Goal: Task Accomplishment & Management: Manage account settings

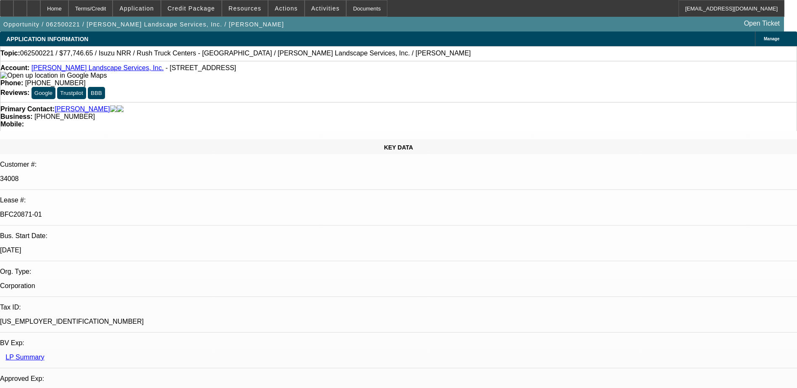
select select "0"
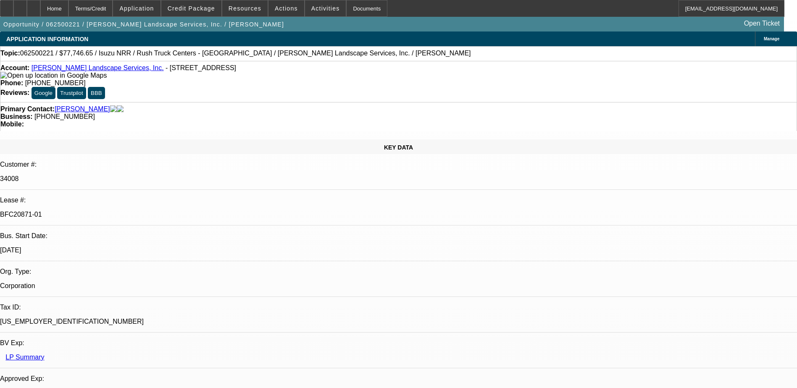
select select "0"
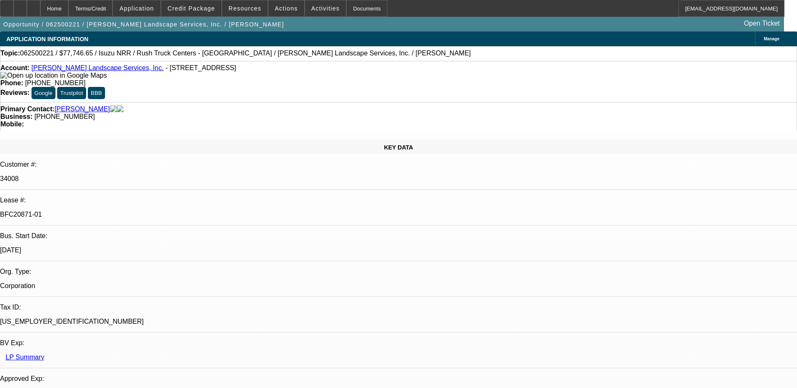
select select "0"
select select "0.1"
select select "1"
select select "3"
select select "6"
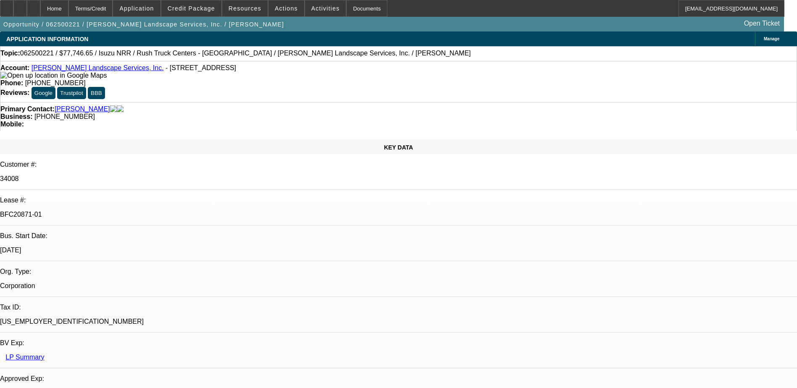
select select "1"
select select "3"
select select "6"
select select "1"
select select "3"
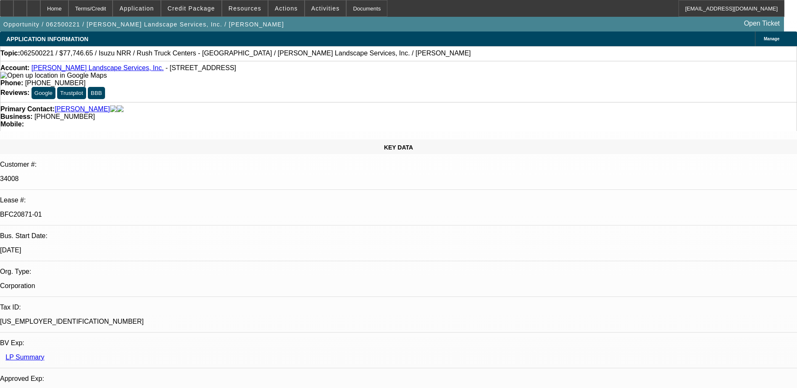
select select "6"
select select "1"
select select "3"
select select "4"
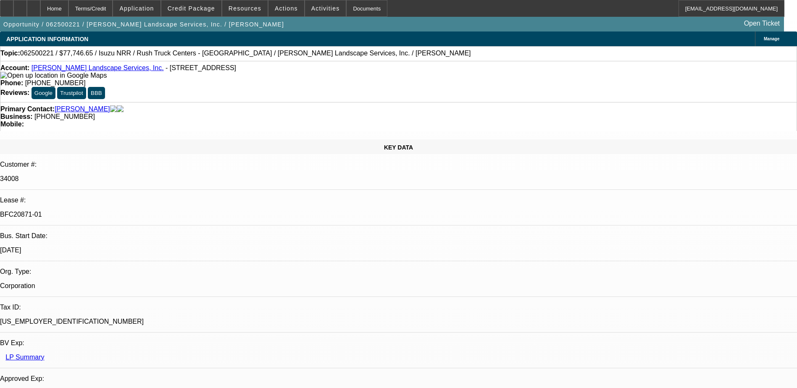
scroll to position [147, 0]
click at [11, 9] on div at bounding box center [6, 8] width 13 height 17
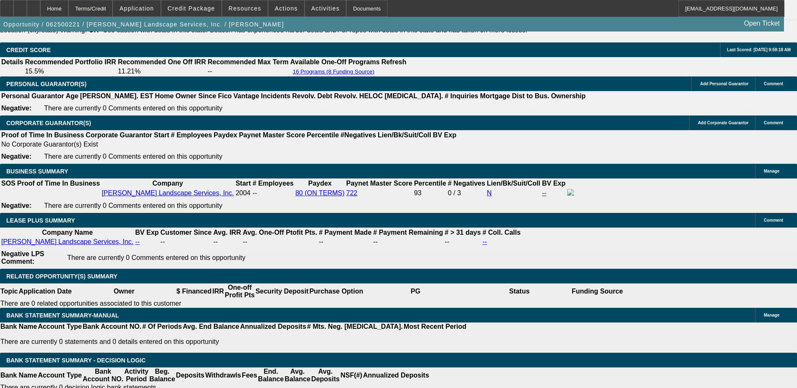
scroll to position [1302, 0]
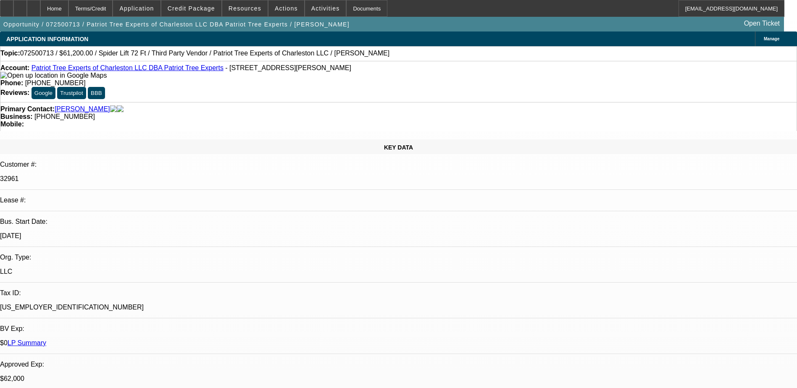
select select "0"
select select "2"
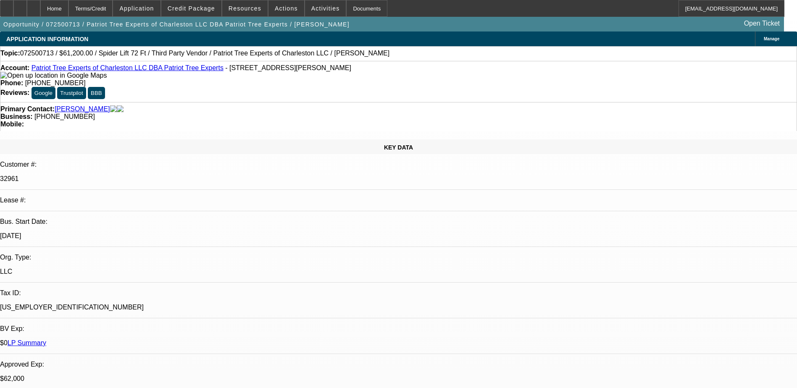
select select "0"
select select "2"
select select "0"
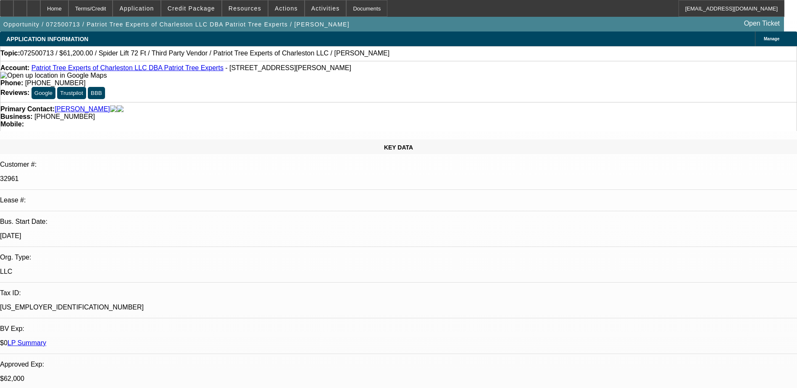
select select "2"
select select "0"
select select "1"
select select "6"
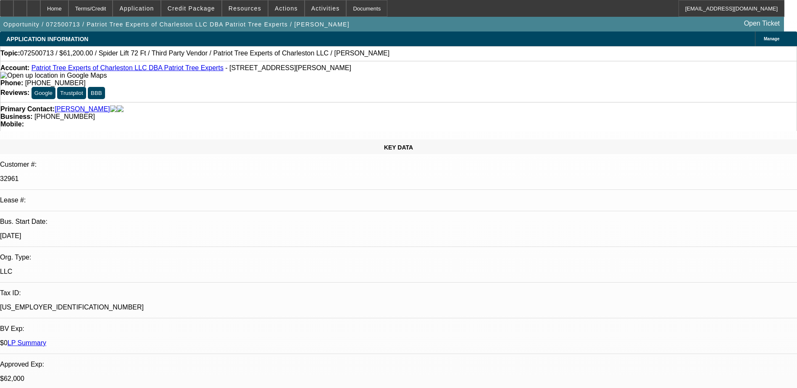
select select "1"
select select "2"
select select "6"
select select "1"
select select "2"
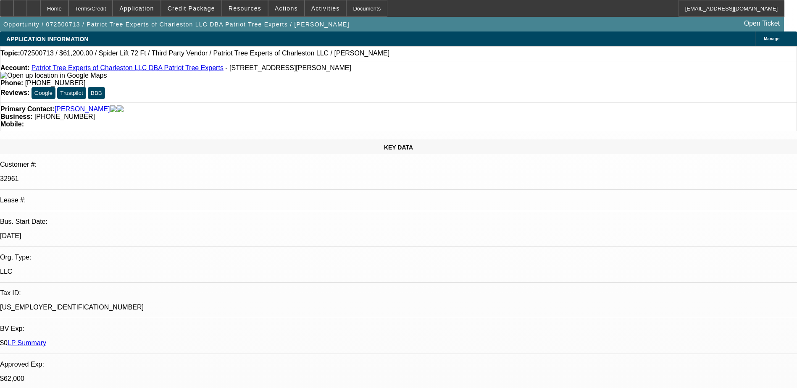
select select "6"
select select "1"
select select "2"
select select "6"
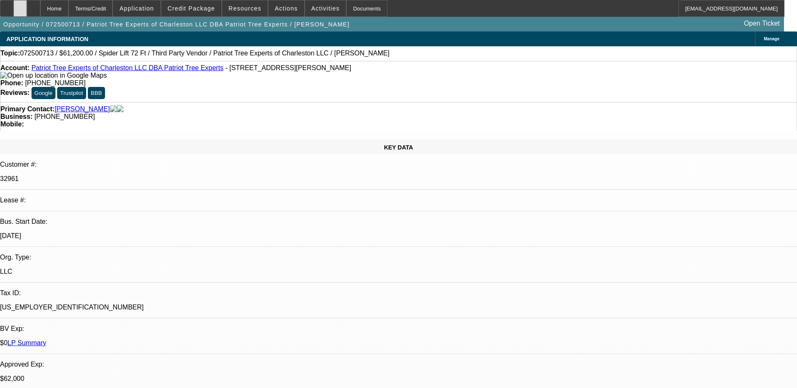
click at [20, 5] on icon at bounding box center [20, 5] width 0 height 0
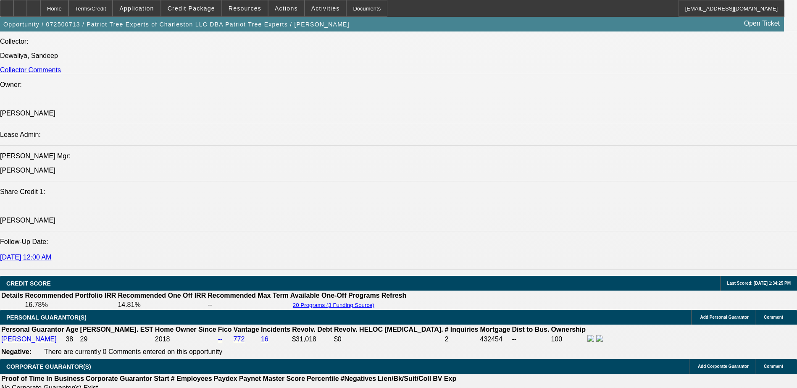
scroll to position [1260, 0]
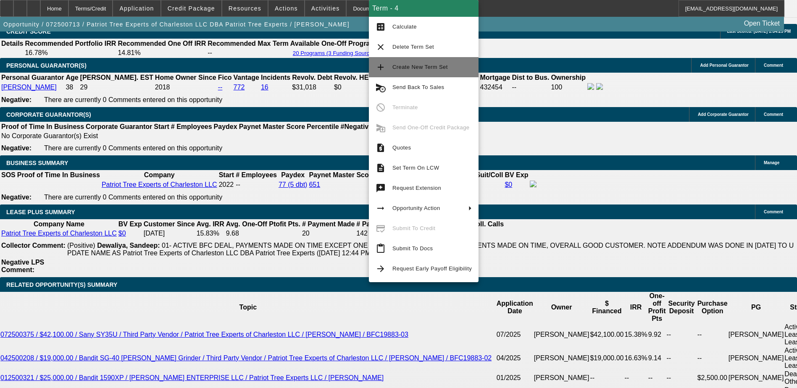
click at [424, 70] on span "Create New Term Set" at bounding box center [419, 67] width 55 height 6
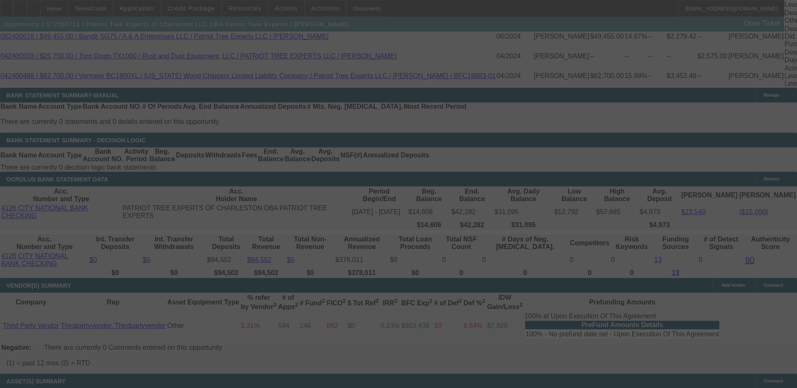
scroll to position [1577, 0]
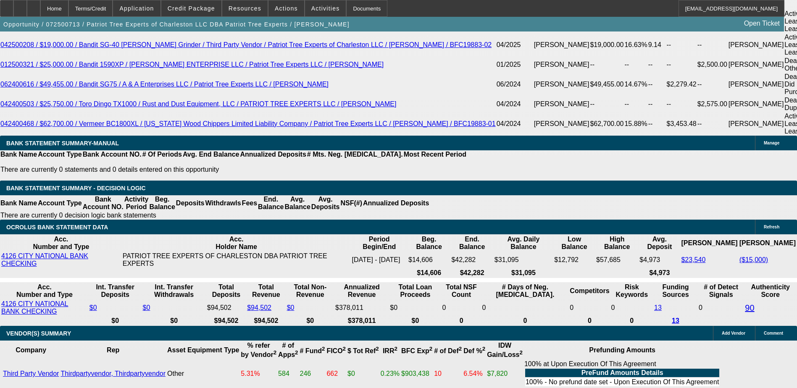
select select "0"
select select "2"
select select "0"
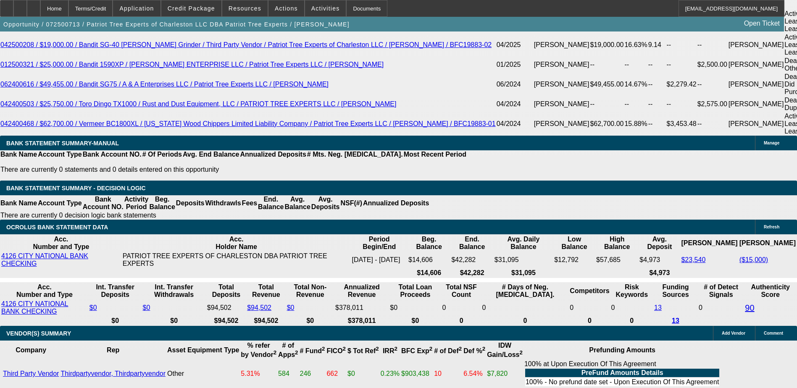
select select "0"
select select "2"
select select "0"
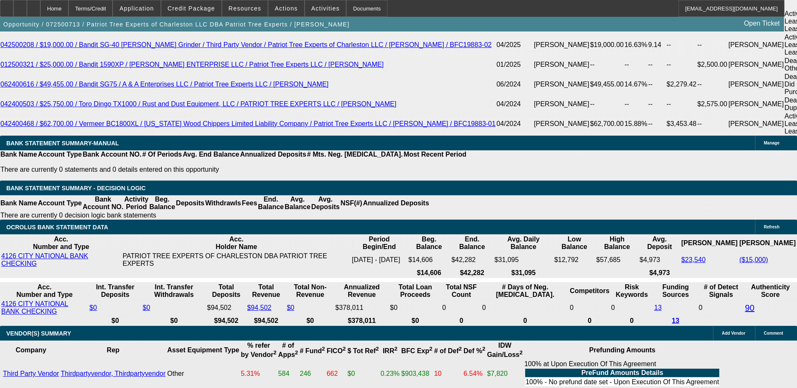
select select "2"
select select "0"
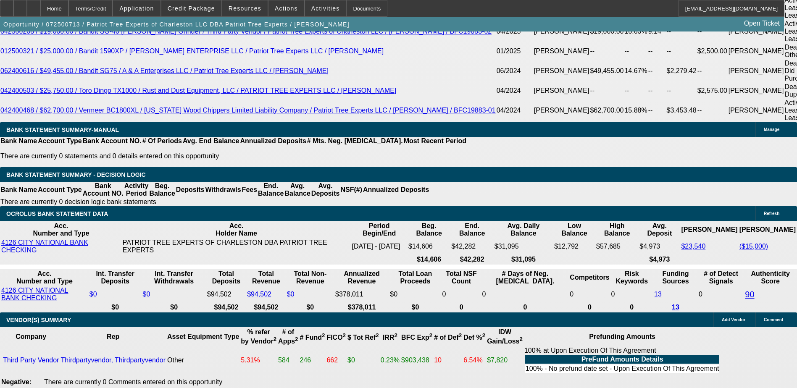
select select "1"
select select "2"
select select "6"
select select "1"
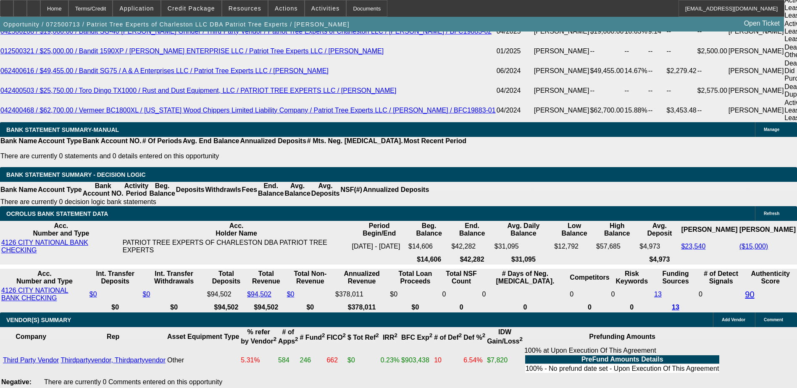
select select "6"
select select "1"
select select "2"
select select "6"
select select "1"
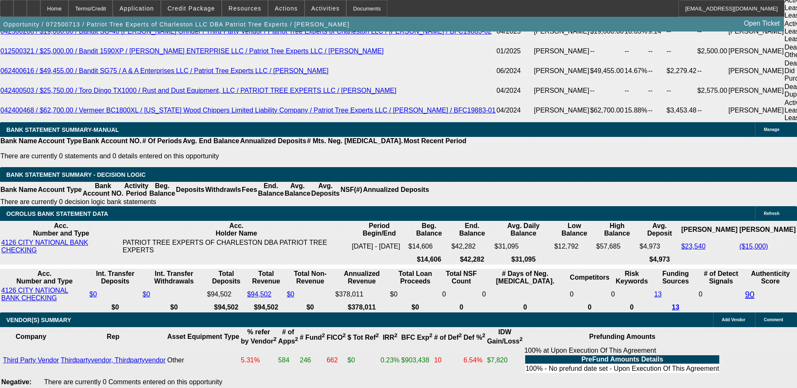
select select "2"
select select "6"
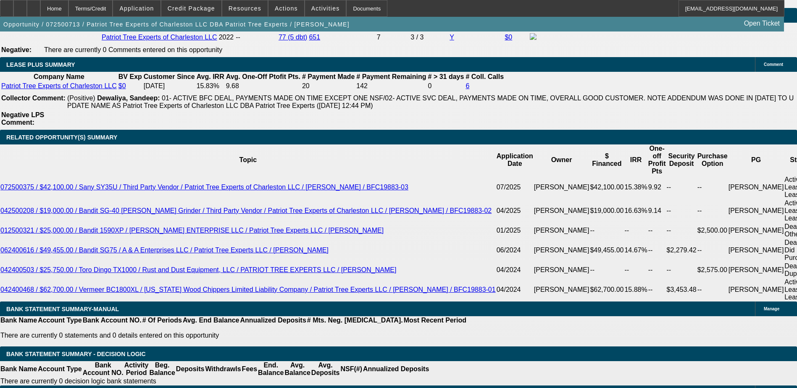
scroll to position [1335, 0]
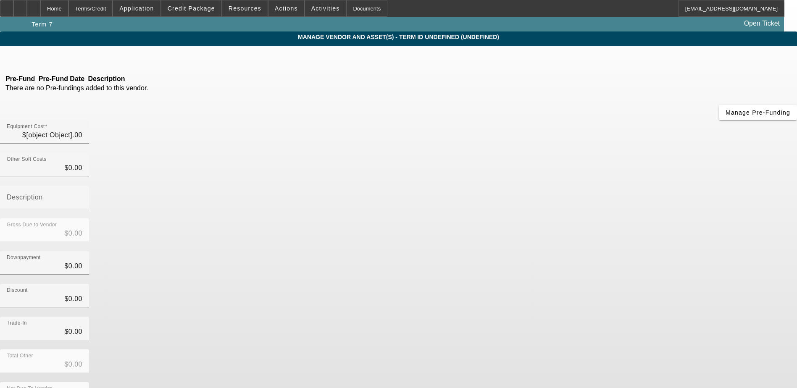
type input "$69,000.00"
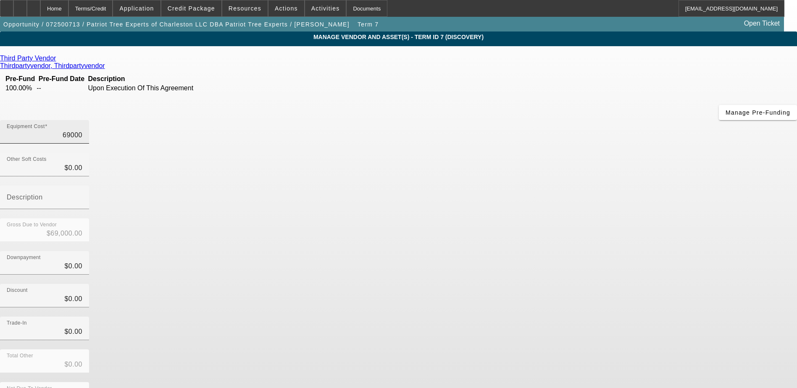
click at [82, 130] on input "69000" at bounding box center [45, 135] width 76 height 10
type input "6"
type input "$6.00"
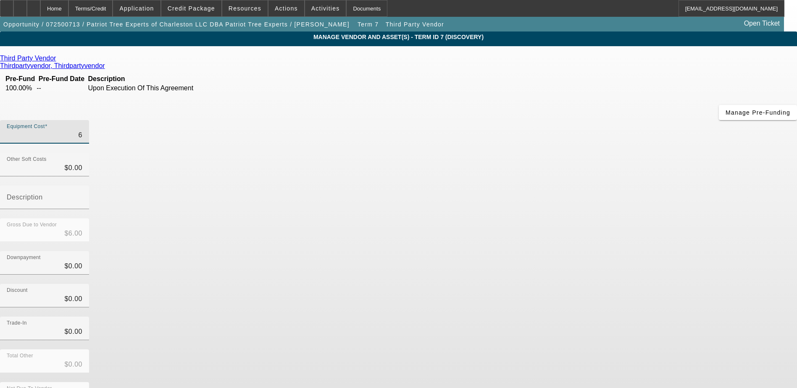
type input "60"
type input "$60.00"
type input "600"
type input "$600.00"
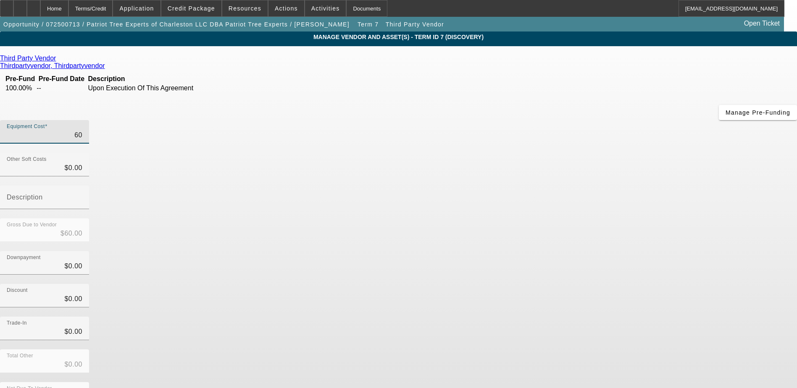
type input "$600.00"
type input "6000"
type input "$6,000.00"
type input "60000"
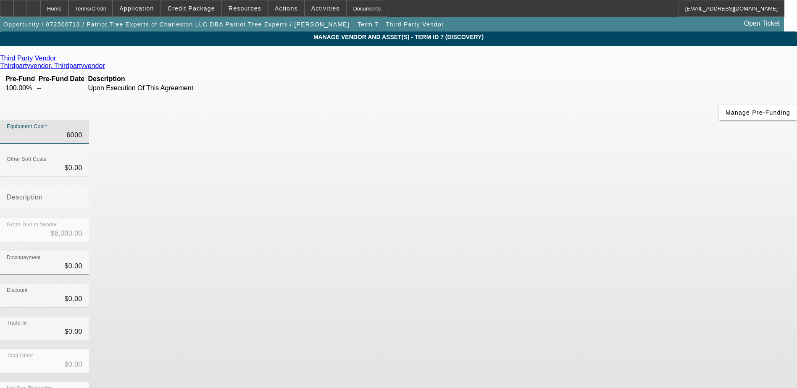
type input "$60,000.00"
click at [665, 235] on app-vendor-asset-manage "MANAGE VENDOR AND ASSET(S) - Term ID 7 (Discovery) Remove Vendor Third Party Ve…" at bounding box center [398, 256] width 797 height 451
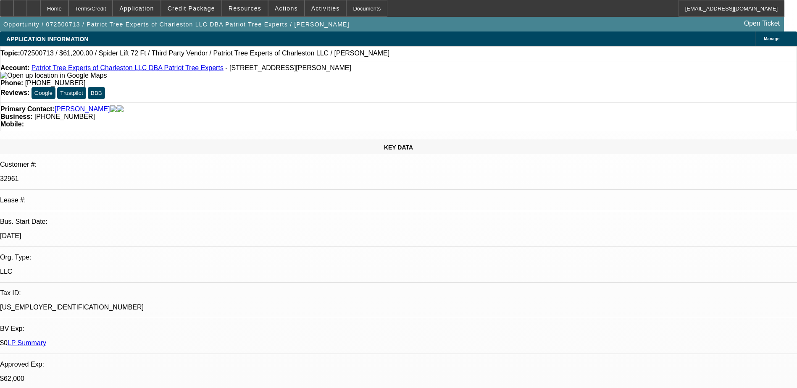
select select "0"
select select "2"
select select "0"
select select "6"
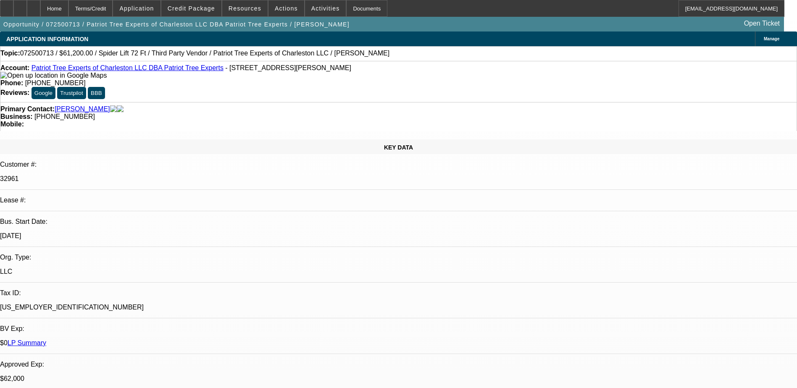
select select "0"
select select "6"
select select "0"
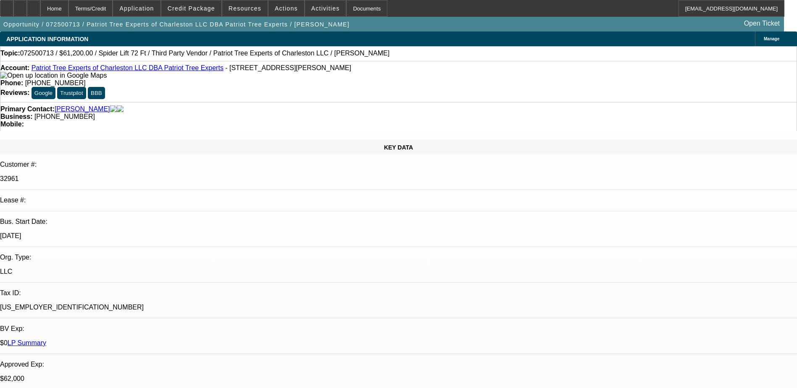
select select "2"
select select "0"
select select "6"
select select "0"
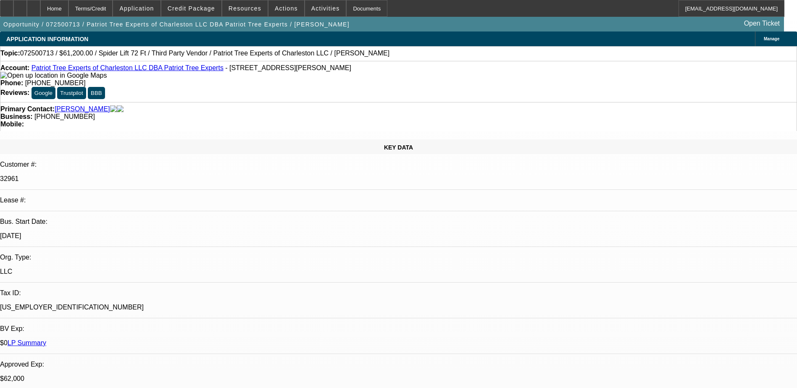
select select "2"
select select "0"
select select "6"
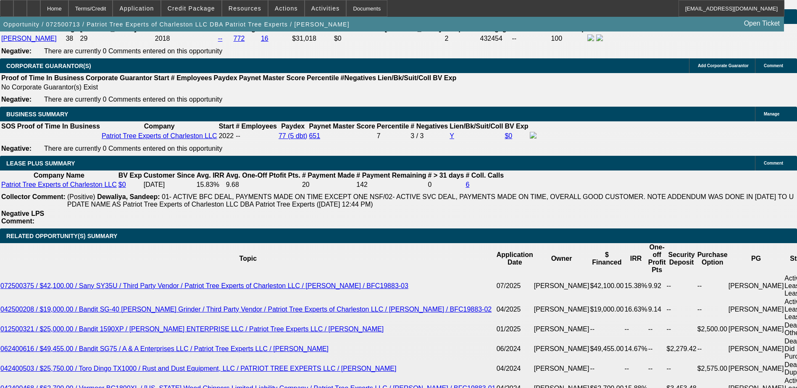
scroll to position [1176, 0]
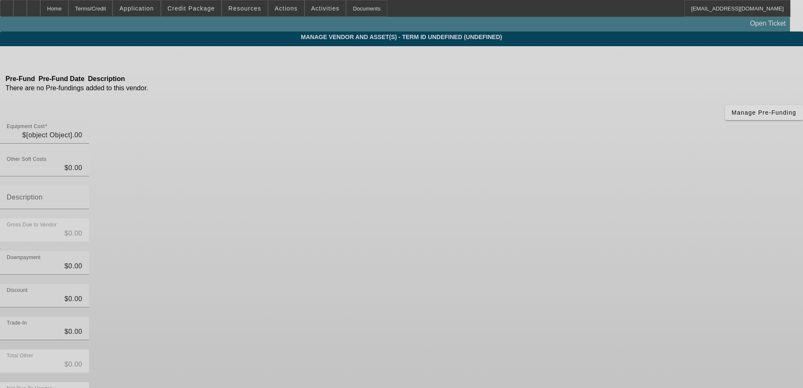
type input "$60,000.00"
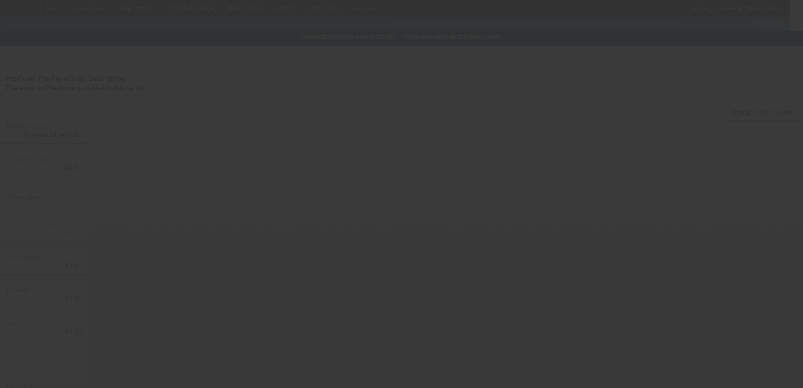
type input "$60,000.00"
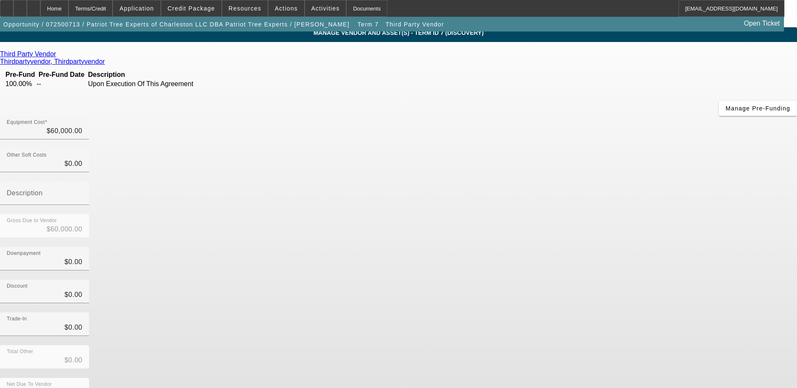
scroll to position [6, 0]
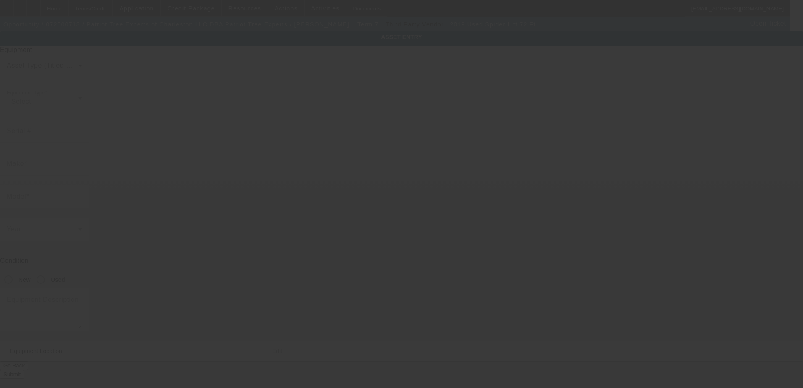
type input "Spider"
type input "Lift 72 Ft"
radio input "true"
type textarea "Spider Lift 72ft"
type input "1586 Connell Rd"
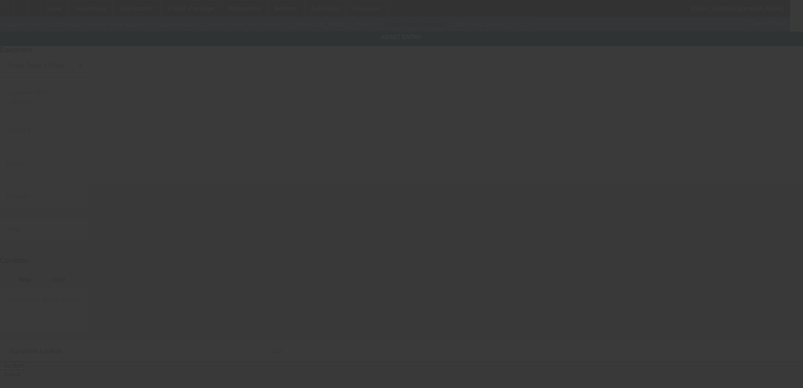
type input "Charleston"
type input "25314"
type input "Kanawha"
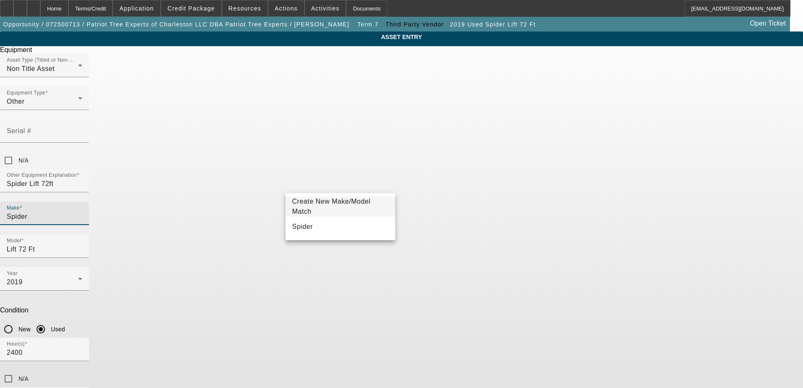
drag, startPoint x: 322, startPoint y: 185, endPoint x: 288, endPoint y: 181, distance: 33.8
click at [89, 202] on div "Make Spider" at bounding box center [44, 214] width 89 height 24
click at [483, 370] on div "N/A" at bounding box center [401, 378] width 803 height 17
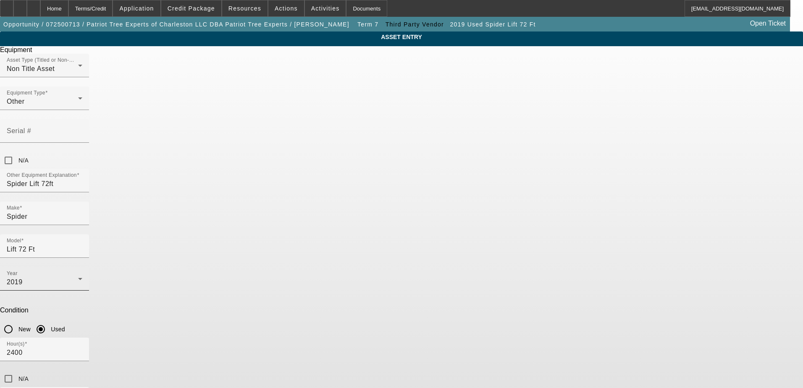
click at [78, 277] on div "2019" at bounding box center [42, 282] width 71 height 10
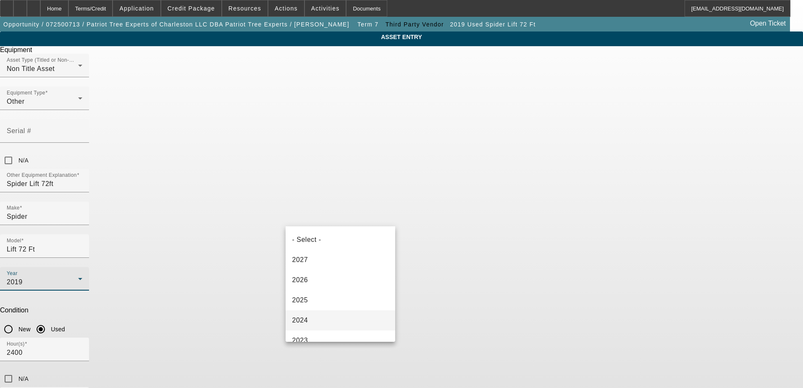
scroll to position [89, 0]
click at [310, 293] on mat-option "2021" at bounding box center [341, 291] width 110 height 20
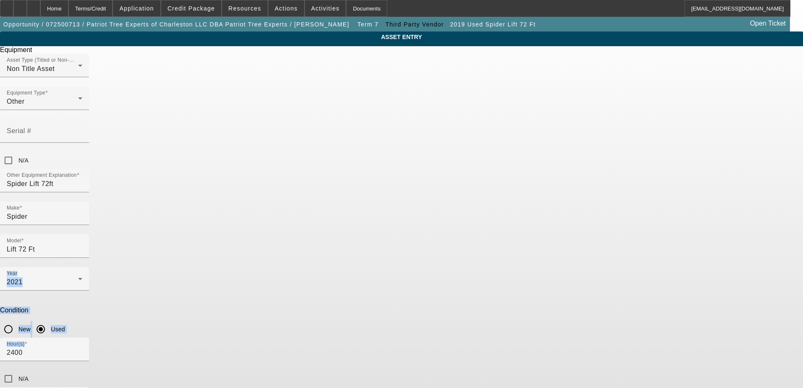
drag, startPoint x: 343, startPoint y: 246, endPoint x: 211, endPoint y: 233, distance: 132.5
click at [211, 233] on div "ASSET ENTRY Delete asset Equipment Asset Type (Titled or Non-Titled) Non Title …" at bounding box center [401, 254] width 803 height 446
drag, startPoint x: 211, startPoint y: 233, endPoint x: 295, endPoint y: 252, distance: 85.6
click at [82, 348] on input "2400" at bounding box center [45, 353] width 76 height 10
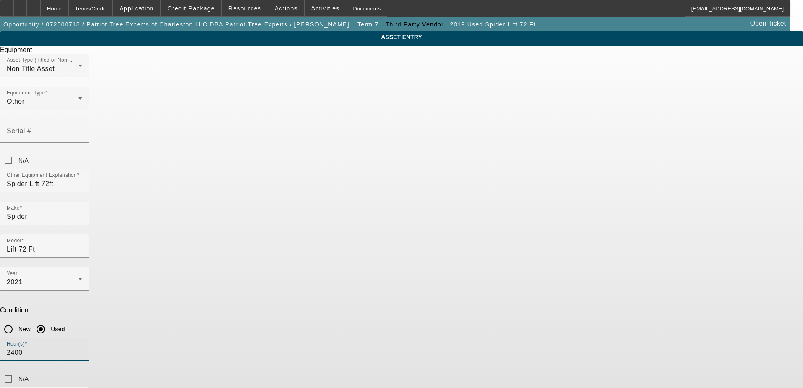
click at [82, 348] on input "2400" at bounding box center [45, 353] width 76 height 10
type input "2870"
click at [455, 338] on div "Hour(s) 2870 N/A" at bounding box center [401, 363] width 803 height 50
click at [82, 212] on input "Spider" at bounding box center [45, 217] width 76 height 10
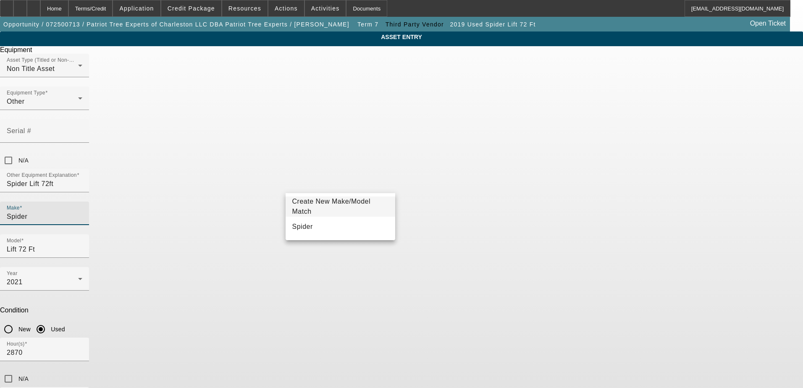
click at [82, 212] on input "Spider" at bounding box center [45, 217] width 76 height 10
type input "CMC"
click at [337, 226] on mat-option "CMC" at bounding box center [341, 227] width 110 height 20
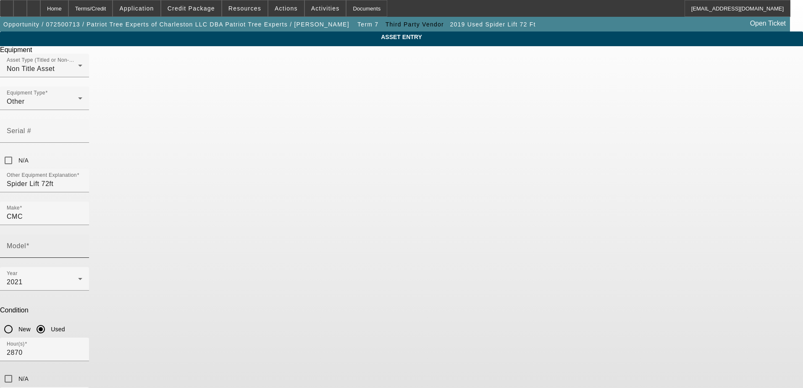
click at [82, 252] on div at bounding box center [82, 252] width 0 height 0
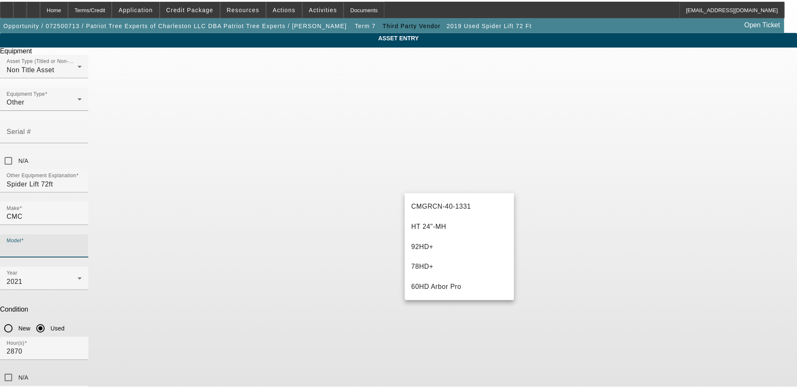
scroll to position [0, 0]
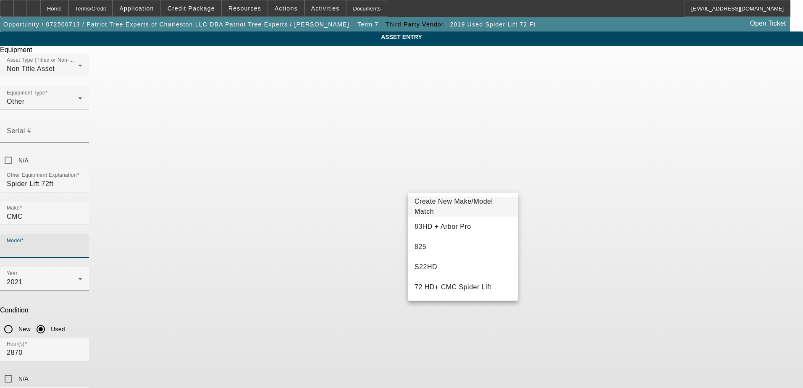
click at [444, 205] on span "Create New Make/Model Match" at bounding box center [454, 206] width 79 height 17
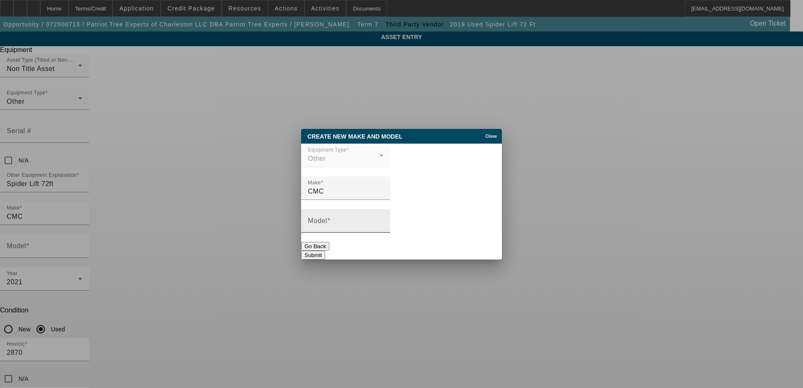
click at [383, 220] on div "Model" at bounding box center [346, 221] width 76 height 24
type input "72 HD ArborPro Spider Lift"
click at [325, 251] on button "Submit" at bounding box center [313, 255] width 24 height 9
type input "72 HD ArborPro Spider Lift"
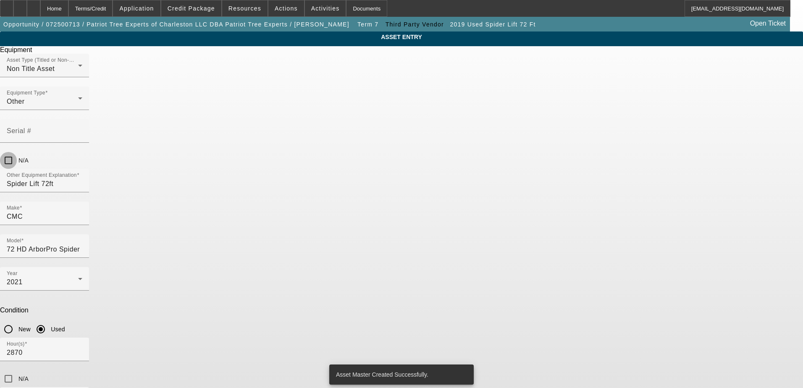
click at [17, 152] on input "N/A" at bounding box center [8, 160] width 17 height 17
checkbox input "true"
click at [474, 338] on div "Hour(s) 2870 N/A" at bounding box center [401, 363] width 803 height 50
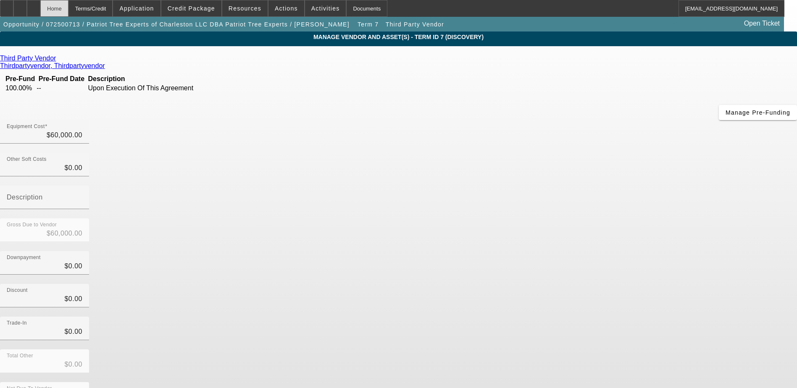
click at [68, 11] on div "Home" at bounding box center [54, 8] width 28 height 17
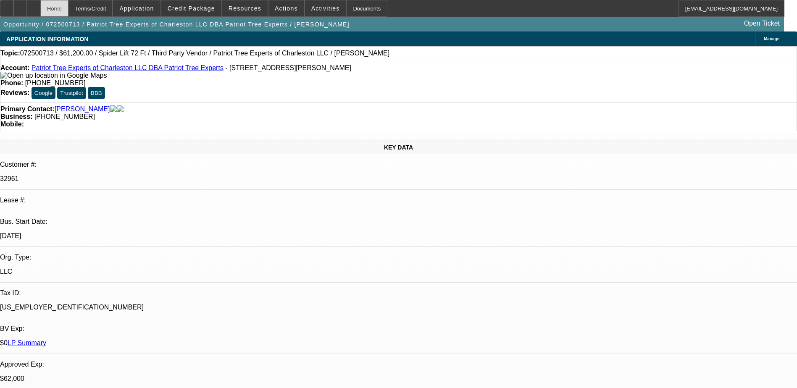
select select "0"
select select "2"
select select "0"
select select "6"
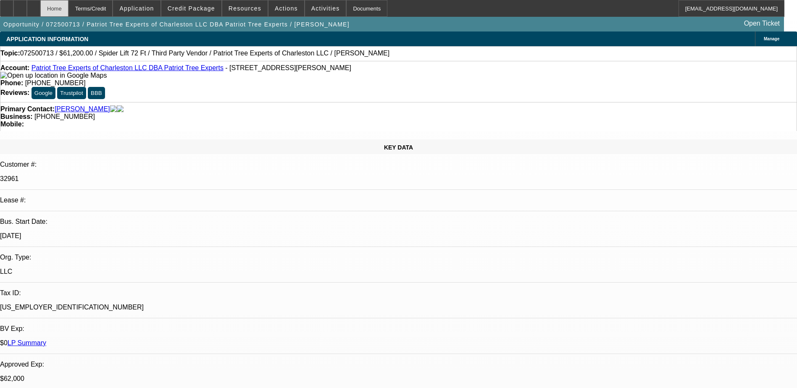
select select "0"
select select "6"
select select "0"
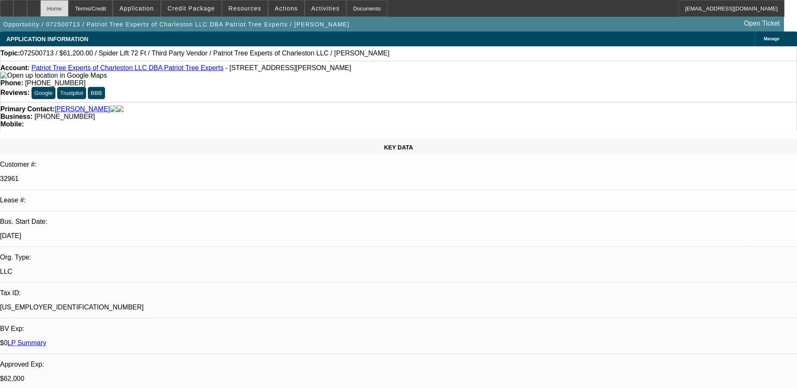
select select "2"
select select "0"
select select "6"
select select "0"
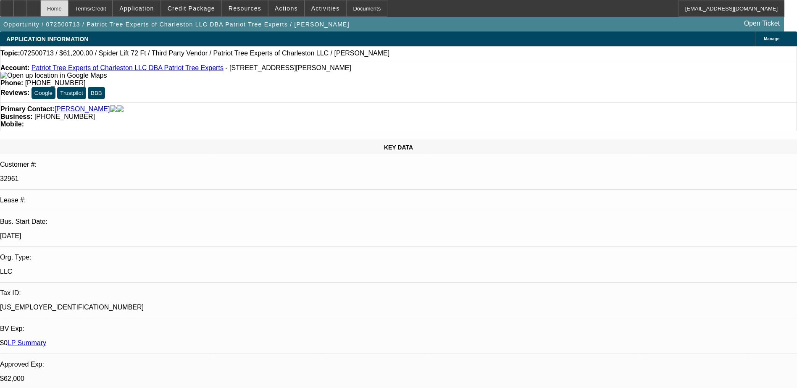
select select "2"
select select "0"
select select "6"
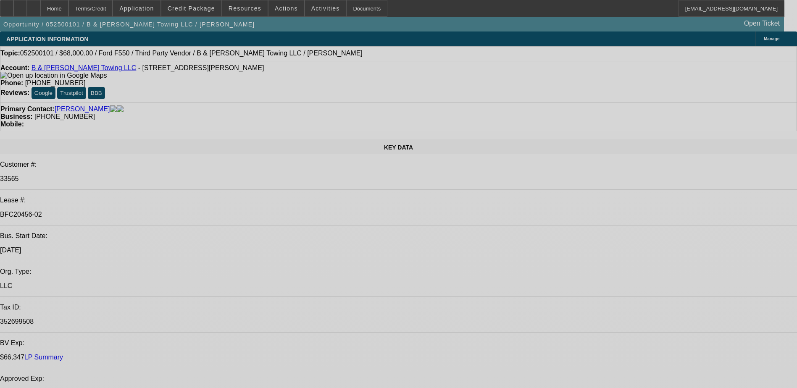
select select "0.15"
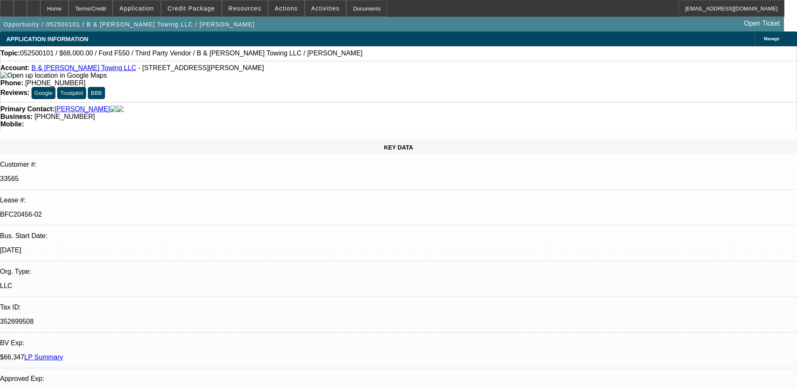
select select "2"
select select "0"
select select "0.15"
select select "2"
select select "0"
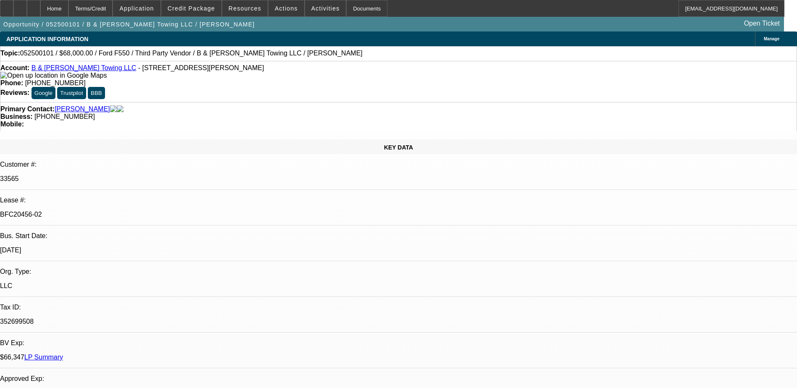
select select "0.15"
select select "2"
select select "0"
select select "1"
select select "2"
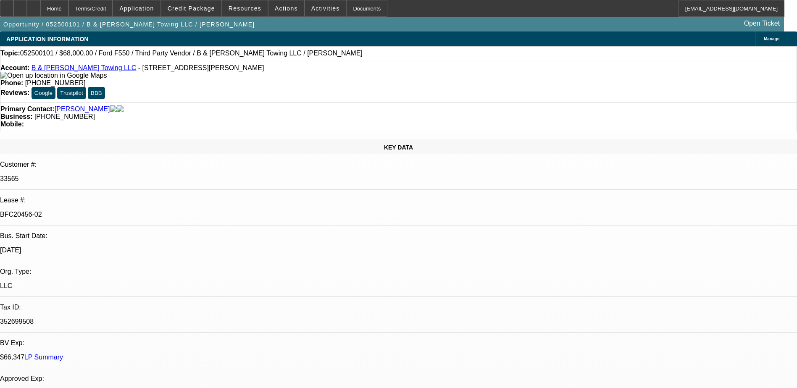
select select "6"
select select "1"
select select "2"
select select "6"
select select "1"
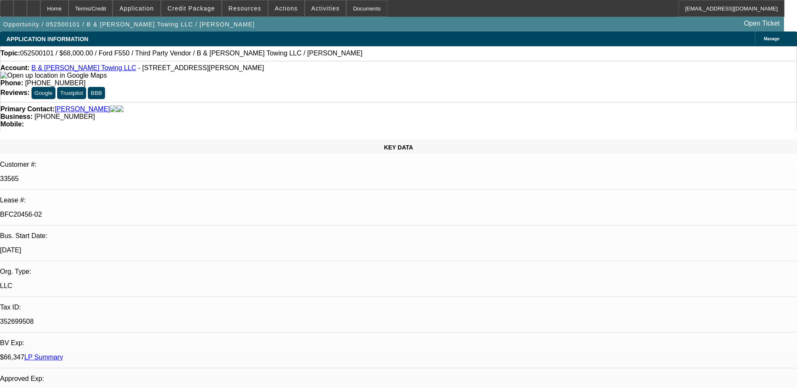
select select "2"
select select "6"
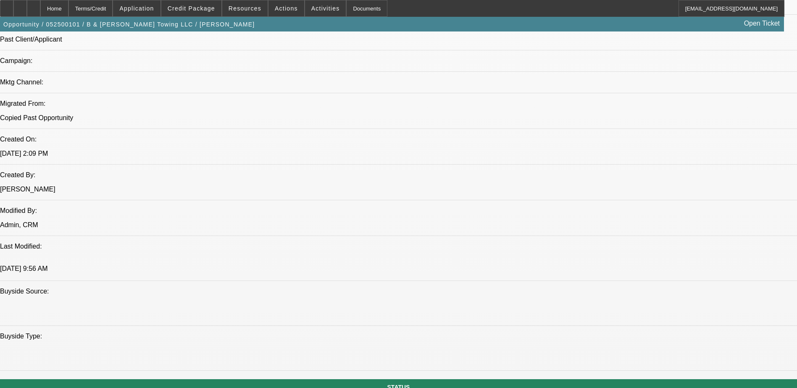
scroll to position [504, 0]
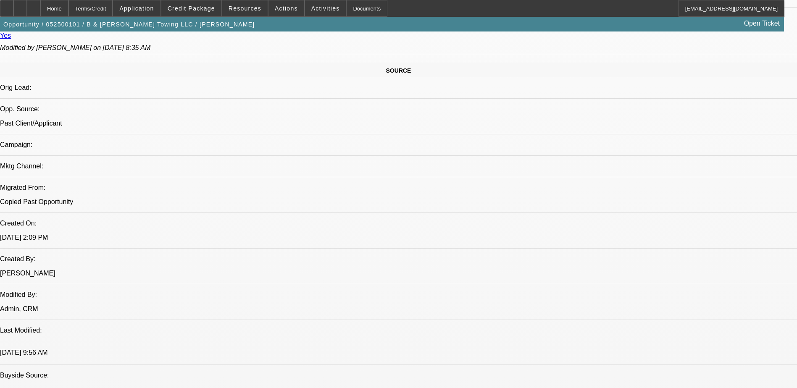
drag, startPoint x: 294, startPoint y: 195, endPoint x: 310, endPoint y: 180, distance: 21.1
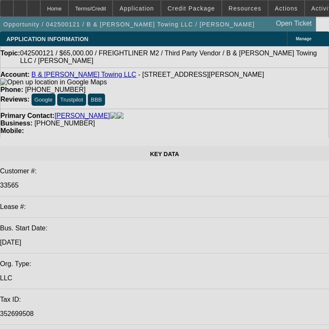
select select "0"
select select "0.1"
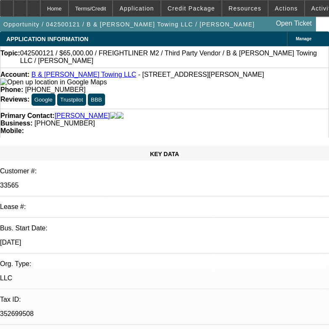
select select "0"
select select "0.1"
select select "0"
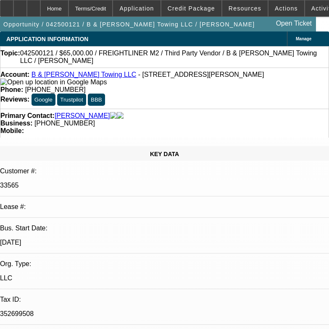
select select "0.1"
select select "0"
select select "1"
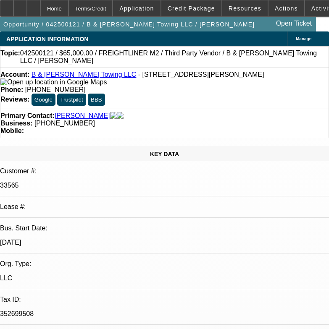
select select "6"
select select "1"
select select "6"
select select "1"
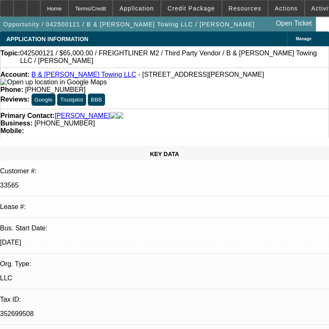
select select "1"
select select "6"
select select "1"
select select "6"
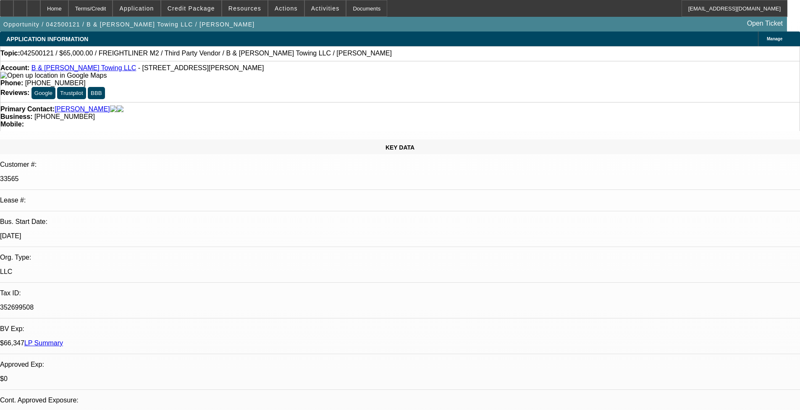
scroll to position [1232, 0]
drag, startPoint x: 262, startPoint y: 176, endPoint x: 373, endPoint y: 132, distance: 119.5
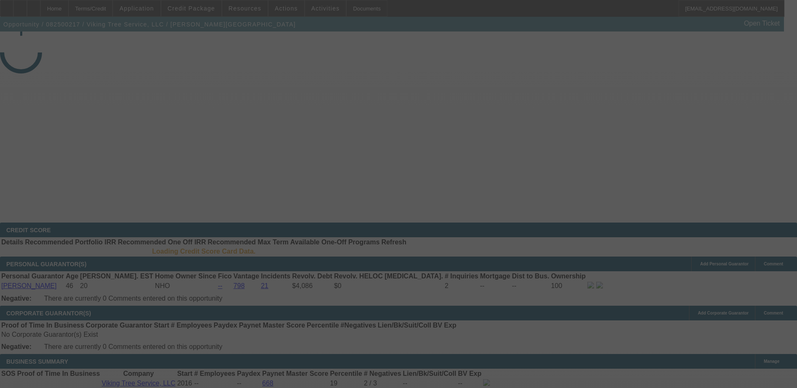
select select "0"
select select "2"
select select "0"
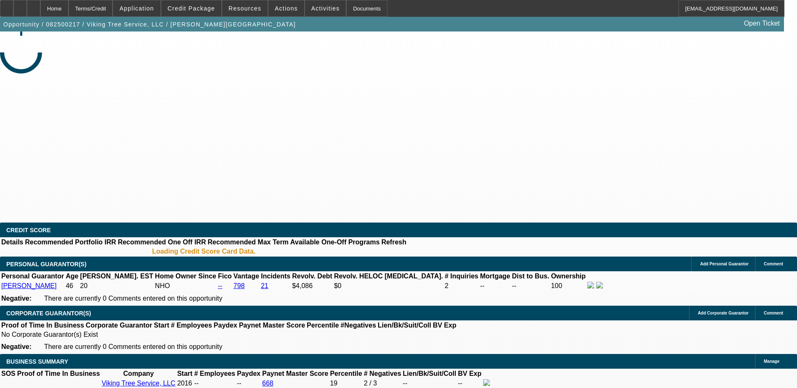
select select "6"
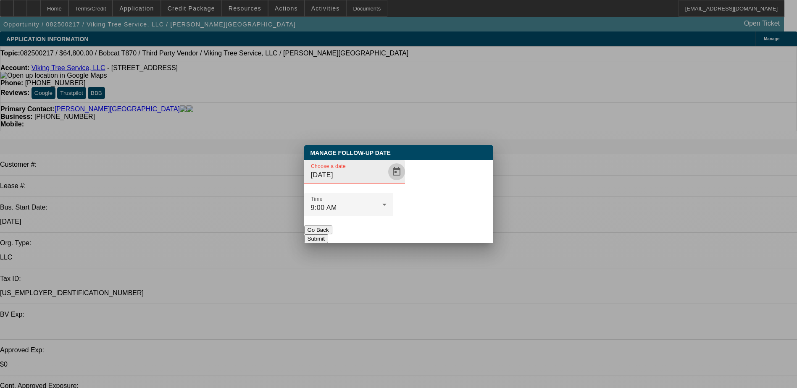
click at [386, 182] on span "Open calendar" at bounding box center [396, 172] width 20 height 20
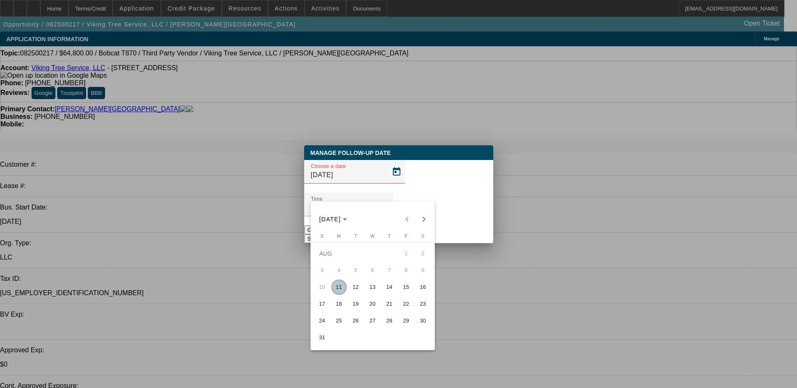
click at [321, 339] on span "31" at bounding box center [322, 337] width 15 height 15
type input "[DATE]"
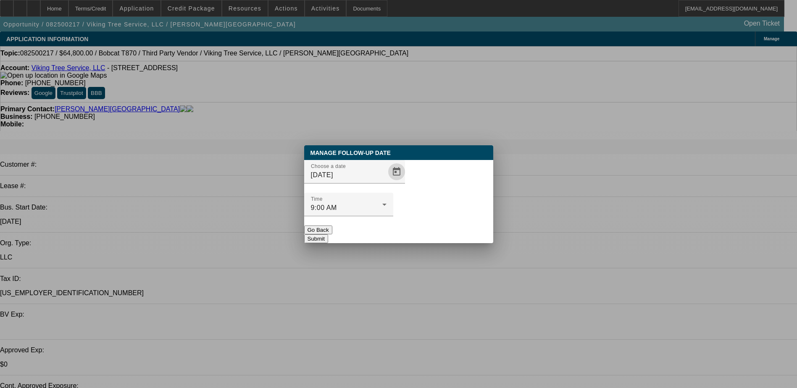
click at [328, 234] on button "Submit" at bounding box center [316, 238] width 24 height 9
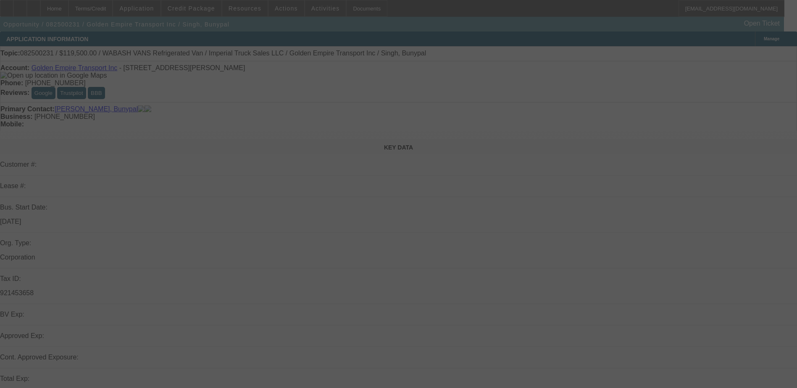
select select "0"
select select "0.1"
select select "4"
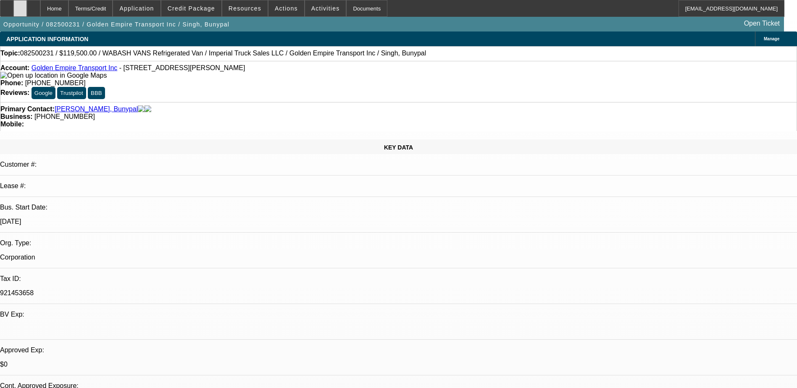
click at [20, 5] on icon at bounding box center [20, 5] width 0 height 0
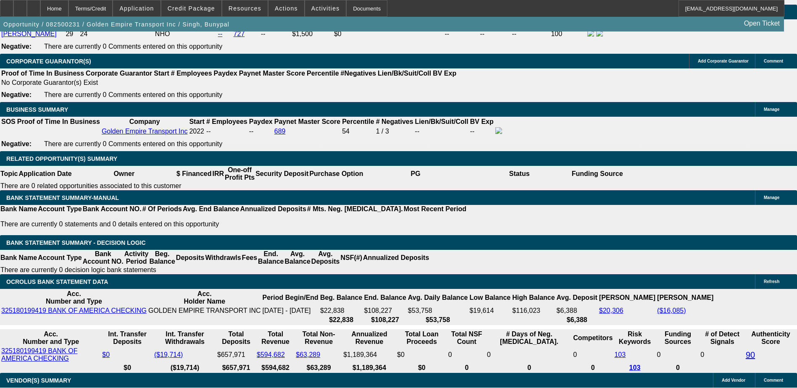
scroll to position [1260, 0]
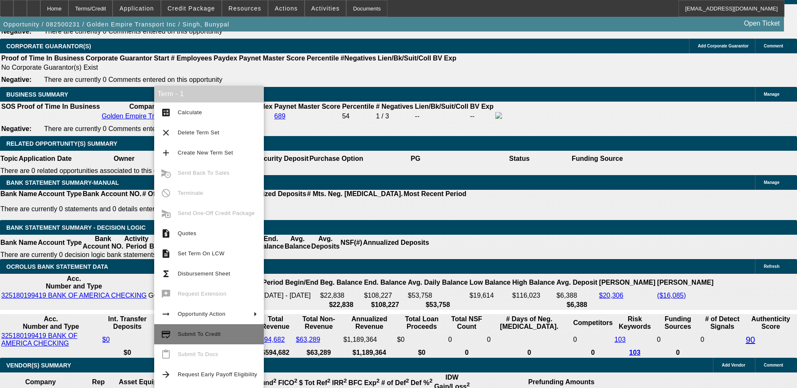
click at [205, 335] on span "Submit To Credit" at bounding box center [199, 334] width 43 height 6
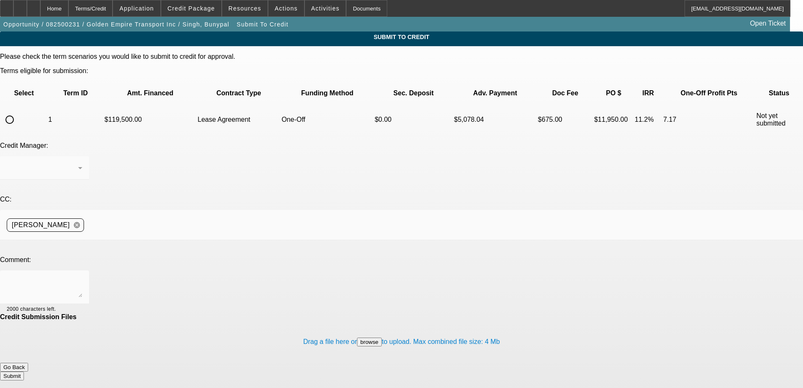
click at [28, 363] on button "Go Back" at bounding box center [14, 367] width 28 height 9
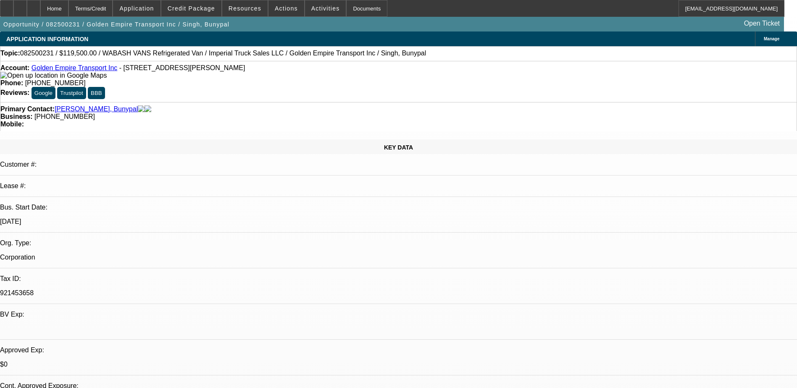
select select "0"
select select "0.1"
select select "4"
drag, startPoint x: 632, startPoint y: 238, endPoint x: 539, endPoint y: 188, distance: 105.4
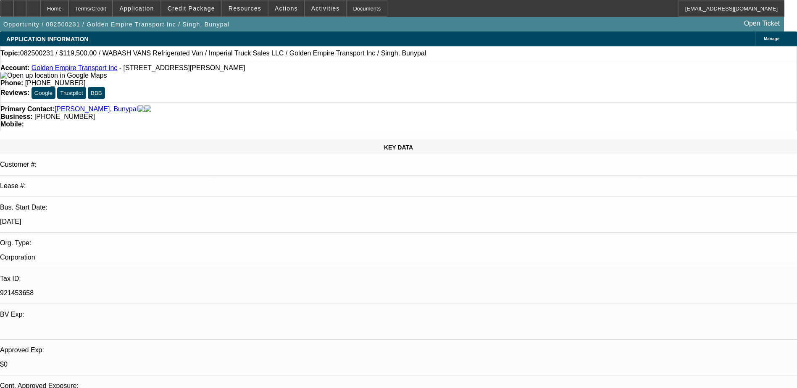
copy div "Golden Empire Transport, based in Rialto, California, has been steadily buildin…"
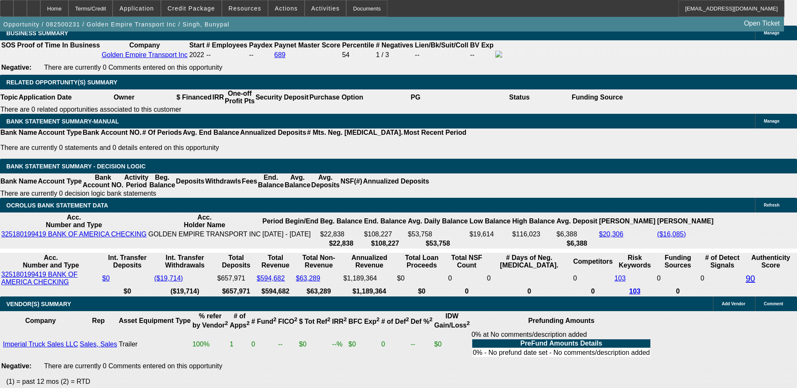
scroll to position [1302, 0]
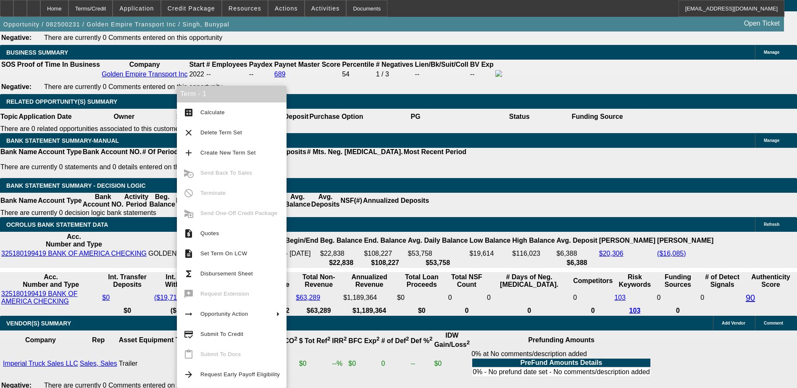
click at [219, 332] on span "Submit To Credit" at bounding box center [221, 334] width 43 height 6
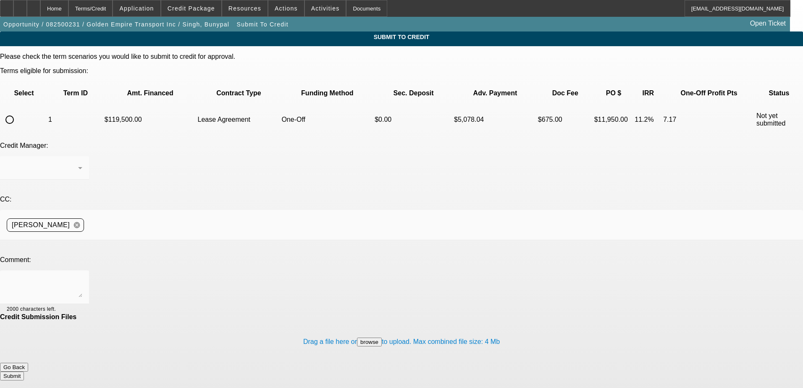
click at [18, 111] on input "radio" at bounding box center [9, 119] width 17 height 17
radio input "true"
click at [82, 277] on textarea at bounding box center [45, 287] width 76 height 20
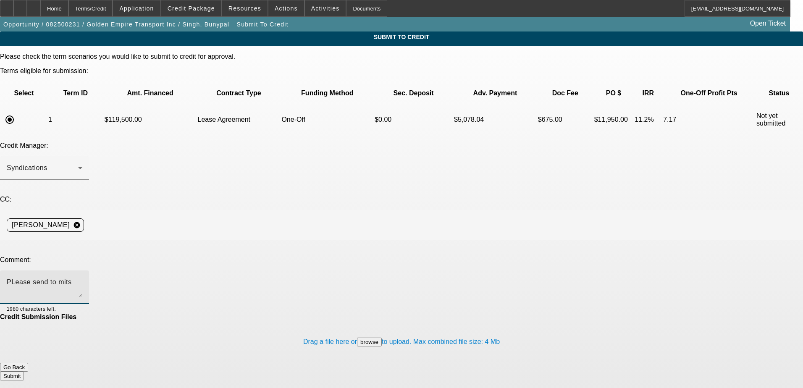
type textarea "PLease send to mits"
click at [24, 372] on button "Submit" at bounding box center [12, 376] width 24 height 9
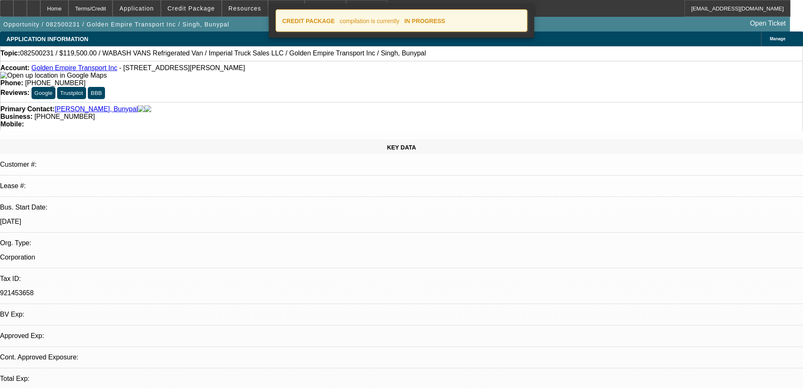
select select "0"
select select "0.1"
select select "4"
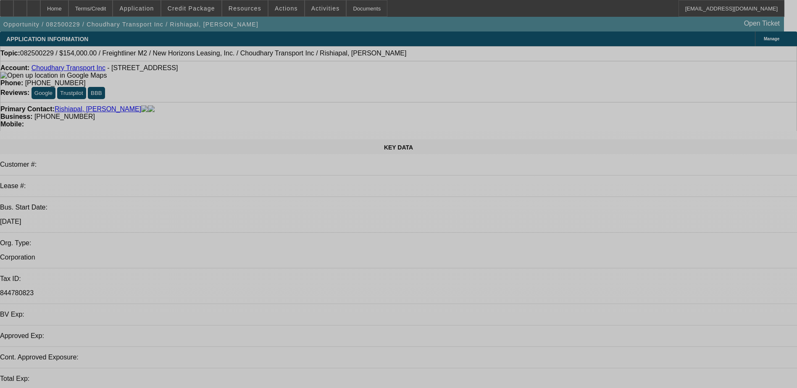
select select "0"
select select "0.1"
select select "4"
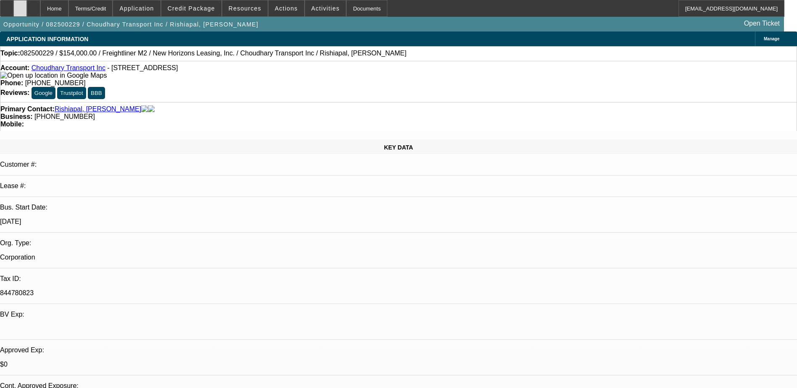
click at [27, 7] on div at bounding box center [19, 8] width 13 height 17
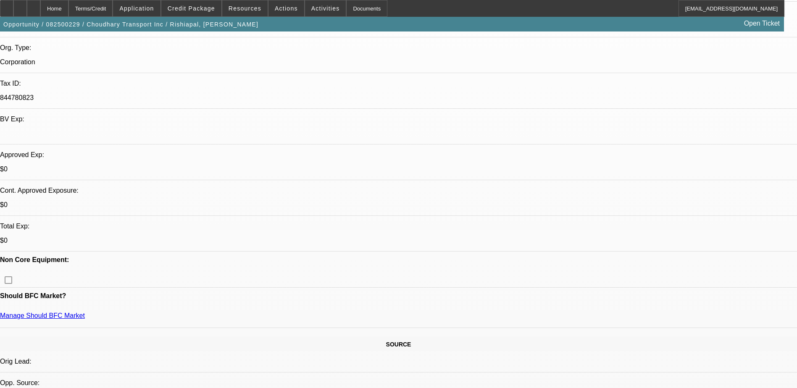
scroll to position [252, 0]
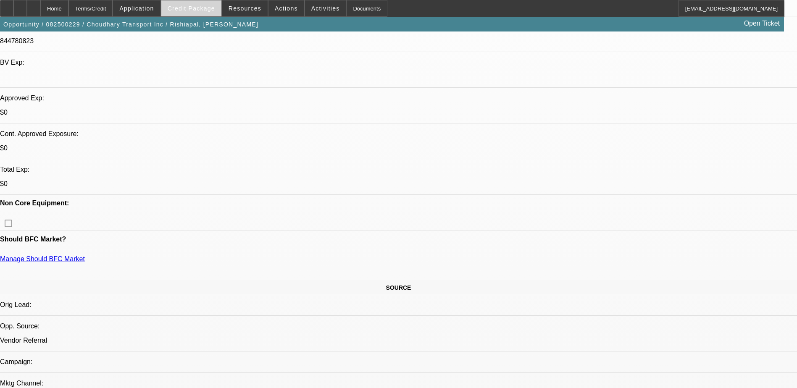
click at [194, 5] on span "Credit Package" at bounding box center [191, 8] width 47 height 7
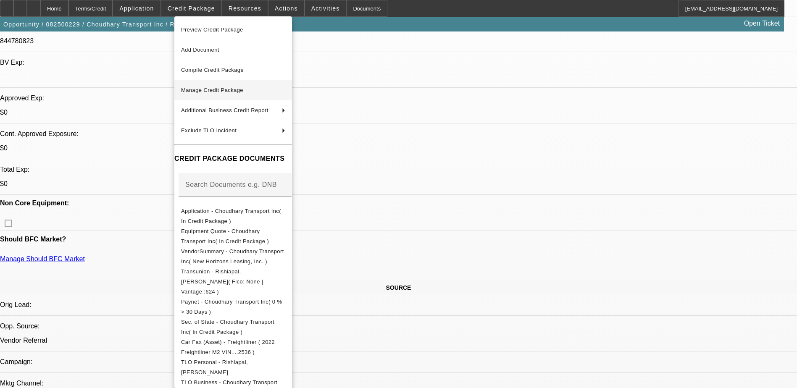
click at [222, 91] on span "Manage Credit Package" at bounding box center [212, 90] width 62 height 6
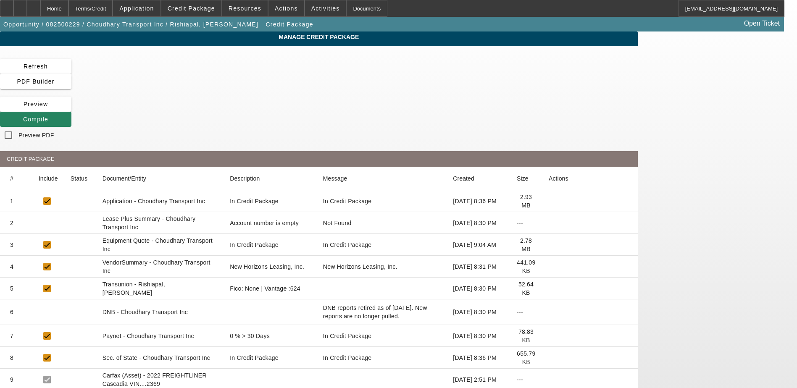
click at [549, 289] on icon at bounding box center [549, 289] width 0 height 0
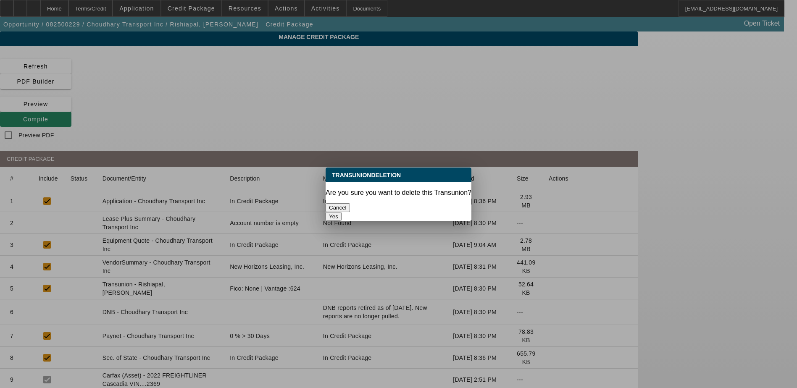
click at [341, 212] on button "Yes" at bounding box center [333, 216] width 16 height 9
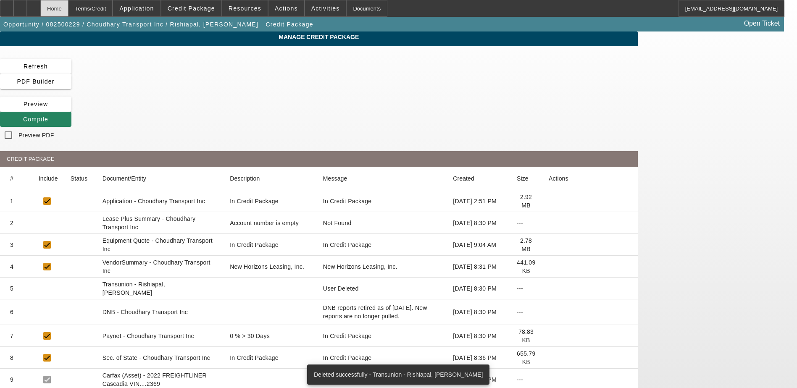
click at [68, 5] on div "Home" at bounding box center [54, 8] width 28 height 17
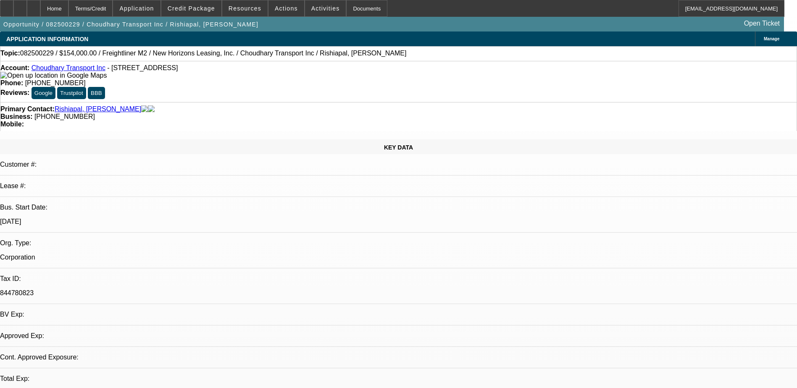
select select "0"
select select "0.1"
select select "4"
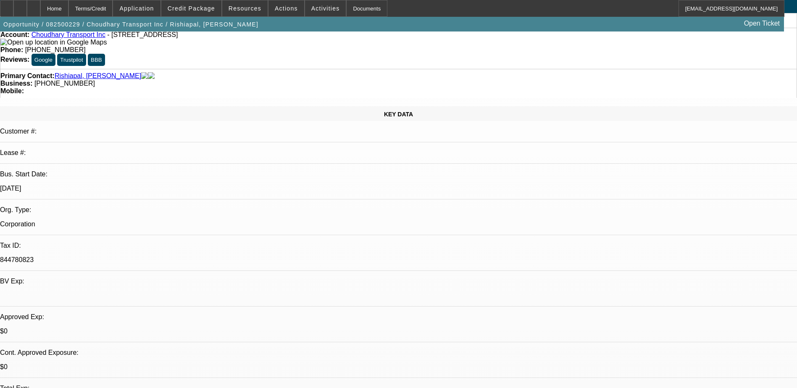
scroll to position [42, 0]
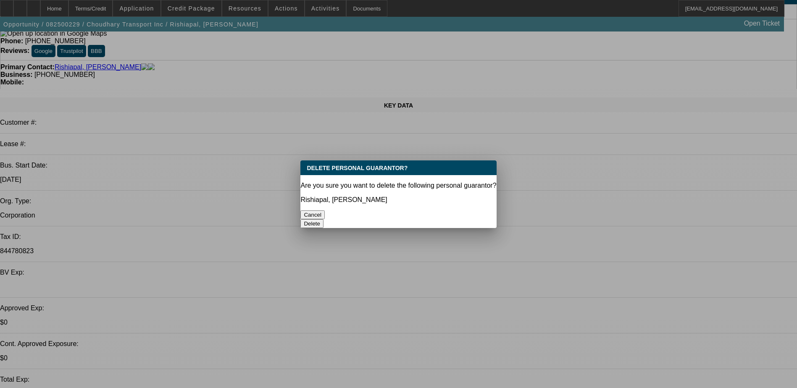
scroll to position [0, 0]
click at [323, 219] on button "Delete" at bounding box center [311, 223] width 23 height 9
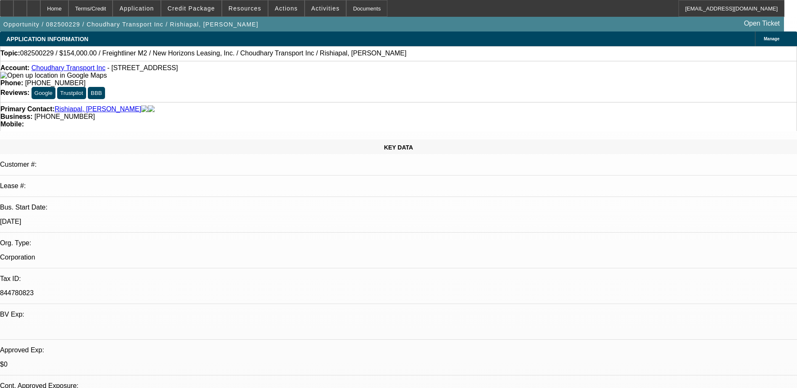
scroll to position [42, 0]
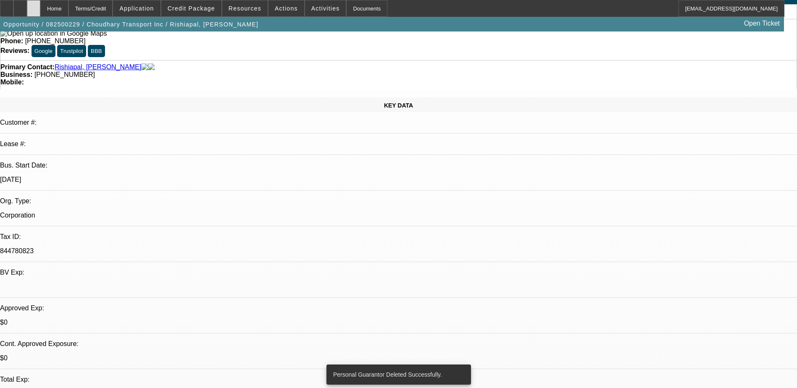
click at [34, 5] on icon at bounding box center [34, 5] width 0 height 0
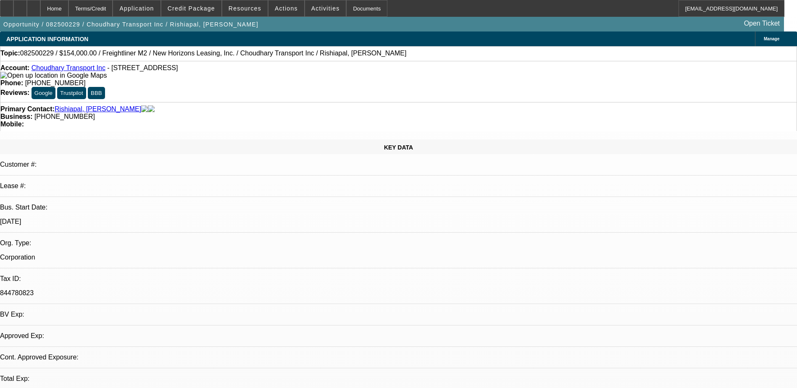
select select "0"
select select "0.1"
select select "4"
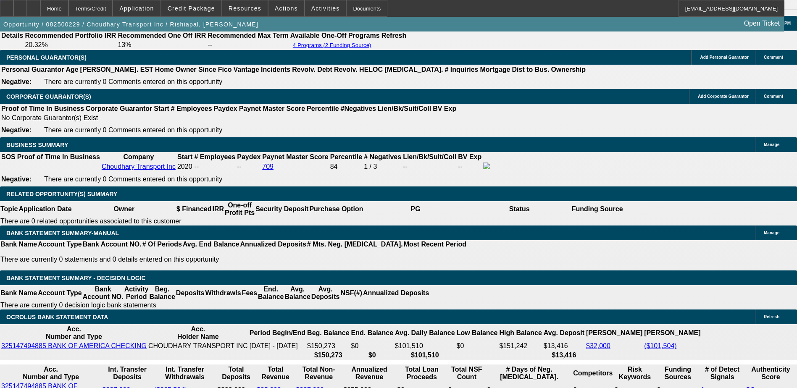
scroll to position [1204, 0]
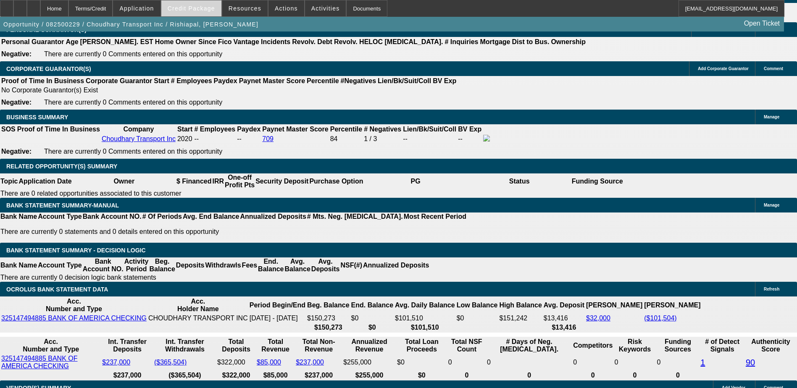
click at [197, 9] on span "Credit Package" at bounding box center [191, 8] width 47 height 7
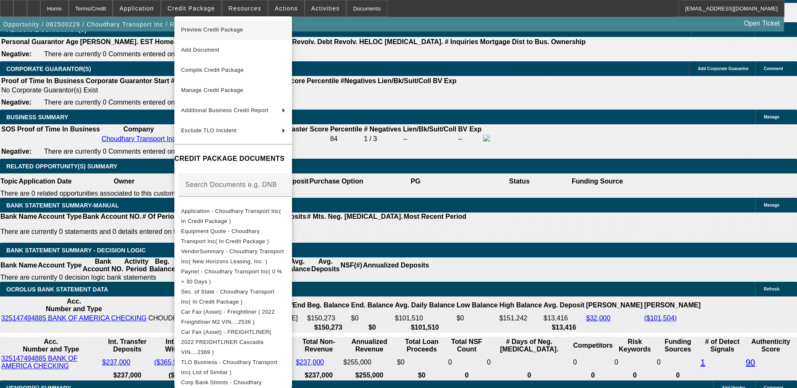
click at [224, 31] on span "Preview Credit Package" at bounding box center [212, 29] width 62 height 6
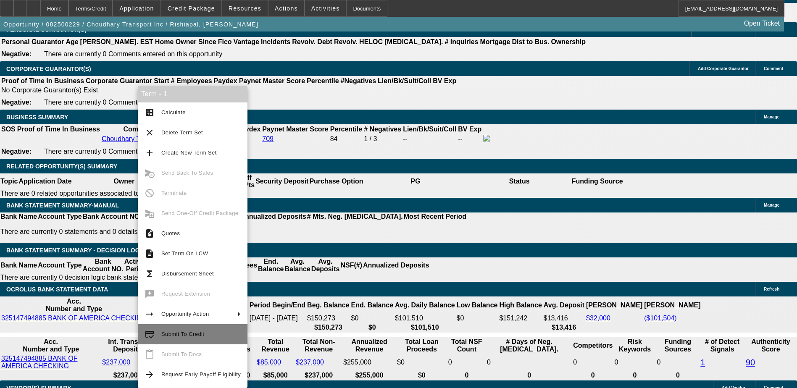
click at [195, 336] on span "Submit To Credit" at bounding box center [182, 334] width 43 height 6
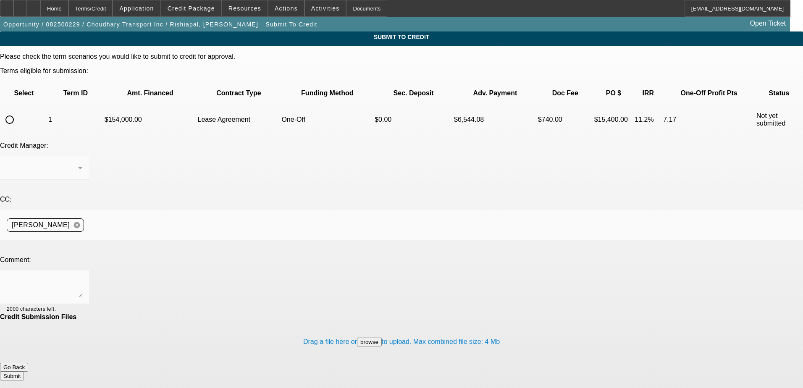
click at [18, 111] on input "radio" at bounding box center [9, 119] width 17 height 17
radio input "true"
click at [82, 277] on textarea at bounding box center [45, 287] width 76 height 20
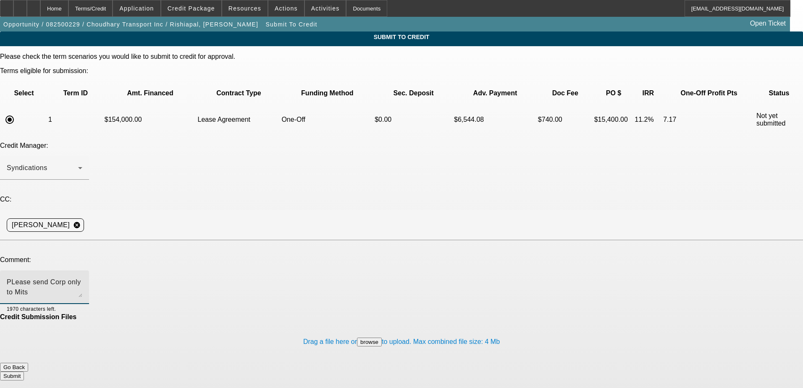
type textarea "PLease send Corp only to Mits"
click at [24, 372] on button "Submit" at bounding box center [12, 376] width 24 height 9
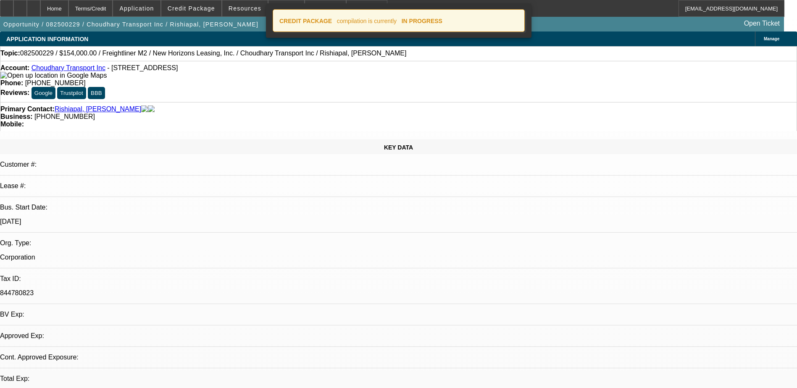
select select "0"
select select "0.1"
select select "4"
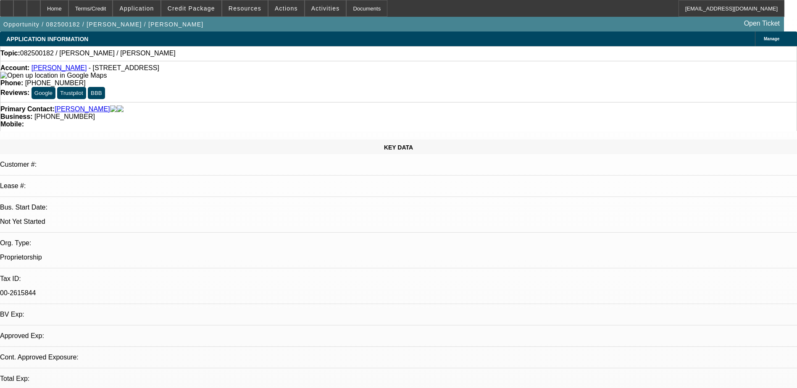
select select "0"
select select "2"
select select "0.1"
select select "1"
select select "2"
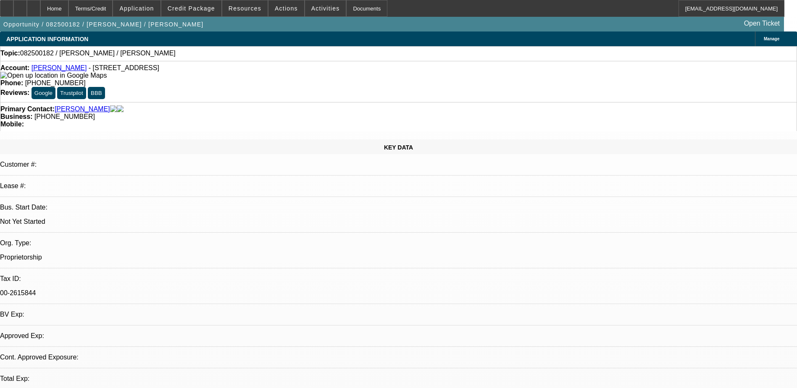
select select "4"
click at [20, 5] on icon at bounding box center [20, 5] width 0 height 0
click at [764, 39] on span "Manage" at bounding box center [772, 39] width 16 height 5
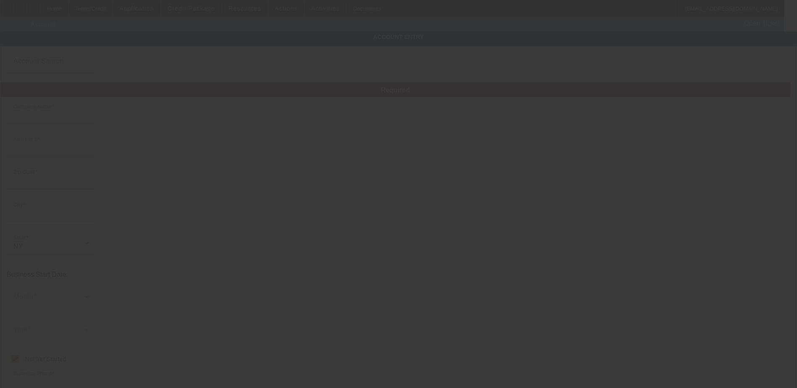
type input "[PERSON_NAME]"
type input "[STREET_ADDRESS]"
type input "11419"
type input "[GEOGRAPHIC_DATA]"
checkbox input "true"
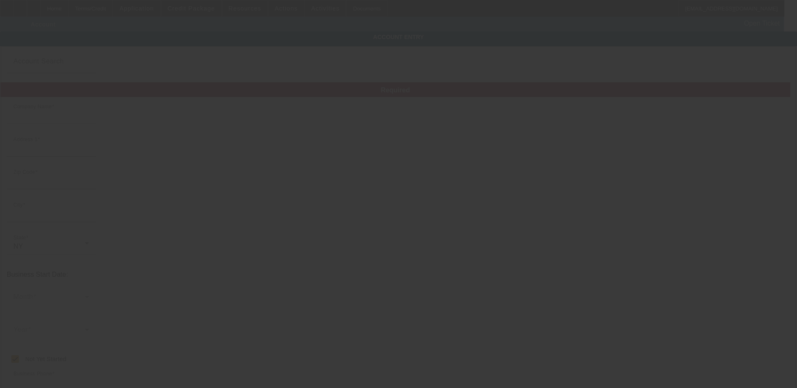
type input "[PHONE_NUMBER]"
type input "Apt 2"
type input "[EMAIL_ADDRESS][DOMAIN_NAME]"
type input "00-2615844"
type input "[DATE]"
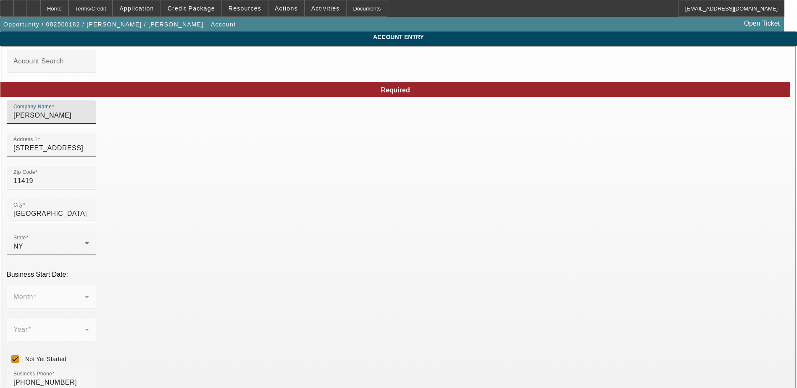
drag, startPoint x: 227, startPoint y: 123, endPoint x: 80, endPoint y: 113, distance: 147.0
type input "HRB Logistics Inc"
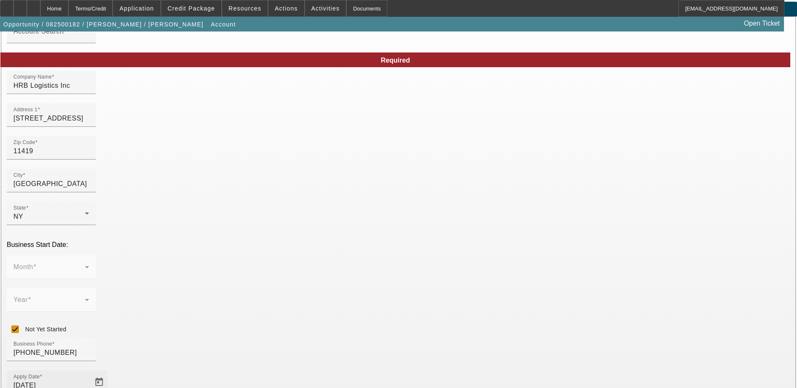
scroll to position [84, 0]
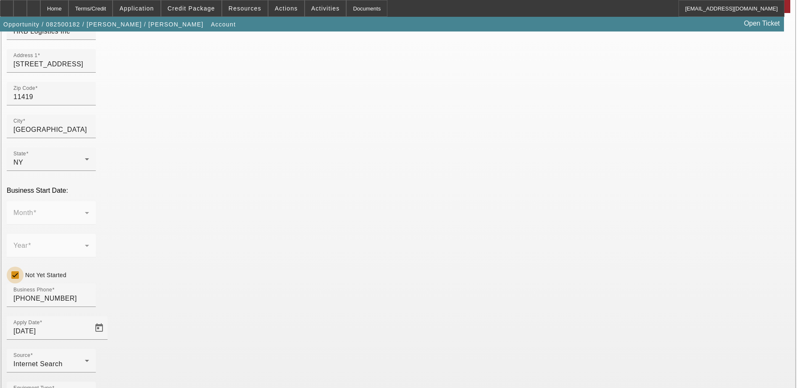
click at [24, 267] on input "Not Yet Started" at bounding box center [15, 275] width 17 height 17
checkbox input "false"
click at [85, 211] on span at bounding box center [48, 216] width 71 height 10
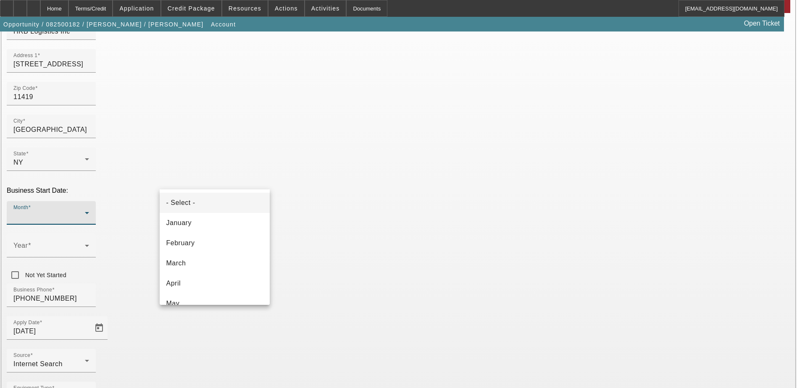
click at [328, 212] on div at bounding box center [398, 194] width 797 height 388
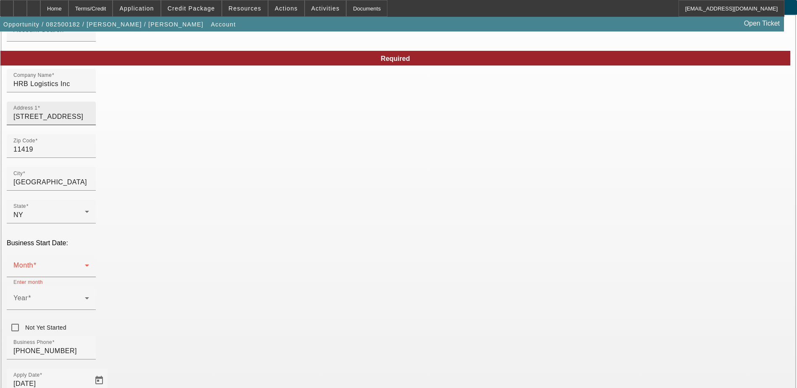
scroll to position [0, 0]
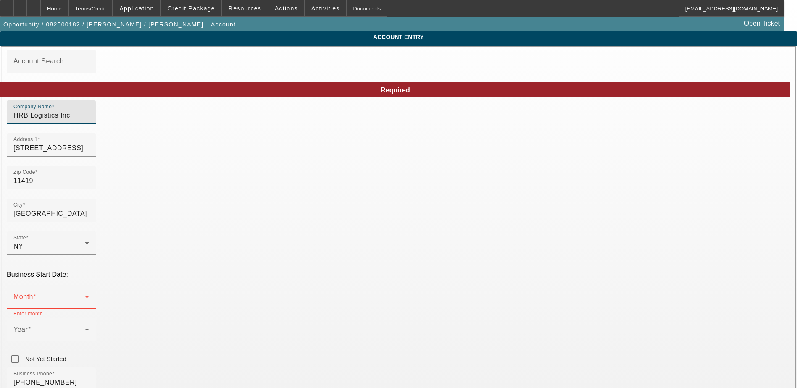
drag, startPoint x: 230, startPoint y: 123, endPoint x: 93, endPoint y: 116, distance: 136.7
click at [89, 121] on input "HRB Logistics Inc" at bounding box center [51, 115] width 76 height 10
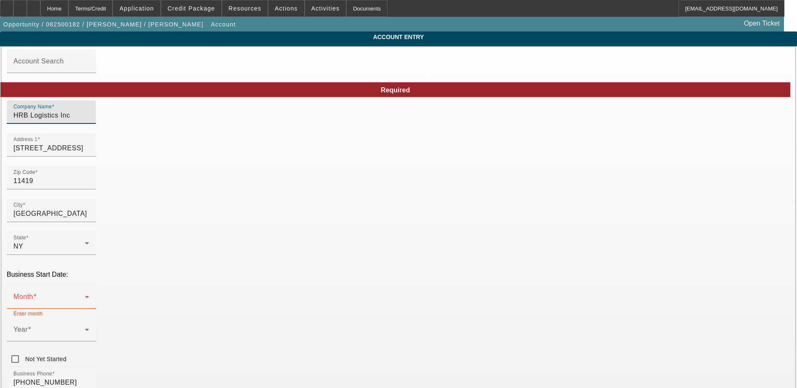
click at [89, 121] on input "HRB Logistics Inc" at bounding box center [51, 115] width 76 height 10
type input "Baljeet Singh"
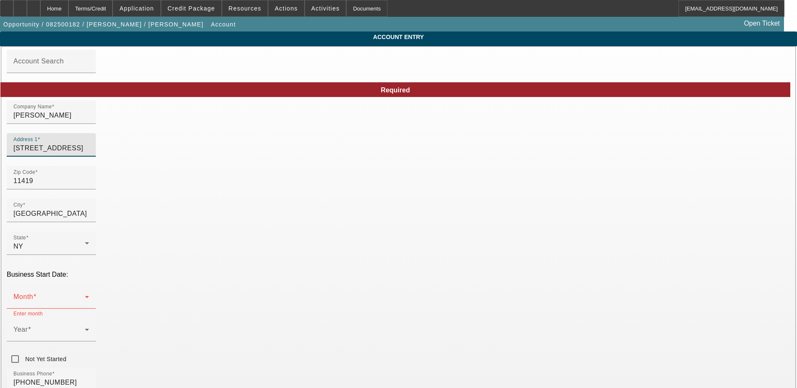
type input "HRB Logistics LLC"
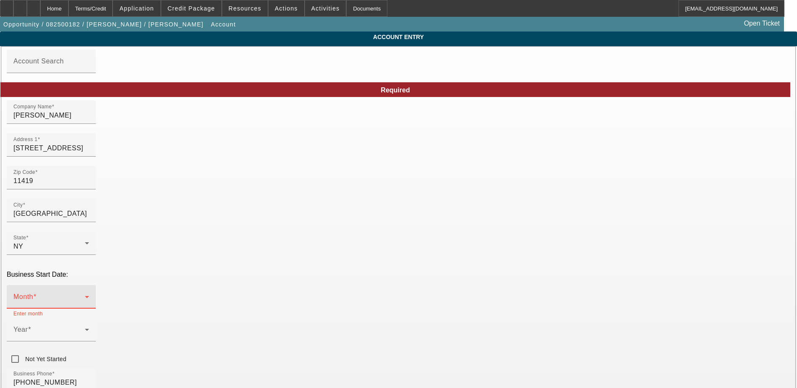
click at [85, 295] on span at bounding box center [48, 300] width 71 height 10
click at [189, 227] on span "October" at bounding box center [178, 223] width 25 height 10
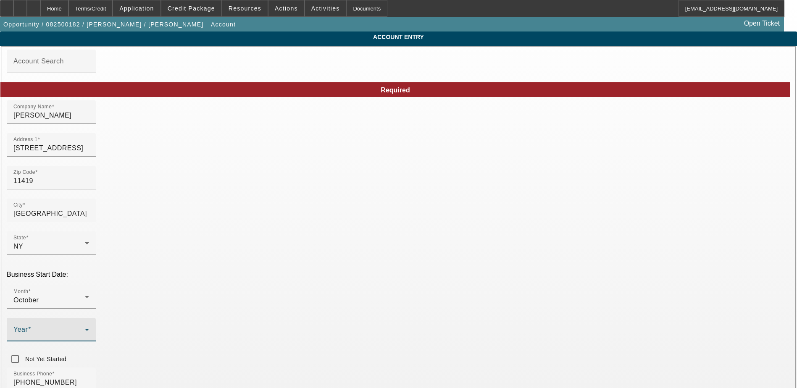
click at [85, 328] on span at bounding box center [48, 333] width 71 height 10
click at [302, 226] on span "2022" at bounding box center [297, 226] width 16 height 10
click at [345, 285] on div "Month October Year 2022 Not Yet Started" at bounding box center [398, 326] width 783 height 82
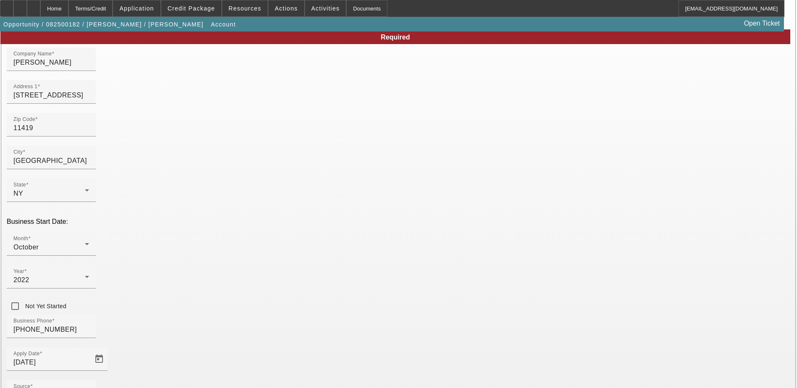
scroll to position [107, 0]
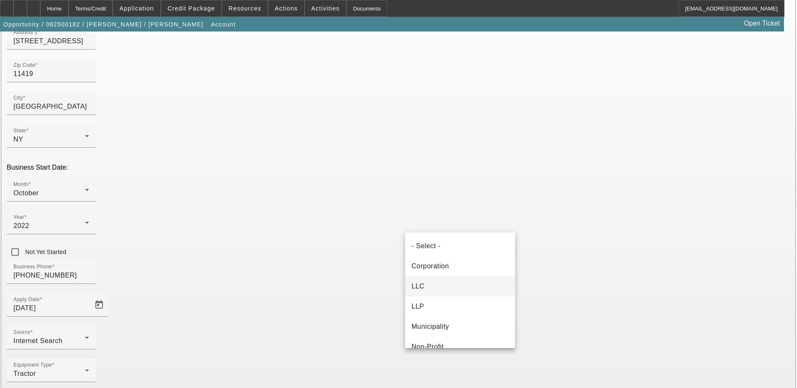
scroll to position [49, 0]
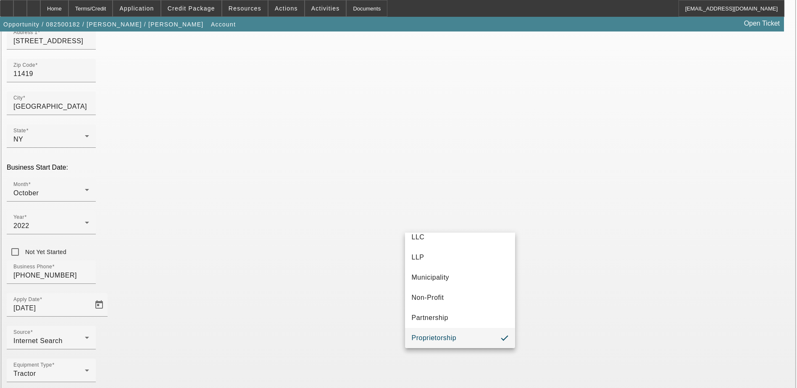
click at [416, 232] on div at bounding box center [398, 194] width 797 height 388
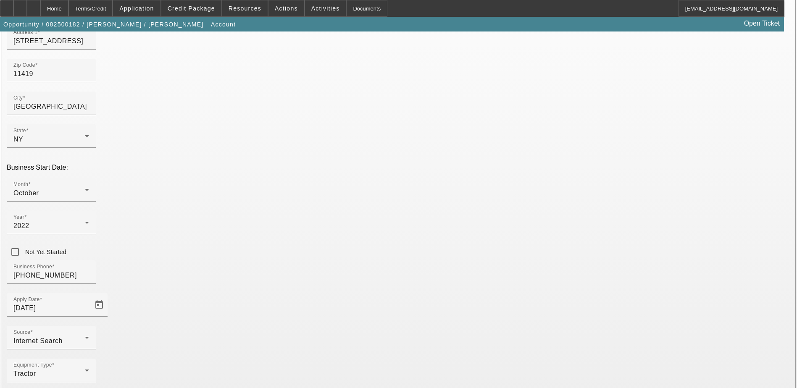
drag, startPoint x: 447, startPoint y: 203, endPoint x: 443, endPoint y: 218, distance: 15.2
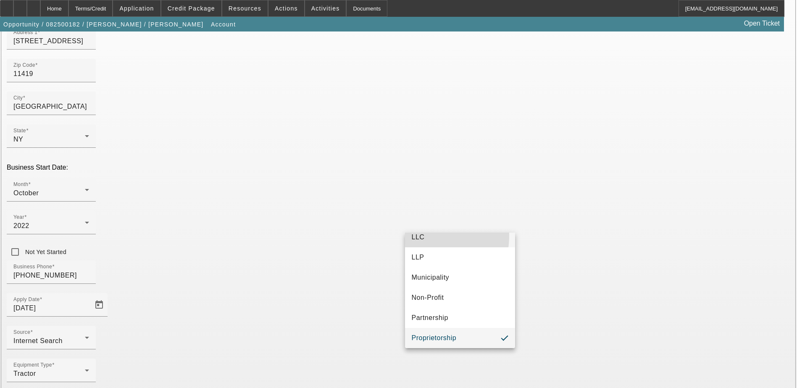
click at [428, 236] on mat-option "LLC" at bounding box center [460, 237] width 110 height 20
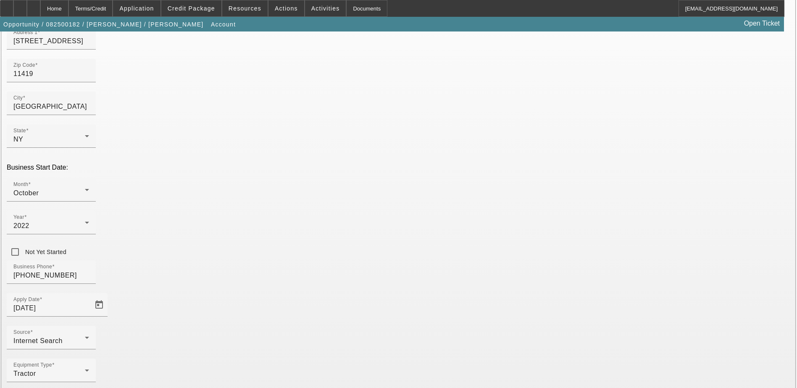
drag, startPoint x: 325, startPoint y: 272, endPoint x: 588, endPoint y: 360, distance: 276.9
click at [328, 359] on div "Equipment Type Tractor" at bounding box center [398, 375] width 783 height 33
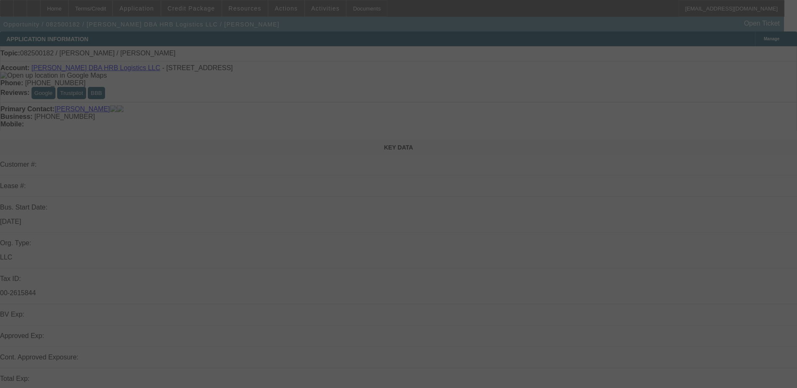
select select "0"
select select "2"
select select "0.1"
select select "4"
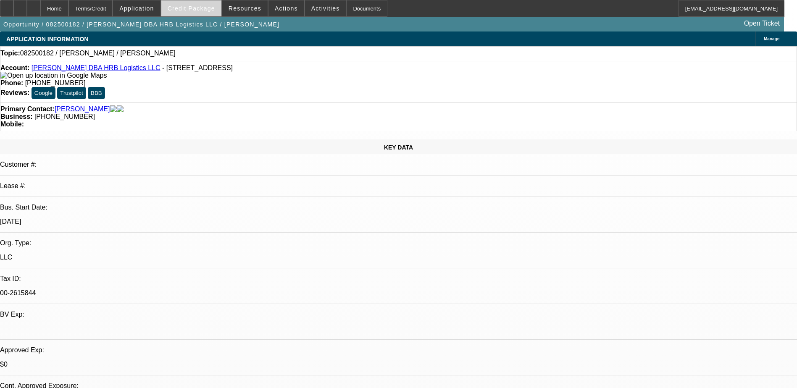
click at [211, 6] on span "Credit Package" at bounding box center [191, 8] width 47 height 7
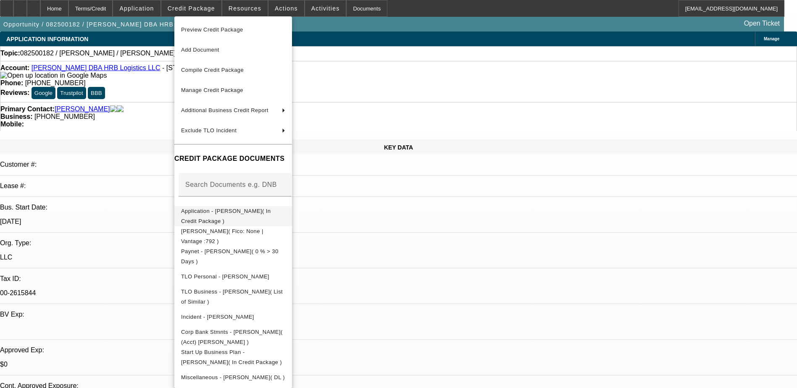
click at [247, 215] on span "Application - Baljeet Singh( In Credit Package )" at bounding box center [225, 216] width 89 height 16
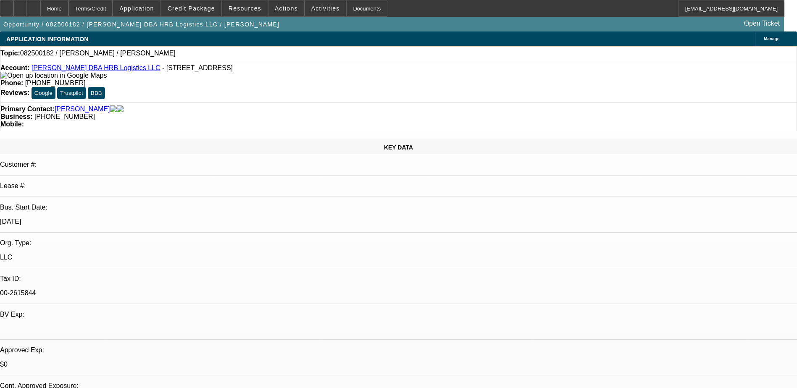
click at [764, 41] on span "Manage" at bounding box center [772, 39] width 16 height 5
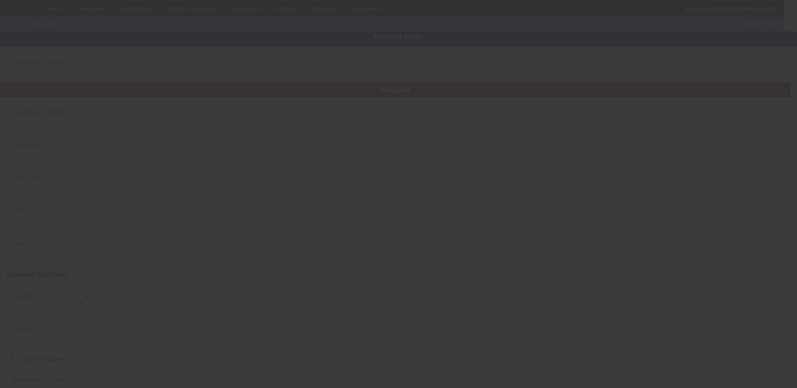
type input "[PERSON_NAME]"
type input "10554 131st St"
type input "11419"
type input "South Richmond Hill"
type input "(951) 961-0495"
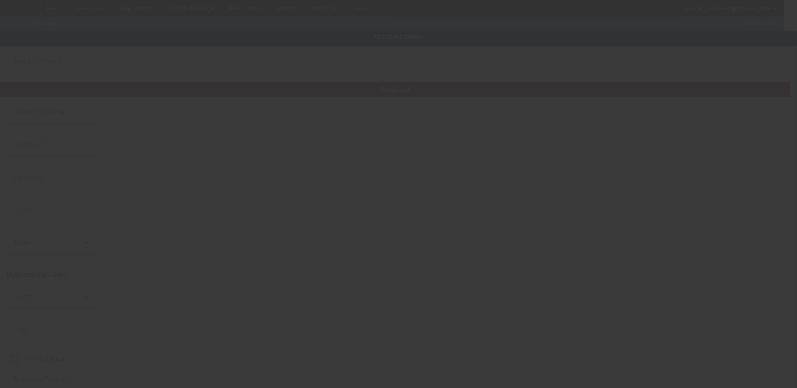
type input "HRB Logistics LLC"
type input "Apt 2"
type input "roma@risingconsultants.net"
type input "00-2615844"
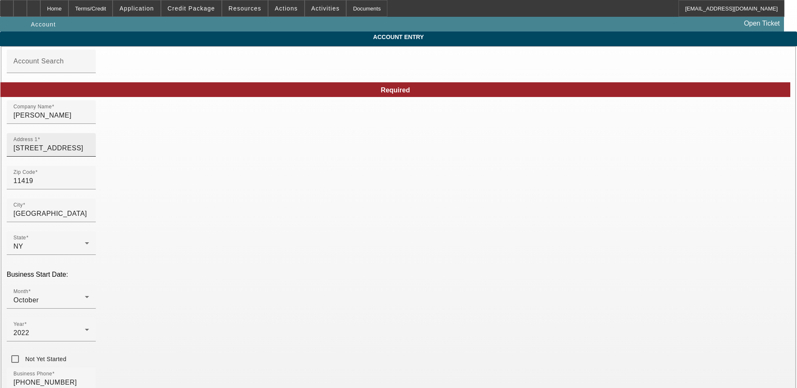
type input "8/7/2025"
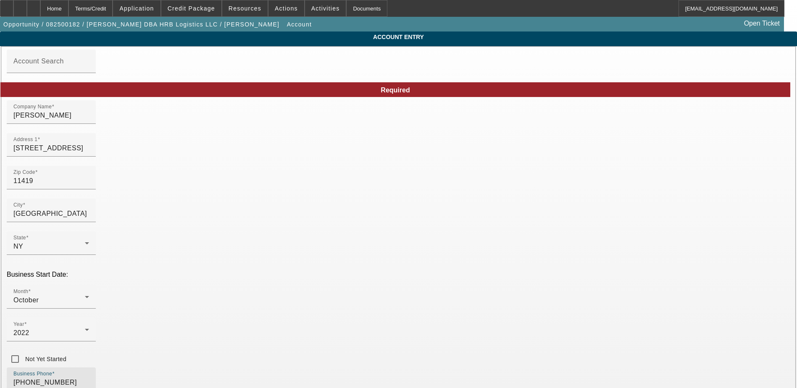
drag, startPoint x: 168, startPoint y: 296, endPoint x: 114, endPoint y: 294, distance: 54.2
type input "[PHONE_NUMBER]"
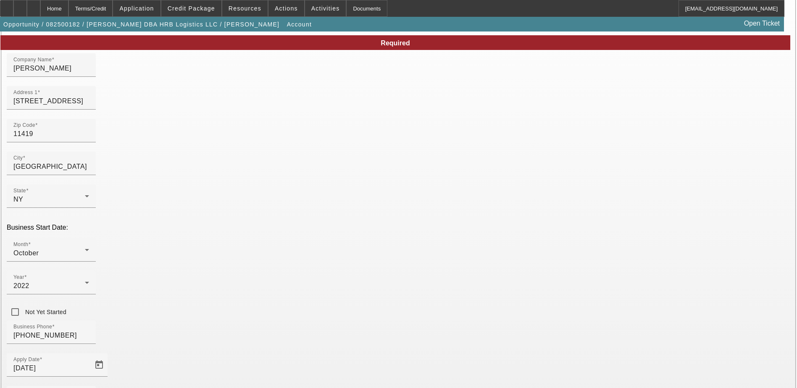
scroll to position [107, 0]
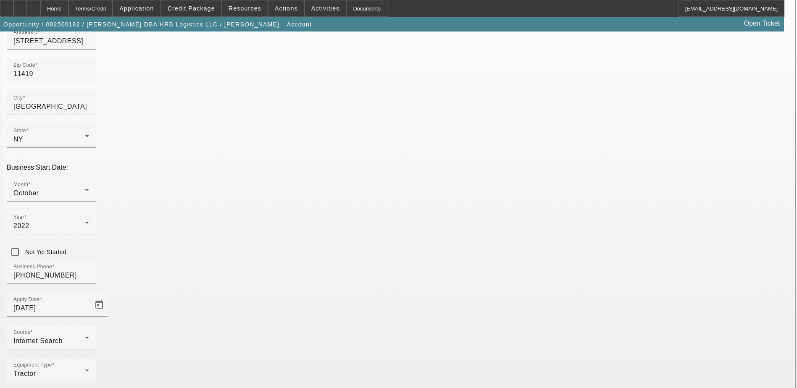
drag, startPoint x: 220, startPoint y: 194, endPoint x: 30, endPoint y: 176, distance: 190.7
click at [294, 359] on div "Equipment Type Tractor" at bounding box center [398, 375] width 783 height 33
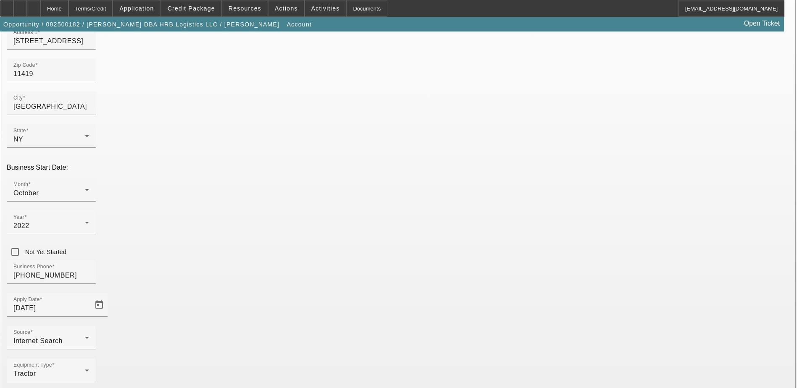
type input "multani66singh@gmail.com"
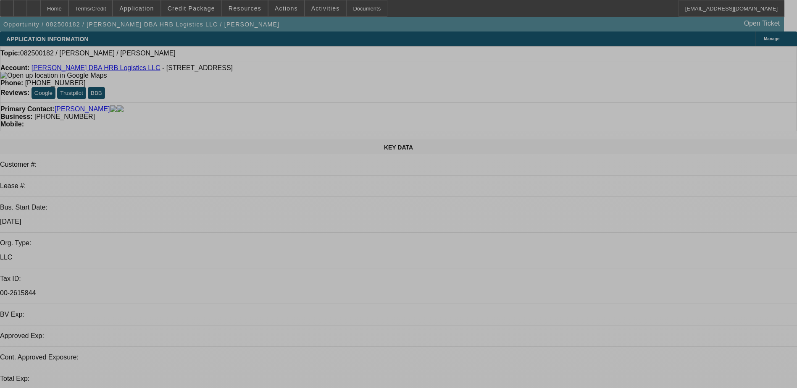
select select "0"
select select "2"
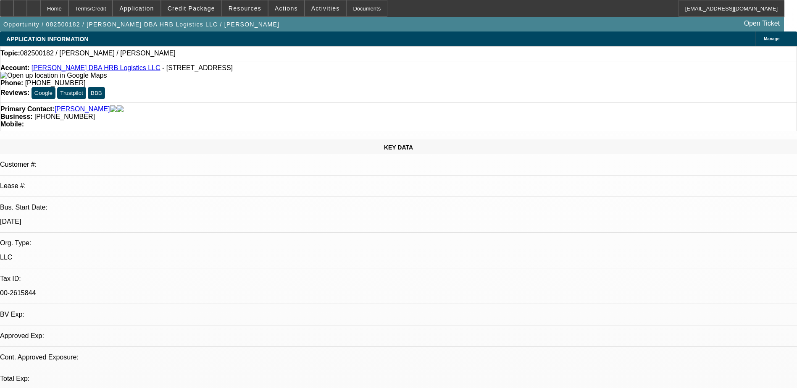
select select "2"
select select "0.1"
select select "4"
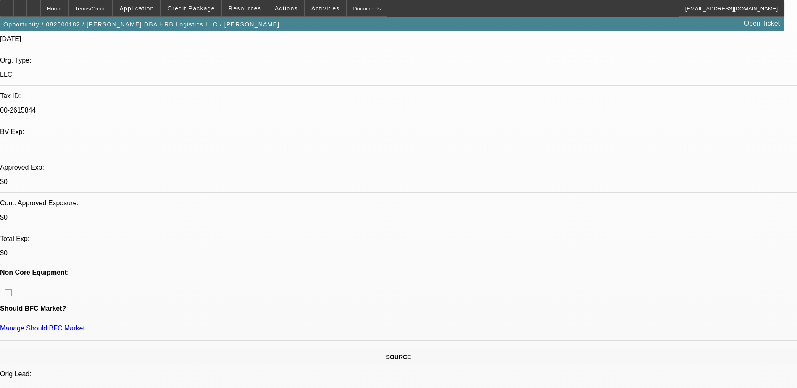
scroll to position [84, 0]
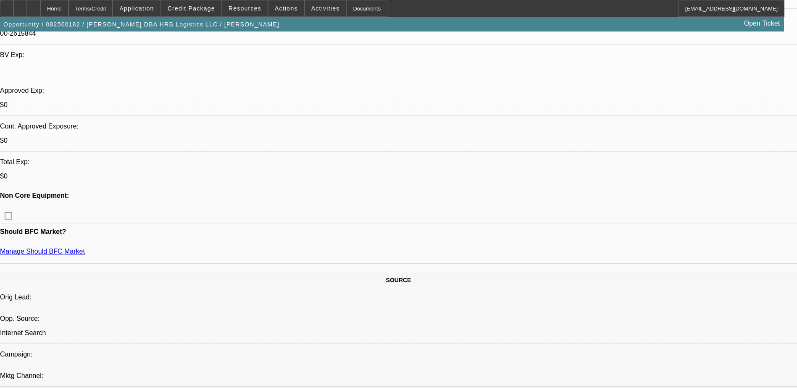
scroll to position [336, 0]
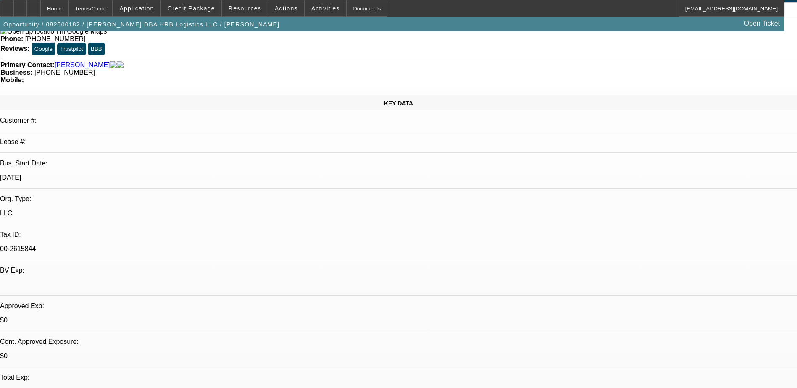
scroll to position [0, 0]
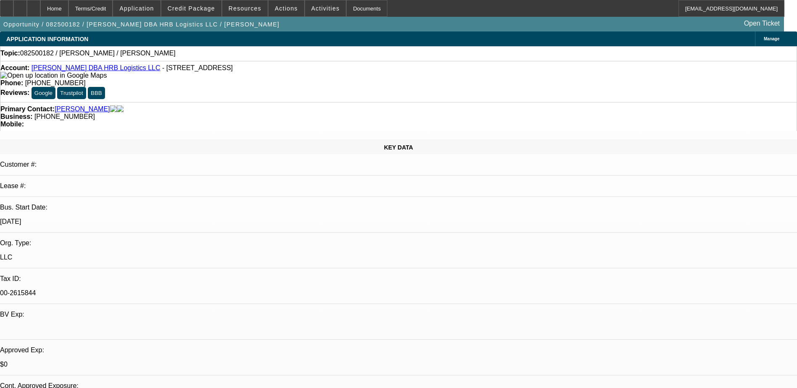
click at [755, 42] on div "Manage" at bounding box center [776, 38] width 42 height 15
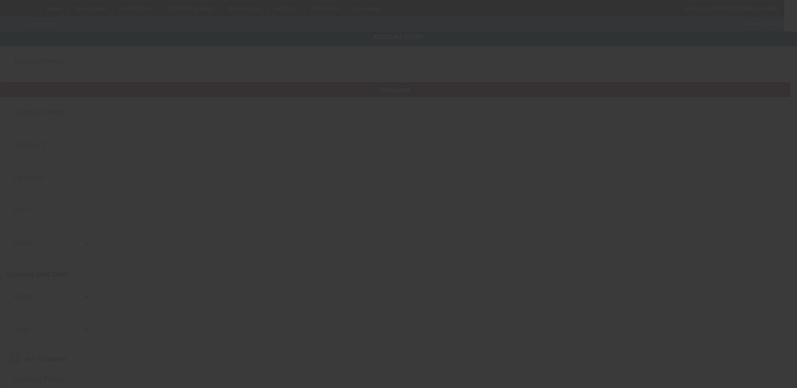
type input "Baljeet Singh"
type input "10554 131st St"
type input "11419"
type input "South Richmond Hill"
type input "(929) 372-5256"
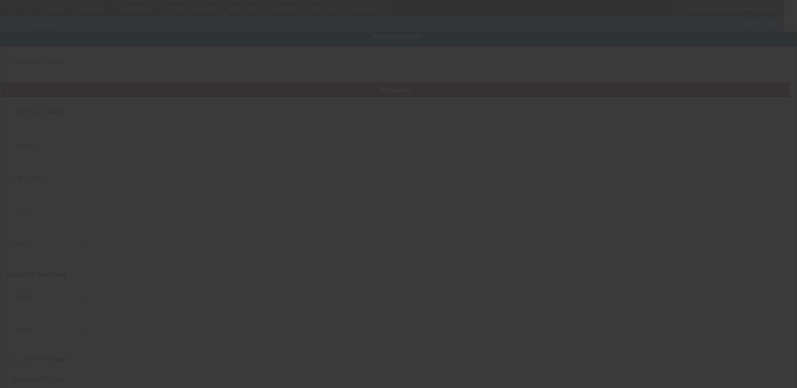
type input "HRB Logistics LLC"
type input "Apt 2"
type input "multani66singh@gmail.com"
type input "00-2615844"
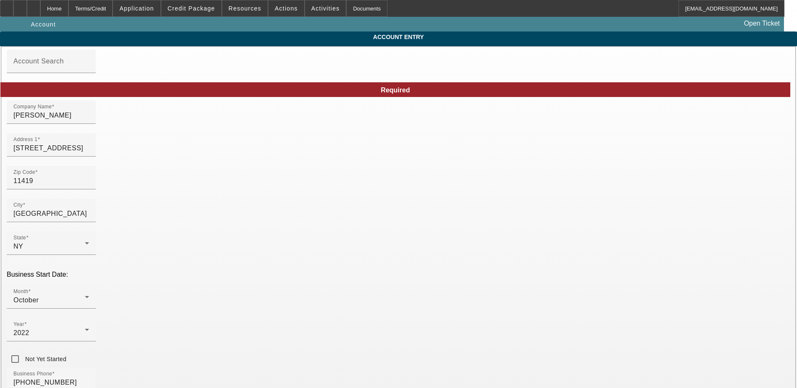
type input "8/7/2025"
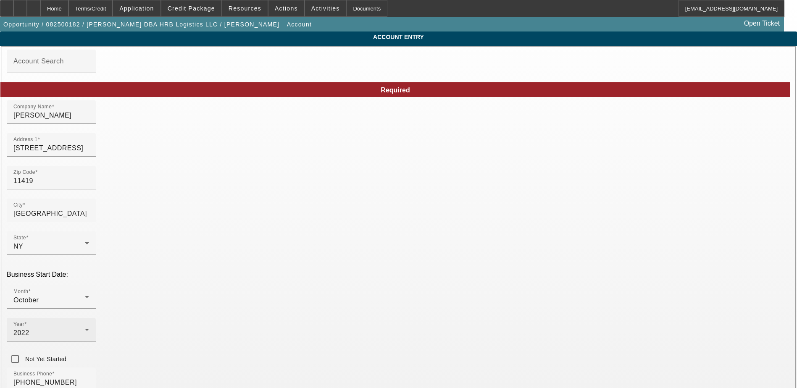
click at [89, 328] on div "2022" at bounding box center [51, 333] width 76 height 10
drag, startPoint x: 304, startPoint y: 214, endPoint x: 305, endPoint y: 218, distance: 4.7
click at [304, 214] on span "2021" at bounding box center [297, 218] width 16 height 10
click at [345, 285] on div "Month October Year 2021 Not Yet Started" at bounding box center [398, 326] width 783 height 82
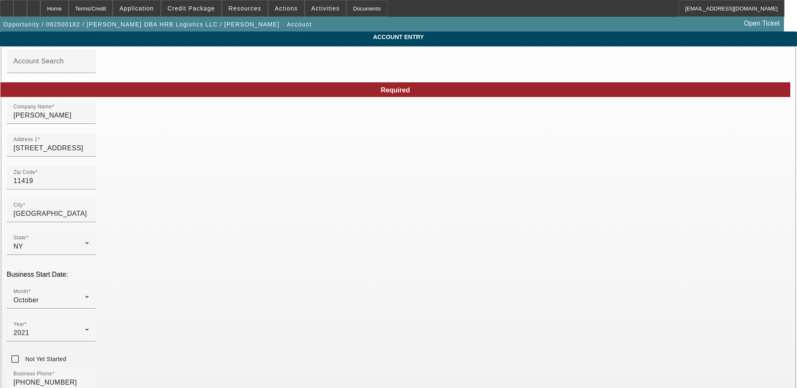
click at [372, 367] on div "Business Phone (929) 372-5256" at bounding box center [398, 383] width 783 height 33
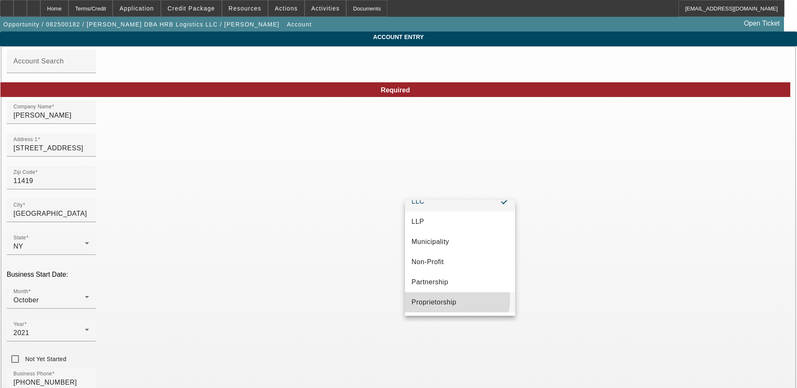
click at [439, 299] on span "Proprietorship" at bounding box center [434, 302] width 45 height 10
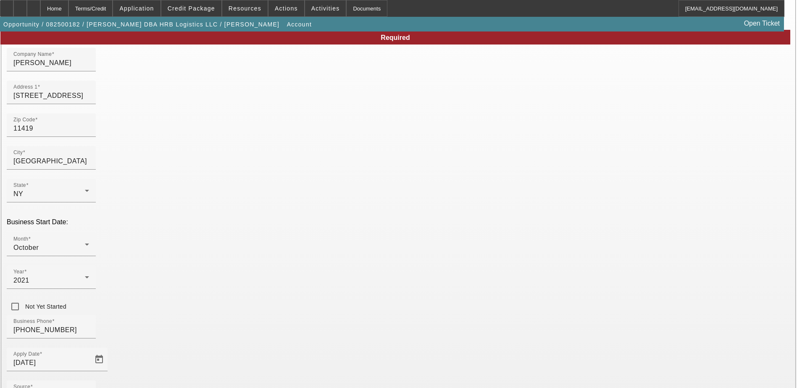
scroll to position [107, 0]
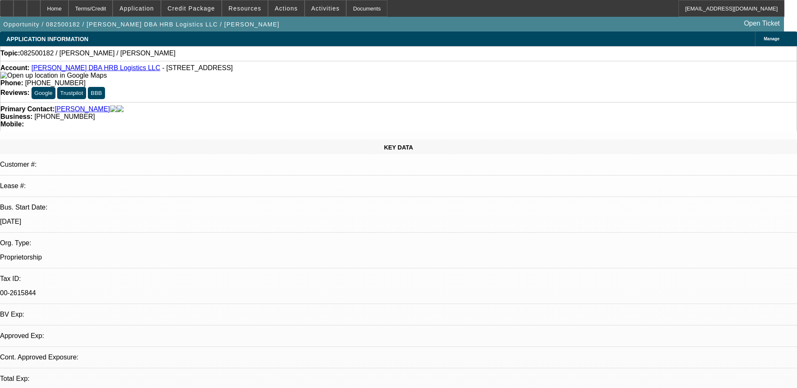
select select "0"
select select "2"
select select "0.1"
select select "4"
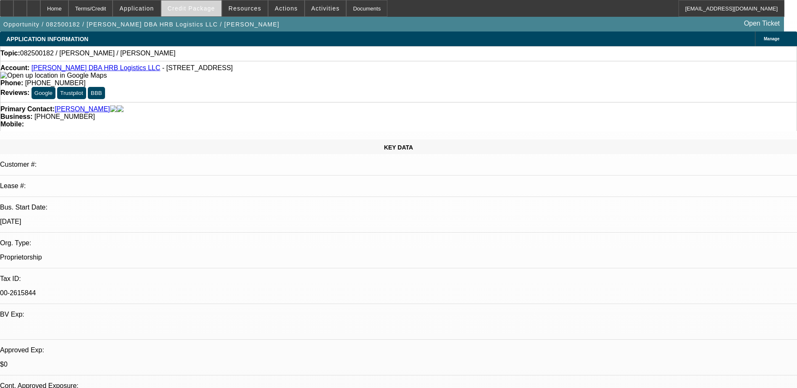
click at [205, 10] on span "Credit Package" at bounding box center [191, 8] width 47 height 7
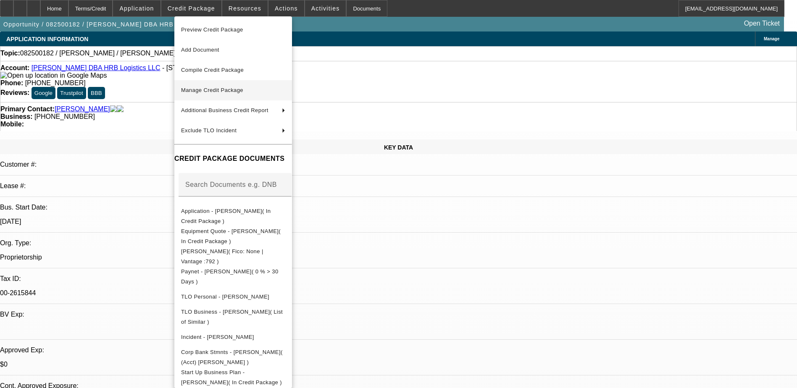
click at [218, 96] on button "Manage Credit Package" at bounding box center [233, 90] width 118 height 20
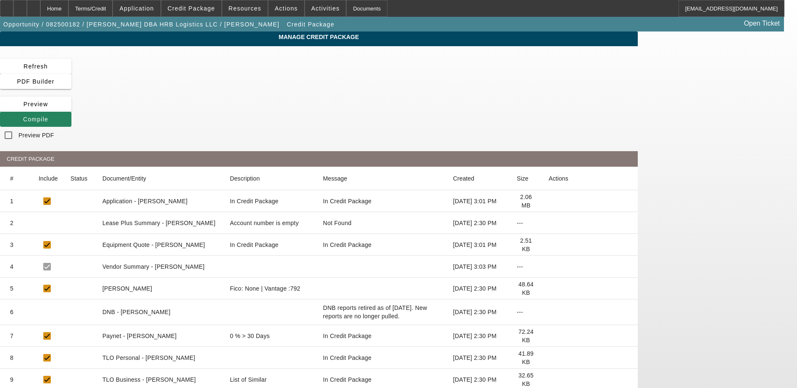
scroll to position [87, 0]
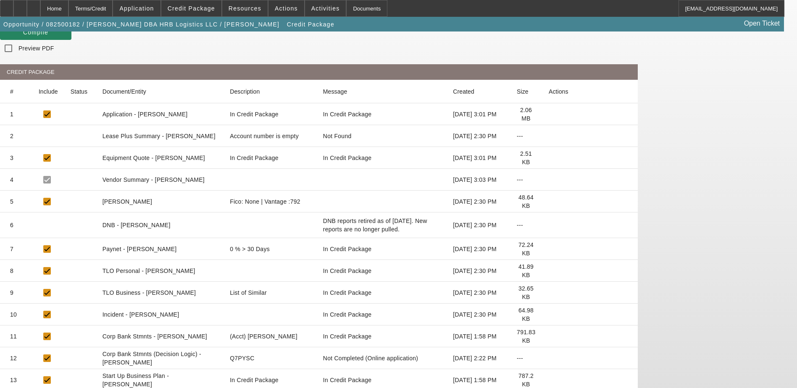
click at [549, 380] on icon at bounding box center [549, 380] width 0 height 0
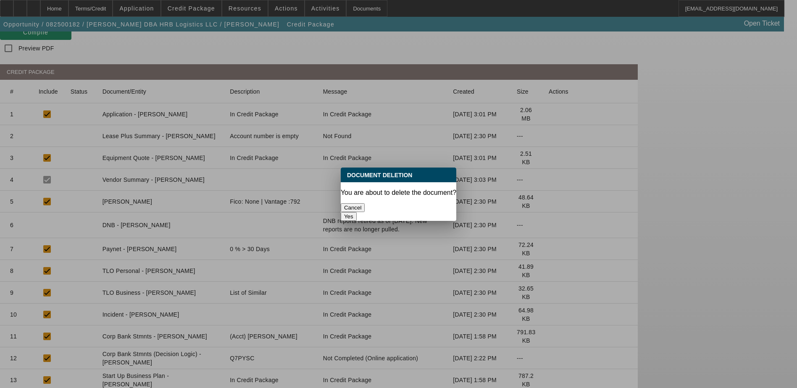
click at [357, 212] on button "Yes" at bounding box center [349, 216] width 16 height 9
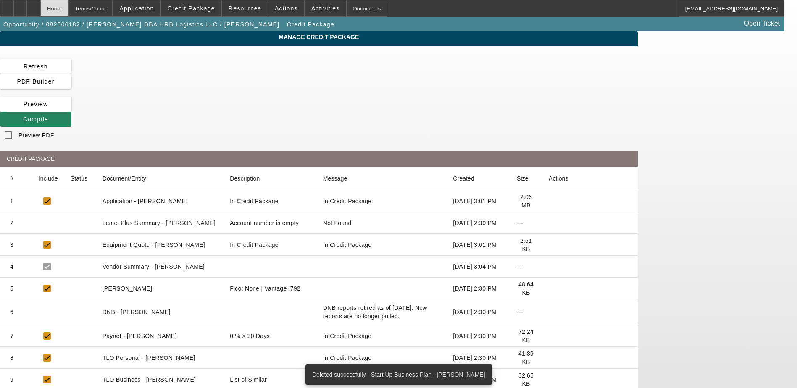
click at [68, 4] on div "Home" at bounding box center [54, 8] width 28 height 17
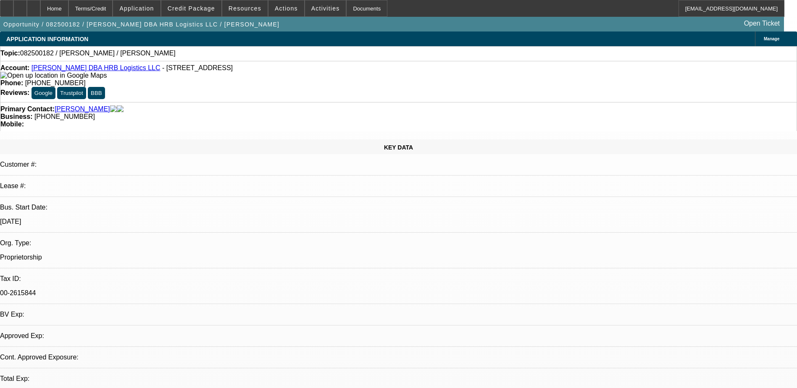
select select "0"
select select "2"
select select "0.1"
select select "4"
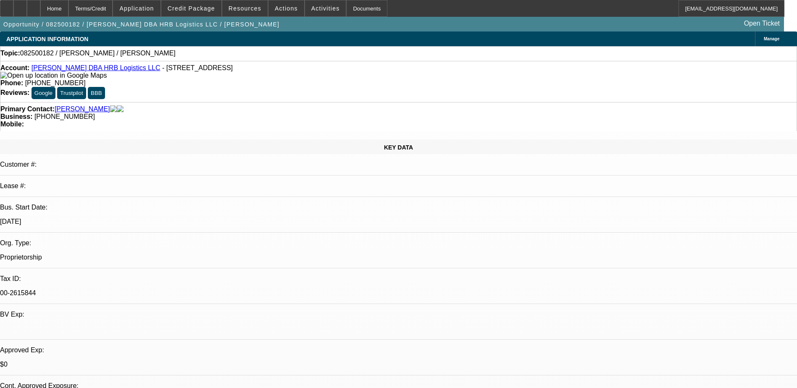
drag, startPoint x: 651, startPoint y: 206, endPoint x: 582, endPoint y: 200, distance: 69.5
copy div "general freight line has contracts with business and transportation companies w…"
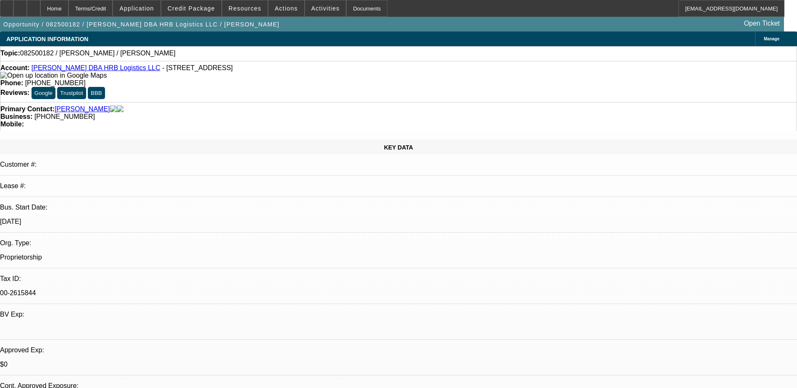
radio input "true"
paste textarea "Baljeet Singh operates under the DBA HRB Logistics LLC, a Fresno-based company …"
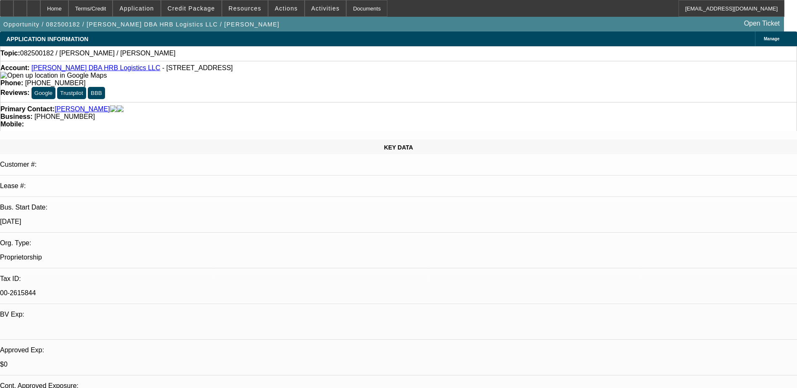
type textarea "Baljeet Singh operates under the DBA HRB Logistics LLC, a Fresno-based company …"
radio input "true"
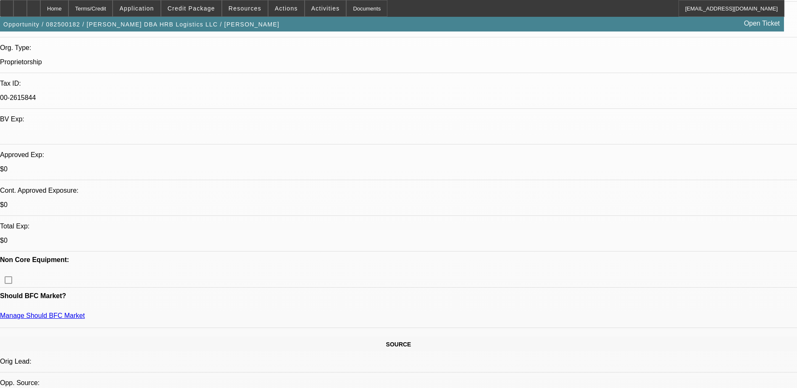
scroll to position [84, 0]
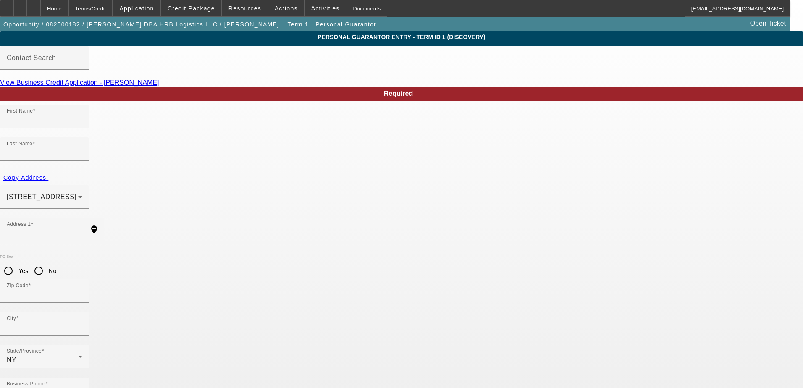
type input "Baljeet"
type input "Singh"
type input "10554 131ST street,Apt.2,south richmond hill,NY"
radio input "true"
type input "11419"
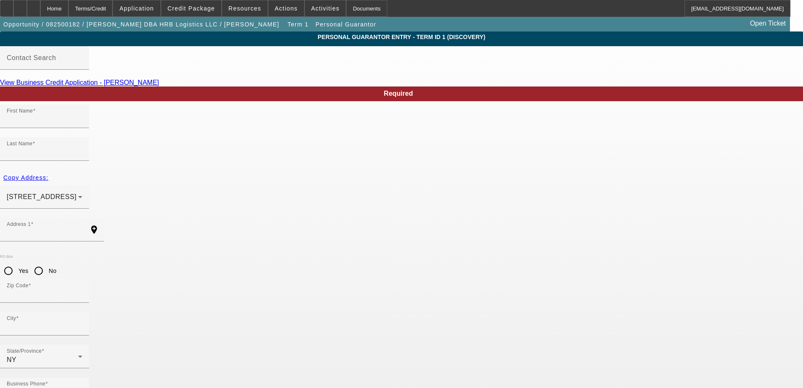
type input "south richmond hills"
type input "(951) 961-0495"
type input "100"
type input "002-61-5844"
type input "roma@risingconsultants.net"
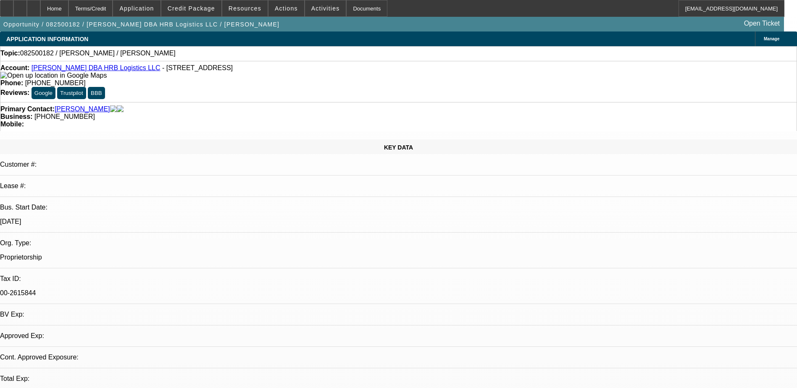
select select "0"
select select "2"
select select "0.1"
select select "4"
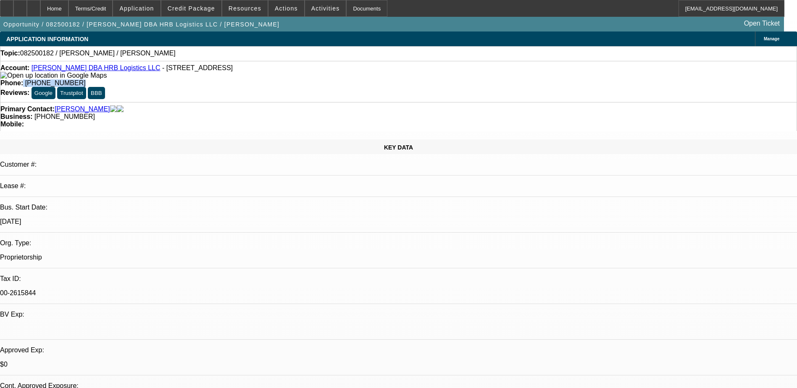
drag, startPoint x: 336, startPoint y: 71, endPoint x: 291, endPoint y: 77, distance: 45.7
click at [291, 77] on div "Account: Baljeet Singh DBA HRB Logistics LLC - 10554 131st St Apt 2, South Rich…" at bounding box center [398, 81] width 797 height 41
copy div "(929) 372-5256"
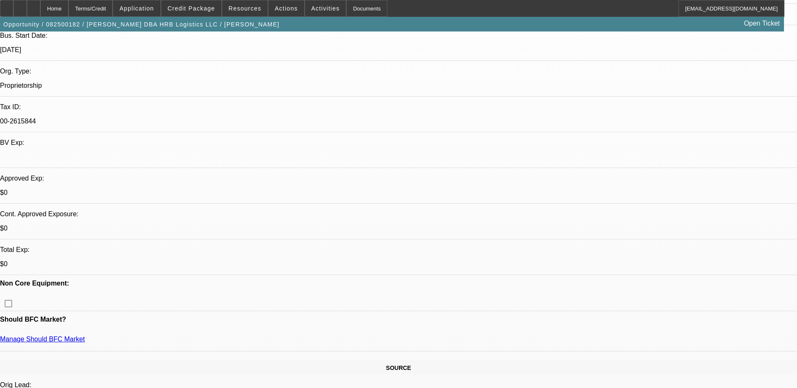
scroll to position [210, 0]
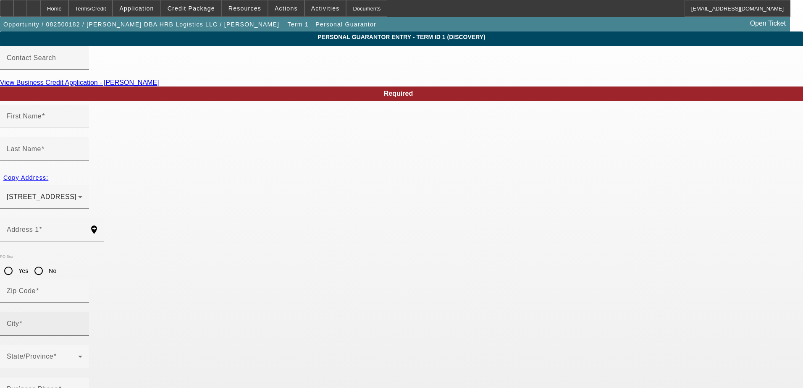
type input "Baljeet"
type input "Singh"
type input "10554 131ST street,Apt.2,south richmond hill,NY"
radio input "true"
type input "11419"
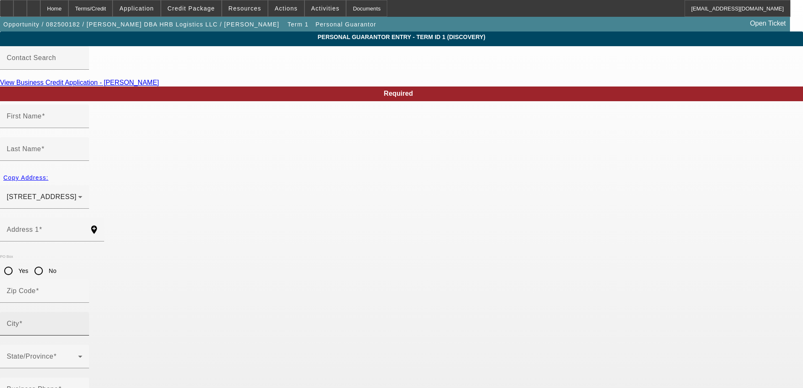
type input "south richmond hills"
type input "(951) 961-0495"
type input "100"
type input "002-61-5844"
type input "roma@risingconsultants.net"
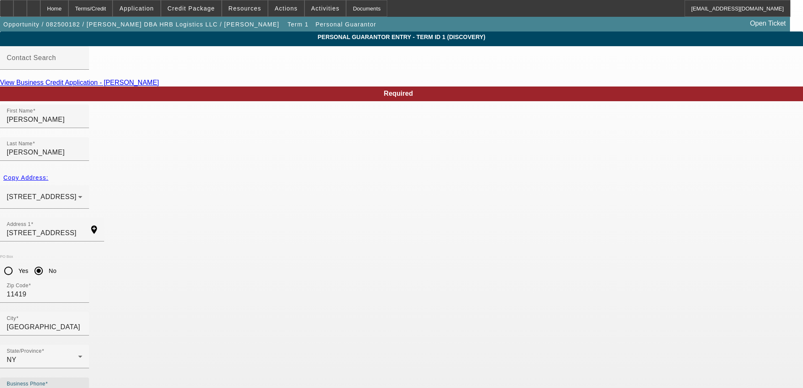
drag, startPoint x: 223, startPoint y: 301, endPoint x: 123, endPoint y: 290, distance: 100.5
paste input "29) 372-5256"
type input "(929) 372-5256"
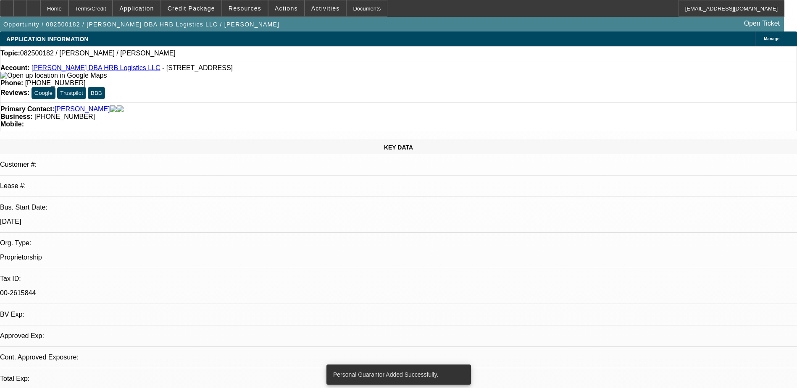
select select "0"
select select "2"
select select "0.1"
select select "4"
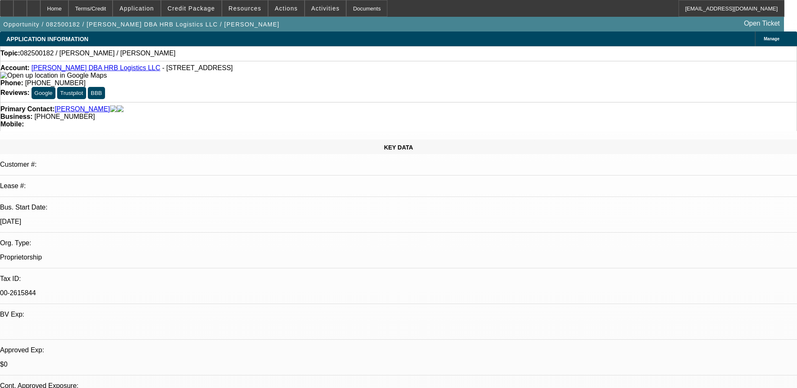
click at [755, 42] on div "Manage" at bounding box center [776, 38] width 42 height 15
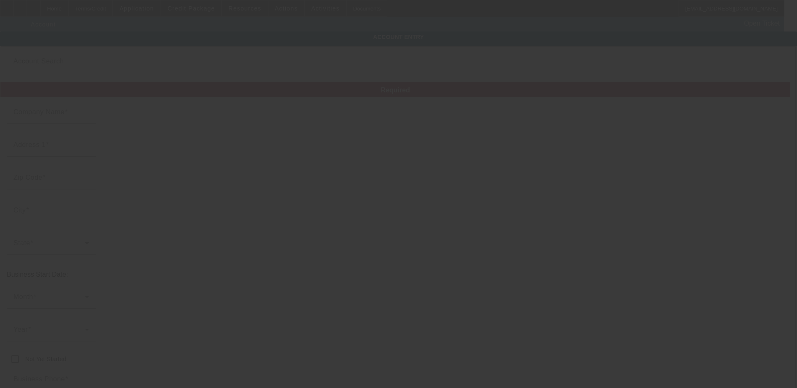
type input "Baljeet Singh"
type input "10554 131st St"
type input "11419"
type input "South Richmond Hill"
type input "(929) 372-5256"
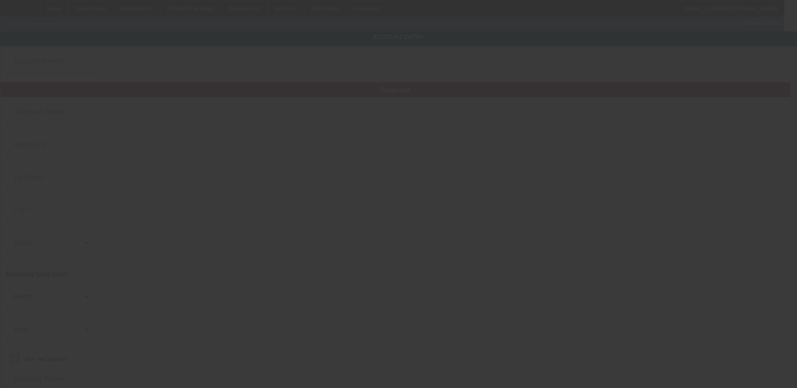
type input "HRB Logistics LLC"
type input "Apt 2"
type input "multani66singh@gmail.com"
type input "00-2615844"
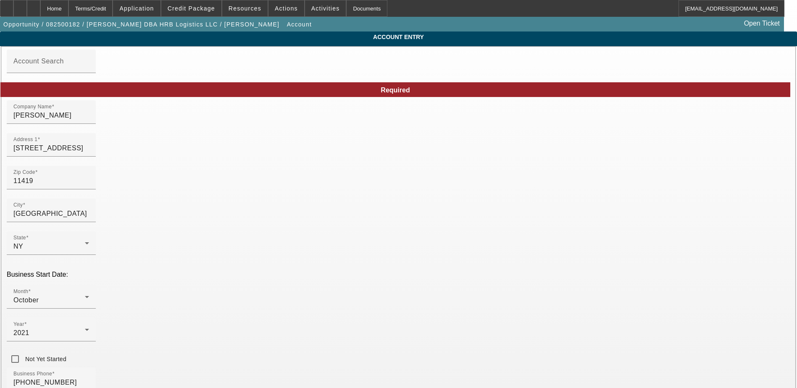
type input "8/7/2025"
drag, startPoint x: 480, startPoint y: 190, endPoint x: 389, endPoint y: 187, distance: 91.2
click at [68, 10] on div "Home" at bounding box center [54, 8] width 28 height 17
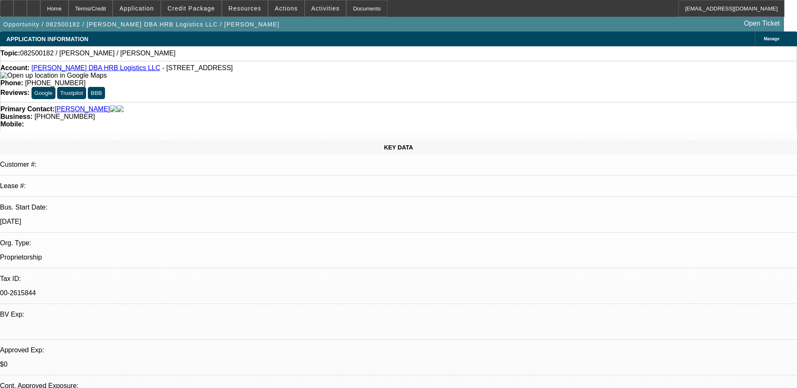
select select "0"
select select "2"
select select "0.1"
select select "4"
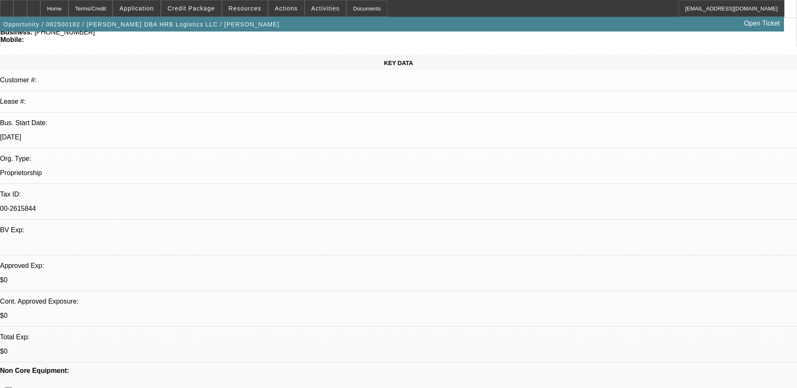
scroll to position [126, 0]
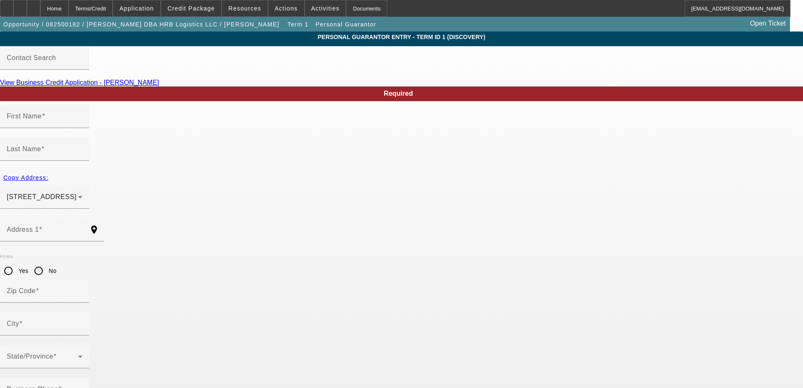
type input "Baljeet"
type input "Singh"
type input "10554 131ST street,Apt.2,south richmond hill,NY"
radio input "true"
type input "11419"
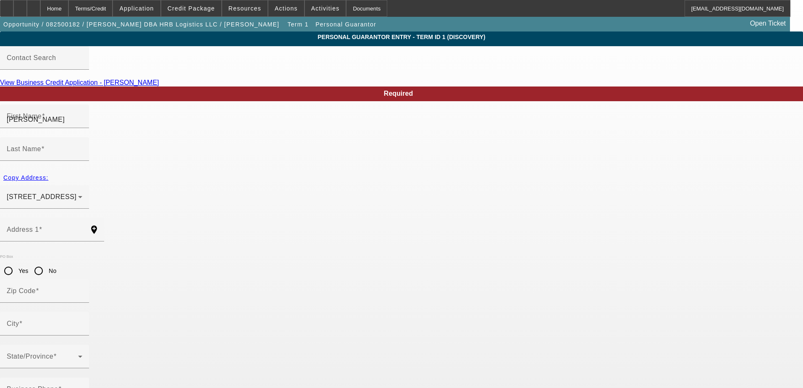
type input "south richmond hills"
type input "(929) 372-5256"
type input "100"
type input "002-61-5844"
drag, startPoint x: 376, startPoint y: 337, endPoint x: 260, endPoint y: 337, distance: 116.3
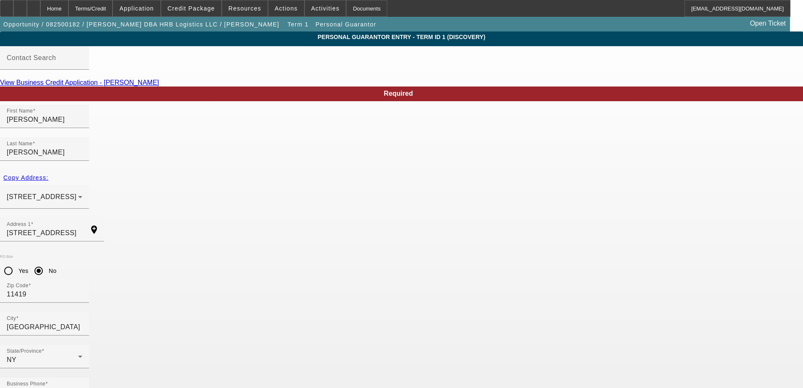
paste input "multani66singh@gmail.com"
type input "multani66singh@gmail.com"
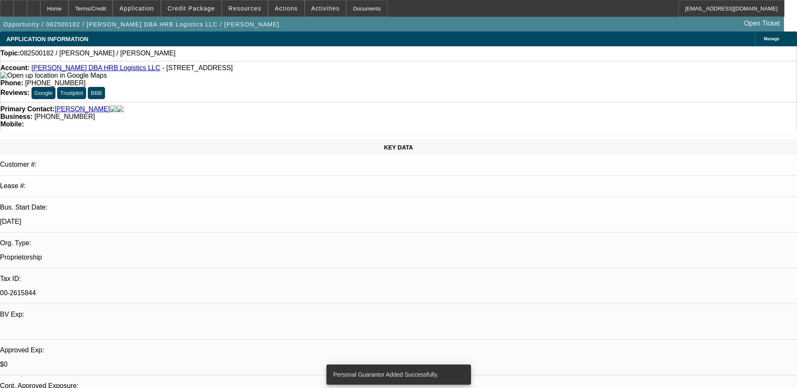
select select "0"
select select "2"
select select "0.1"
select select "4"
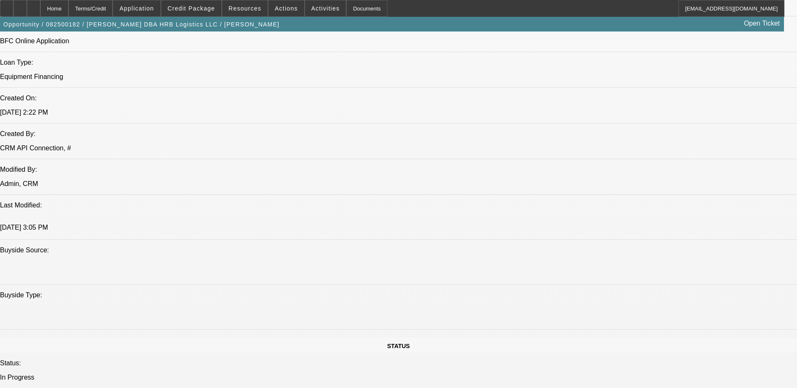
scroll to position [882, 0]
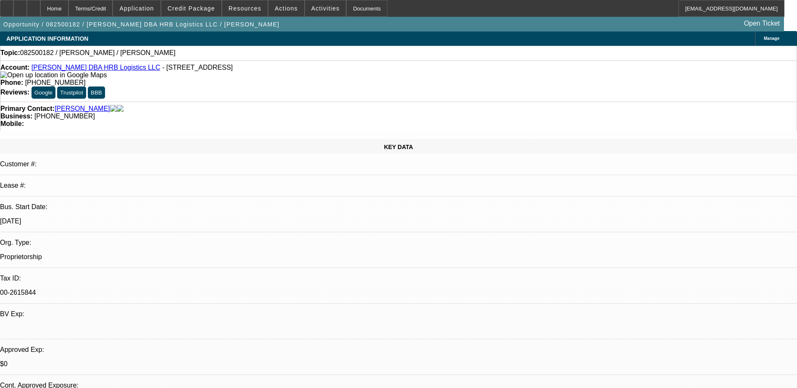
scroll to position [0, 0]
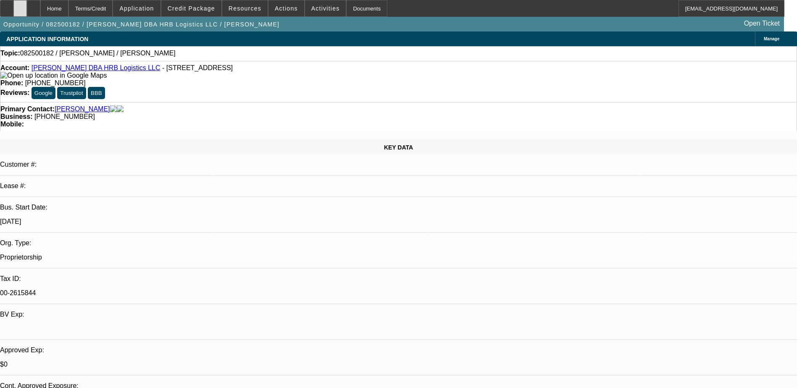
click at [20, 5] on icon at bounding box center [20, 5] width 0 height 0
click at [755, 37] on div "Manage" at bounding box center [776, 38] width 42 height 15
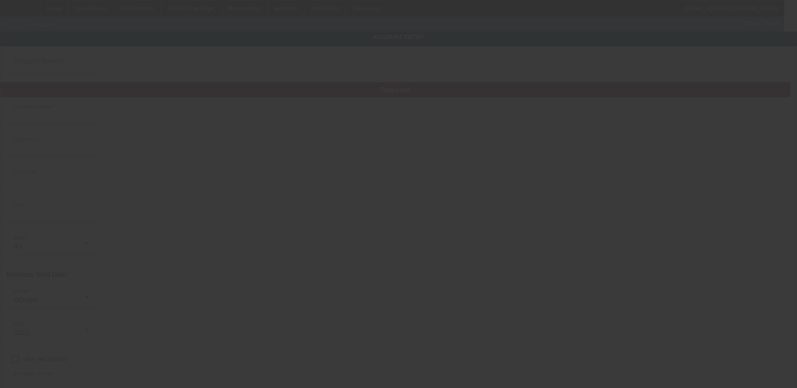
type input "Baljeet Singh"
type input "10554 131st St"
type input "11419"
type input "South Richmond Hill"
type input "(929) 372-5256"
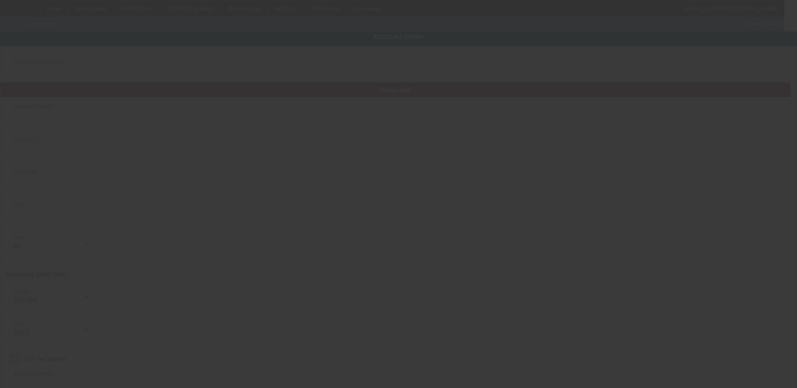
type input "HRB Logistics LLC"
type input "Apt 2"
type input "multani66singh@gmail.com"
type input "00-2615844"
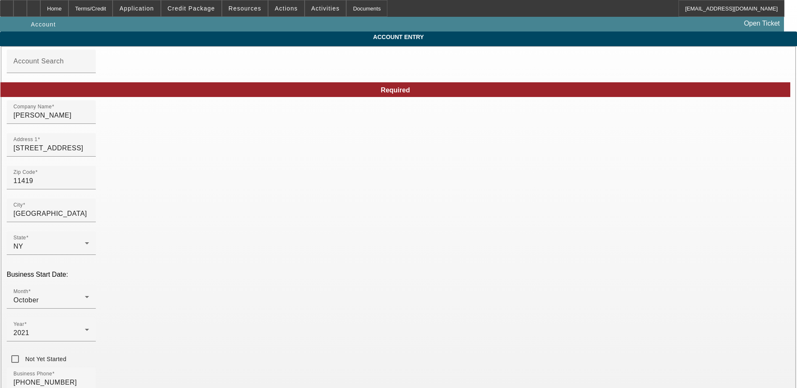
type input "8/7/2025"
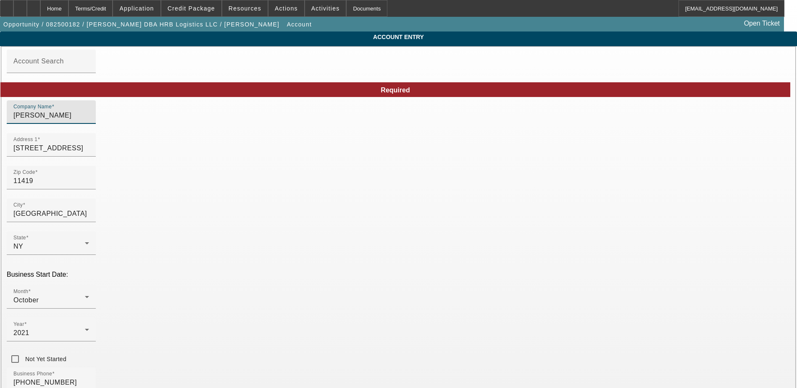
drag, startPoint x: 205, startPoint y: 122, endPoint x: 76, endPoint y: 111, distance: 128.6
type input "HRB Logistics Inc"
drag, startPoint x: 426, startPoint y: 121, endPoint x: 382, endPoint y: 119, distance: 44.6
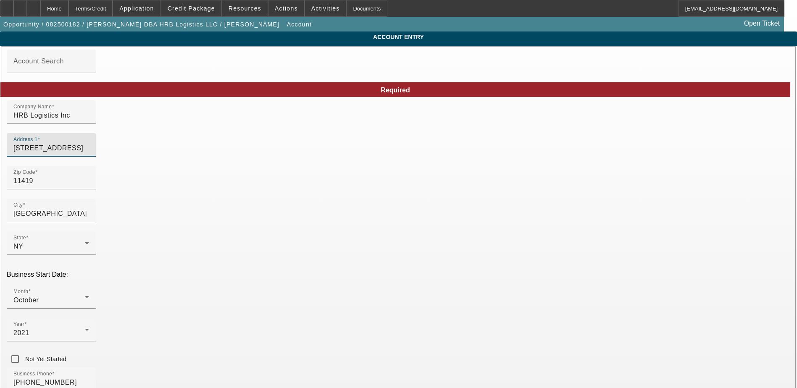
drag, startPoint x: 229, startPoint y: 156, endPoint x: 118, endPoint y: 153, distance: 111.3
type input "527 N Race St"
drag, startPoint x: 412, startPoint y: 152, endPoint x: 398, endPoint y: 152, distance: 13.9
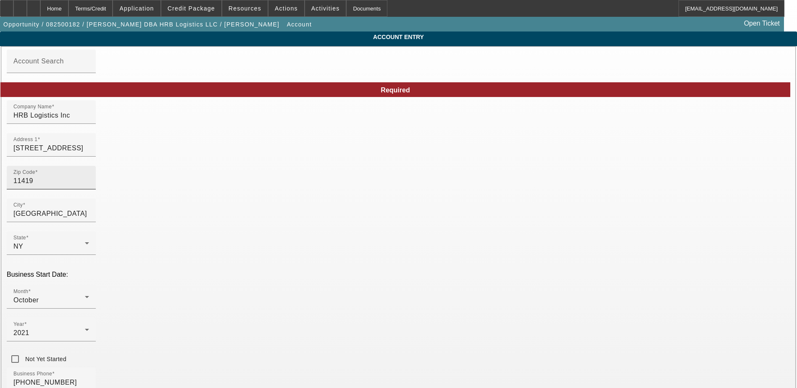
click at [89, 186] on input "11419" at bounding box center [51, 181] width 76 height 10
type input "4"
type input "47670"
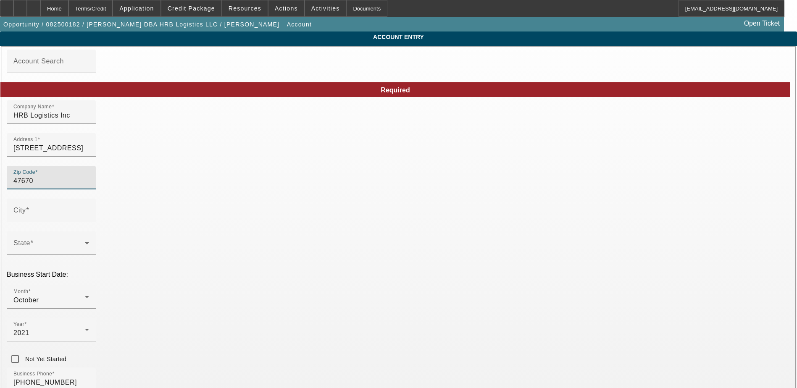
type input "Princeton"
type input "Gibson"
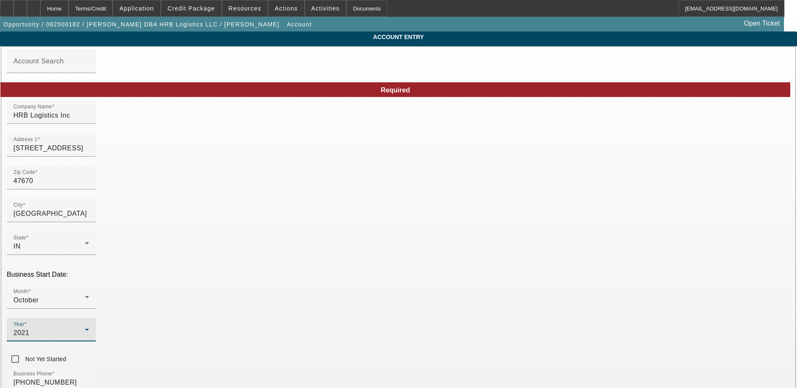
click at [85, 328] on div "2021" at bounding box center [48, 333] width 71 height 10
click at [319, 289] on div at bounding box center [398, 194] width 797 height 388
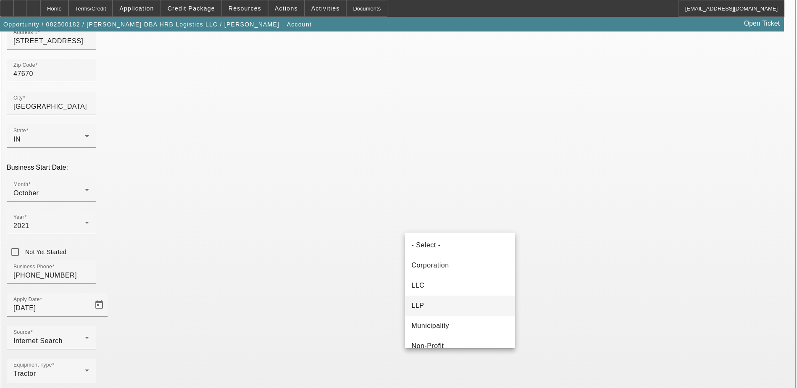
scroll to position [0, 0]
click at [434, 259] on mat-option "Corporation" at bounding box center [460, 266] width 110 height 20
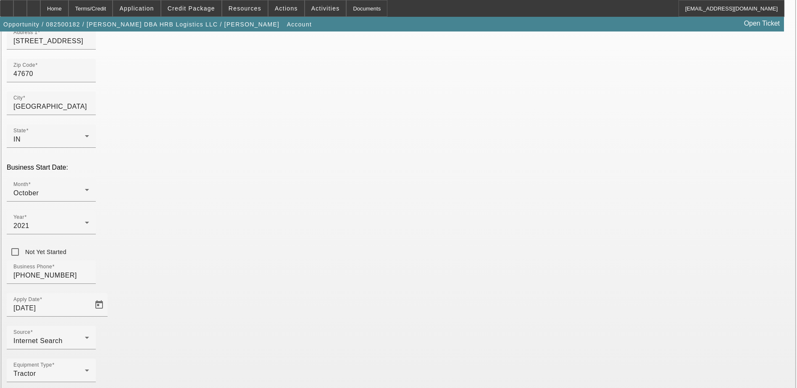
drag, startPoint x: 567, startPoint y: 224, endPoint x: 503, endPoint y: 226, distance: 63.9
type input "392830650"
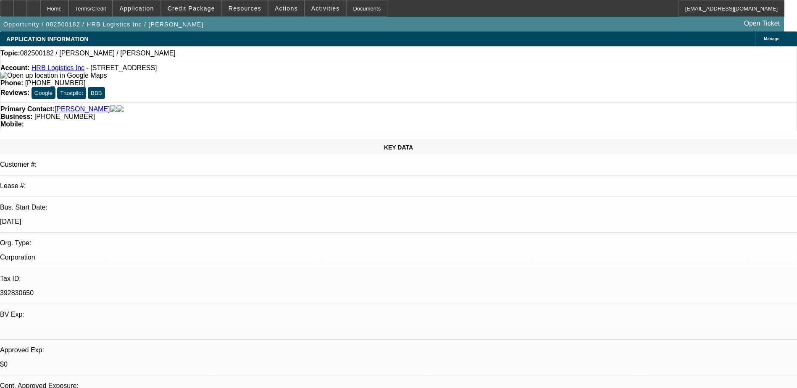
select select "0"
select select "2"
select select "0.1"
select select "4"
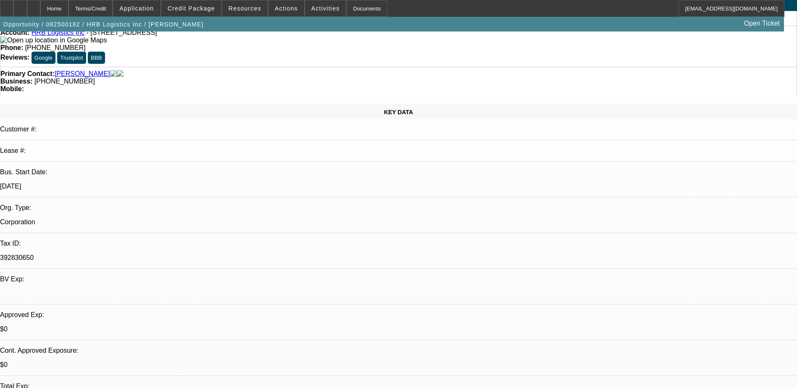
scroll to position [84, 0]
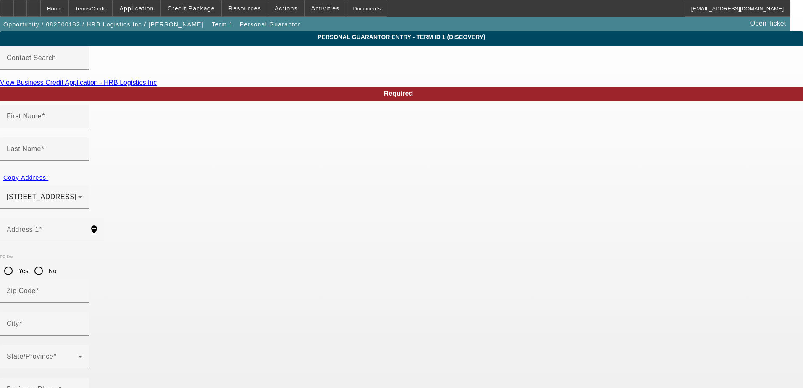
type input "Baljeet"
type input "Singh"
type input "10554 131ST street,Apt.2,south richmond hill,NY"
radio input "true"
type input "11419"
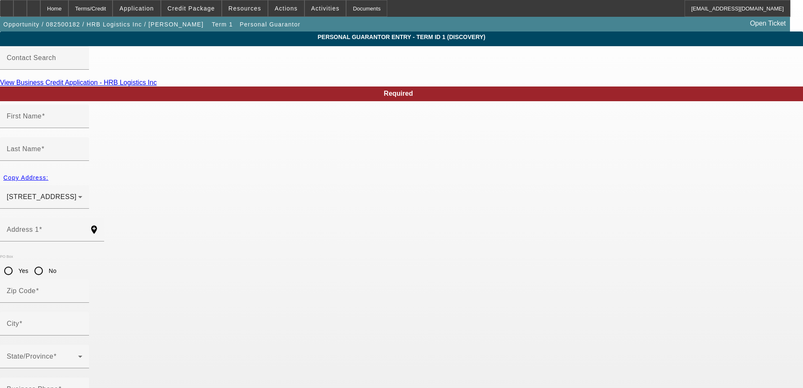
type input "south richmond hills"
type input "(929) 372-5256"
type input "100"
type input "002-61-5844"
type input "multani66singh@gmail.com"
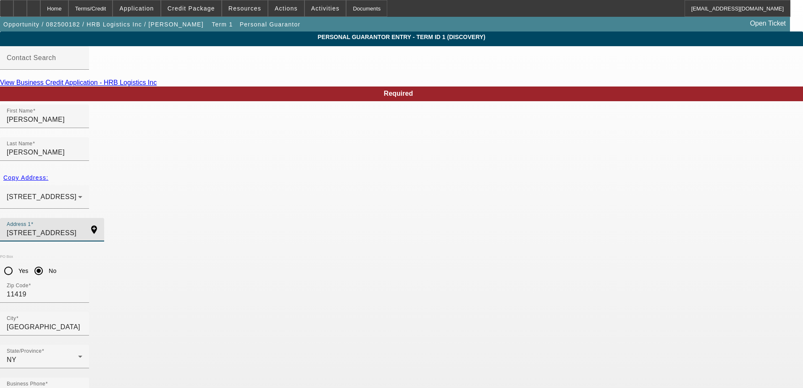
drag, startPoint x: 239, startPoint y: 198, endPoint x: 105, endPoint y: 199, distance: 134.4
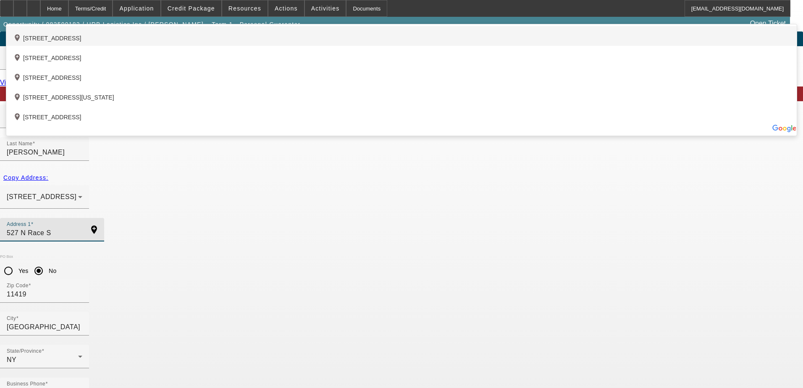
click at [260, 46] on div "add_location 527 North Race Street, Princeton, IN 47670, US" at bounding box center [401, 36] width 790 height 20
type input "527 North Race Street"
type input "47670"
type input "Princeton"
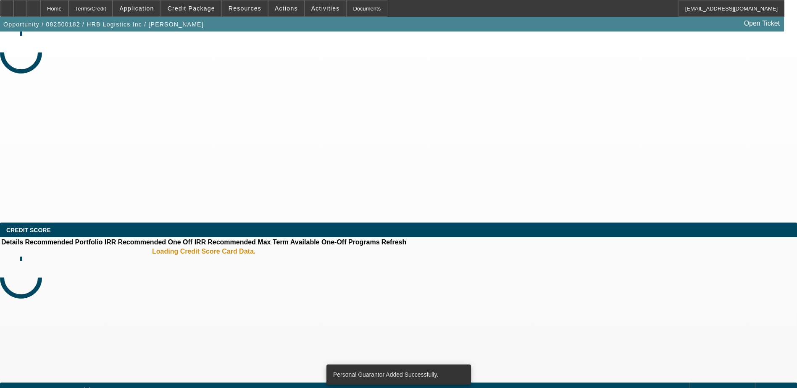
select select "0"
select select "2"
select select "0.1"
select select "4"
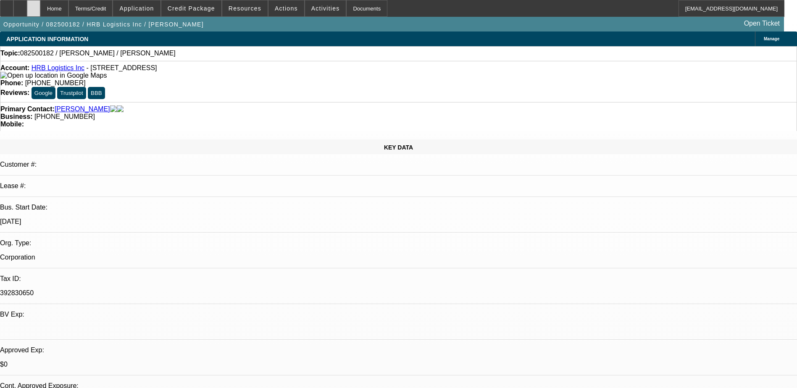
click at [40, 12] on div at bounding box center [33, 8] width 13 height 17
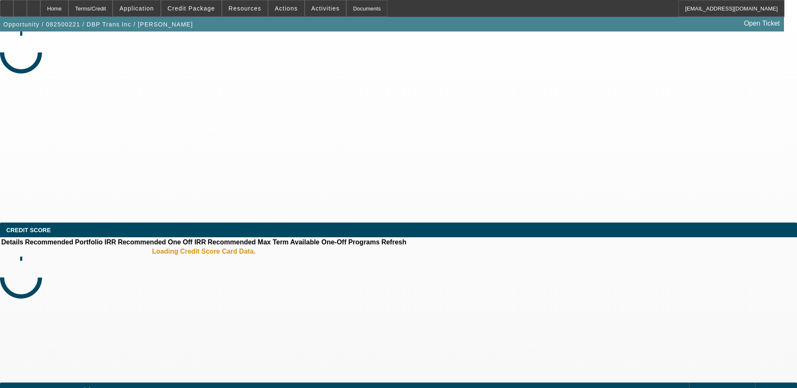
select select "0"
select select "0.1"
select select "0"
select select "2"
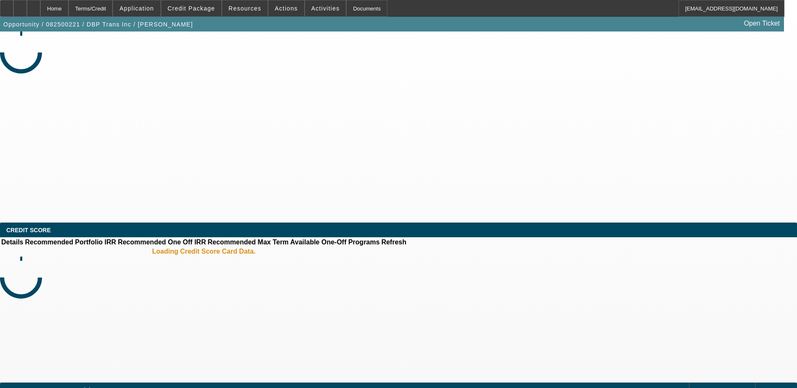
select select "0.1"
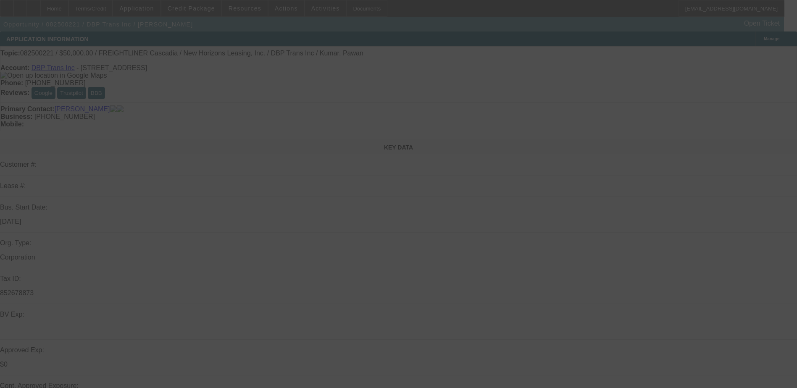
select select "1"
select select "2"
select select "4"
select select "1"
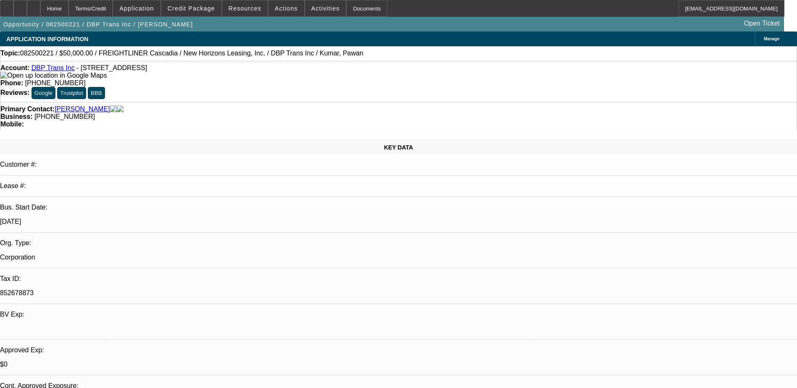
select select "2"
select select "4"
drag, startPoint x: 739, startPoint y: 302, endPoint x: 695, endPoint y: 327, distance: 50.6
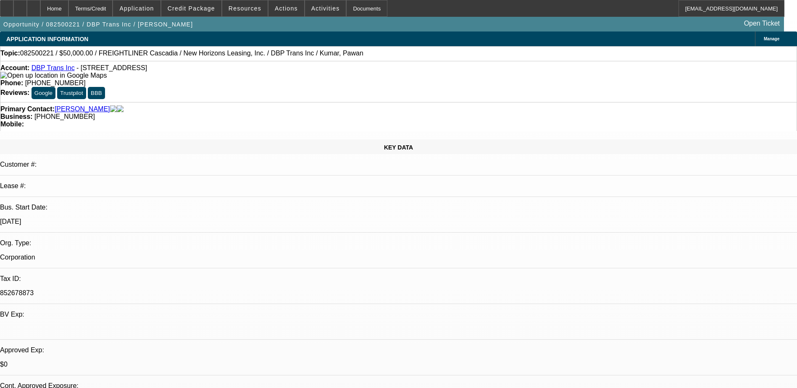
copy td "Vendor is New Horizons Leasing Inc they are a subsidiary of Western Express. [U…"
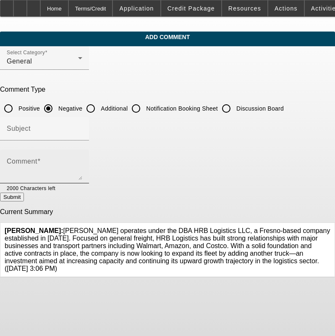
click at [82, 167] on textarea "Comment" at bounding box center [45, 170] width 76 height 20
paste textarea "Vendor is New Horizons Leasing Inc they are a subsidiary of Western Express. [U…"
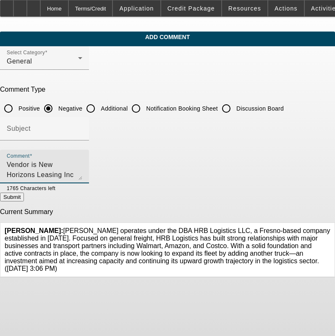
scroll to position [8, 0]
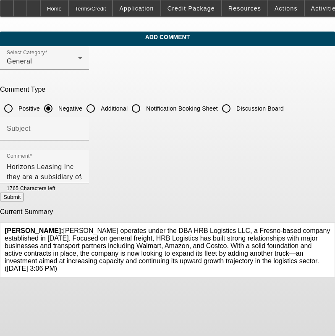
drag, startPoint x: 44, startPoint y: 265, endPoint x: 71, endPoint y: 223, distance: 50.1
click at [71, 227] on span "[PERSON_NAME]: [PERSON_NAME] operates under the DBA HRB Logistics LLC, a Fresno…" at bounding box center [167, 249] width 325 height 45
copy span "[PERSON_NAME] operates under the DBA HRB Logistics LLC, a Fresno-based company …"
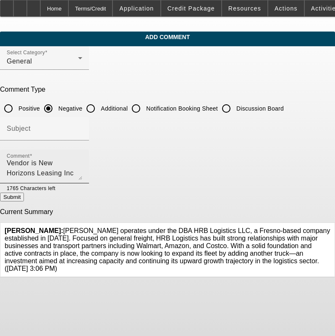
scroll to position [0, 0]
click at [24, 164] on textarea "Vendor is New Horizons Leasing Inc they are a subsidiary of Western Express. [U…" at bounding box center [45, 170] width 76 height 20
paste textarea "[PERSON_NAME] operates under the DBA HRB Logistics LLC, a Fresno-based company …"
click at [82, 160] on textarea "[PERSON_NAME] operates under the DBA HRB Logistics LLC, a Fresno-based company …" at bounding box center [45, 170] width 76 height 20
drag, startPoint x: 117, startPoint y: 161, endPoint x: 81, endPoint y: 163, distance: 36.6
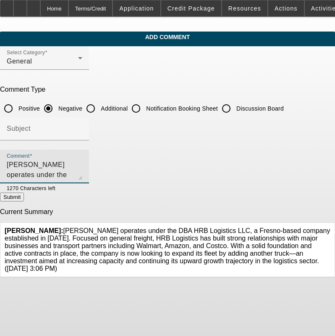
click at [81, 163] on textarea "[PERSON_NAME] operates under the DBA HRB Logistics LLC, a Fresno-based company …" at bounding box center [45, 170] width 76 height 20
click at [82, 164] on textarea "[PERSON_NAME] operates HRB Logistics LLC, a Fresno-based company established in…" at bounding box center [45, 170] width 76 height 20
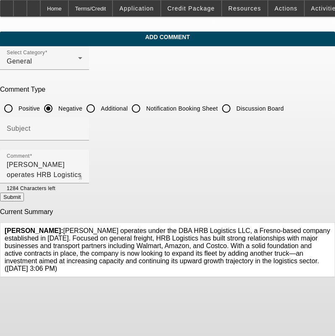
click at [234, 223] on div "[PERSON_NAME]: [PERSON_NAME] operates under the DBA HRB Logistics LLC, a Fresno…" at bounding box center [167, 250] width 334 height 54
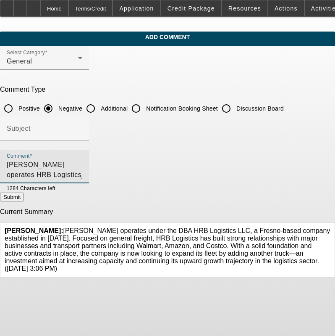
drag, startPoint x: 131, startPoint y: 163, endPoint x: 164, endPoint y: 165, distance: 33.2
click at [82, 165] on textarea "[PERSON_NAME] operates HRB Logistics Inc, a Fresno-based company established in…" at bounding box center [45, 170] width 76 height 20
click at [82, 168] on textarea "[PERSON_NAME] operates HRB Logistics Inc, a company established in [DATE]. Focu…" at bounding box center [45, 170] width 76 height 20
click at [45, 174] on textarea "[PERSON_NAME] operates HRB Logistics Inc, a company established in [DATE]. Focu…" at bounding box center [45, 170] width 76 height 20
click at [82, 165] on textarea "[PERSON_NAME] operates HRB Logistics Inc, a company established in [DATE]. Focu…" at bounding box center [45, 170] width 76 height 20
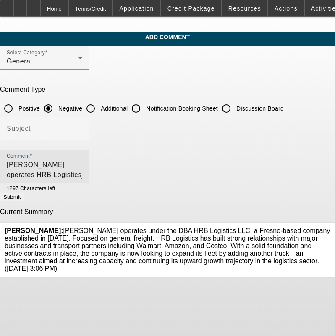
click at [82, 163] on textarea "[PERSON_NAME] operates HRB Logistics Inc, a company established in [DATE]. Focu…" at bounding box center [45, 170] width 76 height 20
click at [82, 166] on textarea "[PERSON_NAME] operates HRB Logistics Inc, a company established in [DATE]. Focu…" at bounding box center [45, 170] width 76 height 20
type textarea "[PERSON_NAME] operates HRB Logistics Inc, a company established in [GEOGRAPHIC_…"
click at [24, 200] on button "Submit" at bounding box center [12, 196] width 24 height 9
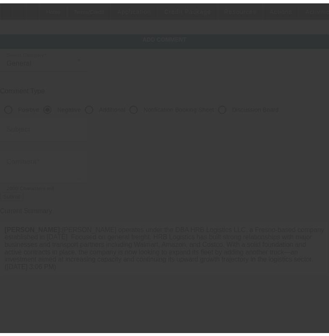
scroll to position [0, 0]
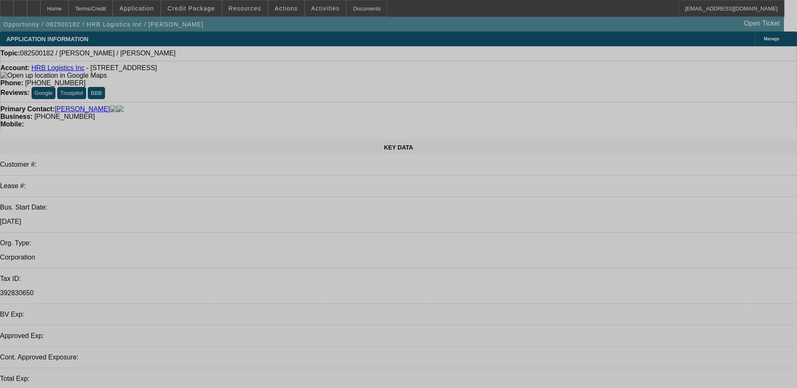
select select "0"
select select "2"
select select "0.1"
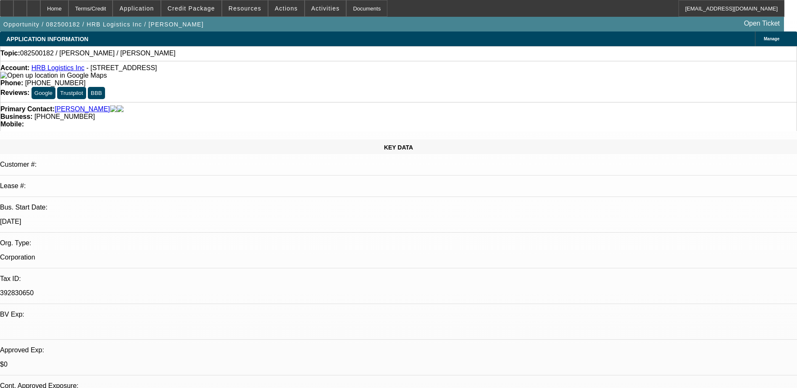
select select "1"
select select "2"
select select "4"
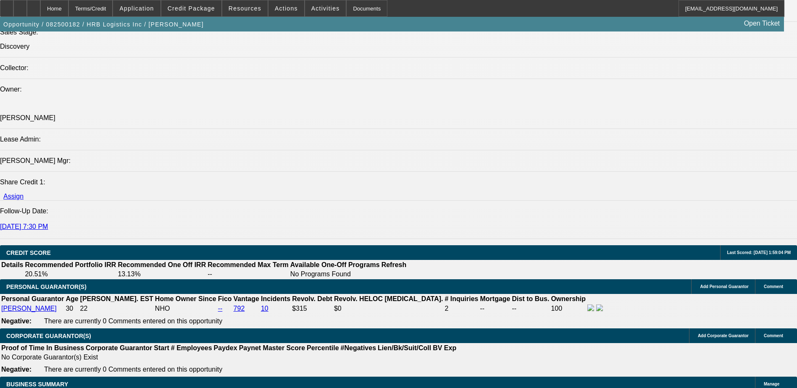
scroll to position [882, 0]
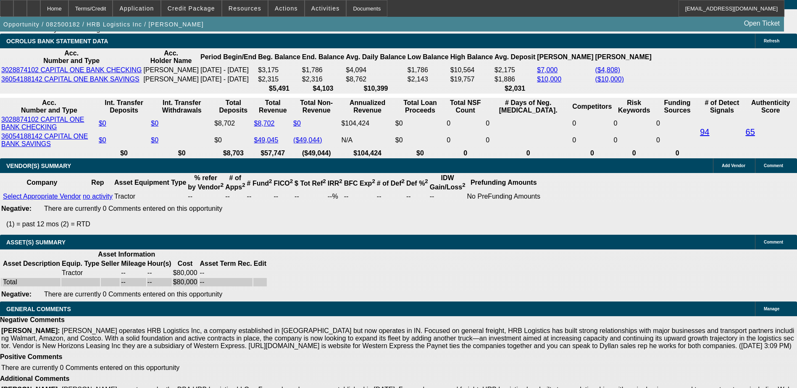
scroll to position [1218, 0]
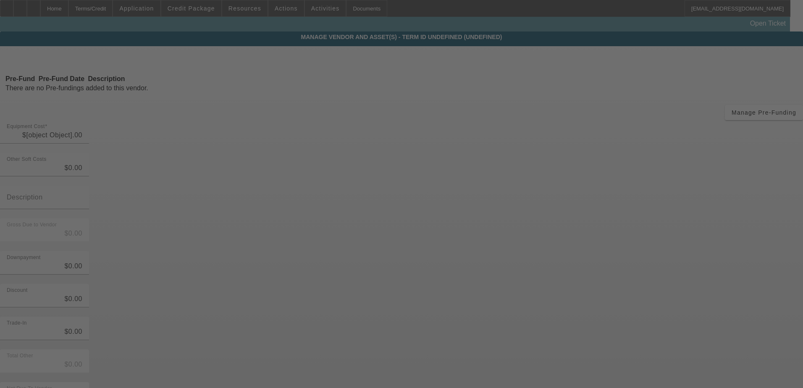
type input "$80,000.00"
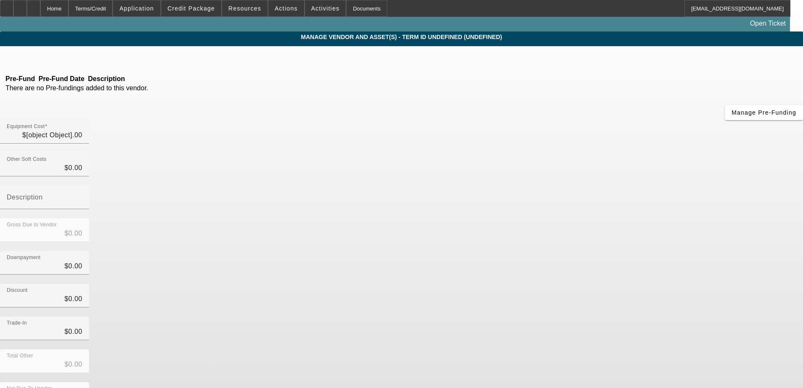
type input "$80,000.00"
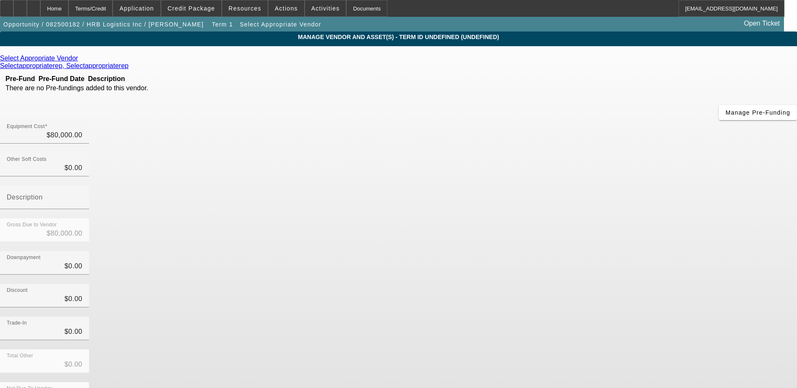
click at [80, 61] on icon at bounding box center [80, 58] width 0 height 7
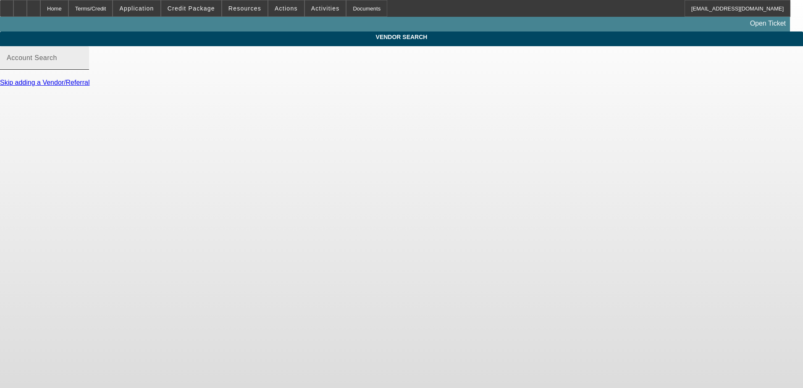
click at [82, 66] on input "Account Search" at bounding box center [45, 61] width 76 height 10
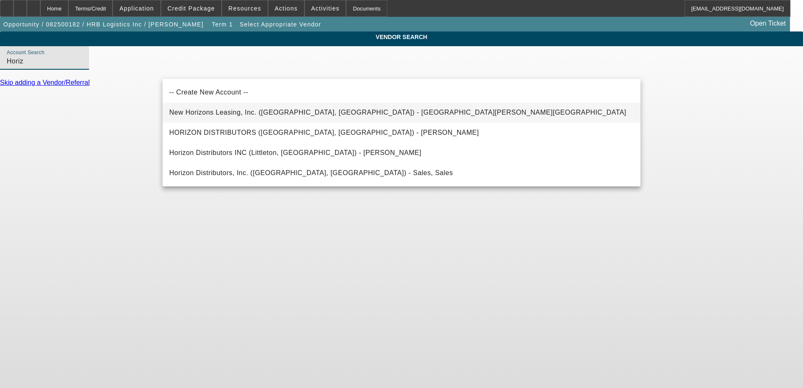
click at [226, 106] on mat-option "New Horizons Leasing, Inc. ([GEOGRAPHIC_DATA], [GEOGRAPHIC_DATA]) - [GEOGRAPHIC…" at bounding box center [402, 112] width 478 height 20
type input "New Horizons Leasing, Inc. ([GEOGRAPHIC_DATA], [GEOGRAPHIC_DATA]) - [GEOGRAPHIC…"
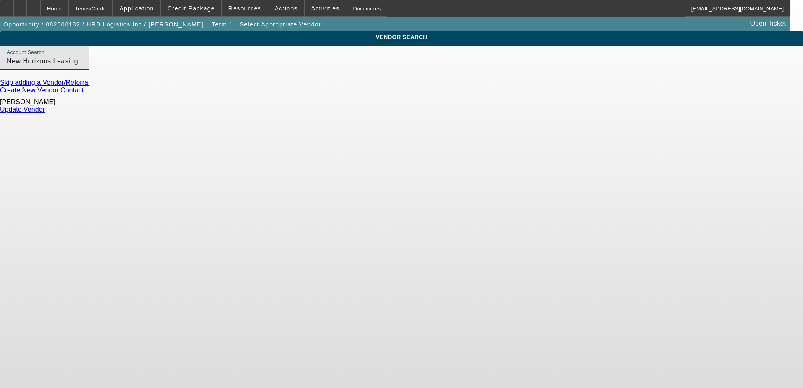
click at [622, 106] on div "Update Vendor" at bounding box center [401, 110] width 803 height 8
click at [45, 107] on link "Update Vendor" at bounding box center [22, 109] width 45 height 7
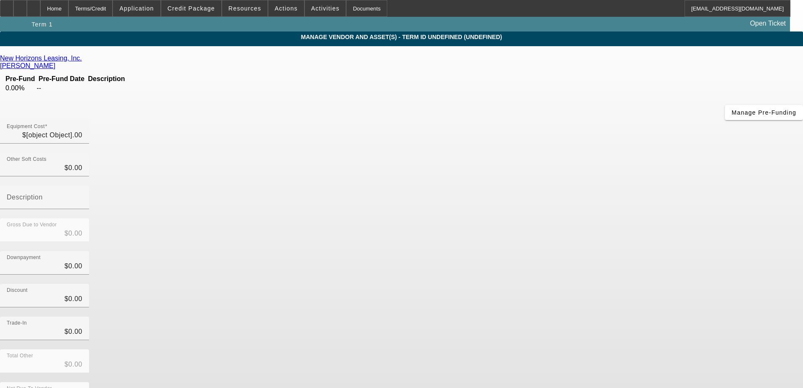
type input "$80,000.00"
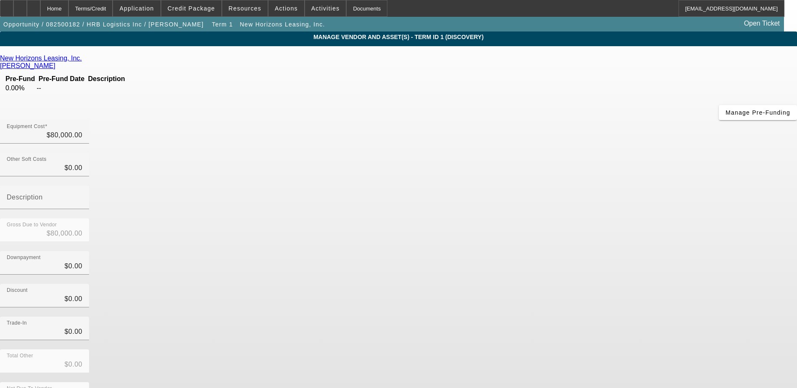
click at [351, 200] on div "New Horizons Leasing, Inc. Crowley, Dyllan Pre-Fund Pre-Fund Date Description 0…" at bounding box center [398, 244] width 797 height 378
click at [207, 5] on span at bounding box center [191, 8] width 60 height 20
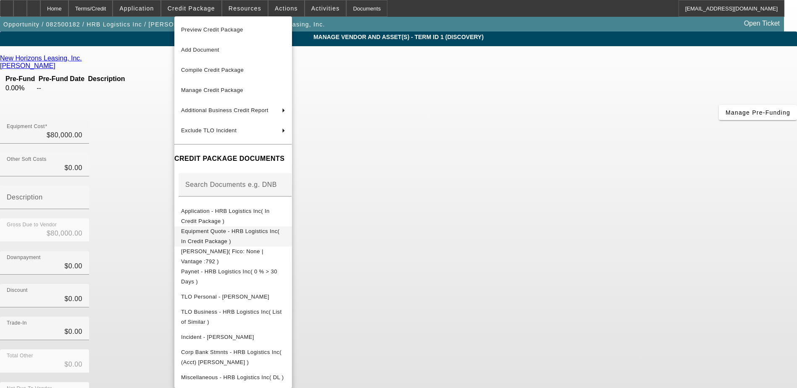
click at [231, 229] on span "Equipment Quote - HRB Logistics Inc( In Credit Package )" at bounding box center [233, 236] width 104 height 20
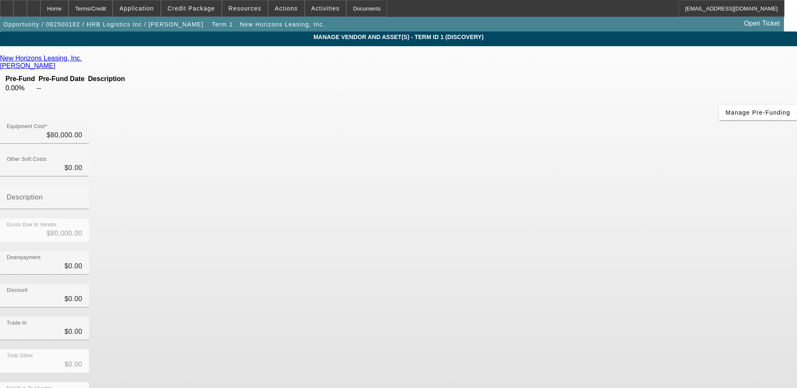
scroll to position [6, 0]
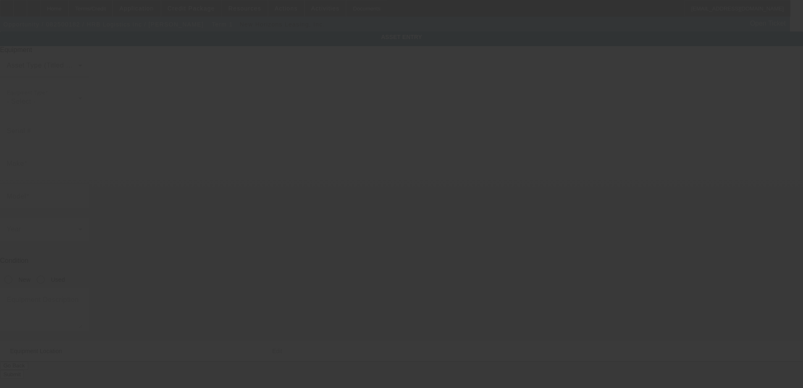
type textarea "equipment is a otr tractor; Make: FRHT; Model: 12318"
type input "105-54 131st Street"
type input "apt 2"
type input "south richmond hill"
type input "11419"
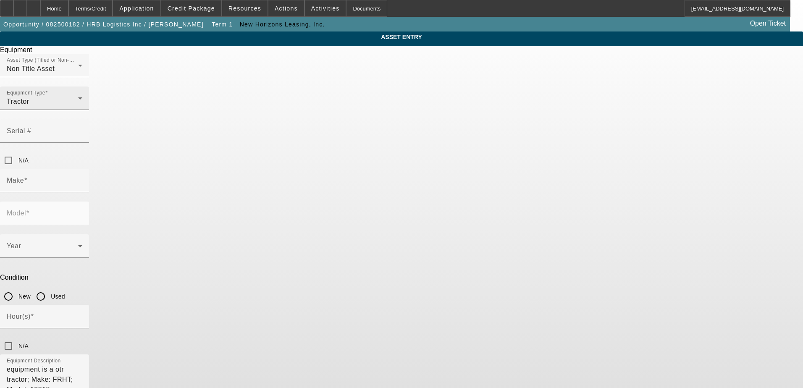
click at [78, 107] on div "Tractor" at bounding box center [42, 102] width 71 height 10
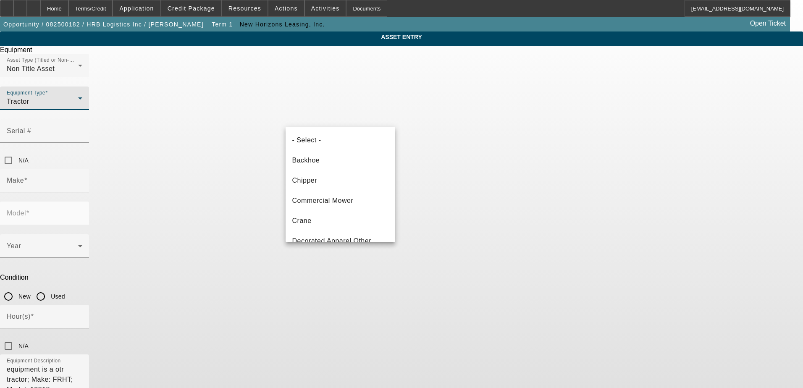
scroll to position [190, 0]
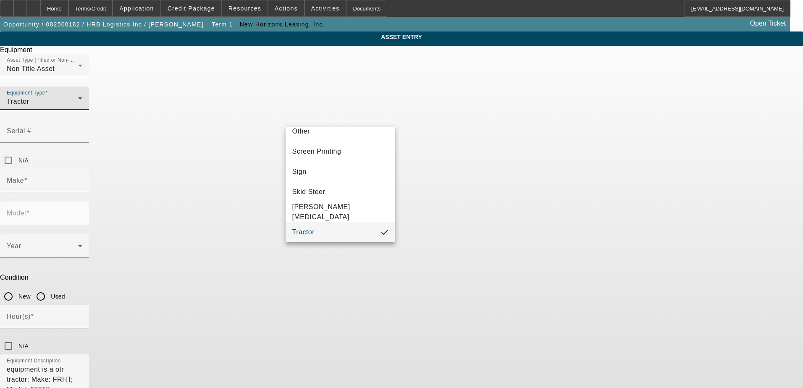
click at [262, 126] on div at bounding box center [401, 194] width 803 height 388
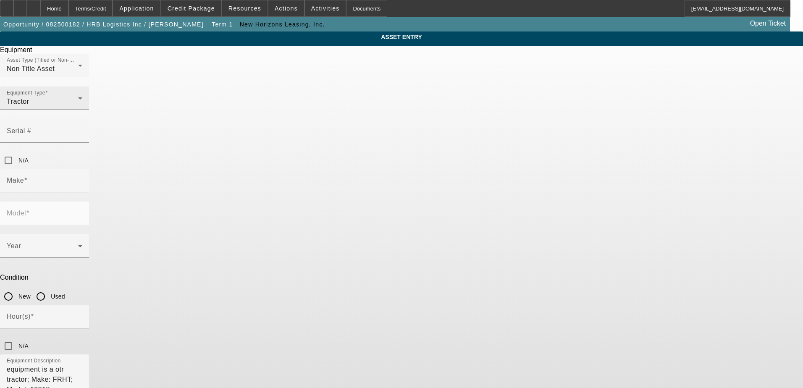
click at [78, 107] on div "Tractor" at bounding box center [42, 102] width 71 height 10
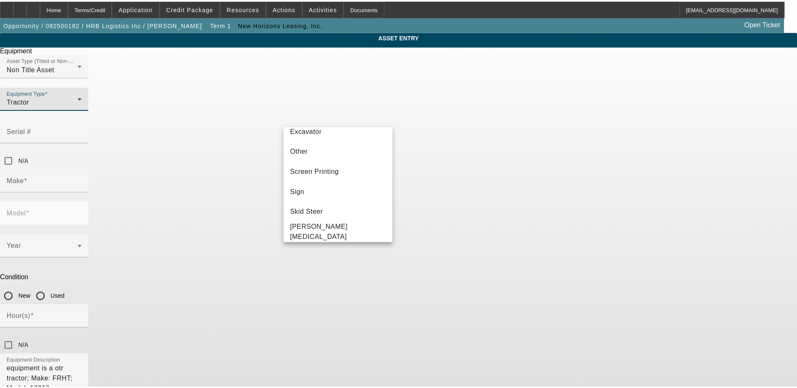
scroll to position [170, 0]
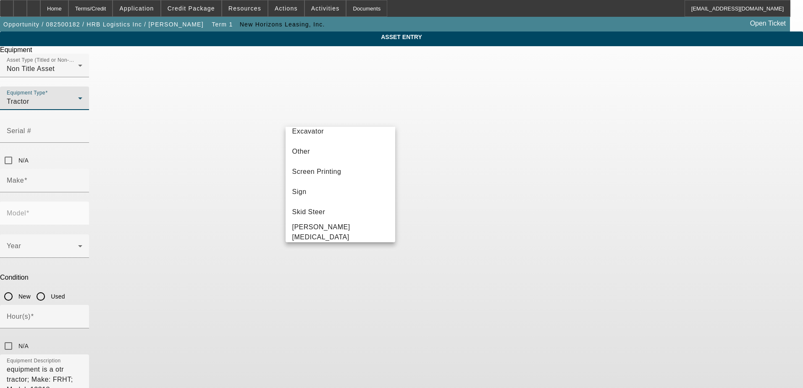
click at [350, 84] on div at bounding box center [401, 194] width 803 height 388
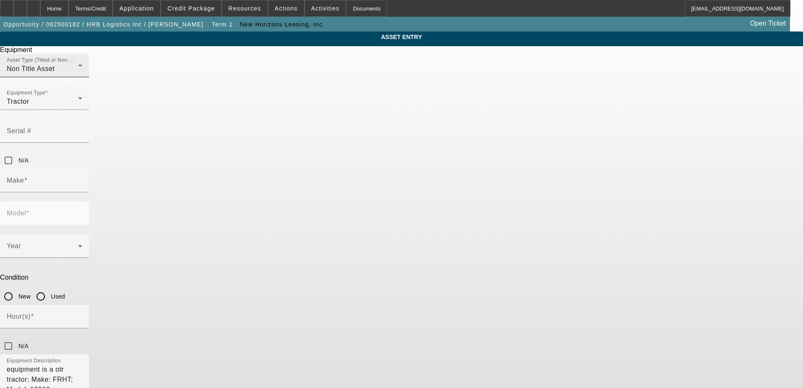
click at [78, 74] on div "Non Title Asset" at bounding box center [42, 69] width 71 height 10
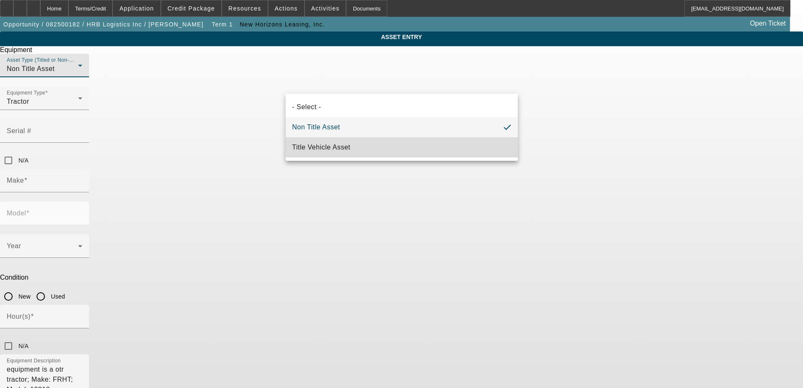
click at [324, 152] on span "Title Vehicle Asset" at bounding box center [321, 147] width 58 height 10
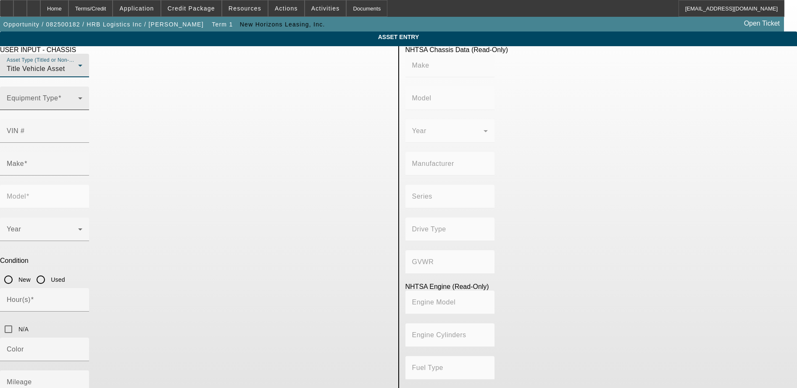
click at [78, 107] on span at bounding box center [42, 102] width 71 height 10
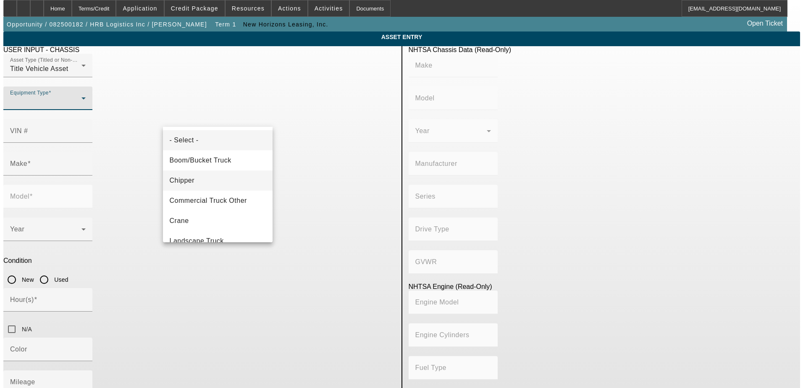
scroll to position [133, 0]
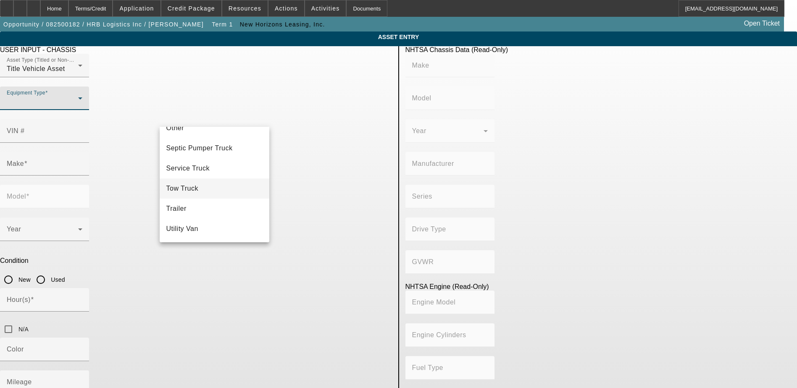
click at [200, 190] on mat-option "Tow Truck" at bounding box center [215, 188] width 110 height 20
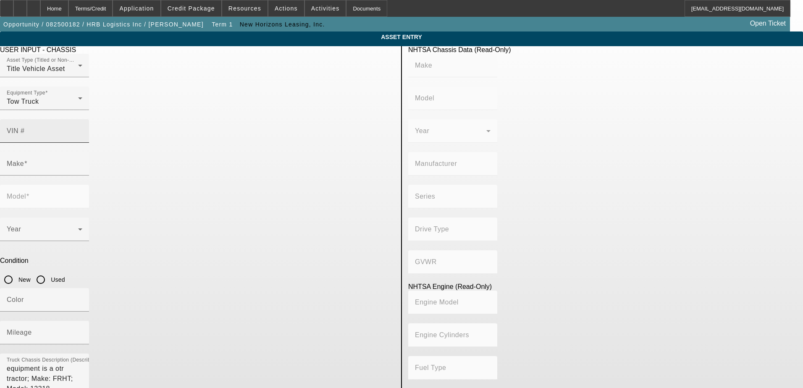
click at [25, 127] on mat-label "VIN #" at bounding box center [16, 130] width 18 height 7
click at [82, 129] on input "VIN #" at bounding box center [45, 134] width 76 height 10
type input "1FUJHHDR2NLMW2675"
click at [82, 331] on input "Mileage" at bounding box center [45, 336] width 76 height 10
type input "330206"
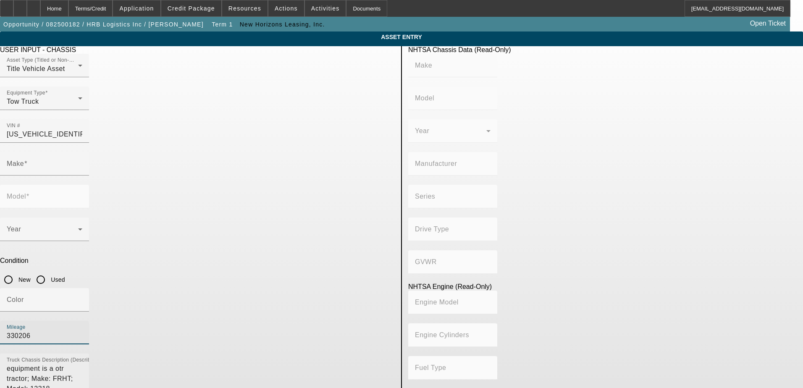
type input "FREIGHTLINER"
type input "Cascadia"
type input "DAIMLER TRUCK NORTH AMERICA LLC"
type input "6x4"
type input "Class 8: 33,001 lb and above (14,969 kg and above)"
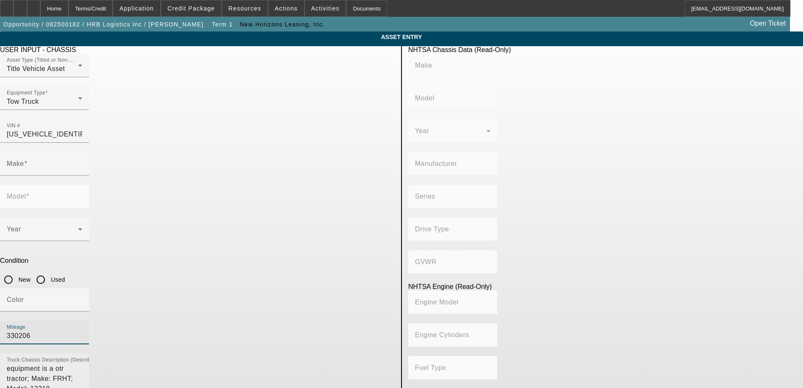
type input "Detroit Diesel DD15"
type input "6"
type input "Diesel"
type input "903.15141260203"
type input "14.8"
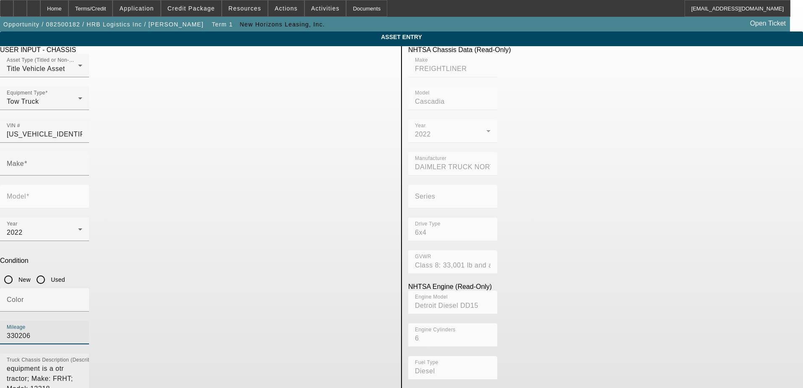
type input "FREIGHTLINER"
type input "Cascadia"
type input "330206"
click at [49, 271] on input "Used" at bounding box center [40, 279] width 17 height 17
radio input "true"
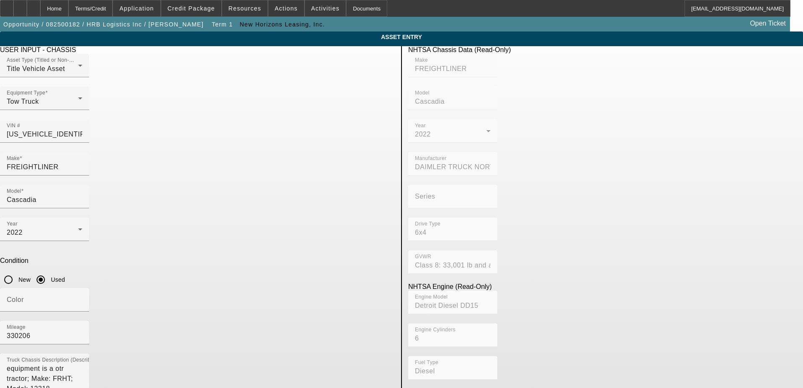
click at [103, 194] on app-asset-collateral-manage "ASSET ENTRY Delete asset USER INPUT - CHASSIS Asset Type (Titled or Non-Titled)…" at bounding box center [401, 264] width 803 height 466
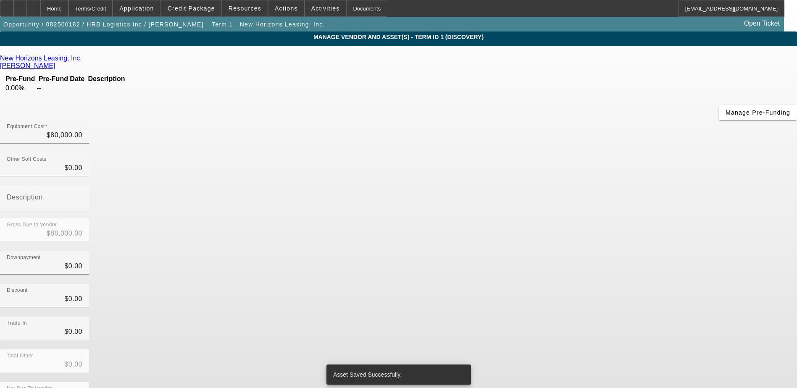
click at [249, 162] on div "New Horizons Leasing, Inc. Crowley, Dyllan Pre-Fund Pre-Fund Date Description 0…" at bounding box center [398, 244] width 797 height 378
click at [68, 3] on div "Home" at bounding box center [54, 8] width 28 height 17
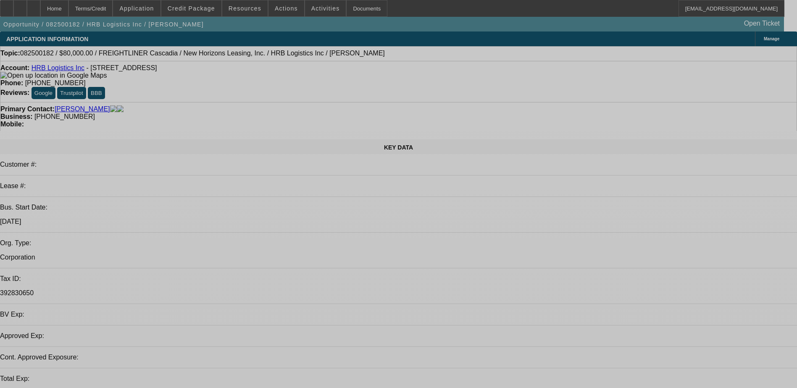
select select "0"
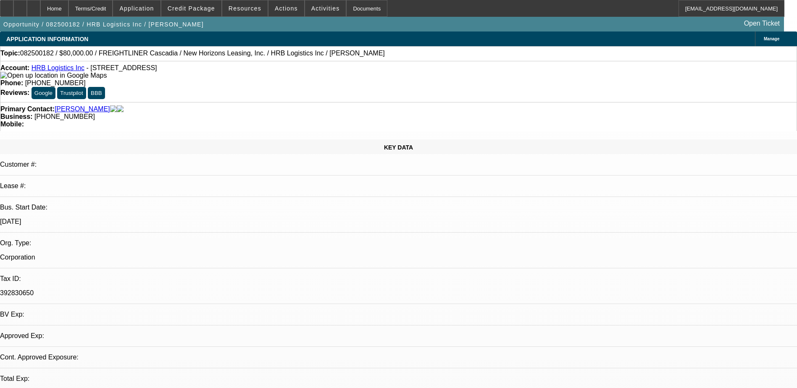
select select "2"
select select "0.1"
select select "4"
click at [189, 9] on span "Credit Package" at bounding box center [191, 8] width 47 height 7
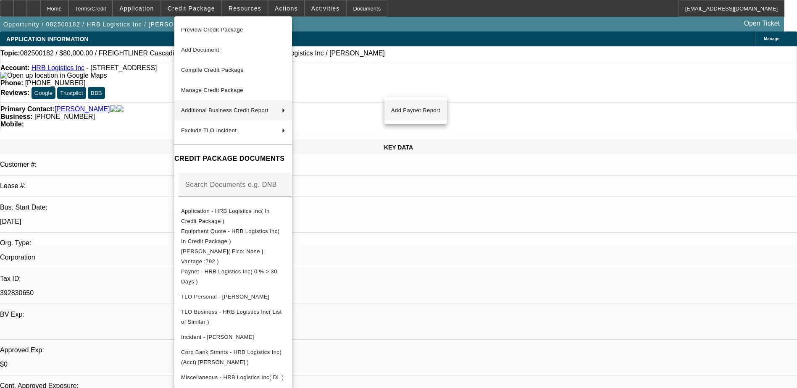
click at [416, 111] on span "Add Paynet Report" at bounding box center [415, 110] width 49 height 10
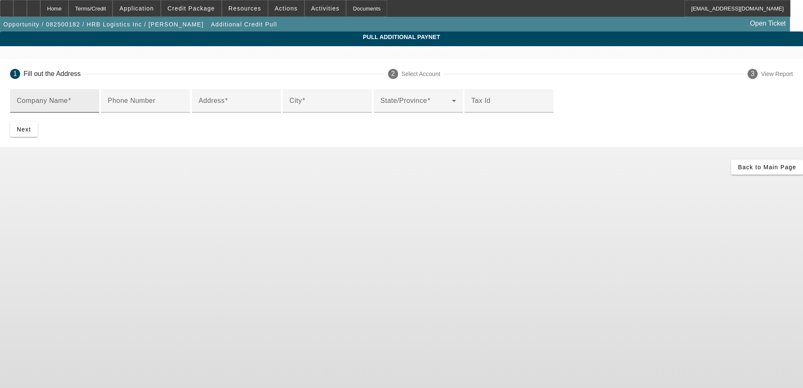
click at [68, 101] on mat-label "Company Name" at bounding box center [42, 100] width 51 height 7
click at [92, 101] on input "Company Name" at bounding box center [55, 104] width 76 height 10
type input "New Horizons"
type input "7135 cent"
type input "nash"
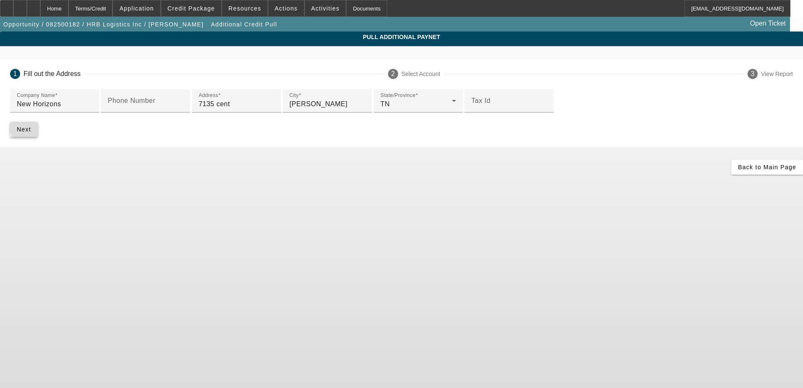
click at [31, 133] on span "Next" at bounding box center [24, 129] width 14 height 7
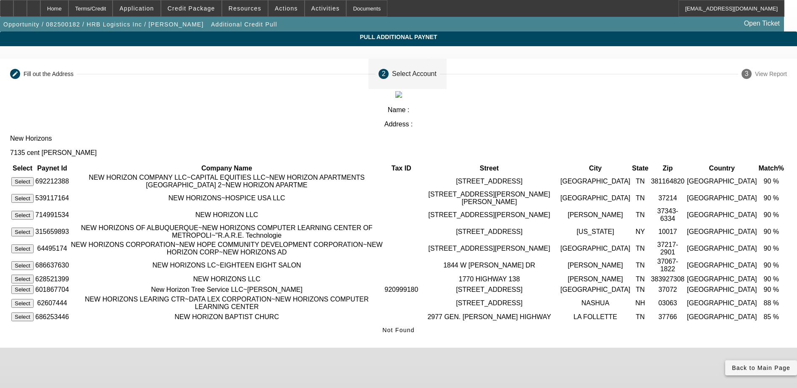
click at [732, 371] on span "Back to Main Page" at bounding box center [761, 368] width 58 height 7
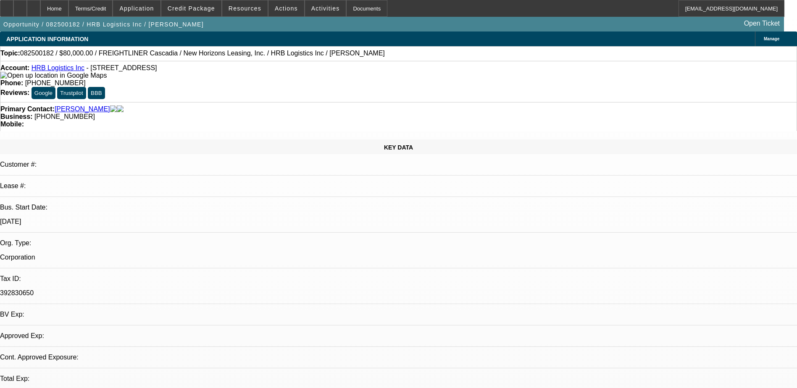
select select "0"
select select "2"
select select "0.1"
select select "4"
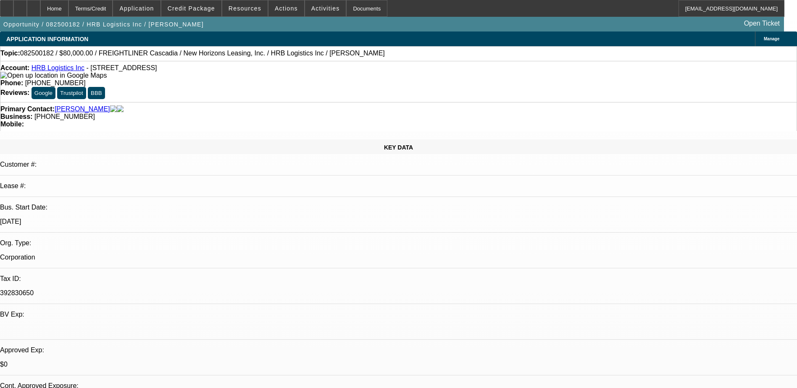
click at [210, 8] on span "Credit Package" at bounding box center [191, 8] width 47 height 7
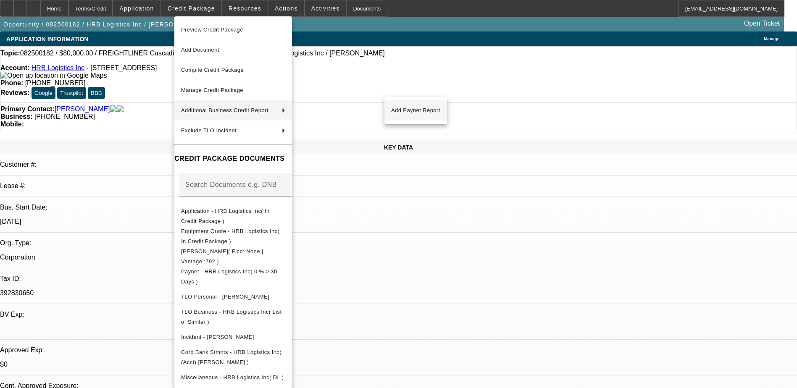
click at [414, 116] on button "Add Paynet Report" at bounding box center [415, 110] width 63 height 20
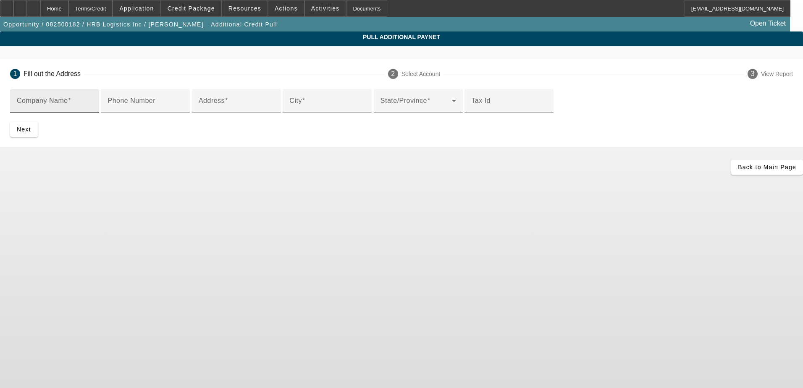
click at [92, 110] on div "Company Name" at bounding box center [55, 101] width 76 height 24
type input "New Horizons leasing"
type input "7135 centennial"
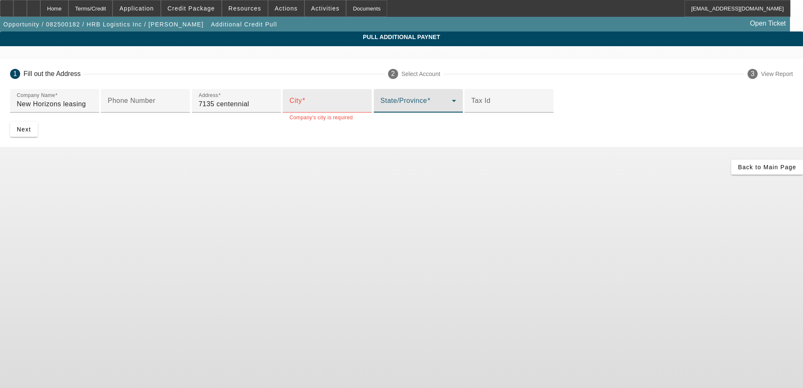
click at [289, 109] on input "City" at bounding box center [327, 104] width 76 height 10
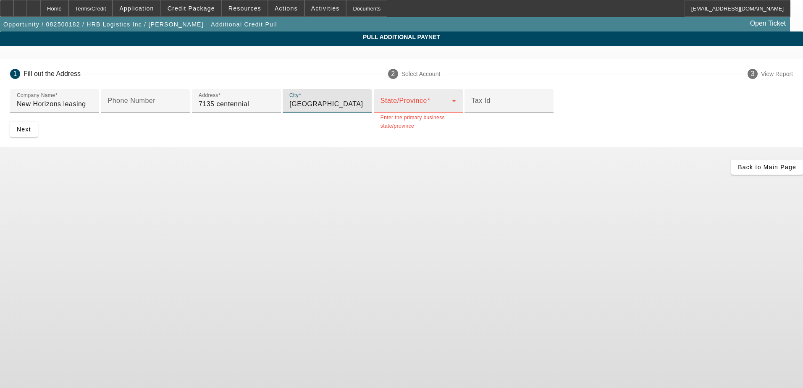
type input "nashville"
click at [381, 109] on span at bounding box center [416, 104] width 71 height 10
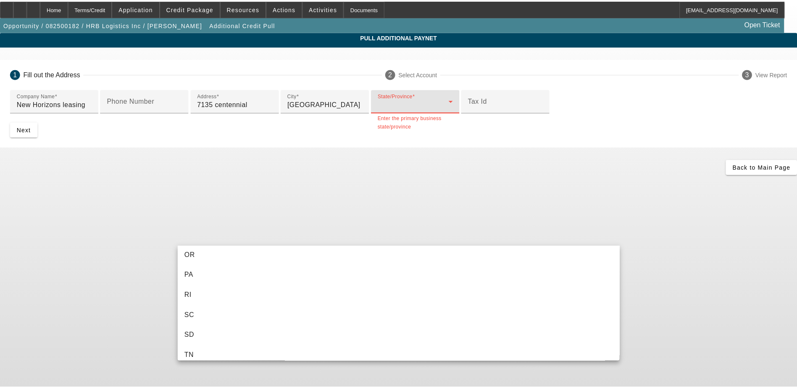
scroll to position [840, 0]
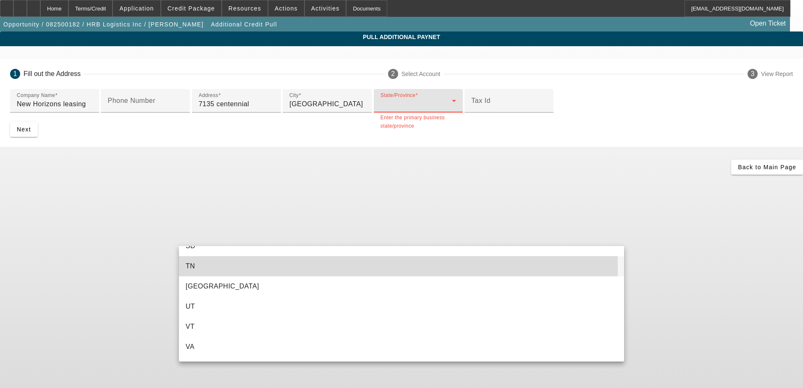
click at [199, 268] on mat-option "TN" at bounding box center [401, 266] width 445 height 20
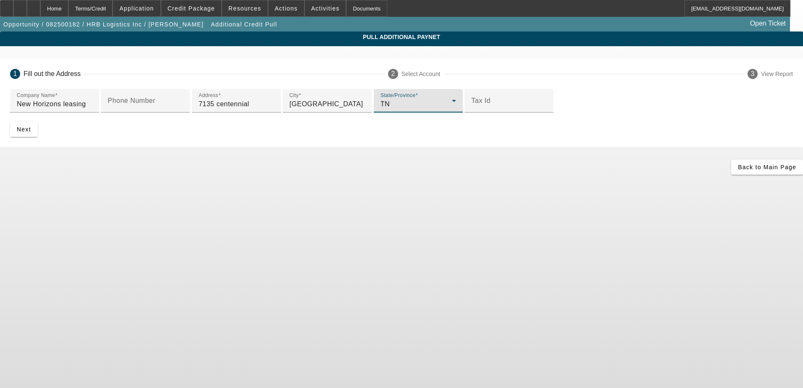
click at [231, 175] on div "Back to Main Page" at bounding box center [401, 167] width 803 height 15
click at [31, 133] on span "Next" at bounding box center [24, 129] width 14 height 7
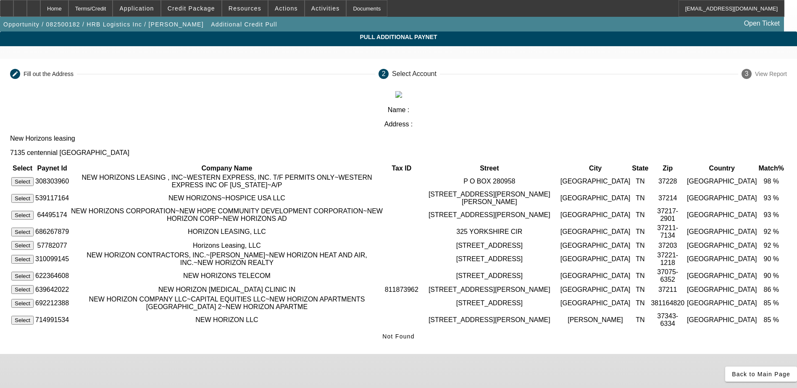
click at [34, 177] on button "Select" at bounding box center [22, 181] width 22 height 9
click at [771, 219] on app-additional-credit-pull "Pull Additional Paynet Editable create Fill out the Address 2 Select Account 3 …" at bounding box center [398, 206] width 797 height 350
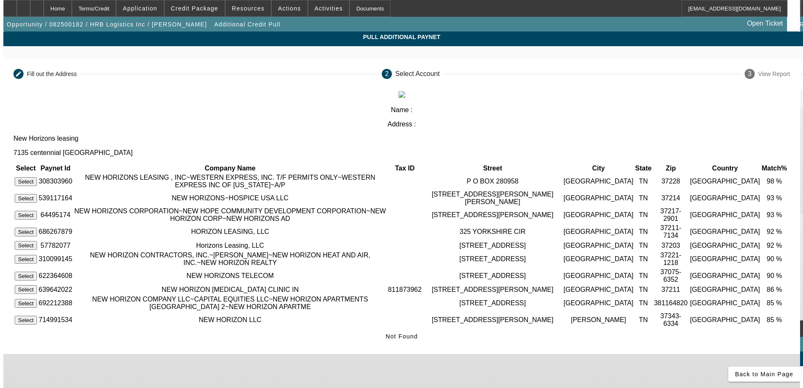
scroll to position [0, 0]
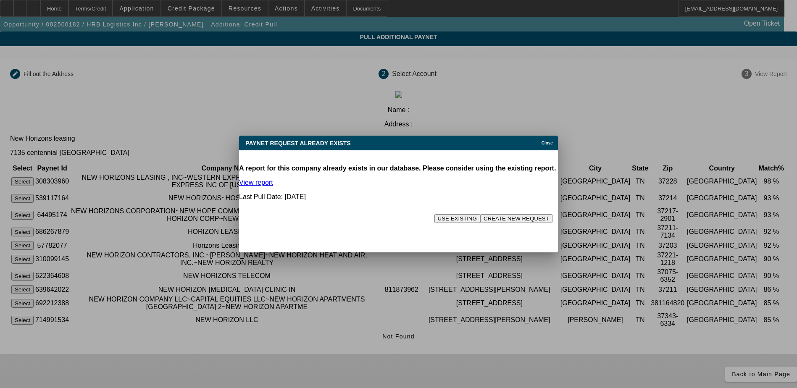
click at [434, 214] on button "USE EXISTING" at bounding box center [457, 218] width 46 height 9
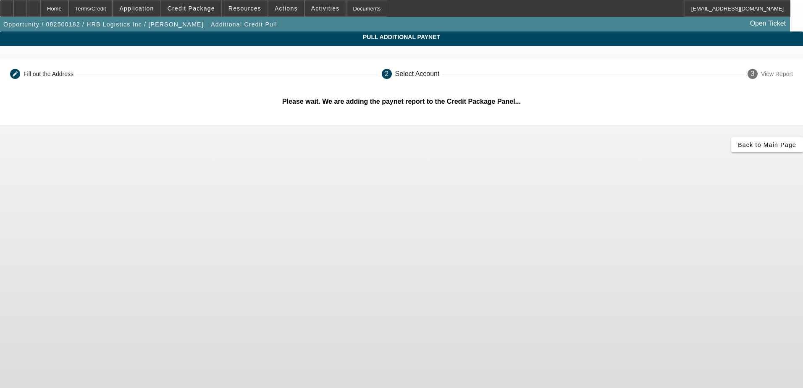
drag, startPoint x: 80, startPoint y: 81, endPoint x: 260, endPoint y: 79, distance: 180.6
click at [82, 81] on app-additional-credit-pull "Pull Additional Paynet Editable create Fill out the Address 2 Select Account 3 …" at bounding box center [401, 91] width 803 height 121
click at [654, 102] on app-additional-credit-pull "Pull Additional Paynet Editable create Fill out the Address 2 Select Account 3 …" at bounding box center [401, 91] width 803 height 121
click at [40, 11] on div at bounding box center [33, 8] width 13 height 17
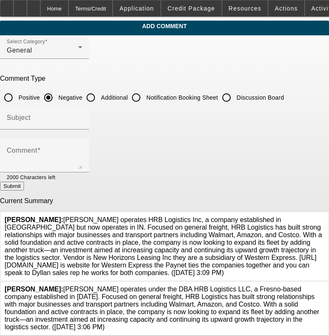
scroll to position [14, 0]
click at [324, 285] on icon at bounding box center [324, 285] width 0 height 0
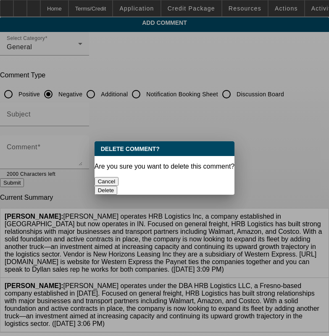
scroll to position [0, 0]
click at [118, 186] on button "Delete" at bounding box center [105, 190] width 23 height 9
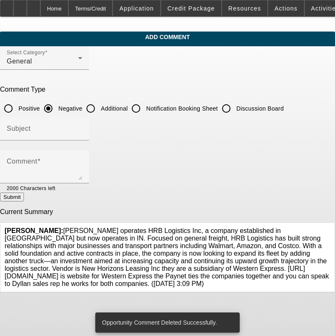
click at [24, 197] on button "Submit" at bounding box center [12, 196] width 24 height 9
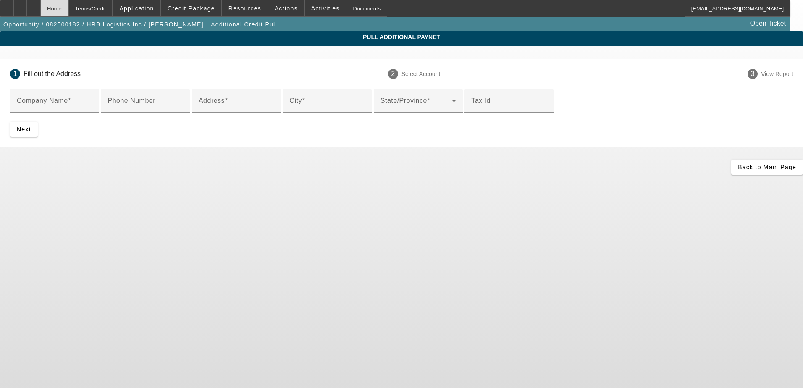
click at [68, 5] on div "Home" at bounding box center [54, 8] width 28 height 17
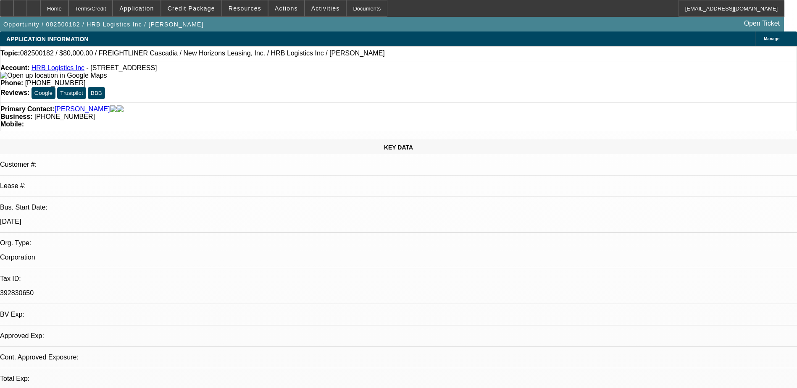
select select "0"
select select "2"
select select "0.1"
select select "1"
select select "2"
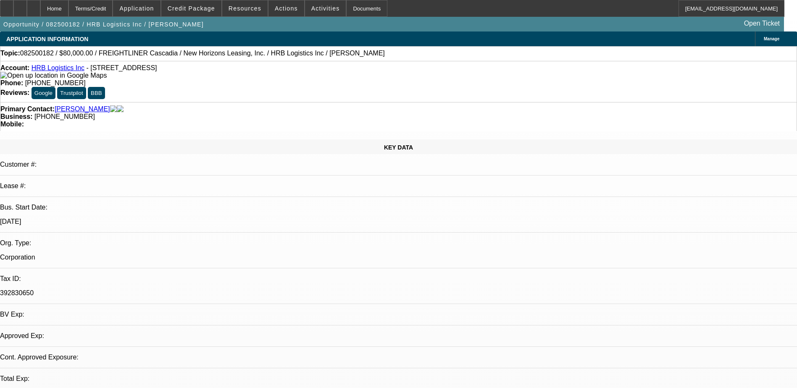
select select "4"
click at [203, 11] on span "Credit Package" at bounding box center [191, 8] width 47 height 7
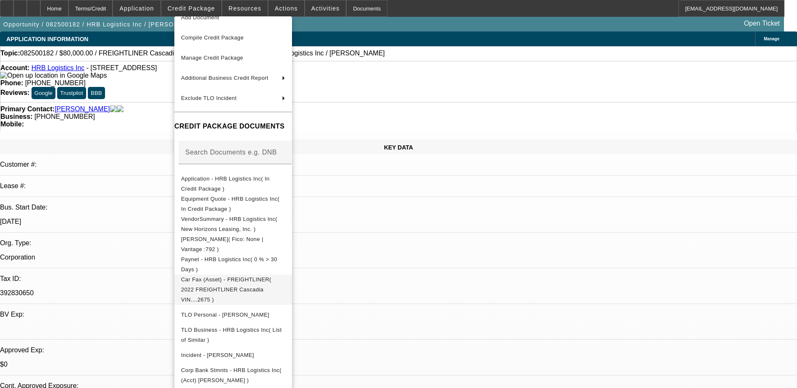
scroll to position [60, 0]
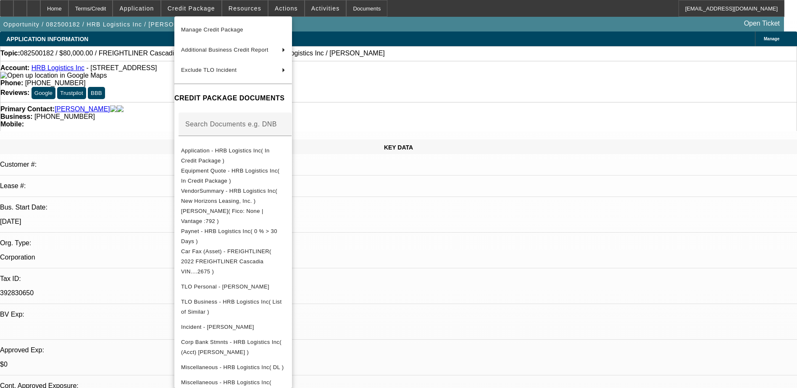
click at [491, 257] on div at bounding box center [398, 194] width 797 height 388
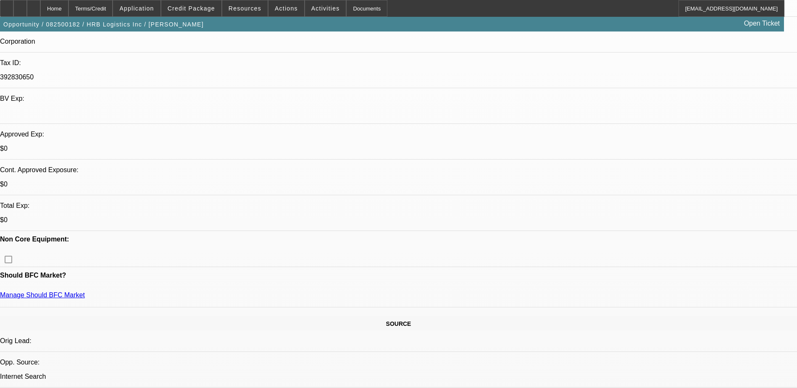
scroll to position [0, 0]
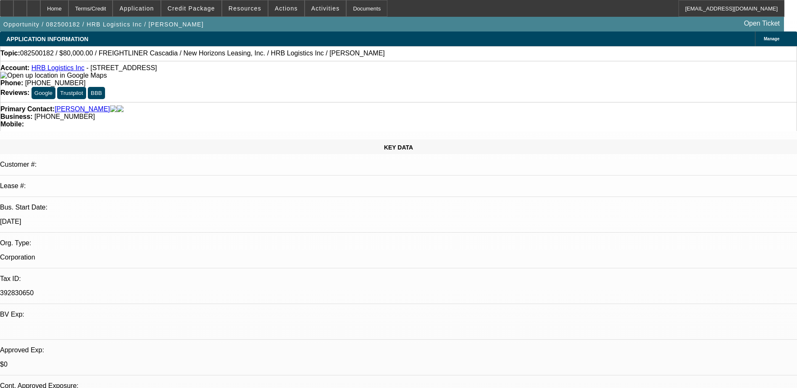
click at [192, 10] on span "Credit Package" at bounding box center [191, 8] width 47 height 7
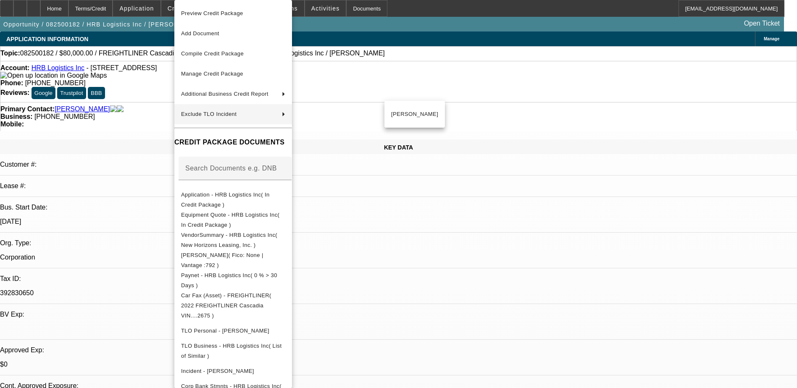
click at [412, 238] on div at bounding box center [398, 194] width 797 height 388
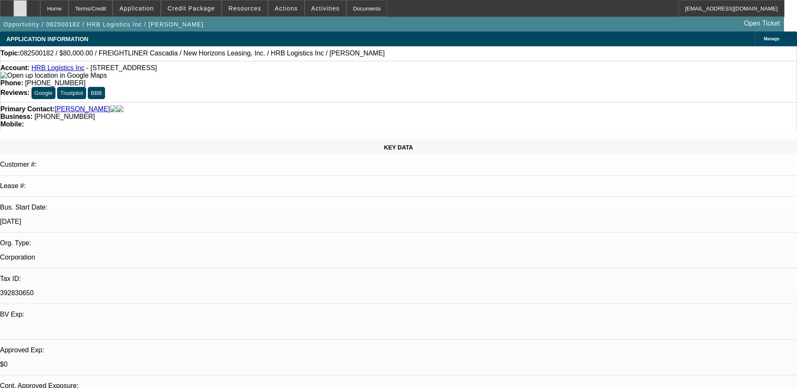
click at [27, 9] on div at bounding box center [19, 8] width 13 height 17
click at [40, 8] on div at bounding box center [33, 8] width 13 height 17
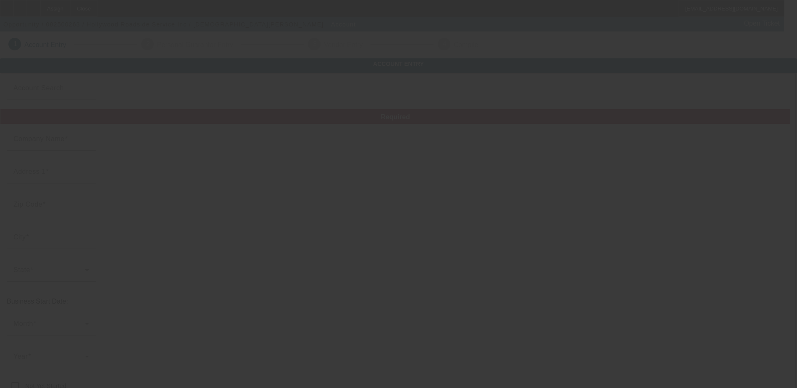
type input "Hollywood Roadside Service Inc"
type input "[STREET_ADDRESS]"
type input "90046"
type input "[GEOGRAPHIC_DATA]"
type input "[PHONE_NUMBER]"
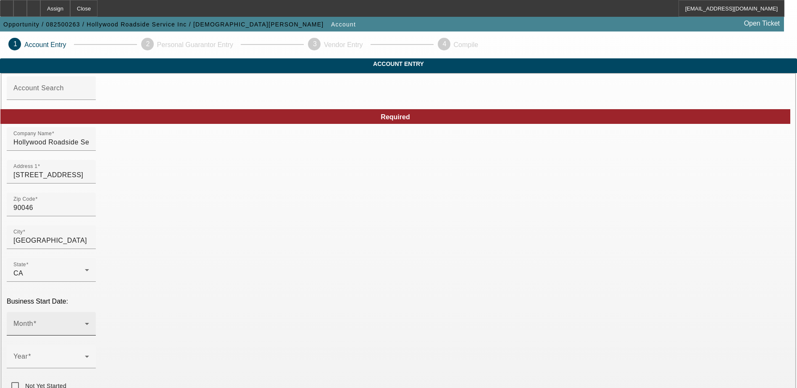
click at [85, 322] on span at bounding box center [48, 327] width 71 height 10
click at [187, 203] on mat-option "May" at bounding box center [215, 199] width 110 height 20
click at [85, 355] on span at bounding box center [48, 360] width 71 height 10
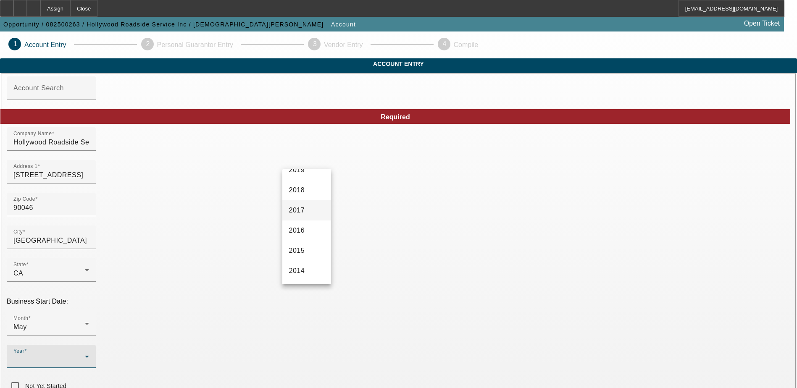
scroll to position [168, 0]
click at [300, 217] on span "2018" at bounding box center [297, 216] width 16 height 10
click at [355, 312] on div "Month May Year 2018 Not Yet Started" at bounding box center [398, 353] width 783 height 82
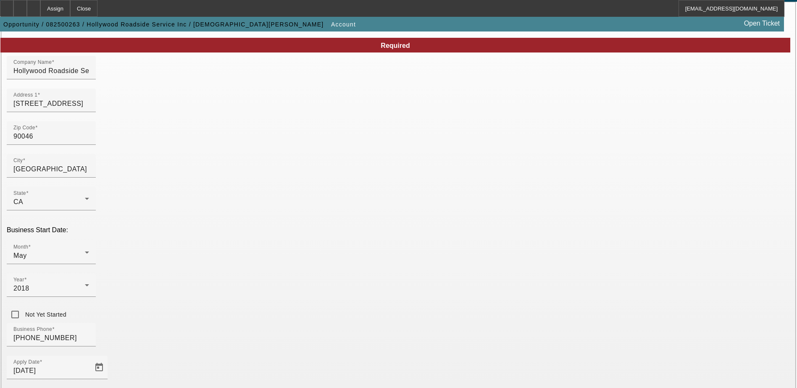
scroll to position [126, 0]
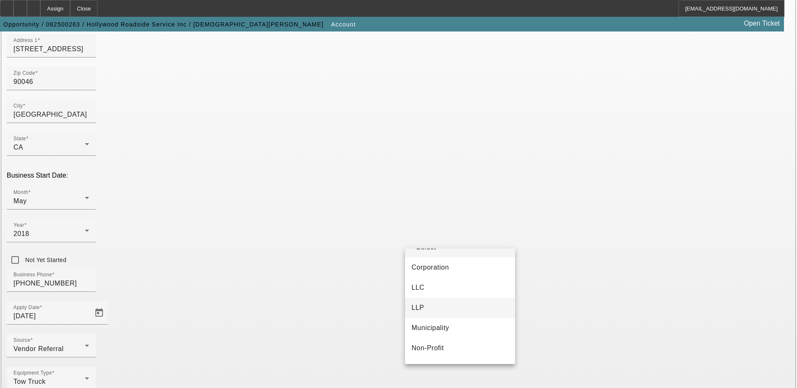
scroll to position [0, 0]
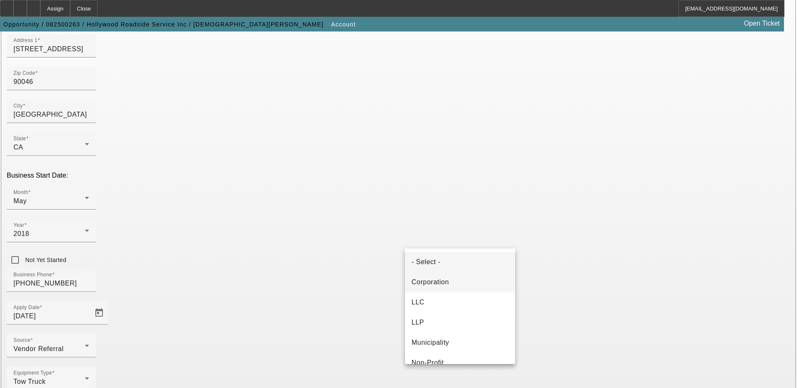
click at [425, 285] on span "Corporation" at bounding box center [430, 282] width 37 height 10
drag, startPoint x: 346, startPoint y: 278, endPoint x: 352, endPoint y: 281, distance: 7.0
click at [345, 367] on div "Equipment Type Tow Truck" at bounding box center [398, 383] width 783 height 33
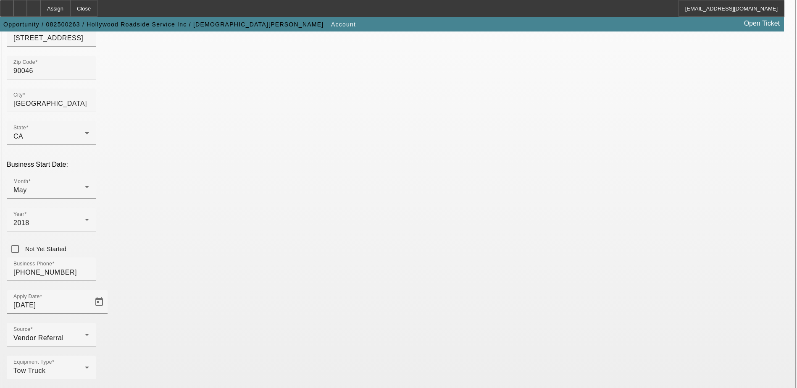
scroll to position [142, 0]
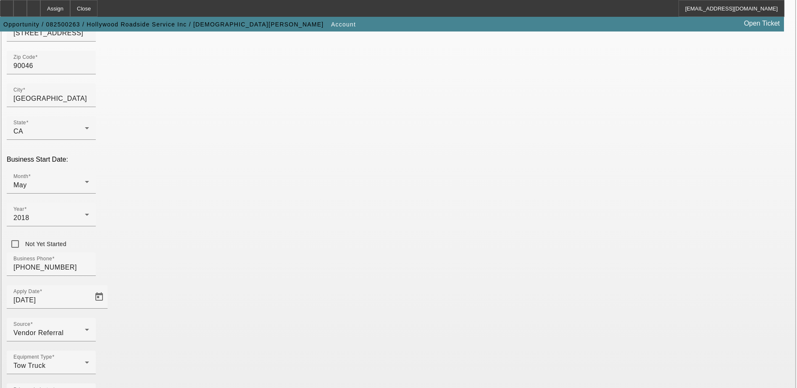
type input "392153166"
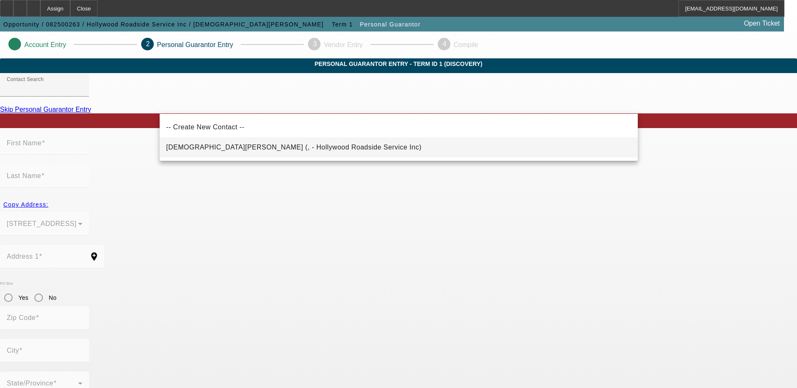
click at [255, 149] on span "Pastor, David (, - Hollywood Roadside Service Inc)" at bounding box center [293, 147] width 255 height 7
type input "Pastor, David (, - Hollywood Roadside Service Inc)"
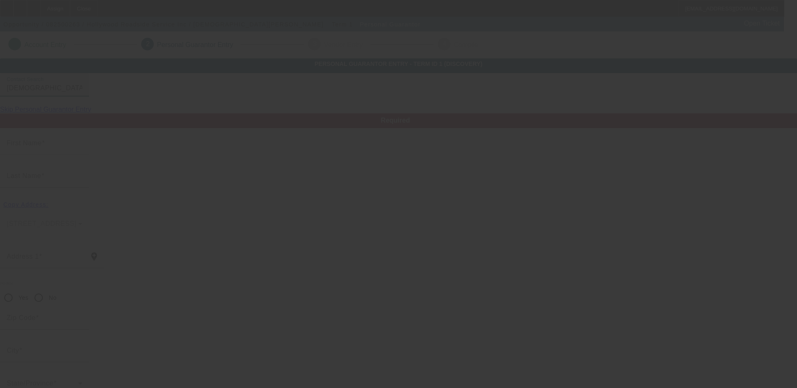
type input "David"
type input "Pastor"
radio input "true"
type input "(323) 828-0052"
type input "hwdroadhelp@gmail.com"
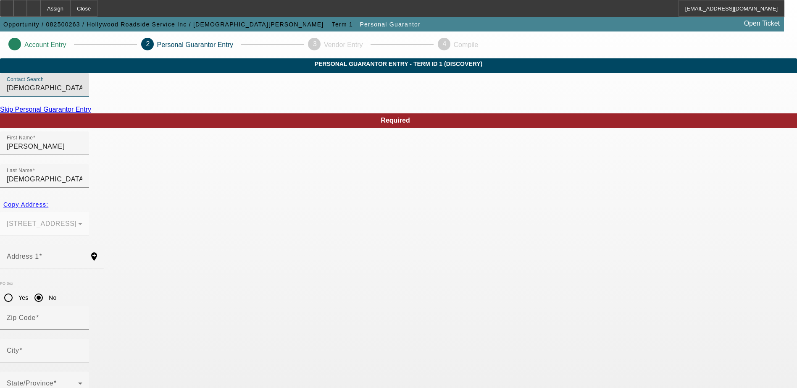
scroll to position [23, 0]
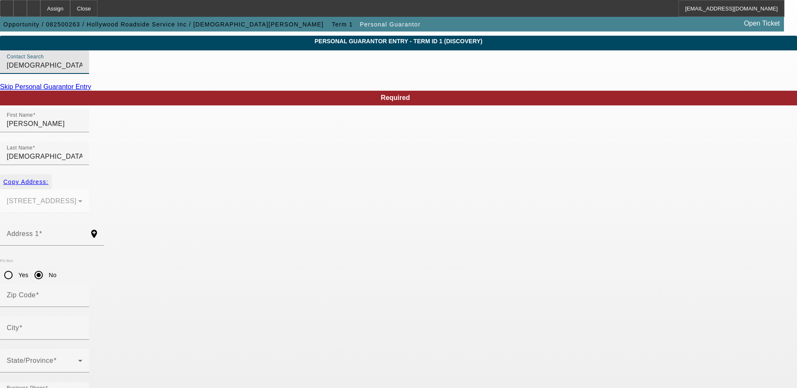
click at [48, 178] on span "Copy Address:" at bounding box center [25, 181] width 45 height 7
type input "1201 N Fairfax Ave"
radio input "false"
type input "90046"
type input "West Hollywood"
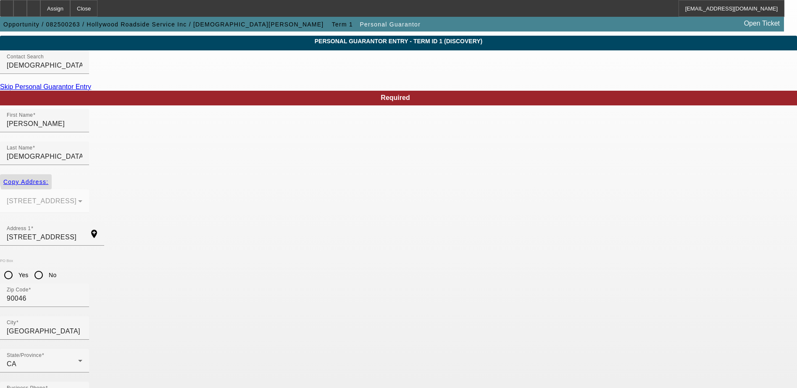
type input "100"
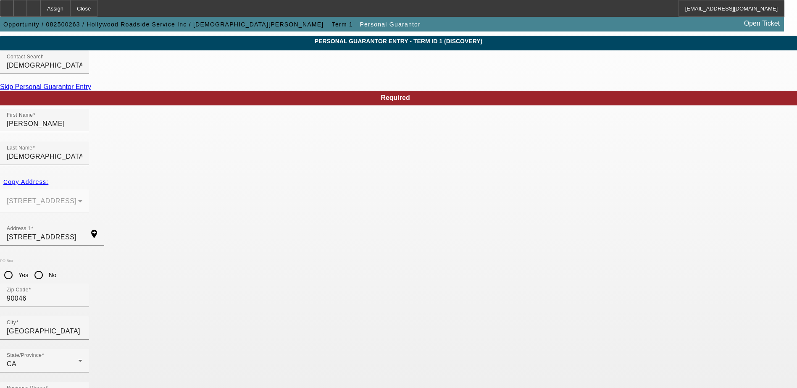
type input "608-13-1877"
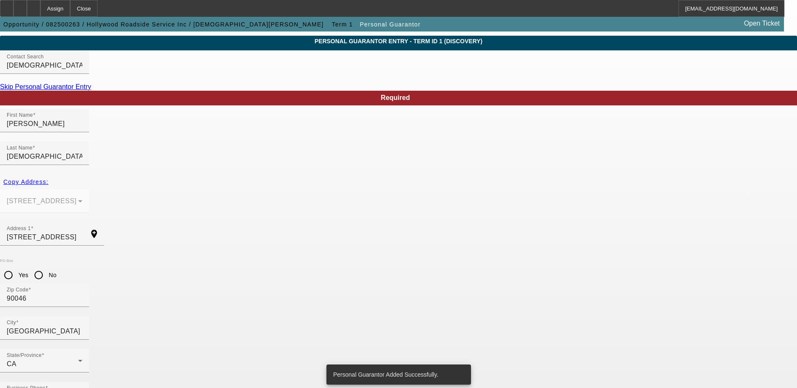
scroll to position [0, 0]
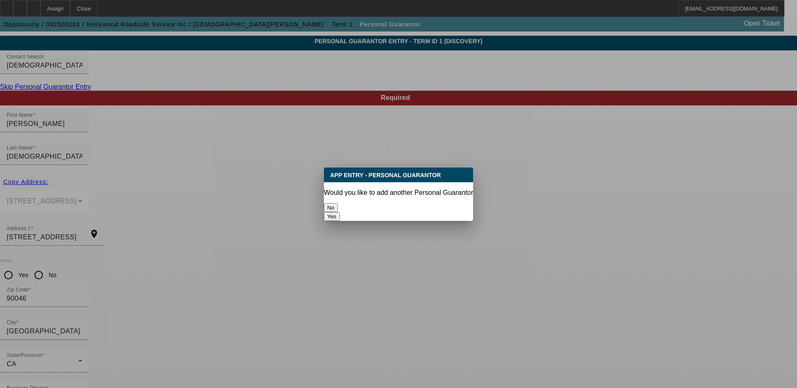
click at [338, 203] on button "No" at bounding box center [331, 207] width 14 height 9
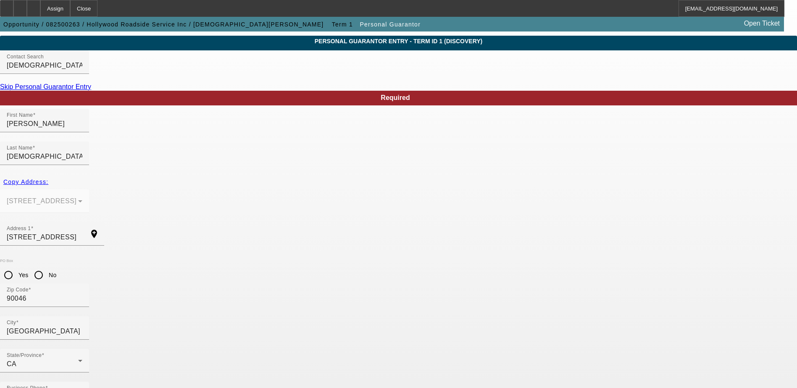
scroll to position [23, 0]
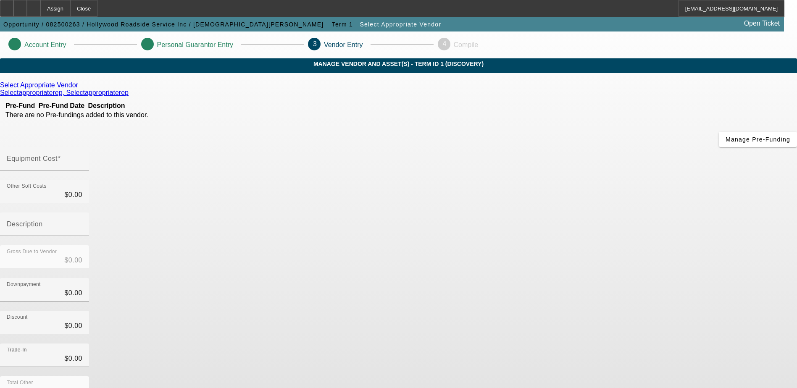
click at [80, 89] on icon at bounding box center [80, 84] width 0 height 7
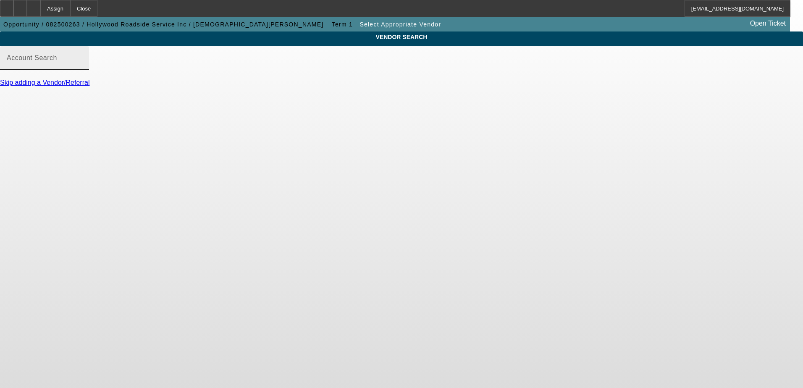
click at [57, 61] on mat-label "Account Search" at bounding box center [32, 57] width 50 height 7
click at [82, 66] on input "Account Search" at bounding box center [45, 61] width 76 height 10
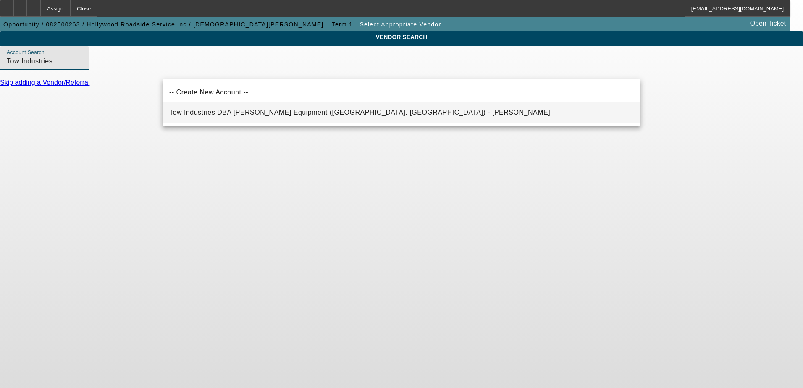
click at [246, 115] on span "Tow Industries DBA Baatz Equipment (West Covina, CA) - Baatz, Mark" at bounding box center [359, 112] width 381 height 7
type input "Tow Industries DBA Baatz Equipment (West Covina, CA) - Baatz, Mark"
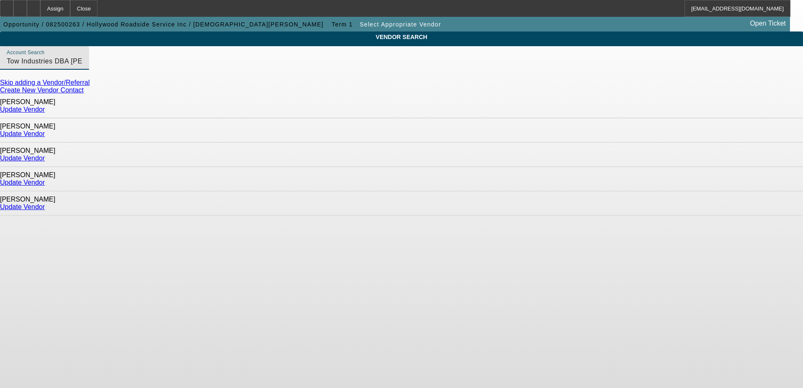
click at [45, 155] on link "Update Vendor" at bounding box center [22, 158] width 45 height 7
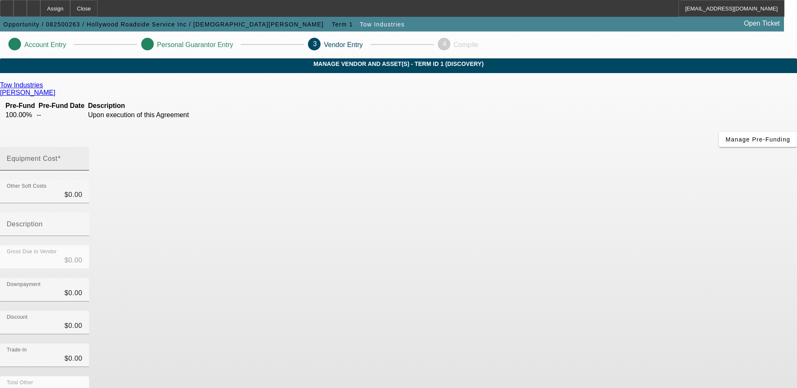
click at [82, 157] on input "Equipment Cost" at bounding box center [45, 162] width 76 height 10
type input "1"
type input "$1.00"
type input "15"
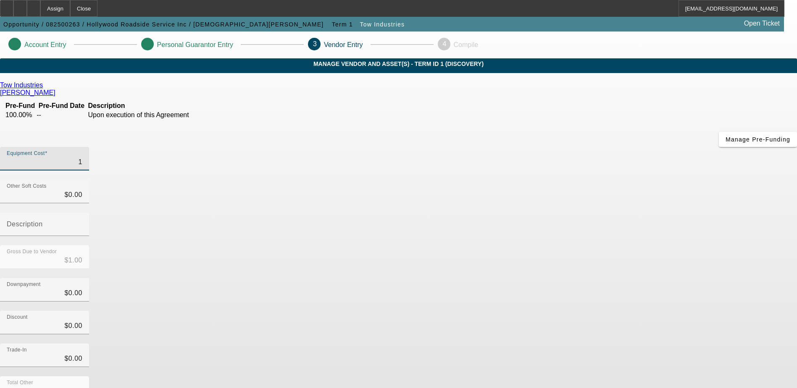
type input "$15.00"
type input "155"
type input "$155.00"
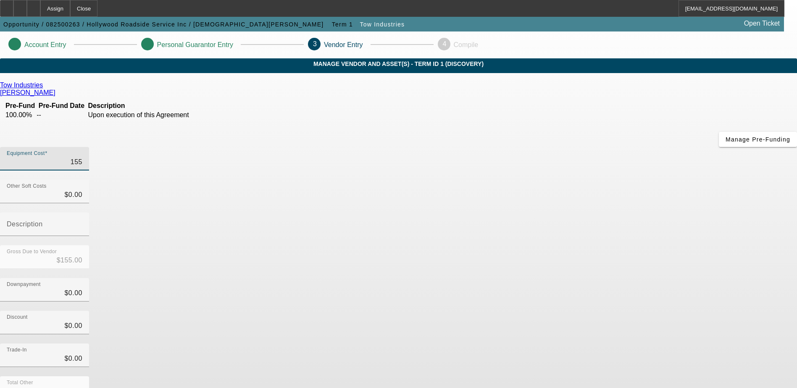
type input "1556"
type input "$1,556.00"
type input "15563"
type input "$15,563.00"
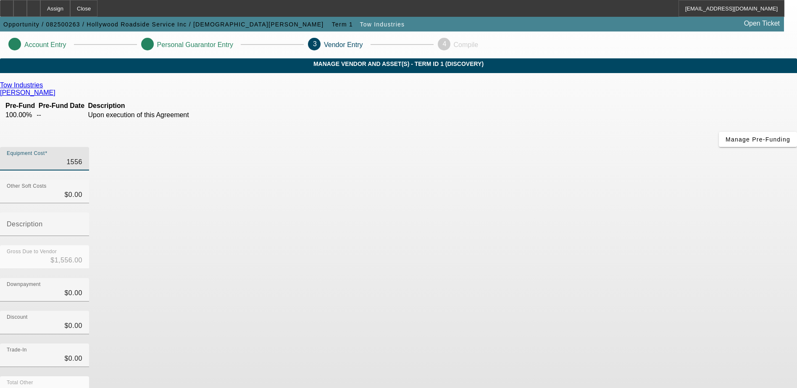
type input "$15,563.00"
type input "155636"
type input "$155,636.00"
type input "155636.8"
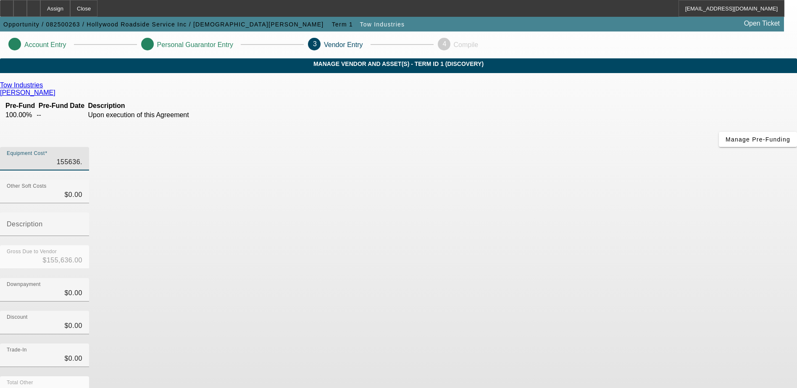
type input "$155,636.80"
type input "155636.81"
type input "$155,636.81"
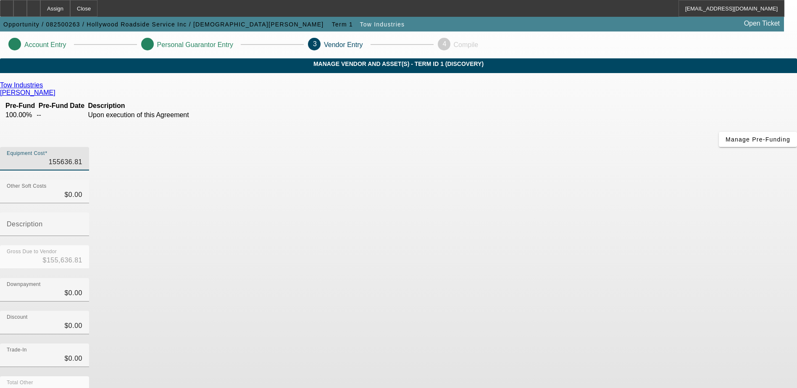
type input "$155,636.81"
click at [592, 311] on div "Discount $0.00" at bounding box center [398, 327] width 797 height 33
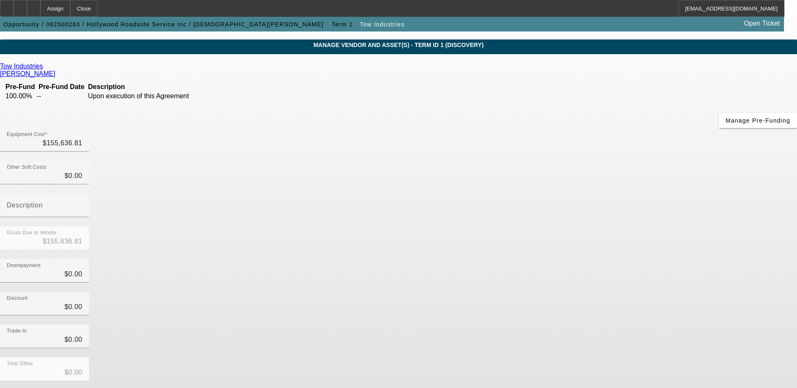
scroll to position [37, 0]
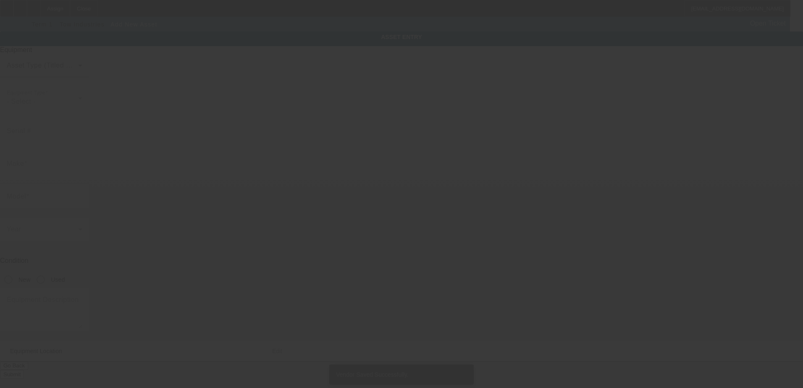
type input "1201 N Fairfax Ave"
type input "West Hollywood"
type input "90046"
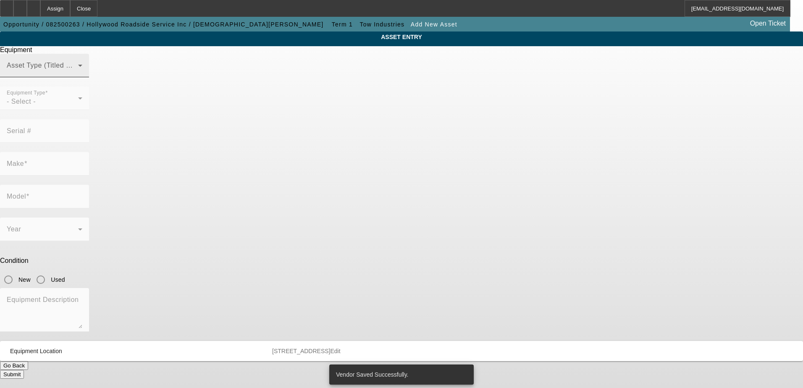
click at [110, 69] on mat-label "Asset Type (Titled or Non-Titled)" at bounding box center [58, 65] width 103 height 7
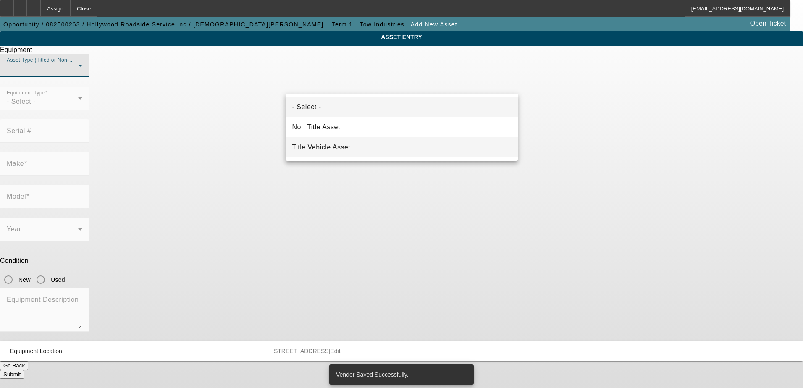
click at [327, 142] on mat-option "Title Vehicle Asset" at bounding box center [402, 147] width 232 height 20
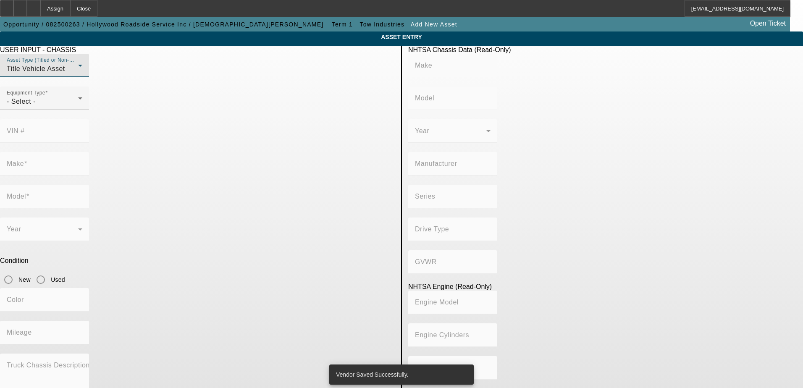
click at [89, 119] on div at bounding box center [44, 114] width 89 height 9
click at [78, 107] on div "- Select -" at bounding box center [42, 102] width 71 height 10
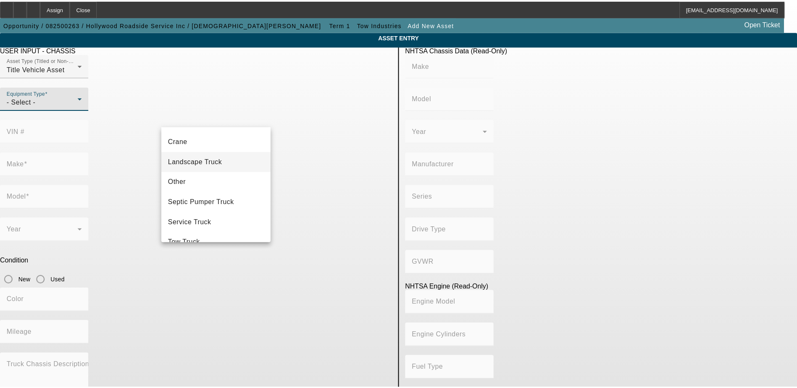
scroll to position [133, 0]
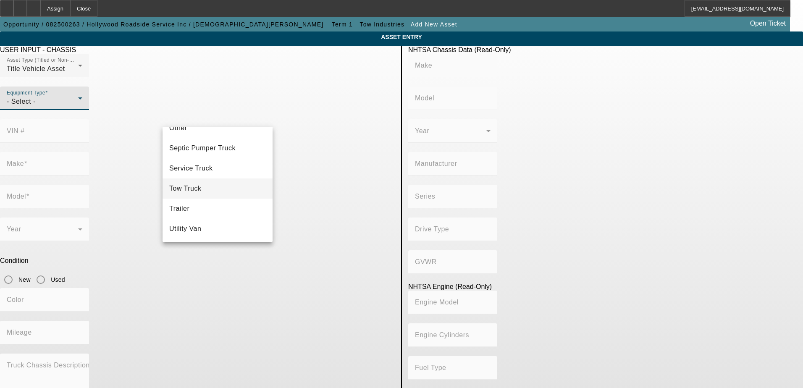
click at [201, 185] on span "Tow Truck" at bounding box center [185, 189] width 32 height 10
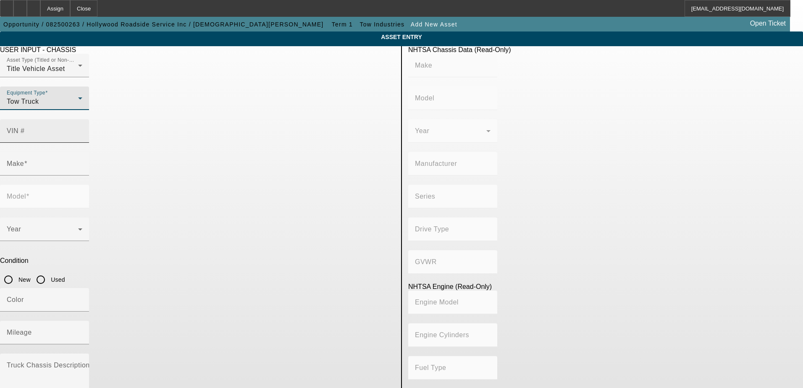
click at [82, 129] on input "VIN #" at bounding box center [45, 134] width 76 height 10
click at [17, 271] on input "New" at bounding box center [8, 279] width 17 height 17
radio input "true"
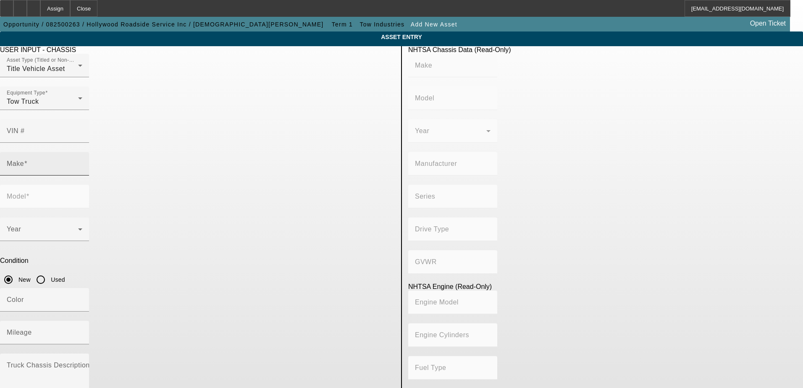
click at [82, 152] on div "Make" at bounding box center [45, 164] width 76 height 24
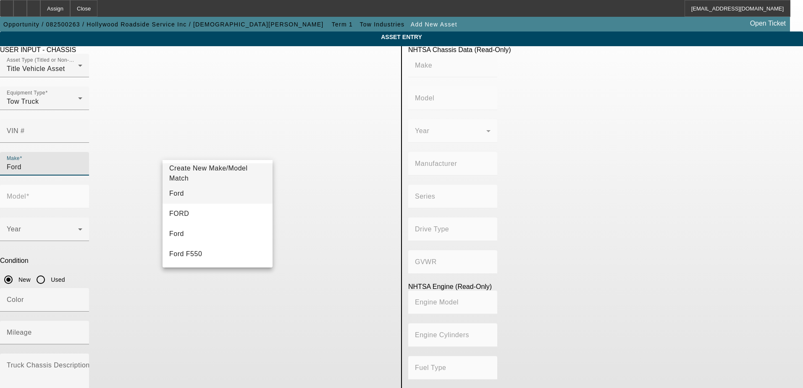
type input "Ford"
click at [192, 197] on mat-option "Ford" at bounding box center [218, 194] width 110 height 20
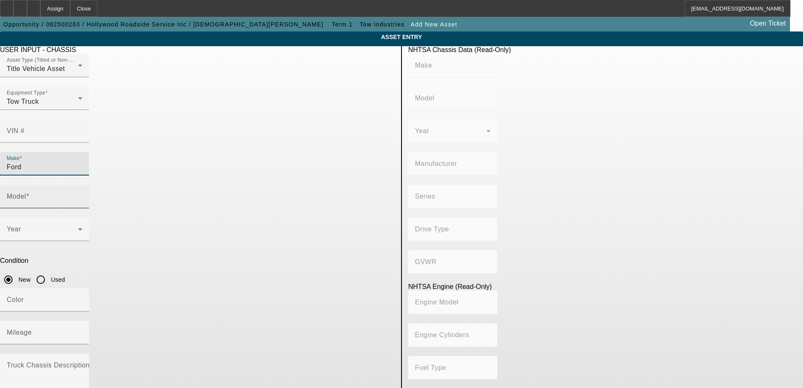
click at [82, 195] on input "Model" at bounding box center [45, 200] width 76 height 10
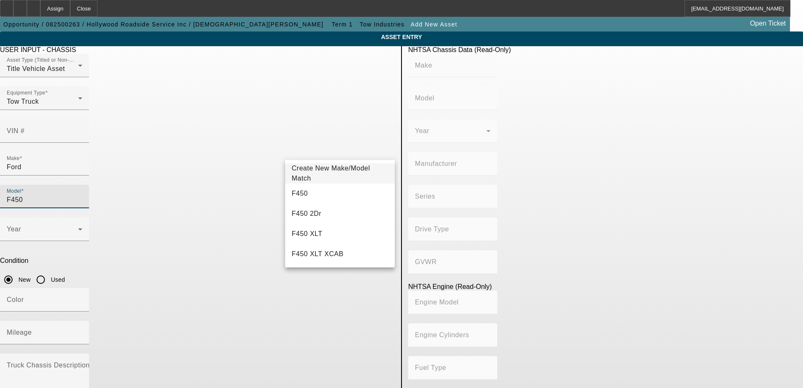
type input "F450"
click at [331, 192] on mat-option "F450" at bounding box center [340, 194] width 110 height 20
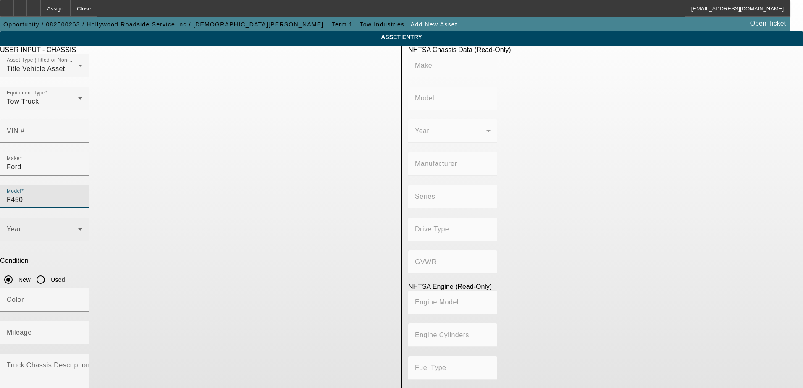
click at [82, 218] on div "Year" at bounding box center [45, 230] width 76 height 24
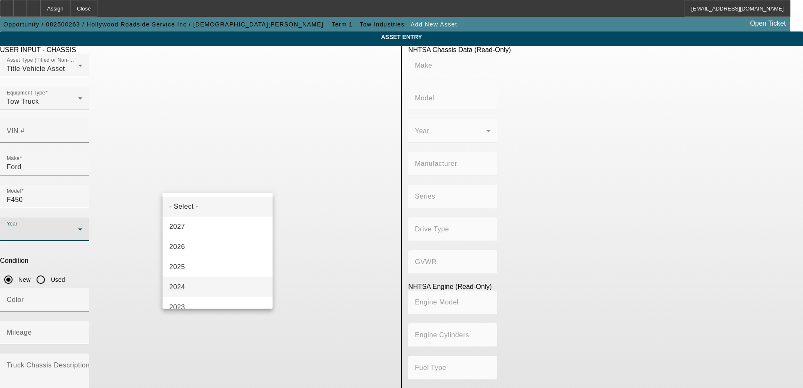
click at [186, 285] on mat-option "2024" at bounding box center [218, 287] width 110 height 20
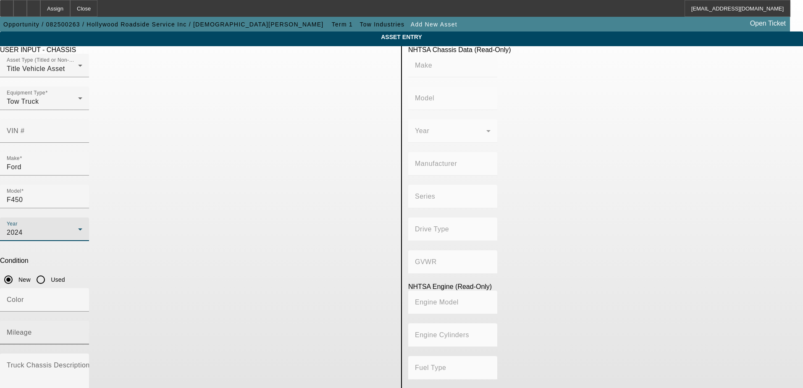
click at [32, 329] on mat-label "Mileage" at bounding box center [19, 332] width 25 height 7
click at [82, 331] on input "Mileage" at bounding box center [45, 336] width 76 height 10
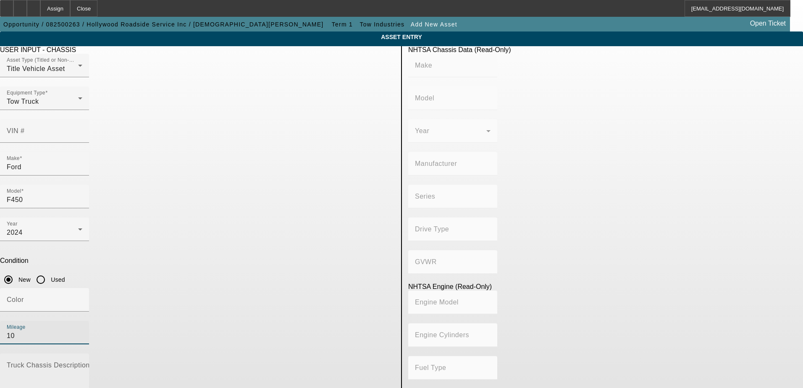
type input "10"
click at [82, 364] on textarea "Truck Chassis Description (Describe the truck chassis only)" at bounding box center [45, 379] width 76 height 30
type textarea "with"
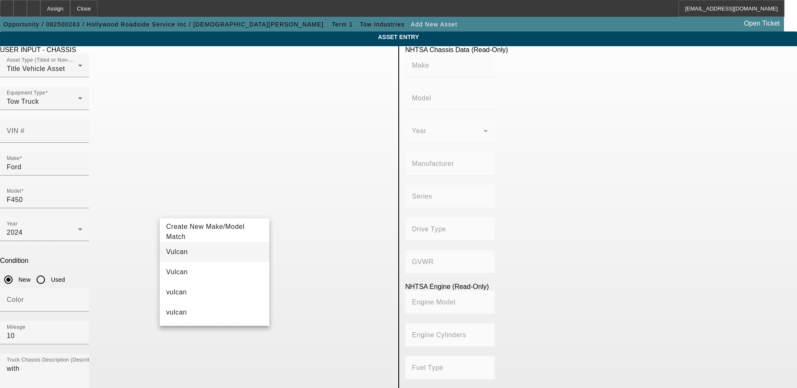
type input "Vulcan"
click at [192, 254] on mat-option "Vulcan" at bounding box center [215, 252] width 110 height 20
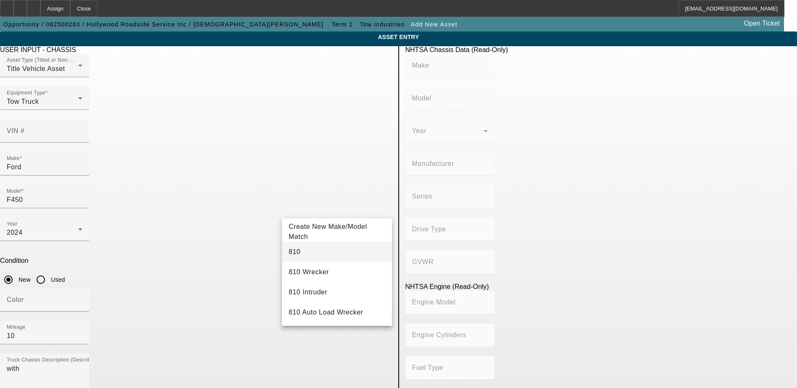
type input "810"
click at [308, 255] on mat-option "810" at bounding box center [337, 252] width 110 height 20
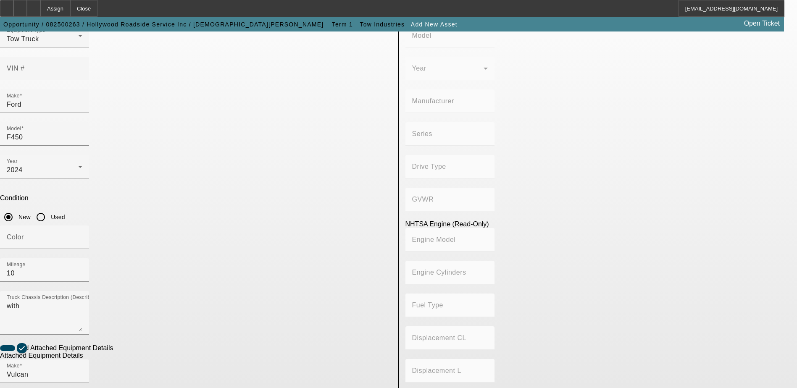
scroll to position [126, 0]
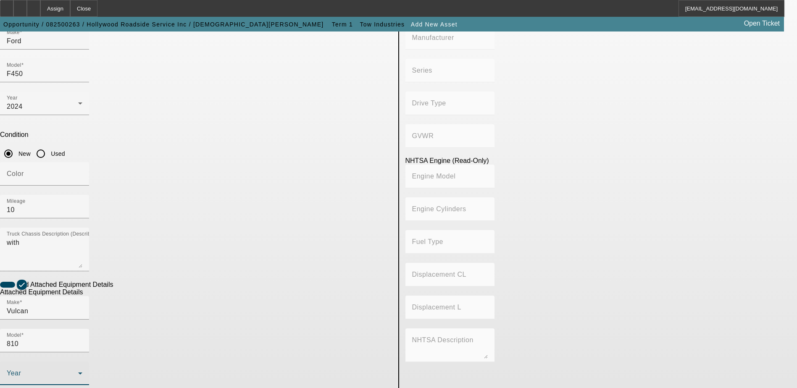
click at [78, 372] on span at bounding box center [42, 377] width 71 height 10
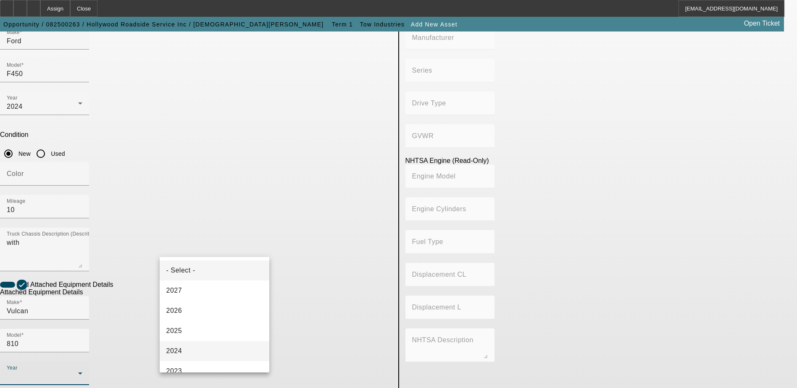
click at [184, 349] on mat-option "2024" at bounding box center [215, 351] width 110 height 20
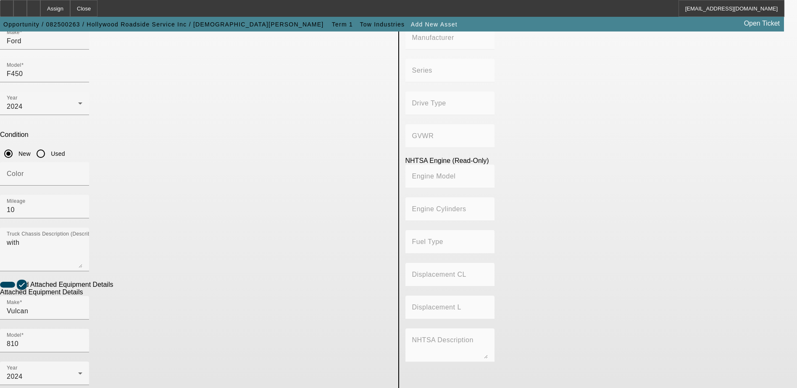
radio input "true"
checkbox input "true"
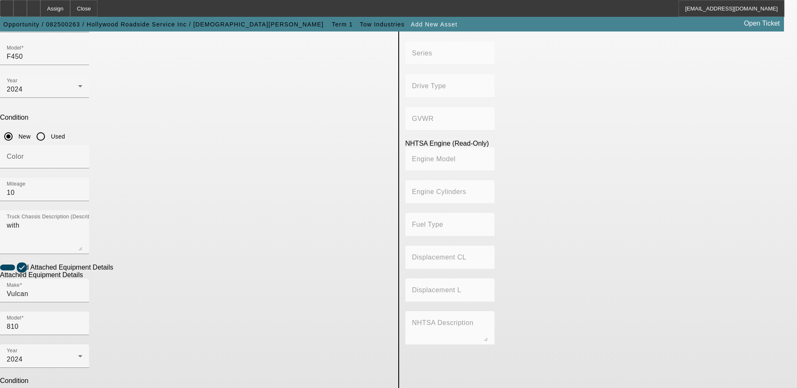
scroll to position [153, 0]
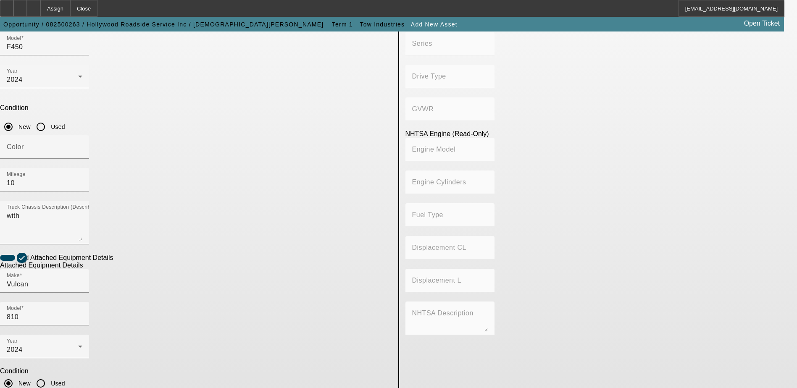
type textarea "And all"
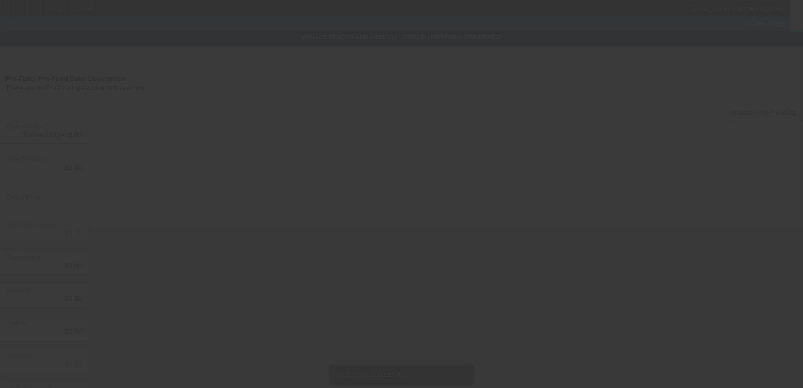
type input "$155,636.81"
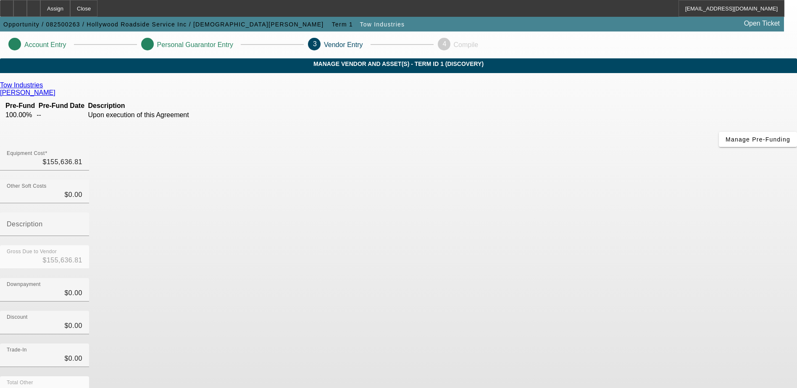
click at [242, 264] on div "Tow Industries O' Bryant, Dalton Pre-Fund Pre-Fund Date Description 100.00% -- …" at bounding box center [398, 265] width 797 height 369
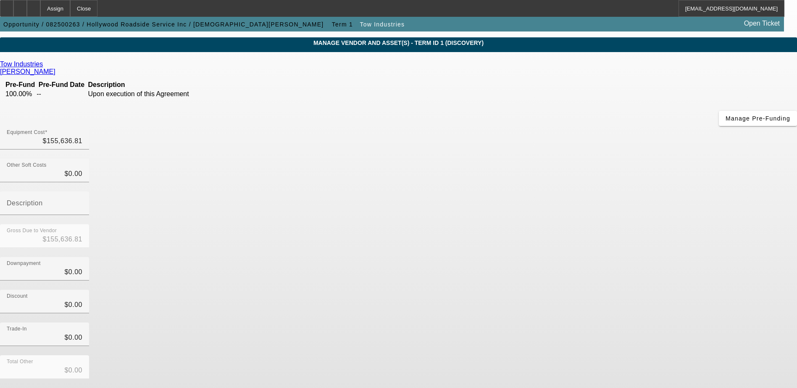
scroll to position [41, 0]
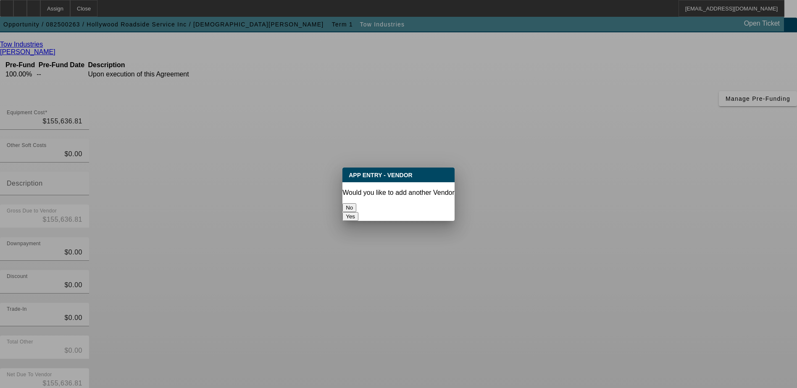
scroll to position [0, 0]
click at [356, 204] on button "No" at bounding box center [349, 207] width 14 height 9
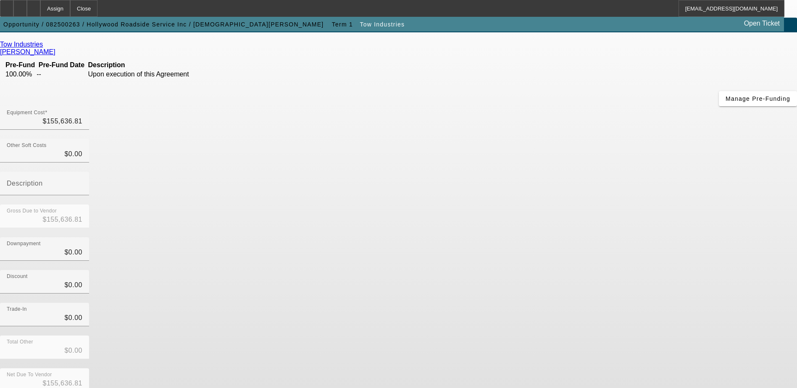
scroll to position [41, 0]
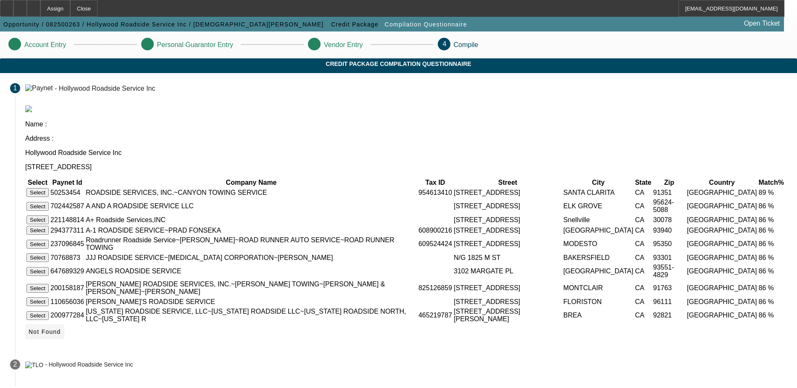
click at [61, 334] on span "Not Found" at bounding box center [45, 331] width 32 height 7
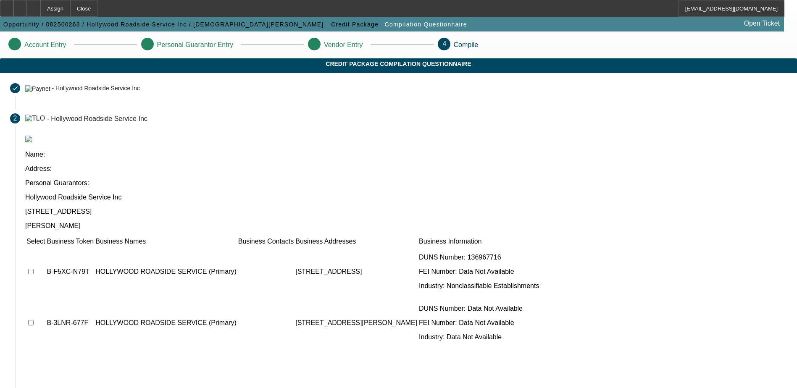
click at [34, 269] on input "checkbox" at bounding box center [30, 271] width 5 height 5
checkbox input "true"
click at [45, 298] on td at bounding box center [35, 323] width 19 height 50
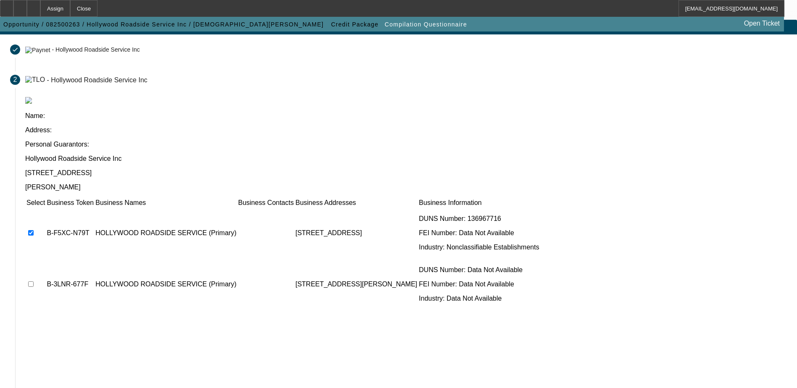
scroll to position [76, 0]
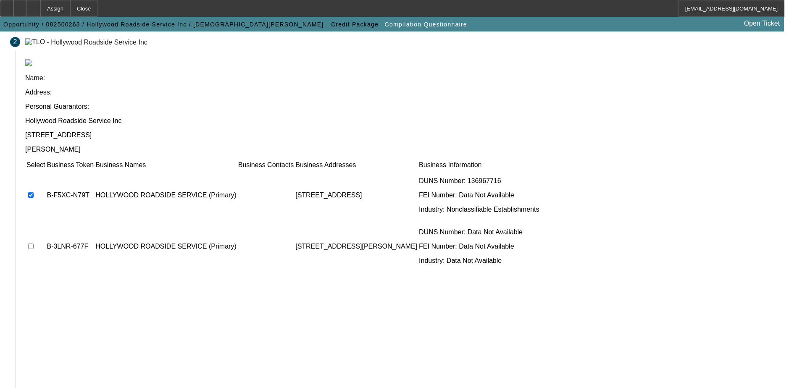
click at [34, 244] on input "checkbox" at bounding box center [30, 246] width 5 height 5
checkbox input "true"
click at [325, 265] on div "Select Business Token Business Names Business Contacts Business Addresses Busin…" at bounding box center [405, 275] width 761 height 231
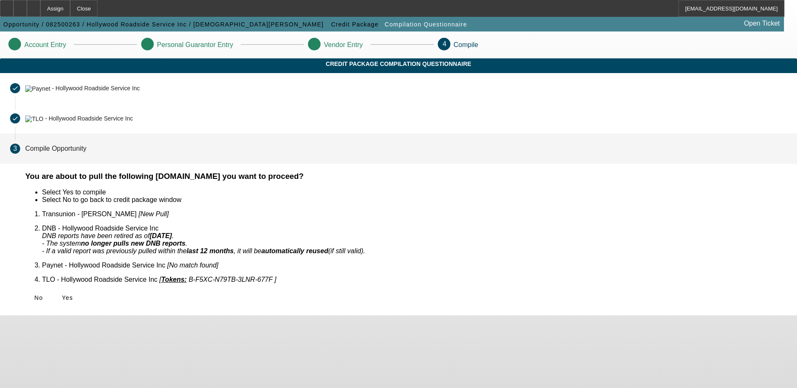
scroll to position [0, 0]
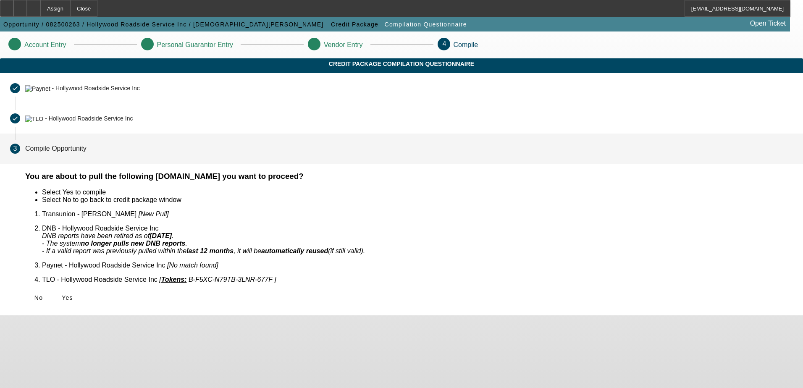
click at [73, 294] on span "Yes" at bounding box center [67, 297] width 11 height 7
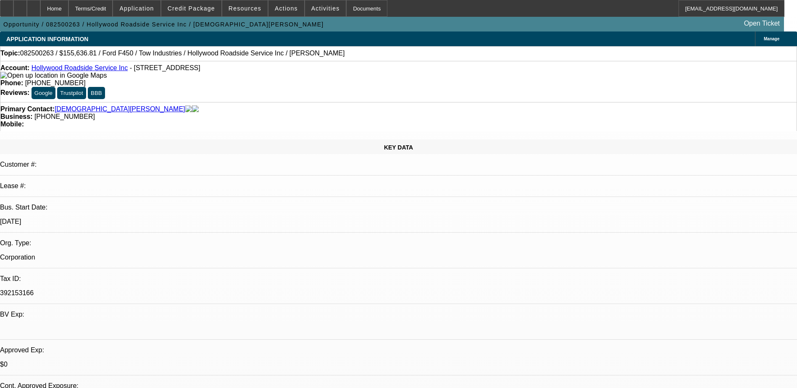
select select "0"
select select "2"
select select "0.1"
select select "1"
select select "2"
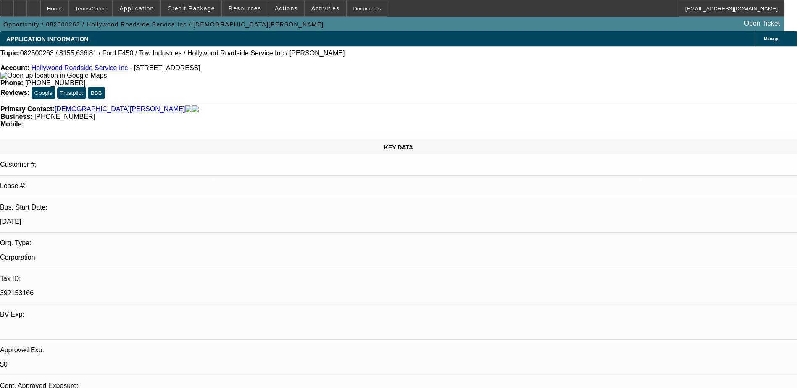
select select "4"
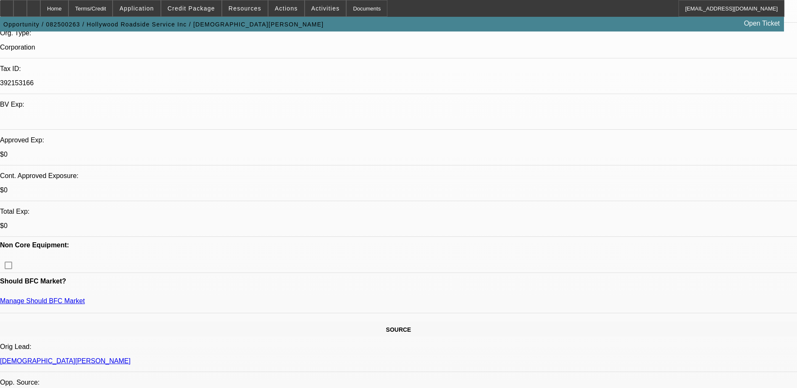
scroll to position [42, 0]
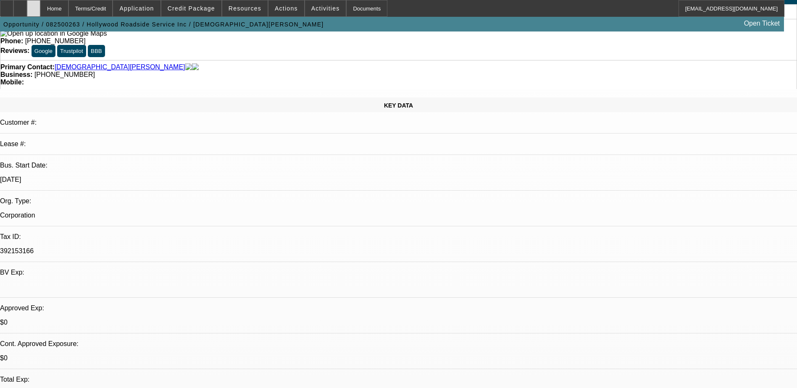
click at [40, 11] on div at bounding box center [33, 8] width 13 height 17
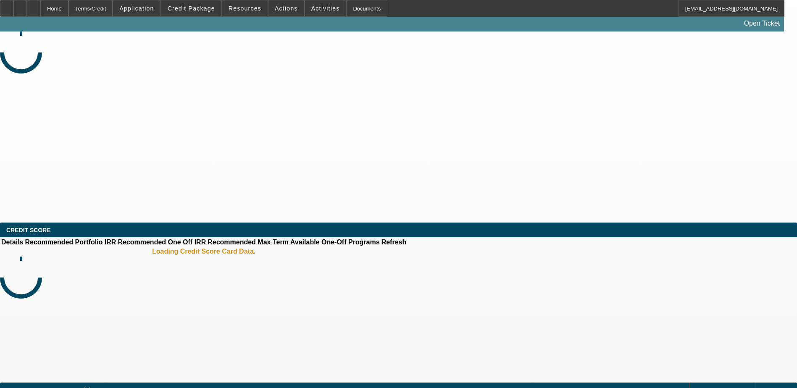
select select "0"
select select "2"
select select "0.1"
select select "4"
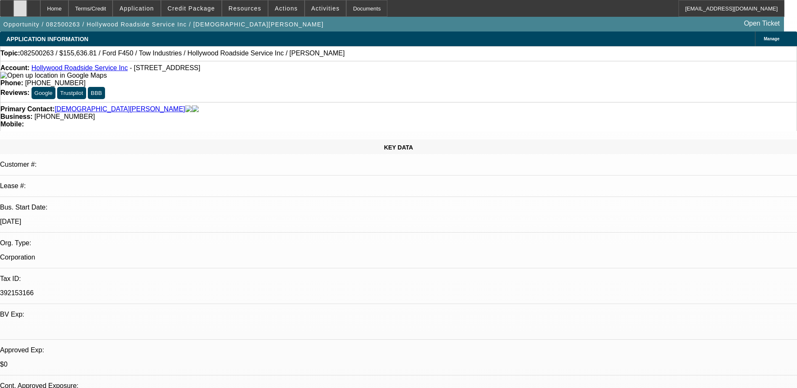
click at [27, 12] on div at bounding box center [19, 8] width 13 height 17
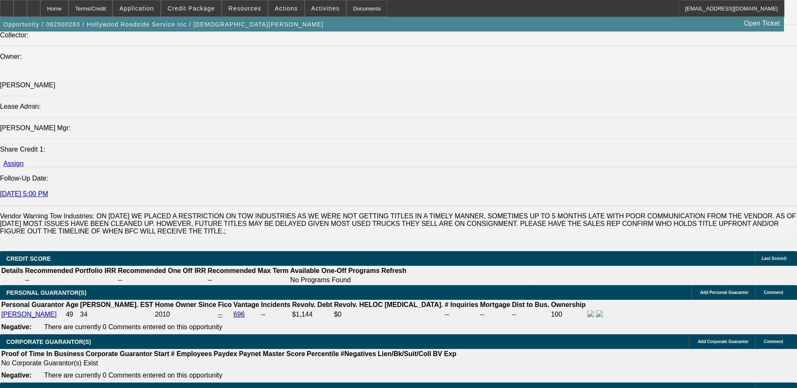
scroll to position [1176, 0]
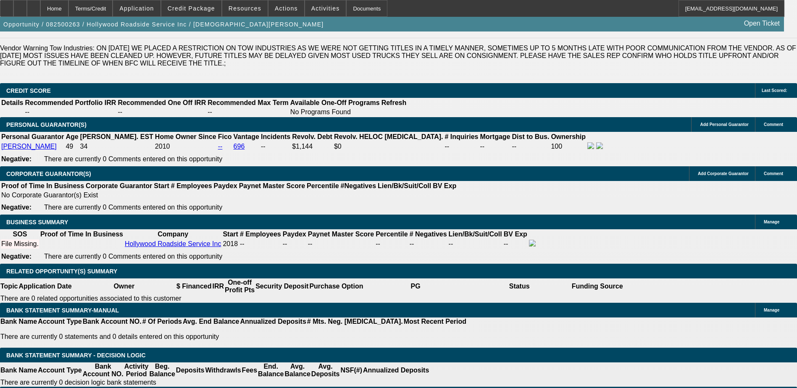
click at [314, 8] on span "Activities" at bounding box center [325, 8] width 29 height 7
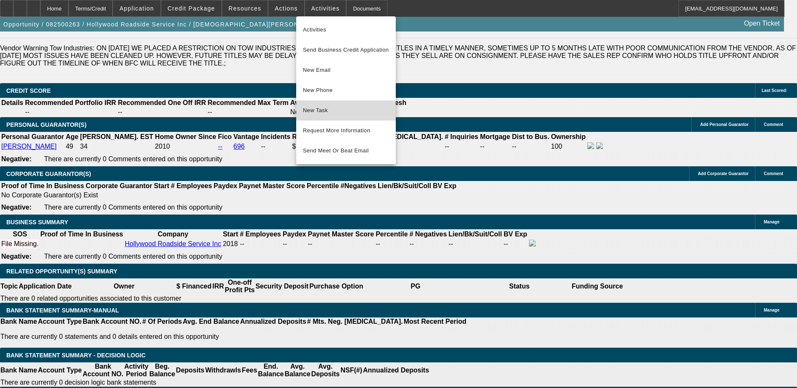
click at [336, 112] on span "New Task" at bounding box center [346, 110] width 86 height 10
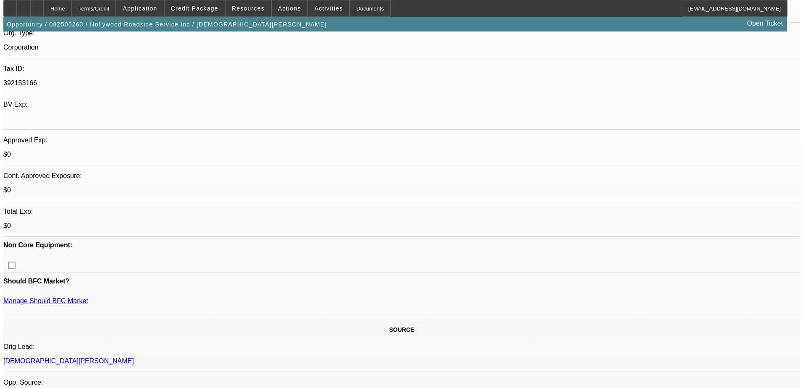
scroll to position [0, 0]
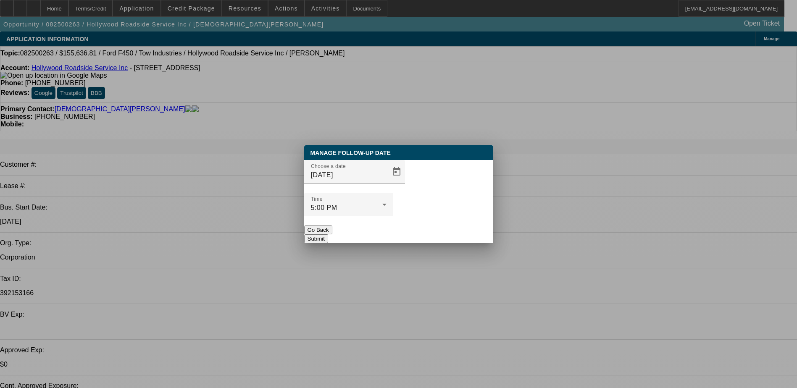
click at [332, 226] on button "Go Back" at bounding box center [318, 230] width 28 height 9
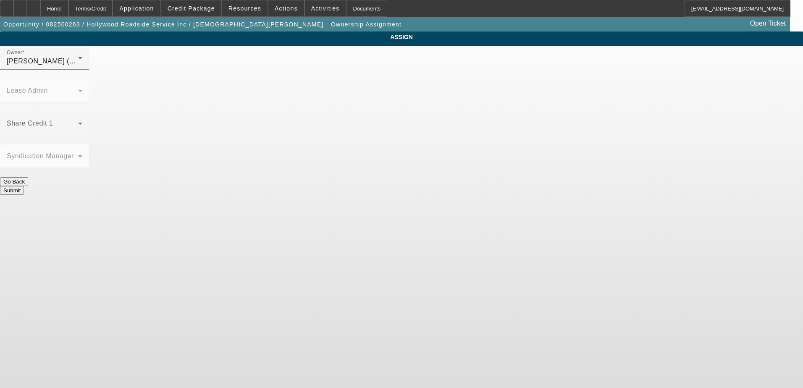
click at [171, 262] on body "Home Terms/Credit Application Credit Package Resources Actions Activities Docum…" at bounding box center [401, 194] width 803 height 388
click at [89, 135] on div at bounding box center [44, 139] width 89 height 9
click at [78, 122] on span at bounding box center [42, 127] width 71 height 10
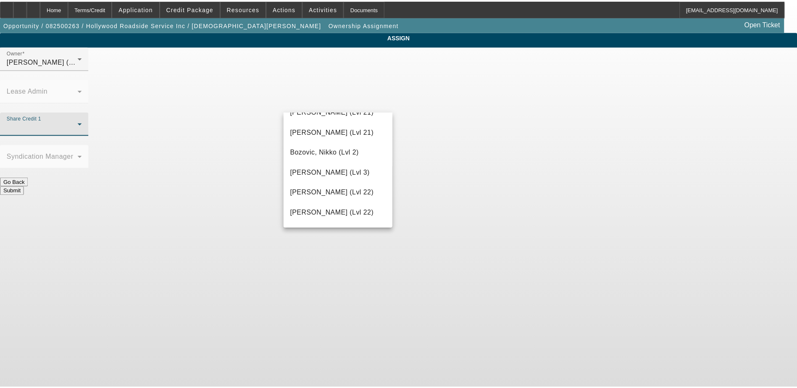
scroll to position [126, 0]
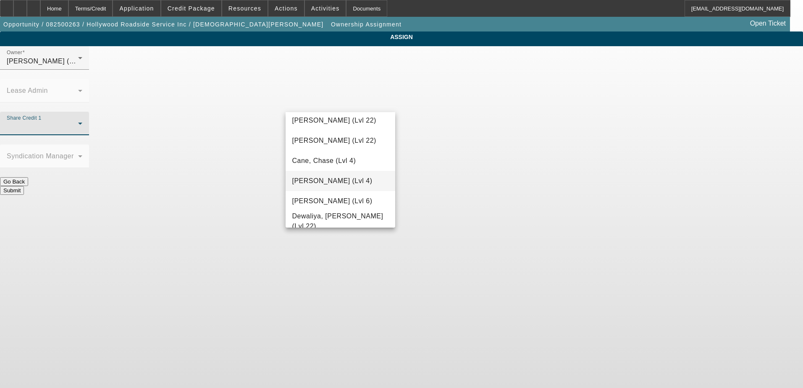
click at [343, 177] on span "Culligan, Michael (Lvl 4)" at bounding box center [332, 181] width 80 height 10
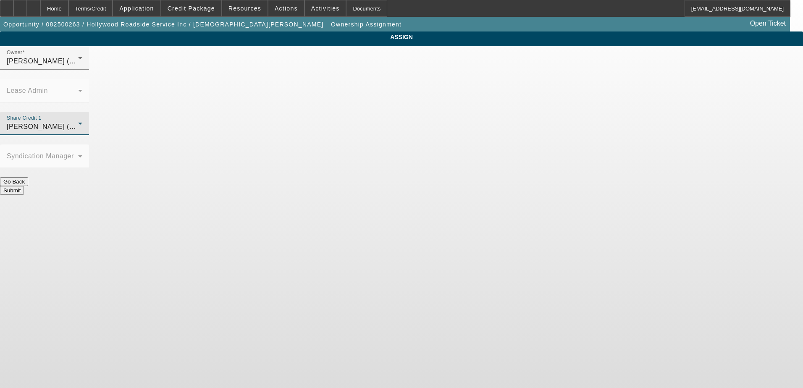
click at [430, 205] on body "Home Terms/Credit Application Credit Package Resources Actions Activities Docum…" at bounding box center [401, 194] width 803 height 388
click at [24, 186] on button "Submit" at bounding box center [12, 190] width 24 height 9
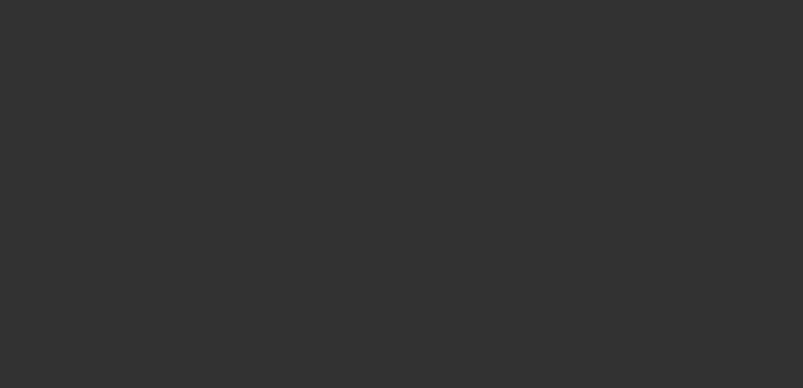
click at [242, 193] on div at bounding box center [401, 194] width 803 height 388
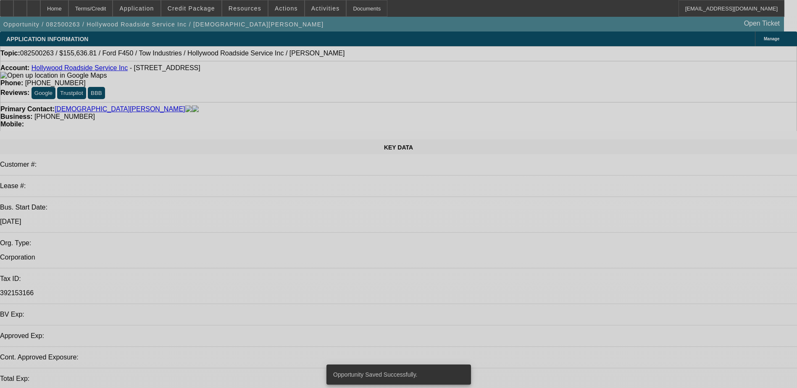
select select "0"
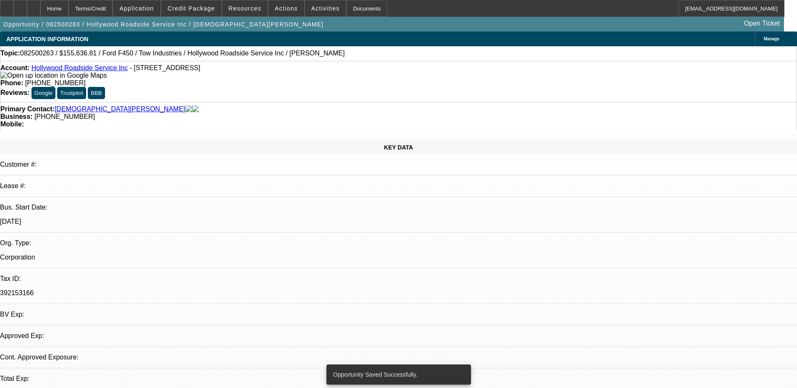
select select "2"
select select "0.1"
select select "4"
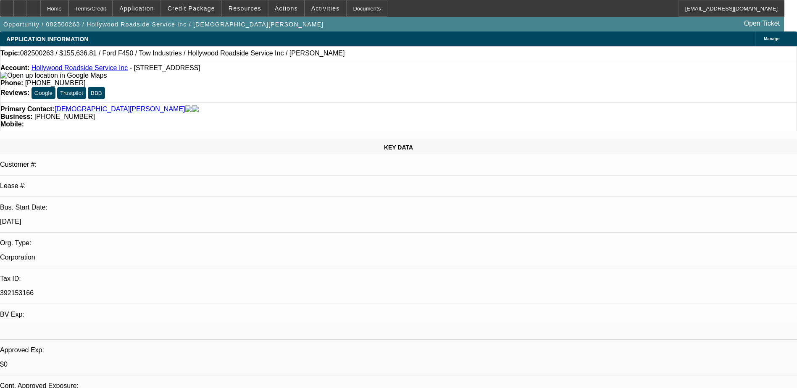
drag, startPoint x: 648, startPoint y: 186, endPoint x: 538, endPoint y: 174, distance: 111.1
copy div "Ref from Dalton at Tow INdustries looking at adding a truck to the business cor…"
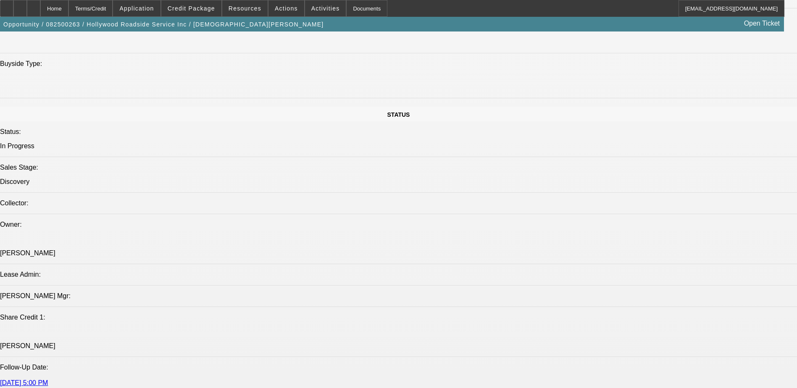
scroll to position [966, 0]
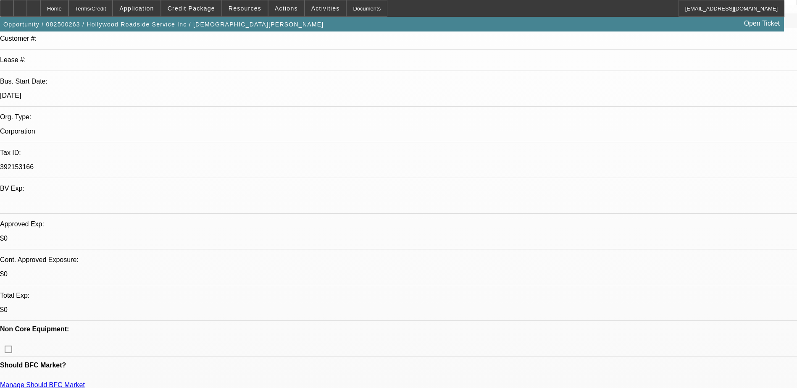
scroll to position [0, 0]
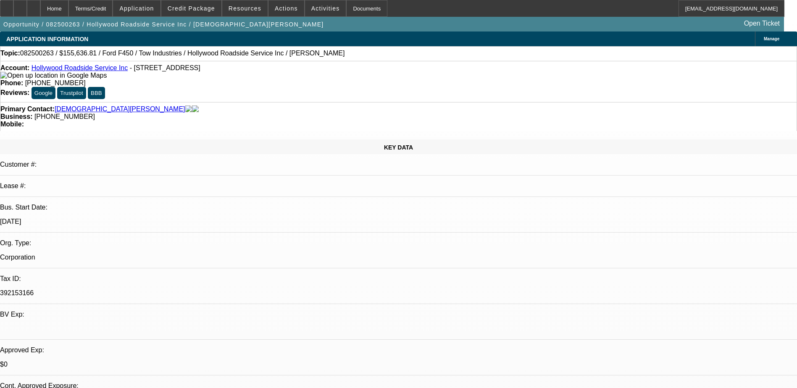
click at [317, 12] on span at bounding box center [325, 8] width 41 height 20
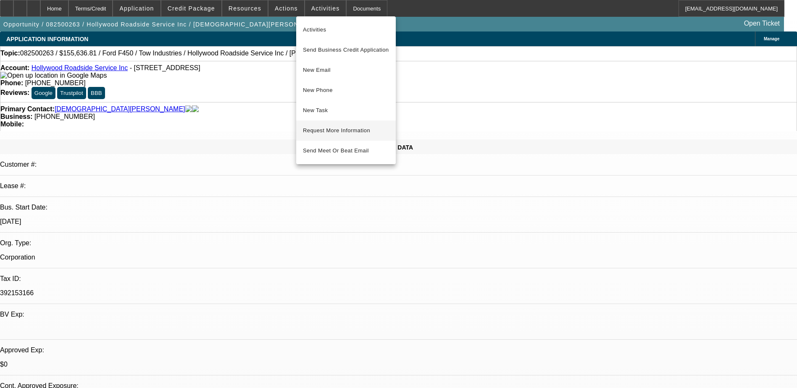
click at [362, 134] on span "Request More Information" at bounding box center [346, 131] width 86 height 10
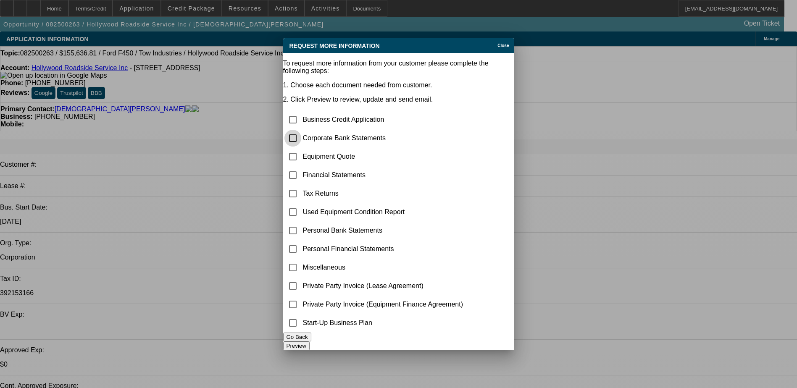
click at [301, 130] on input "checkbox" at bounding box center [292, 138] width 17 height 17
checkbox input "false"
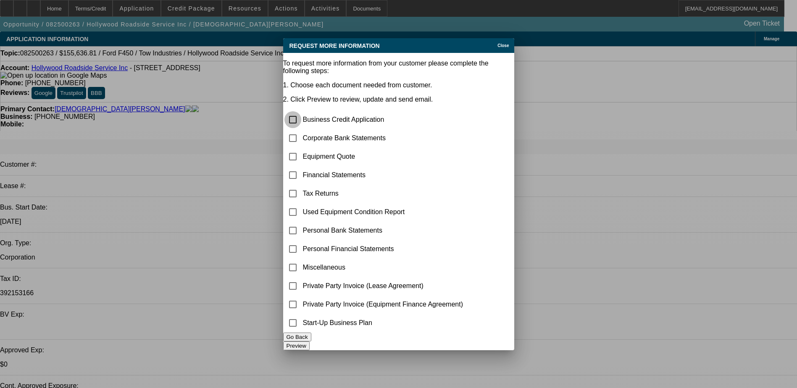
click at [301, 111] on input "checkbox" at bounding box center [292, 119] width 17 height 17
checkbox input "true"
click at [301, 130] on input "checkbox" at bounding box center [292, 138] width 17 height 17
checkbox input "true"
click at [301, 148] on input "checkbox" at bounding box center [292, 156] width 17 height 17
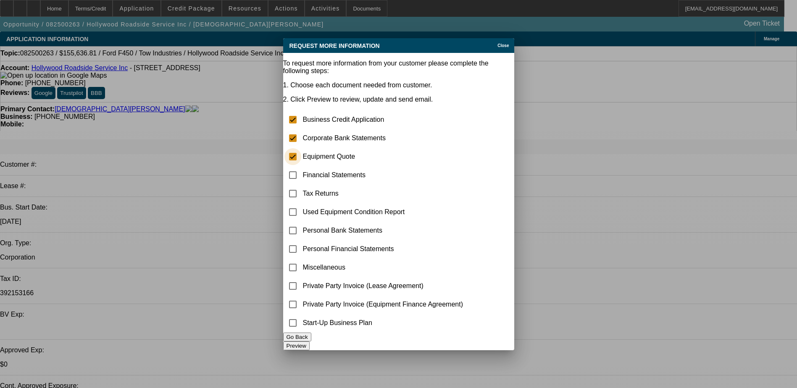
checkbox input "true"
click at [301, 259] on input "checkbox" at bounding box center [292, 267] width 17 height 17
checkbox input "true"
click at [310, 341] on button "Preview" at bounding box center [296, 345] width 26 height 9
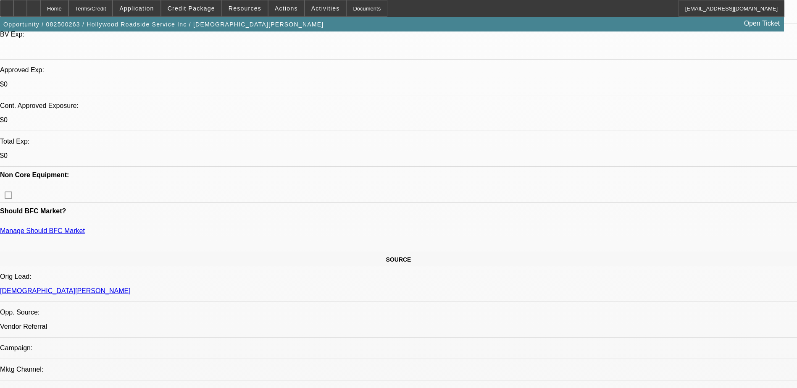
scroll to position [252, 0]
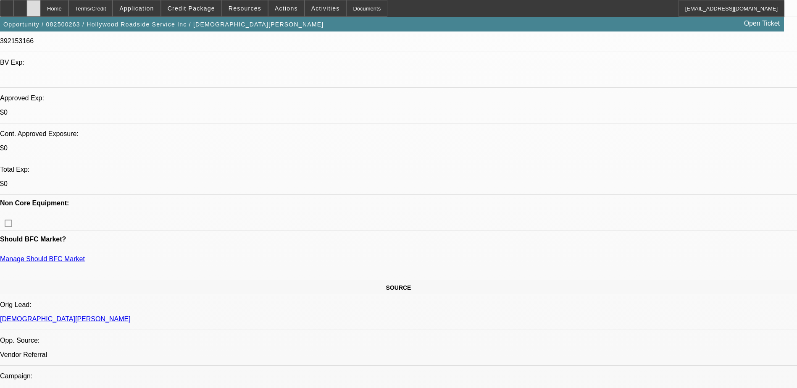
click at [40, 4] on div at bounding box center [33, 8] width 13 height 17
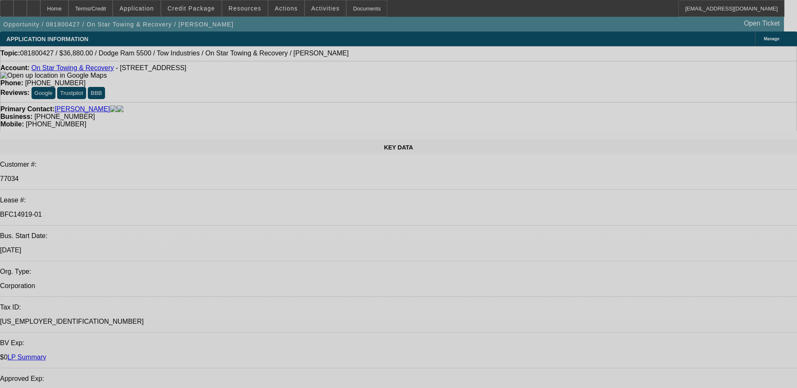
select select "0"
select select "2"
select select "0.1"
select select "0"
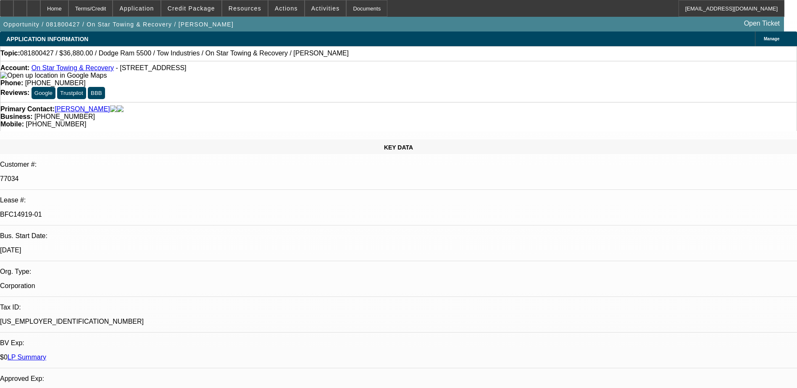
select select "2"
select select "0.1"
select select "0"
select select "2"
select select "0.1"
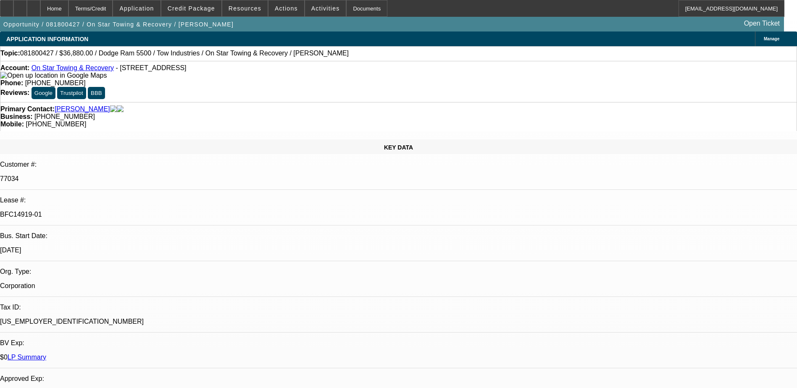
select select "0"
select select "2"
select select "0.1"
select select "1"
select select "2"
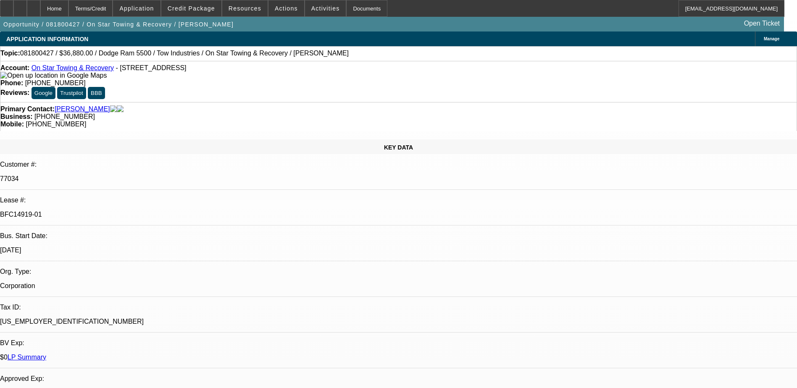
select select "4"
select select "1"
select select "2"
select select "4"
select select "1"
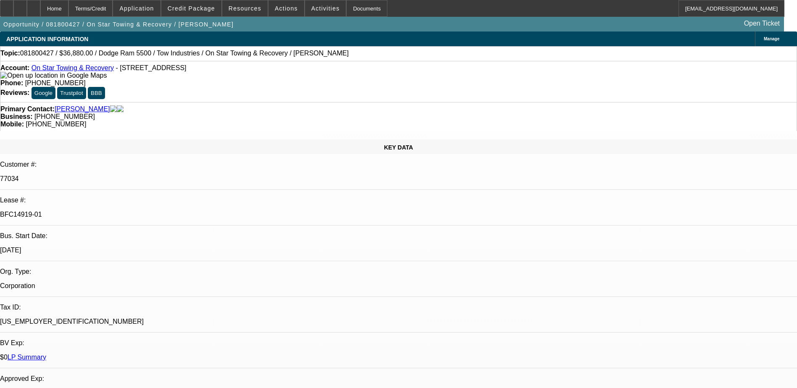
select select "2"
select select "4"
select select "1"
select select "2"
select select "4"
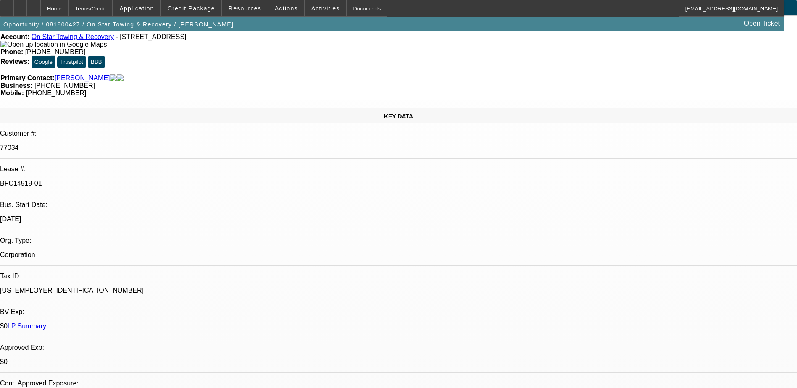
scroll to position [84, 0]
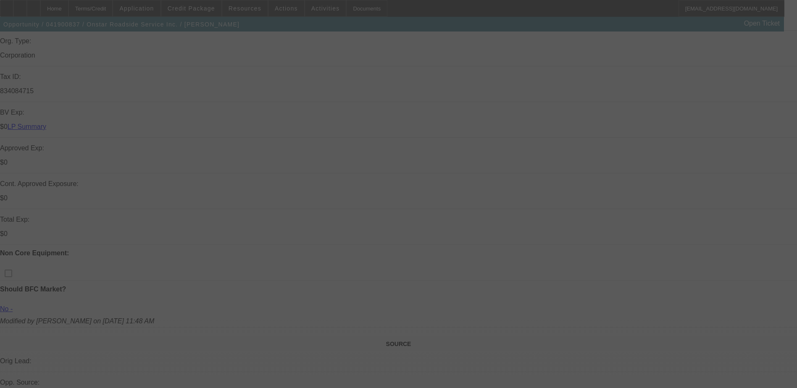
scroll to position [252, 0]
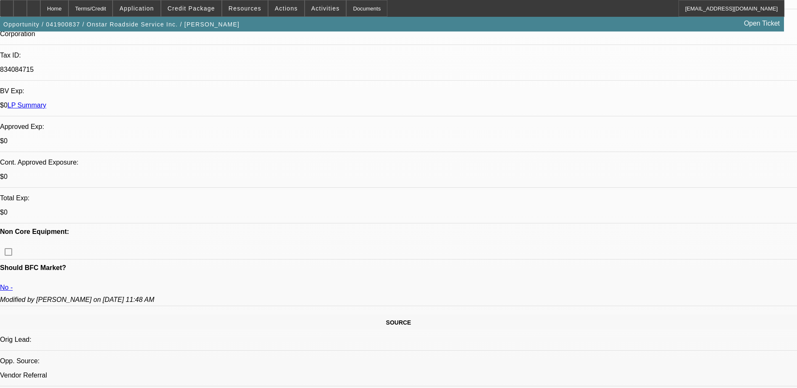
select select "0"
select select "2"
select select "0.1"
select select "0"
select select "2"
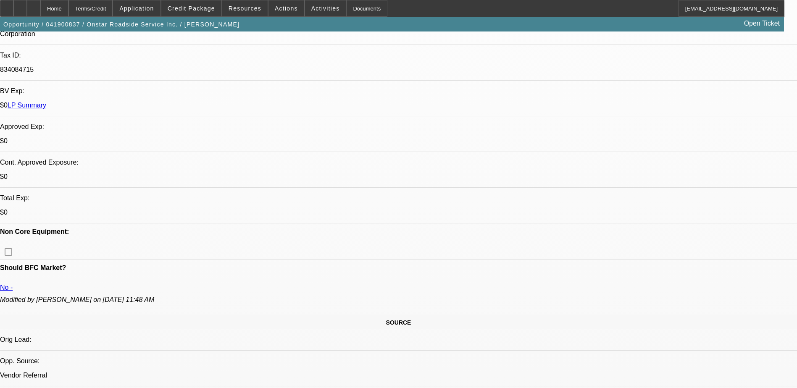
select select "0.1"
select select "0.2"
select select "0"
select select "0.1"
select select "0"
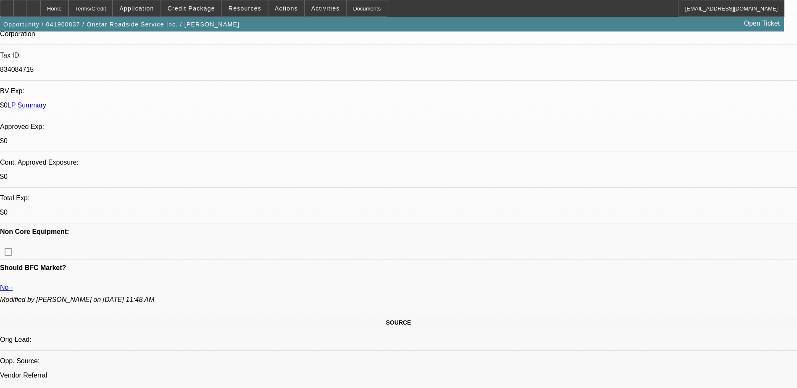
select select "2"
select select "0.1"
select select "1"
select select "2"
select select "4"
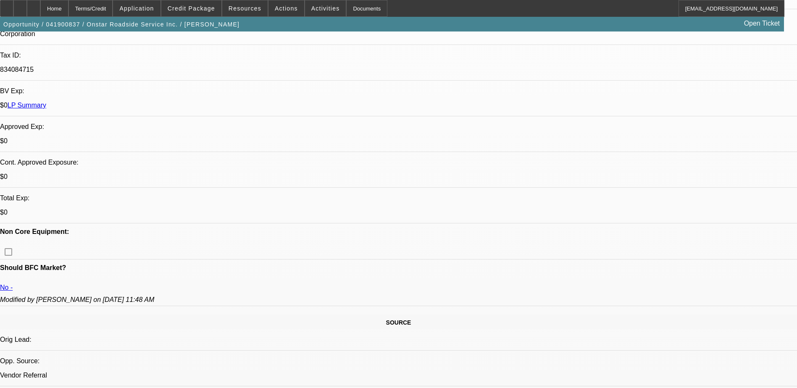
select select "1"
select select "2"
select select "4"
select select "1"
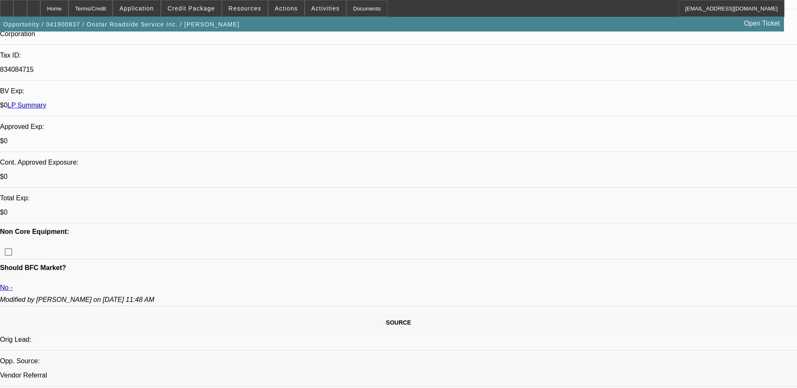
select select "4"
select select "1"
select select "2"
select select "4"
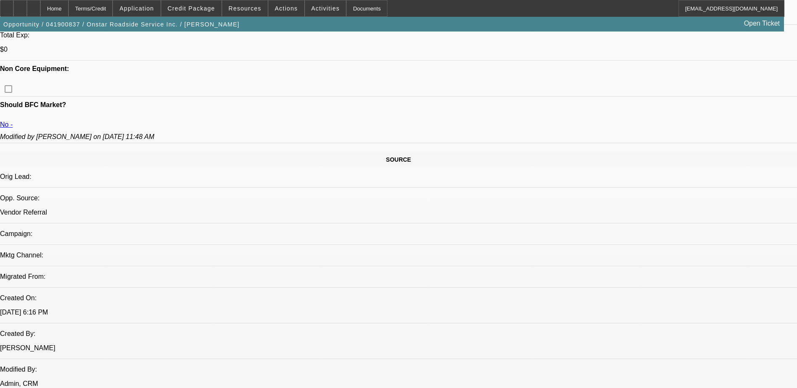
scroll to position [420, 0]
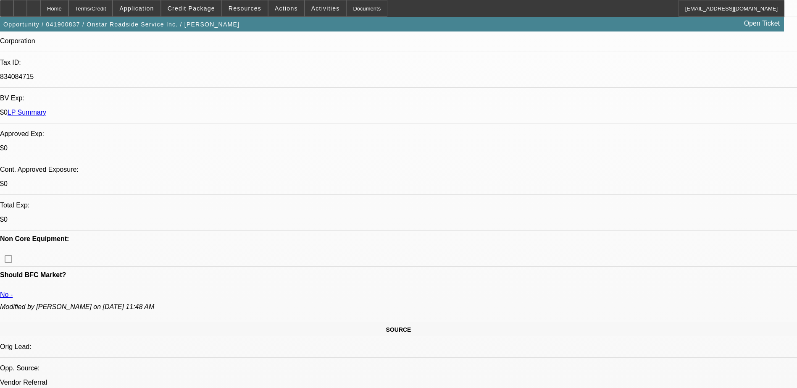
scroll to position [252, 0]
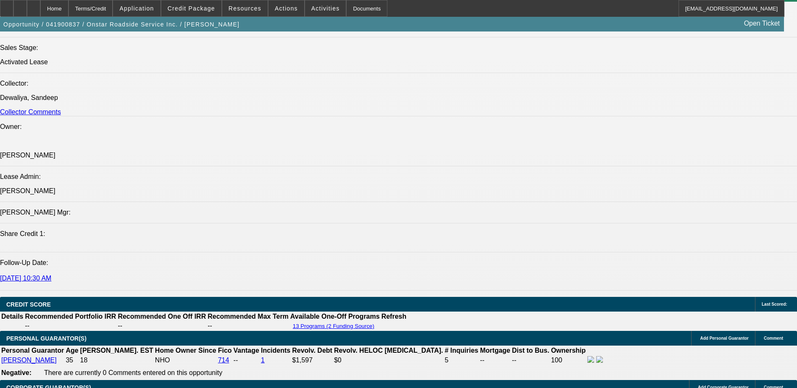
scroll to position [1134, 0]
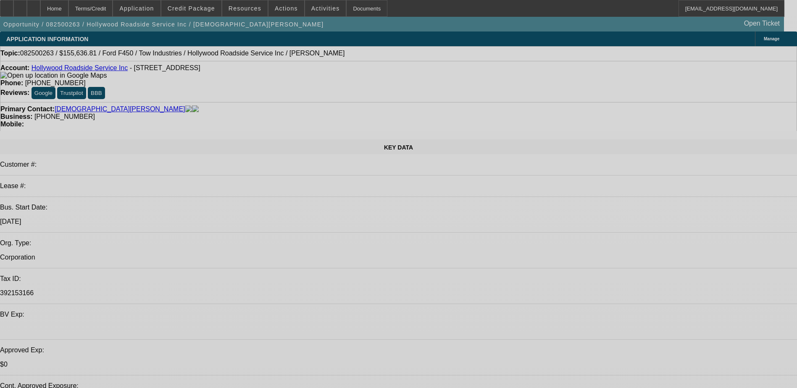
select select "0"
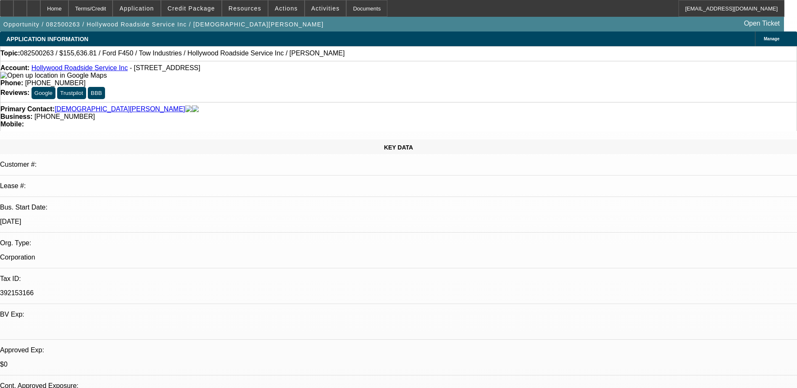
select select "2"
select select "0.1"
select select "4"
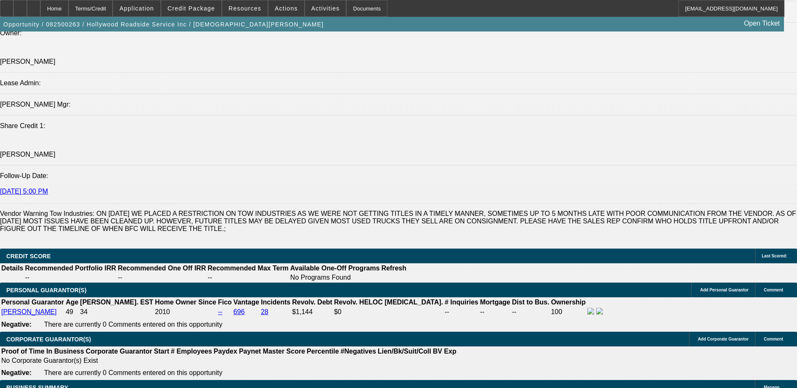
scroll to position [1092, 0]
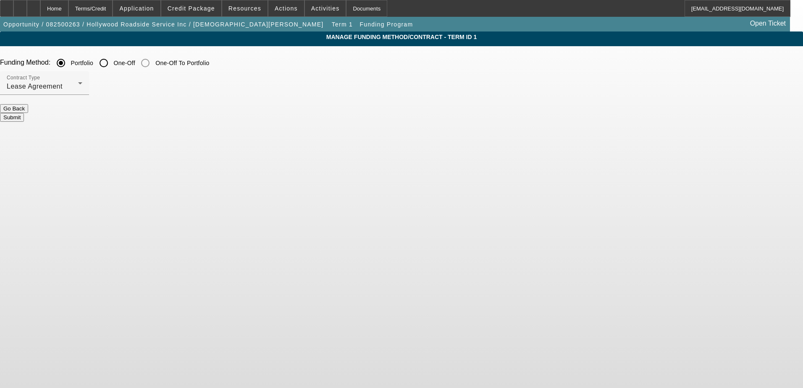
click at [112, 63] on input "One-Off" at bounding box center [103, 63] width 17 height 17
radio input "true"
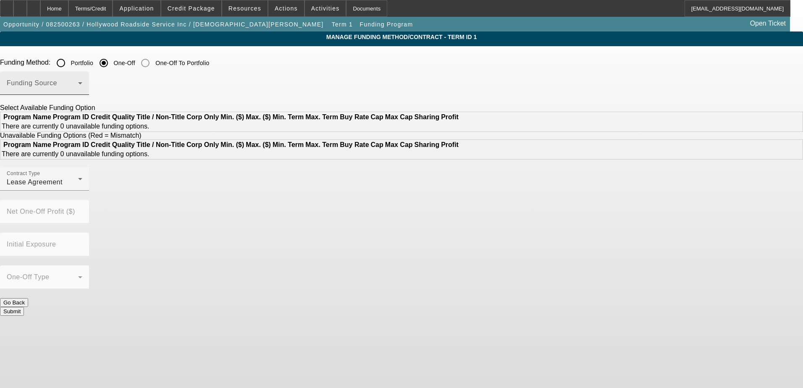
click at [78, 84] on span at bounding box center [42, 86] width 71 height 10
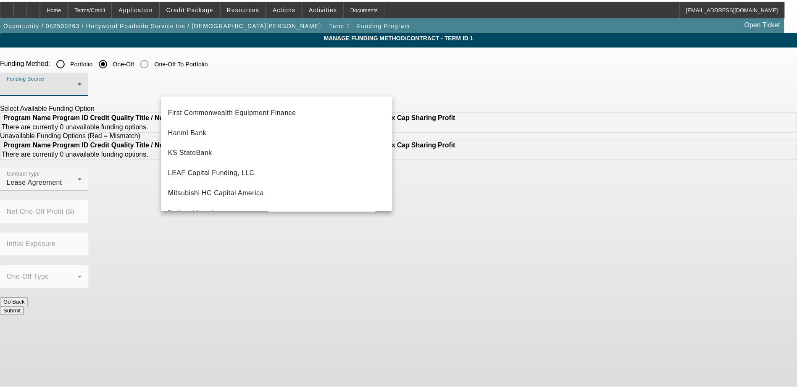
scroll to position [210, 0]
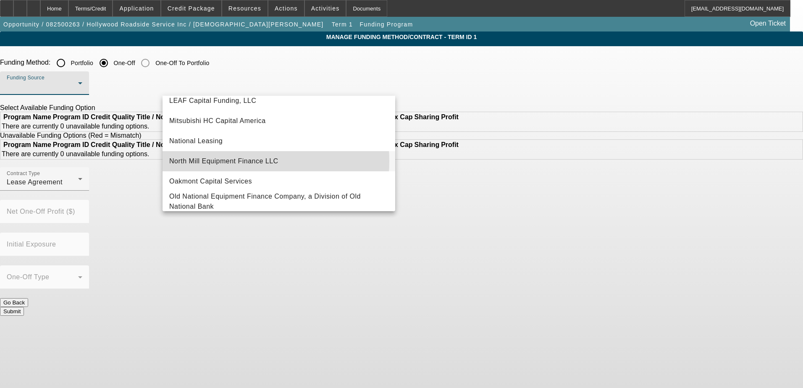
click at [249, 161] on span "North Mill Equipment Finance LLC" at bounding box center [223, 161] width 109 height 10
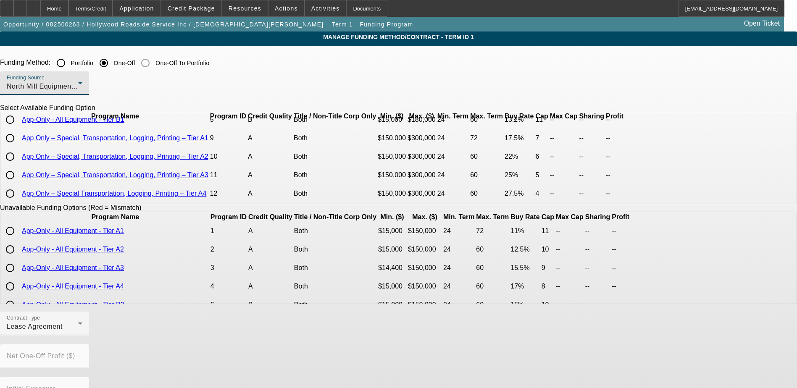
scroll to position [0, 0]
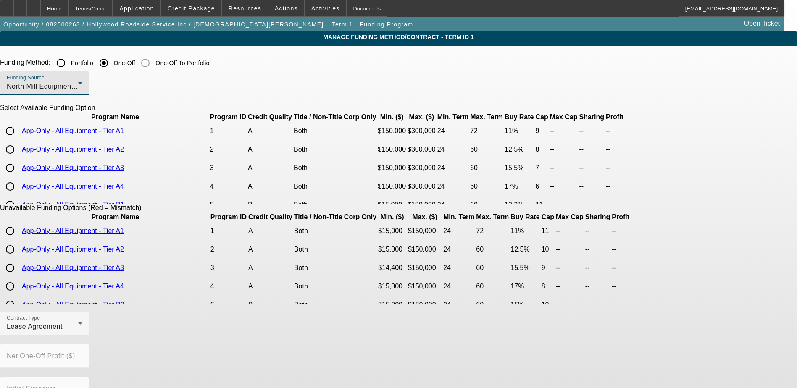
click at [18, 139] on input "radio" at bounding box center [10, 131] width 17 height 17
radio input "true"
click at [96, 181] on app-term-manage-funding "Manage Funding Method/Contract - Term ID 1 Funding Method: Portfolio One-Off On…" at bounding box center [398, 314] width 797 height 567
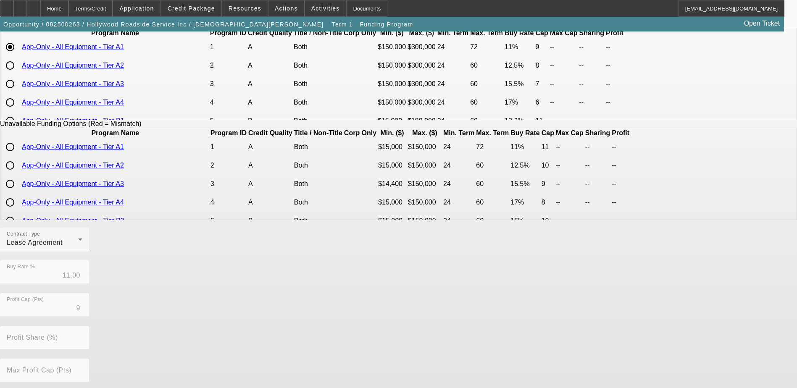
click at [318, 270] on div "Contract Type Lease Agreement Buy Rate % 11.00 Profit Cap (Pts) 9 Profit Share …" at bounding box center [398, 359] width 797 height 262
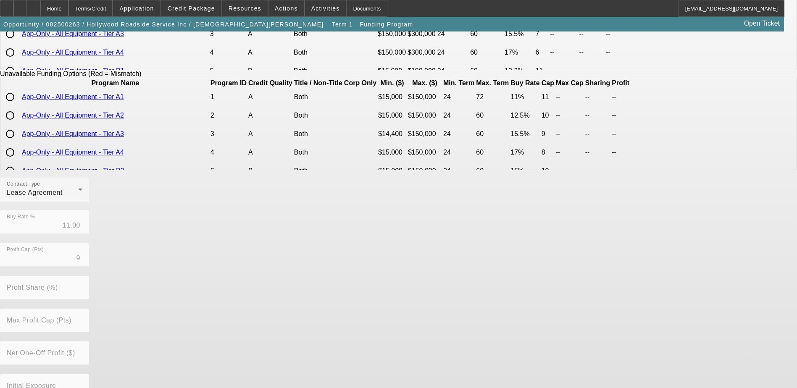
scroll to position [185, 0]
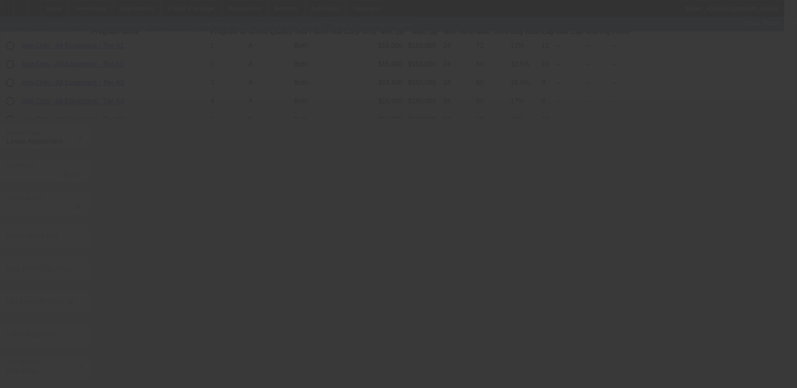
radio input "true"
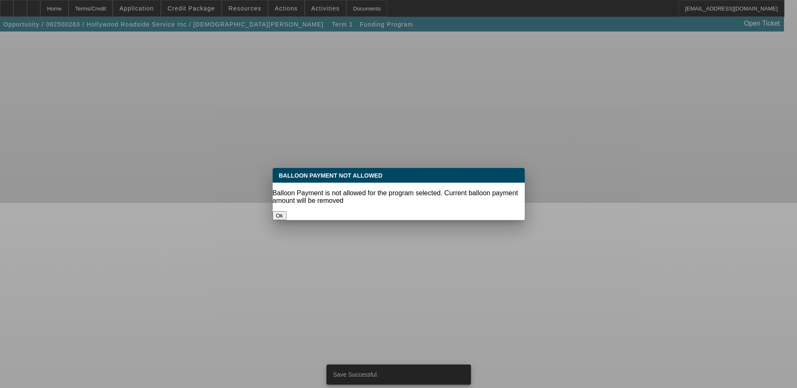
scroll to position [0, 0]
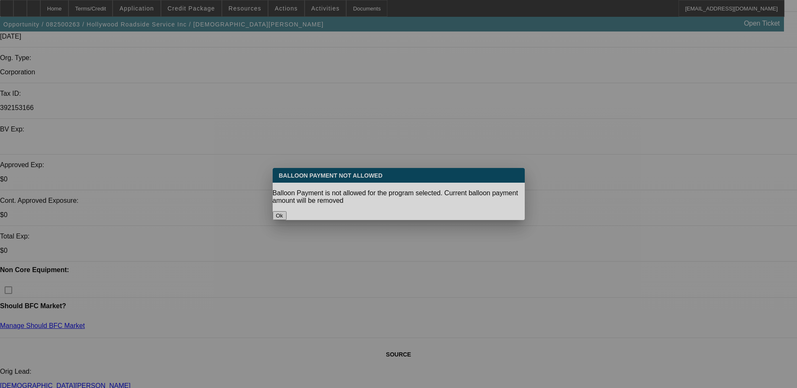
select select "0"
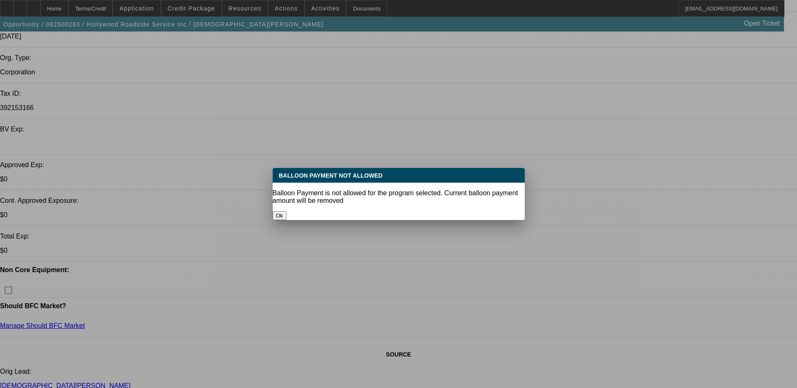
select select "2"
select select "0.1"
select select "4"
click at [286, 211] on button "Ok" at bounding box center [280, 215] width 14 height 9
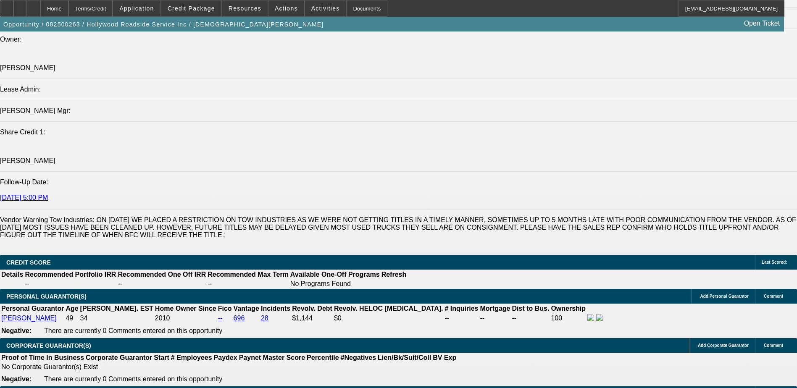
scroll to position [1067, 0]
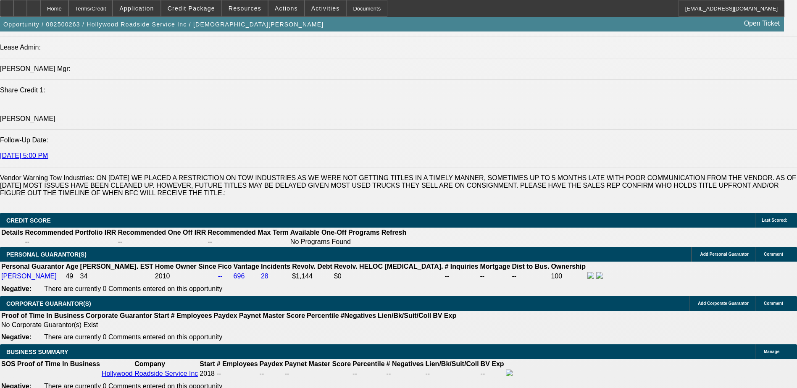
type input "$0.00"
select select "0.05"
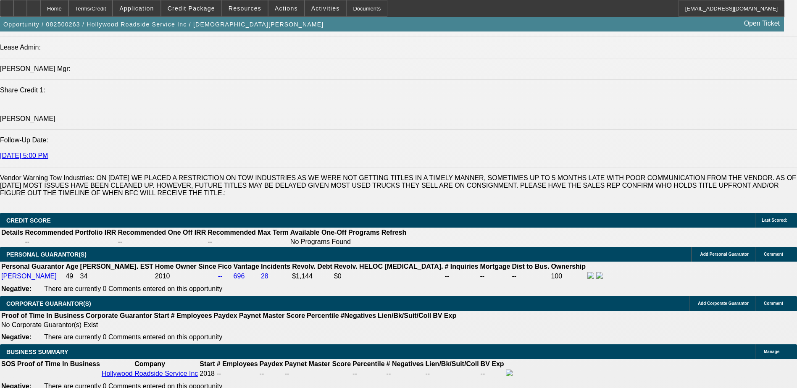
type input "$7,781.84"
type input "84"
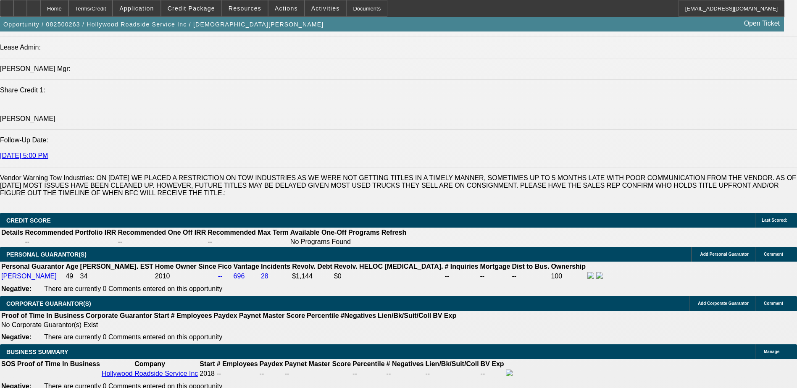
type input "10"
type input "$3,646.48"
type input "$1,823.24"
type input "$4,909.14"
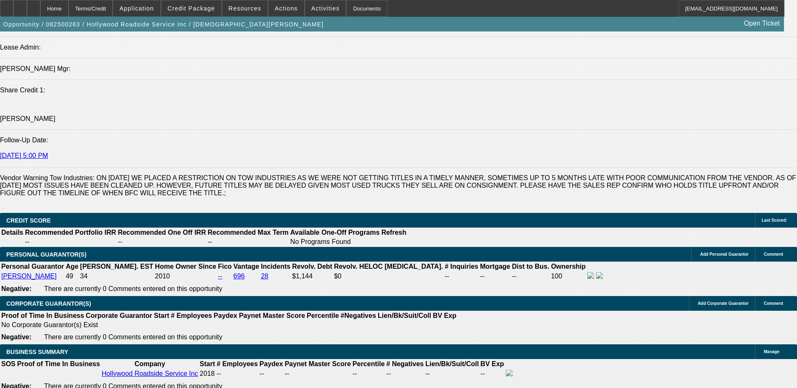
type input "$2,454.57"
type input "10"
select select "0"
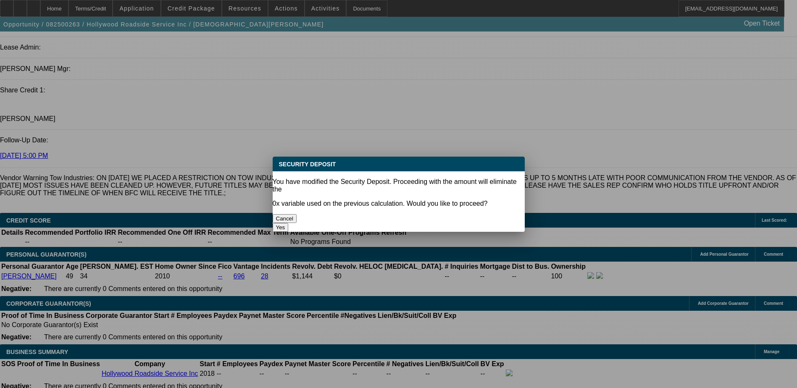
click at [289, 223] on button "Yes" at bounding box center [281, 227] width 16 height 9
type input "$0.00"
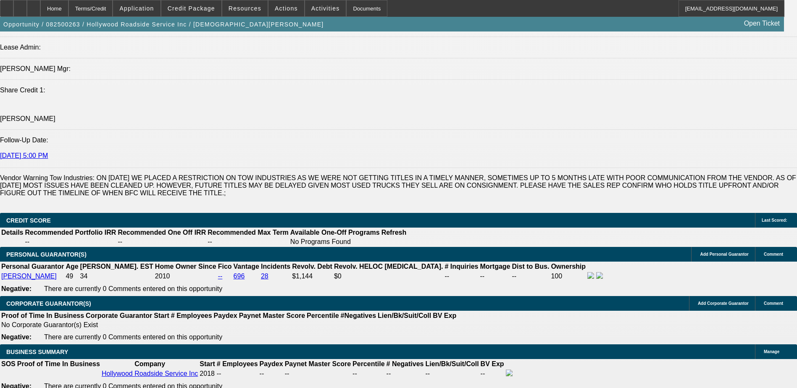
select select "3"
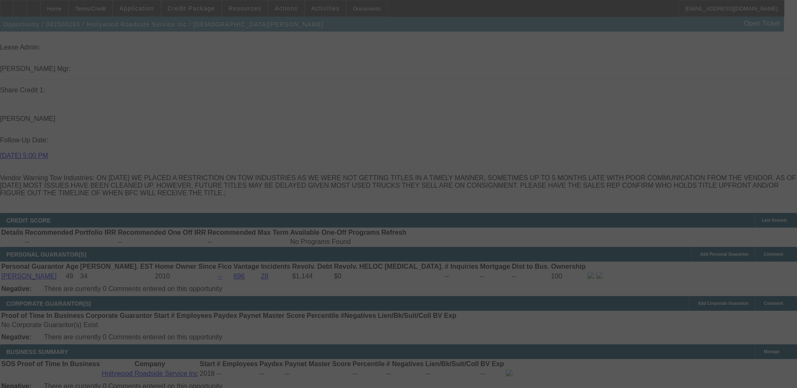
select select "0"
select select "3"
select select "0.1"
select select "4"
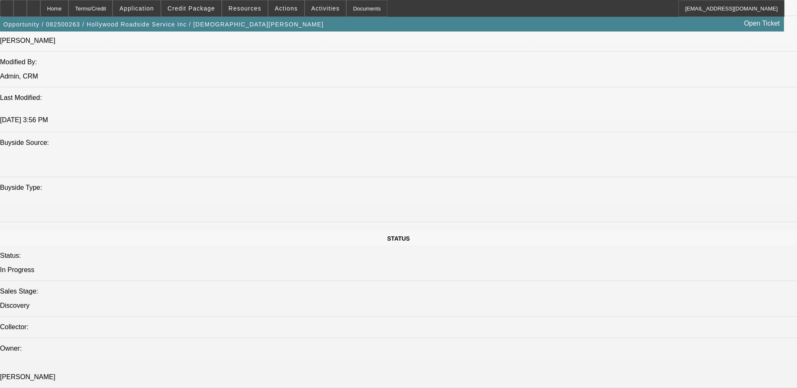
scroll to position [689, 0]
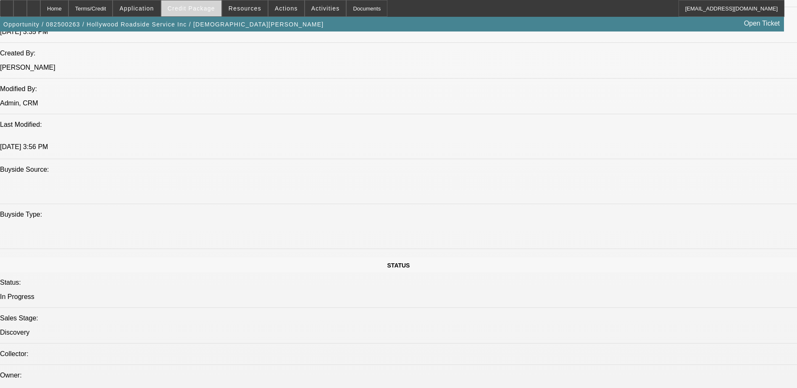
click at [203, 6] on span "Credit Package" at bounding box center [191, 8] width 47 height 7
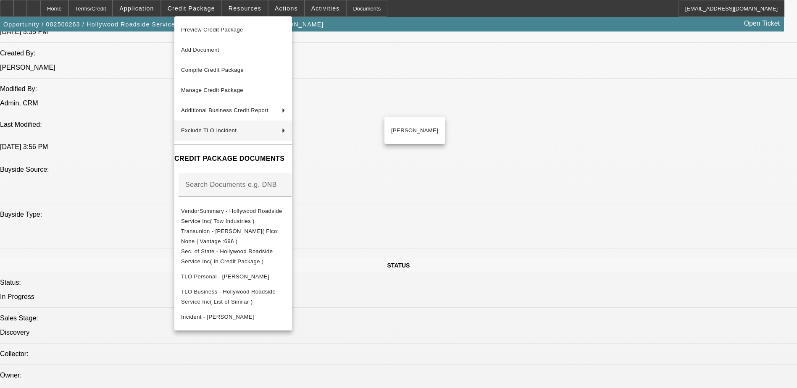
click at [422, 255] on div at bounding box center [398, 194] width 797 height 388
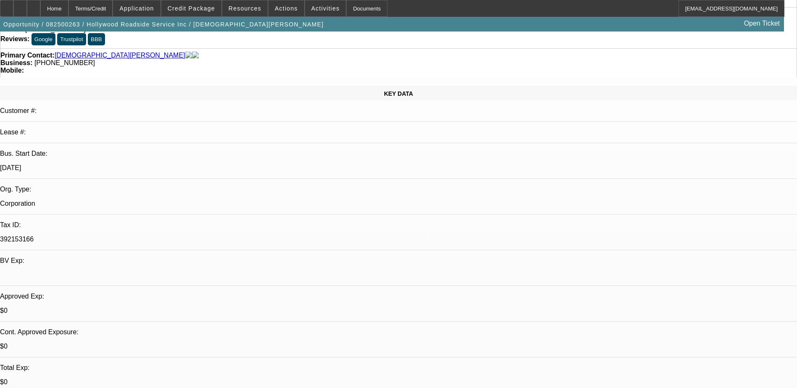
scroll to position [0, 0]
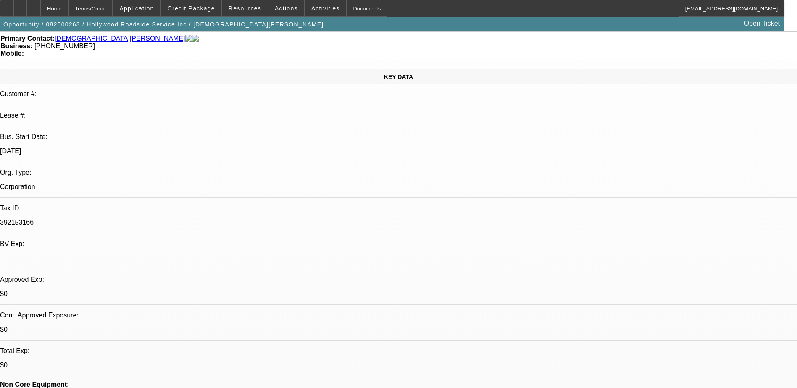
scroll to position [126, 0]
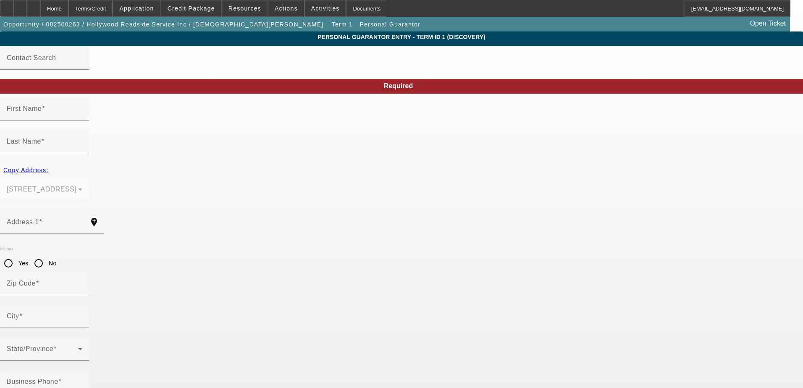
type input "David"
type input "Pastor"
type input "1201 N Fairfax Ave"
radio input "true"
type input "90046"
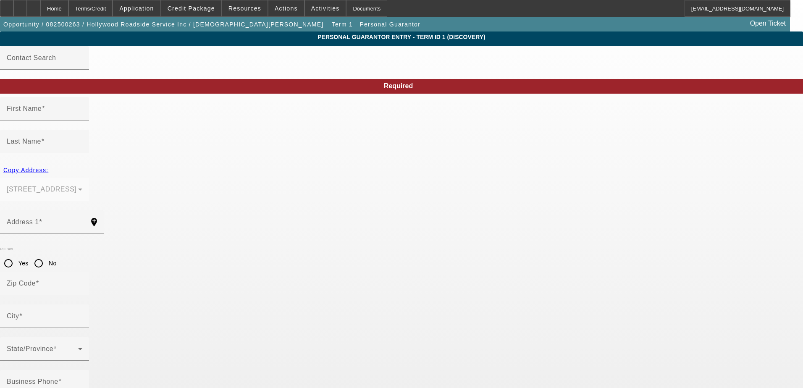
type input "West Hollywood"
type input "(323) 828-0052"
type input "100"
type input "608-13-1877"
type input "hwdroadhelp@gmail.com"
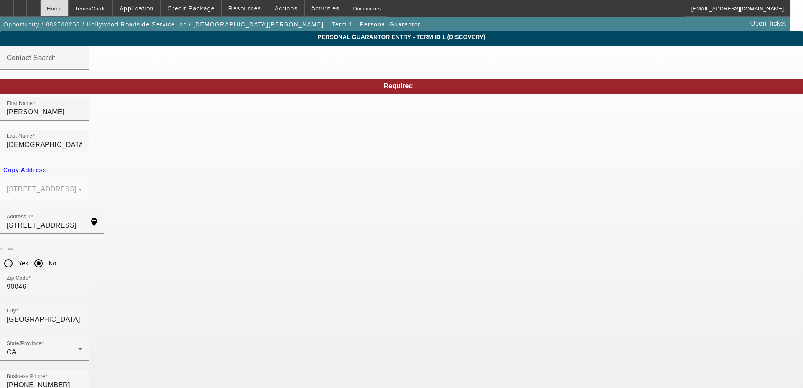
click at [68, 12] on div "Home" at bounding box center [54, 8] width 28 height 17
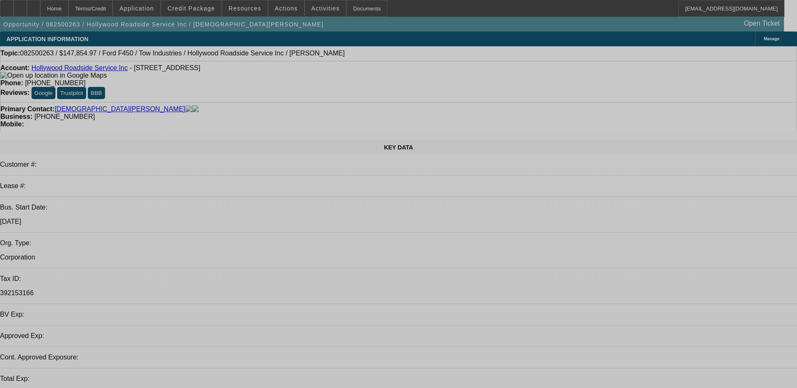
select select "0"
select select "3"
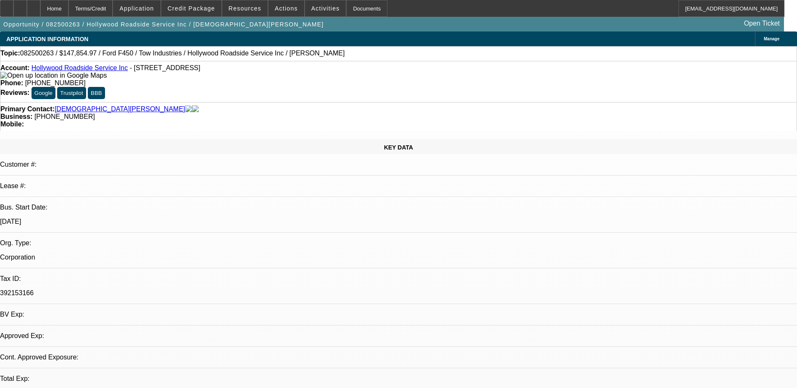
select select "0.1"
select select "4"
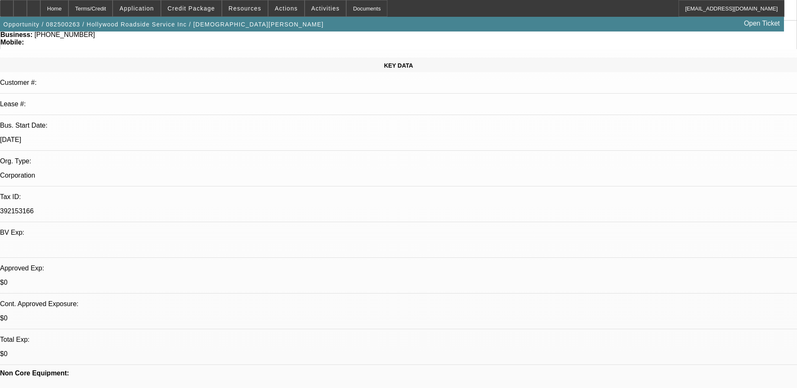
scroll to position [210, 0]
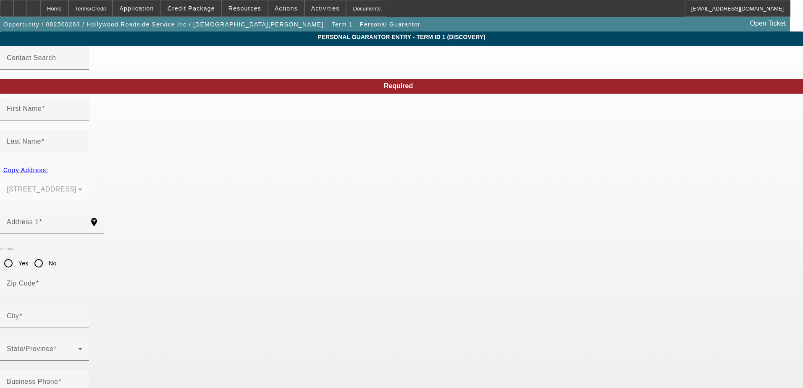
type input "David"
type input "Pastor"
type input "1201 N Fairfax Ave"
radio input "true"
type input "90046"
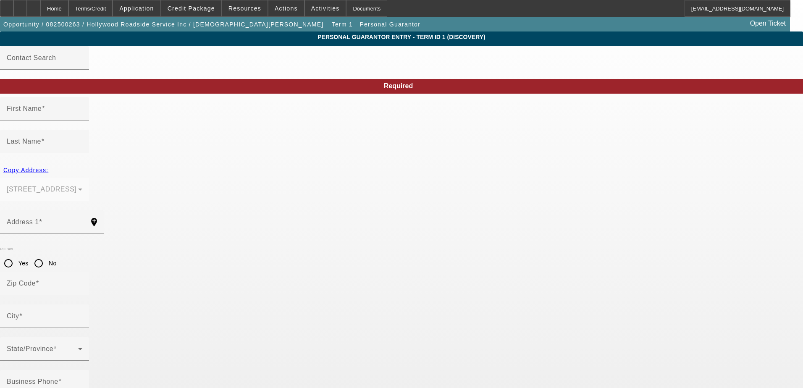
type input "West Hollywood"
type input "(323) 828-0052"
type input "100"
type input "608-13-1877"
type input "hwdroadhelp@gmail.com"
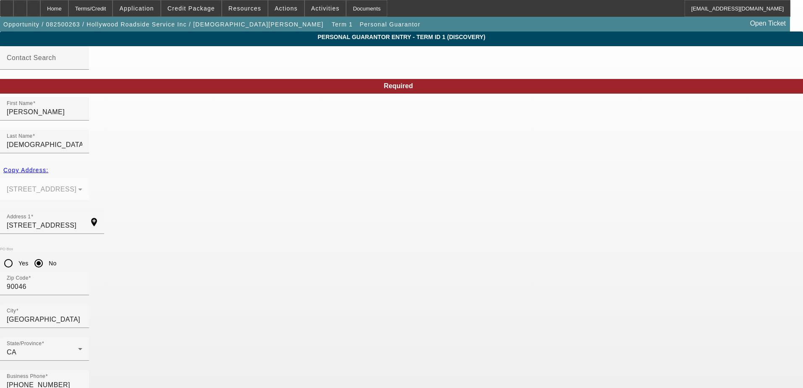
drag, startPoint x: 61, startPoint y: 122, endPoint x: 64, endPoint y: 99, distance: 23.3
click at [68, 10] on div "Home" at bounding box center [54, 8] width 28 height 17
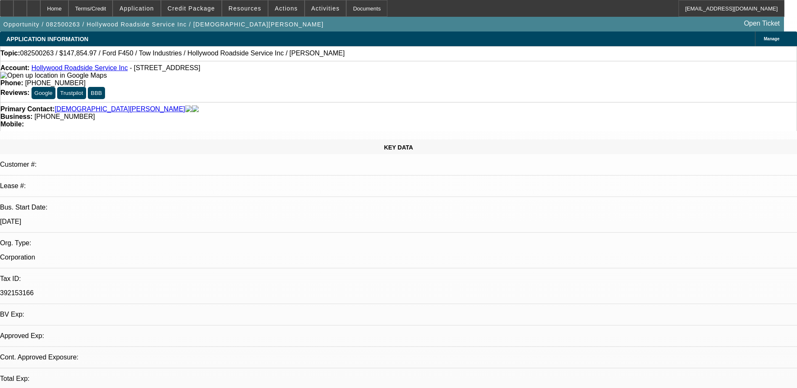
select select "0"
select select "3"
select select "0.1"
select select "4"
click at [184, 10] on span "Credit Package" at bounding box center [191, 8] width 47 height 7
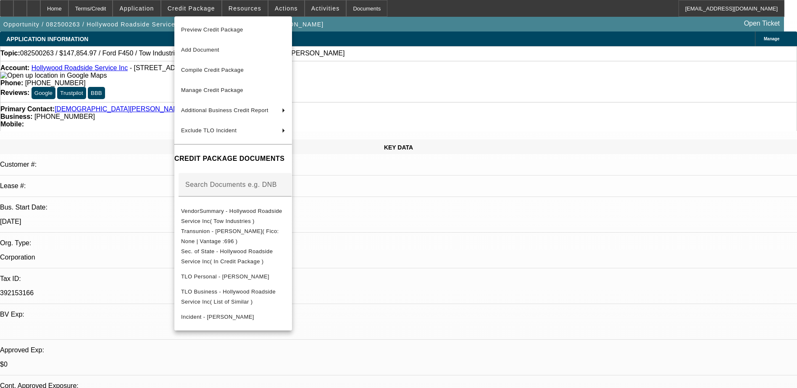
click at [406, 247] on div at bounding box center [398, 194] width 797 height 388
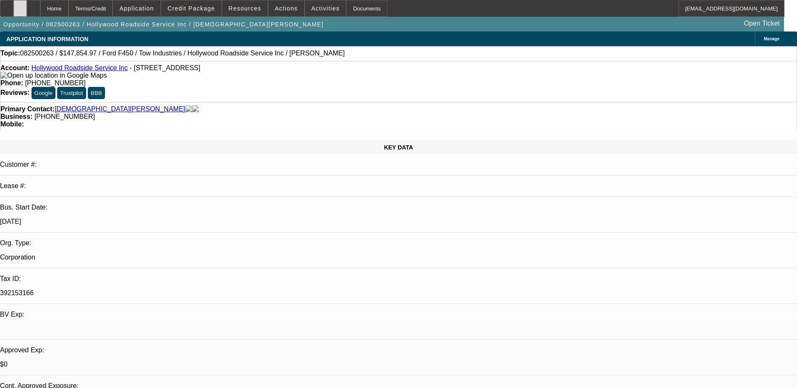
click at [20, 5] on icon at bounding box center [20, 5] width 0 height 0
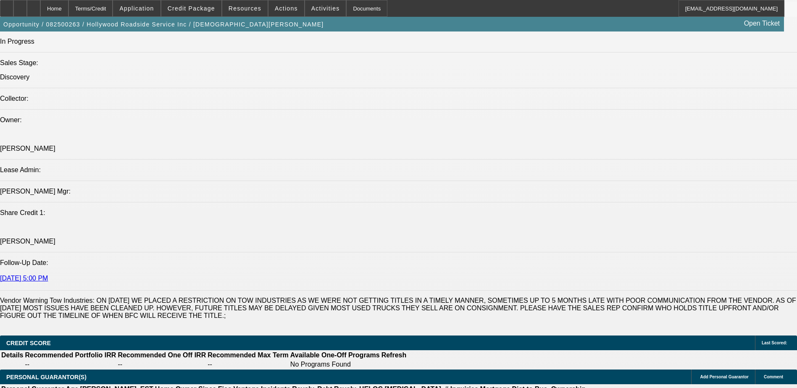
scroll to position [1050, 0]
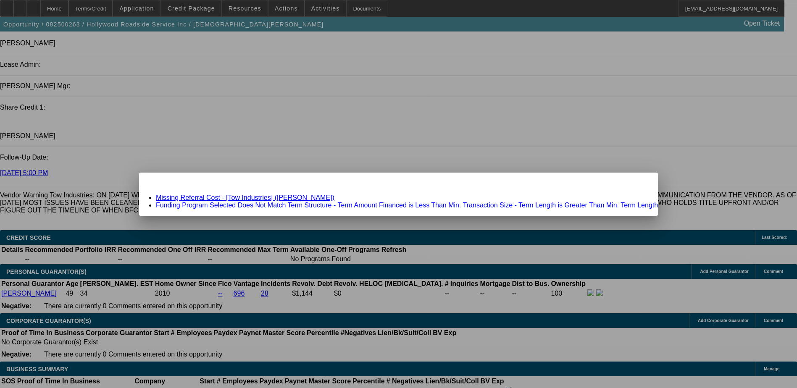
scroll to position [0, 0]
click at [641, 182] on span "Close" at bounding box center [646, 180] width 11 height 5
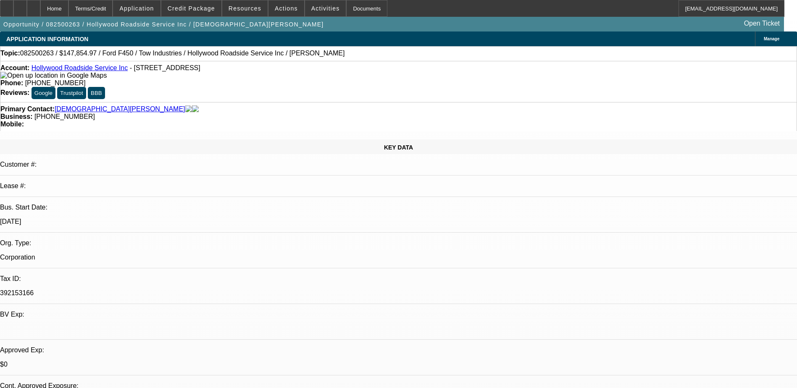
scroll to position [1050, 0]
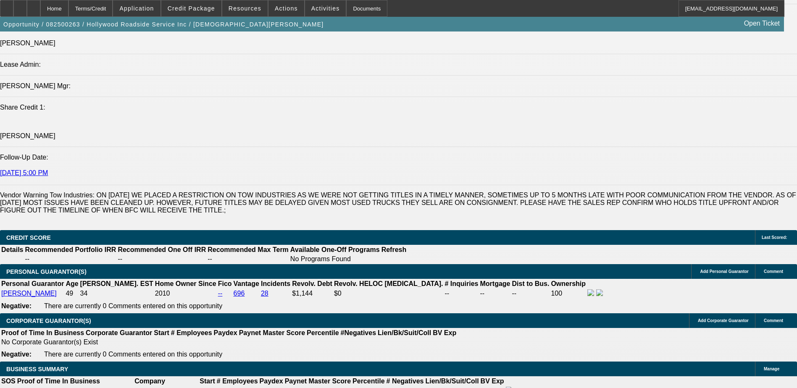
type input "7"
type input "UNKNOWN"
type input "72"
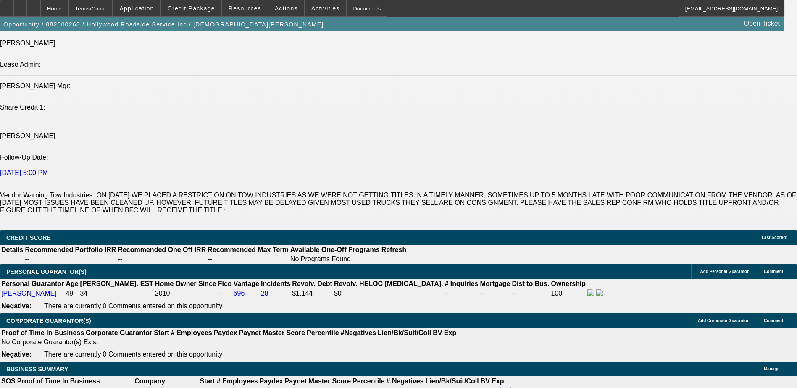
type input "$2,739.14"
type input "72"
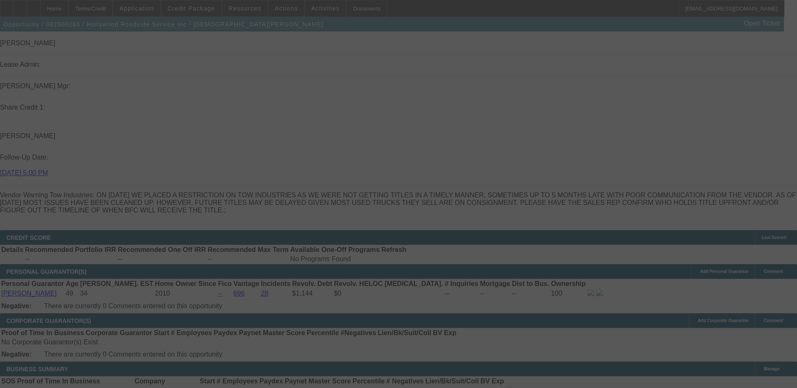
select select "0"
select select "3"
select select "0.1"
select select "4"
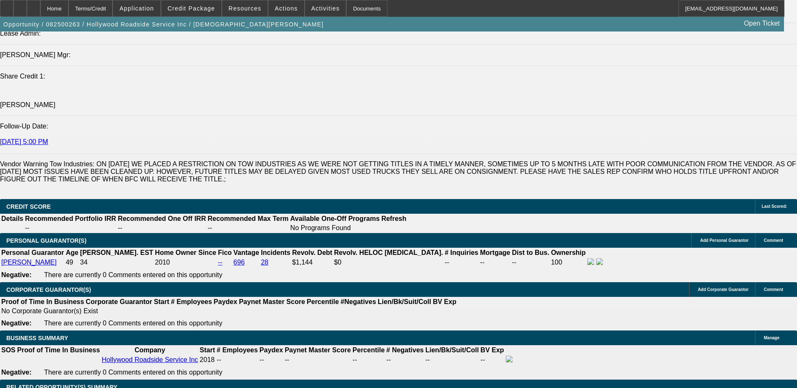
scroll to position [1134, 0]
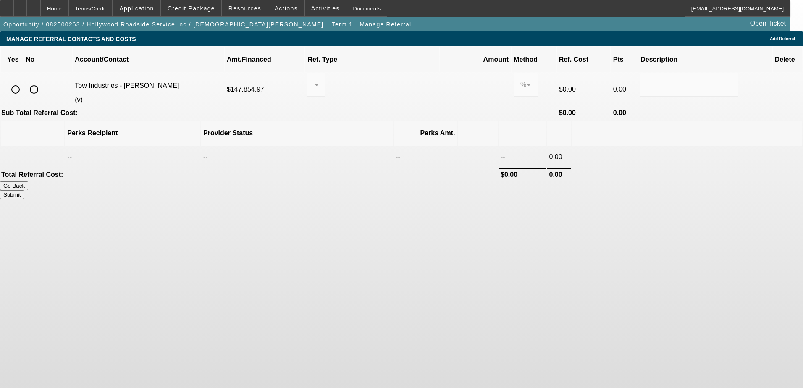
click at [24, 81] on input "radio" at bounding box center [15, 89] width 17 height 17
radio input "true"
click at [319, 82] on div at bounding box center [316, 85] width 5 height 24
click at [374, 128] on span "Pay vendor COMPANY" at bounding box center [382, 119] width 68 height 20
click at [449, 80] on input "0.000" at bounding box center [475, 85] width 53 height 10
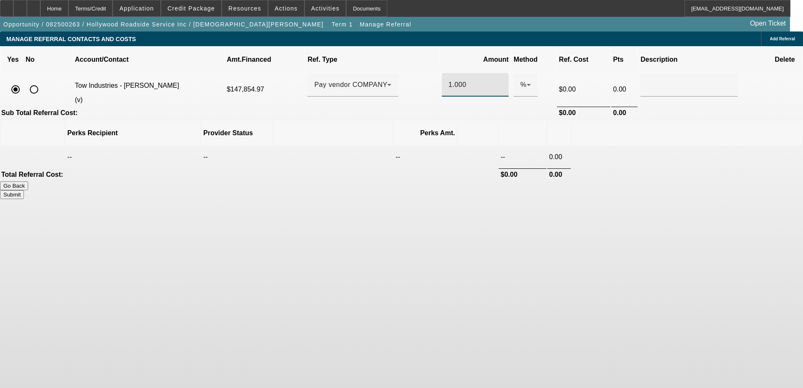
click at [542, 260] on body "Home Terms/Credit Application Credit Package Resources Actions Activities Docum…" at bounding box center [401, 194] width 803 height 388
click at [24, 190] on button "Submit" at bounding box center [12, 194] width 24 height 9
type input "1.000"
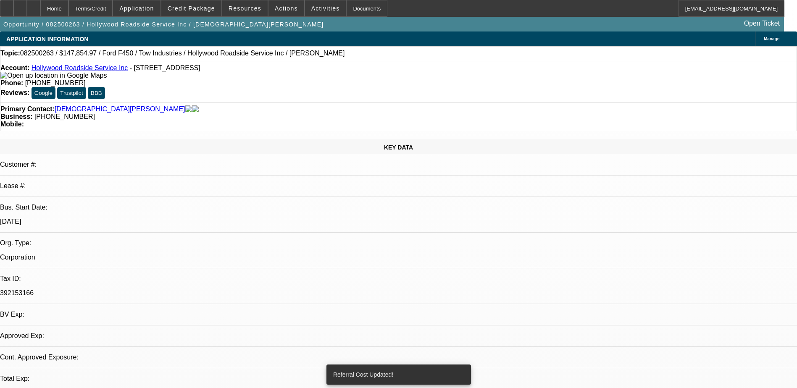
select select "0"
select select "3"
select select "0.1"
select select "4"
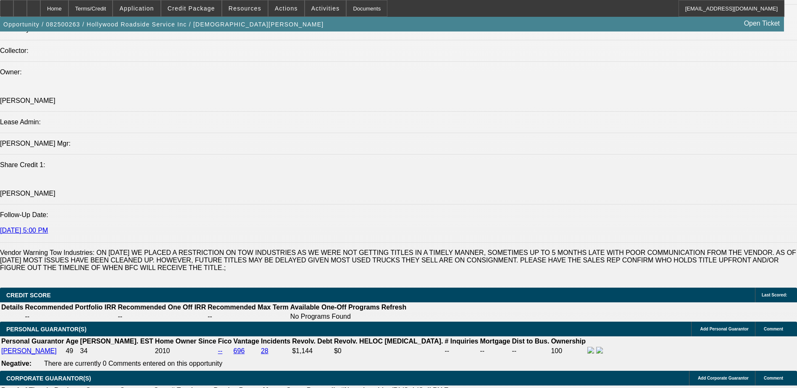
scroll to position [1092, 0]
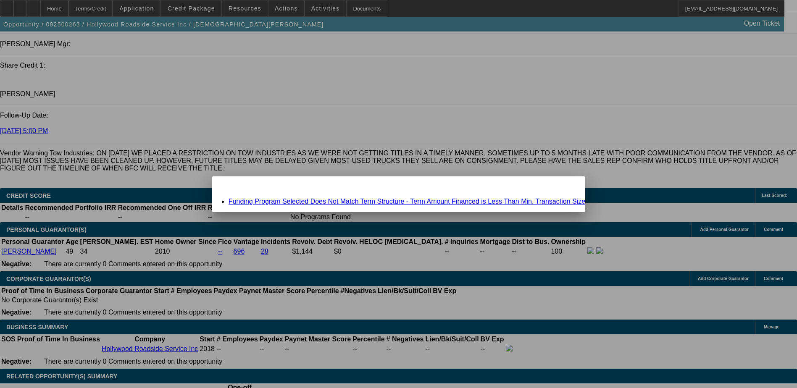
click at [404, 200] on link "Funding Program Selected Does Not Match Term Structure - Term Amount Financed i…" at bounding box center [406, 201] width 357 height 7
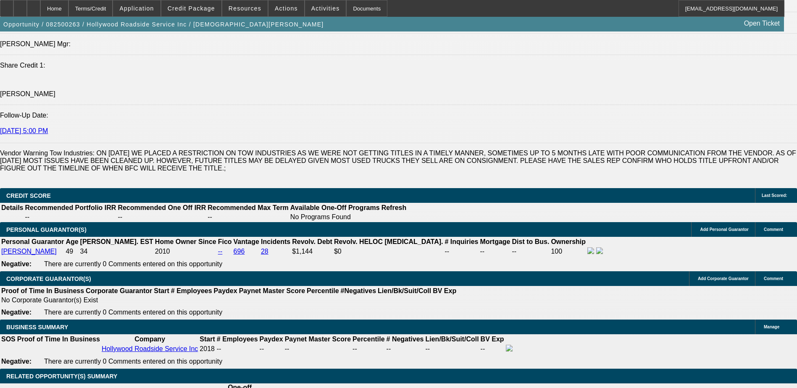
scroll to position [1092, 0]
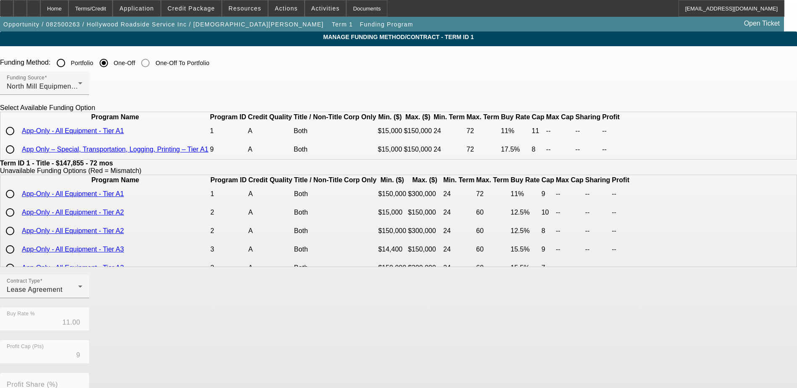
click at [18, 139] on input "radio" at bounding box center [10, 131] width 17 height 17
radio input "true"
click at [111, 160] on app-term-manage-funding "Manage Funding Method/Contract - Term ID 1 Funding Method: Portfolio One-Off On…" at bounding box center [398, 296] width 797 height 530
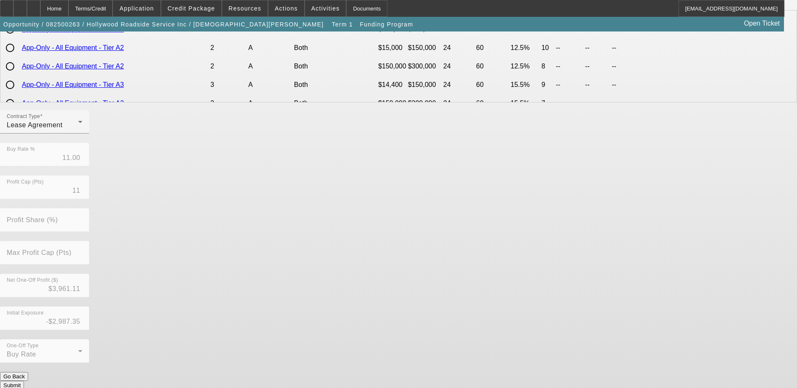
scroll to position [165, 0]
click at [24, 381] on button "Submit" at bounding box center [12, 385] width 24 height 9
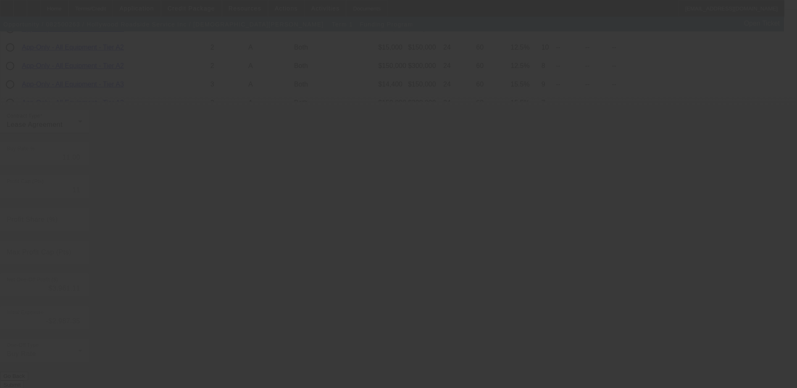
type input "9"
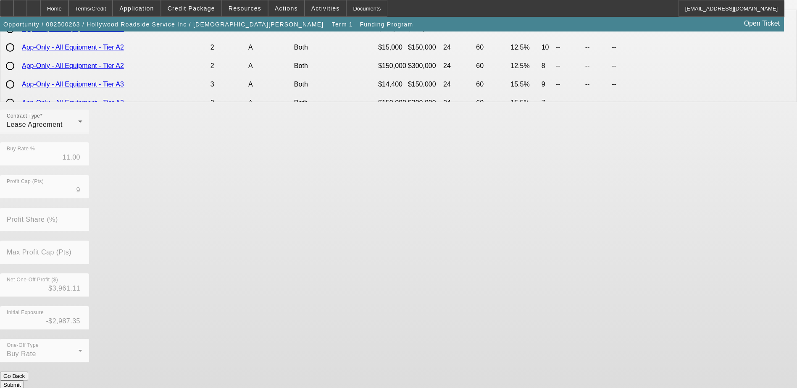
scroll to position [0, 0]
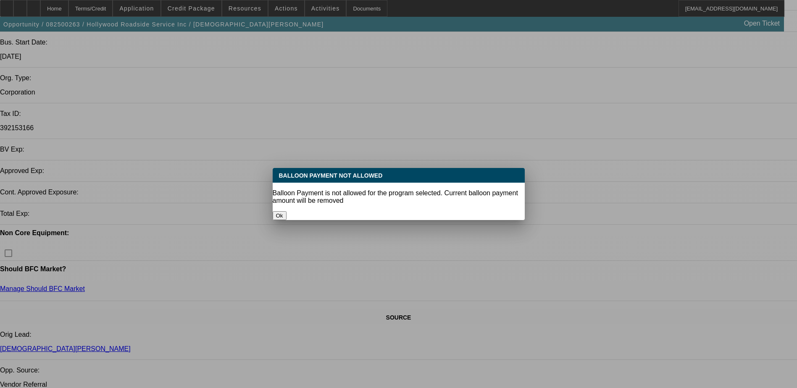
select select "0"
select select "3"
select select "0.1"
select select "4"
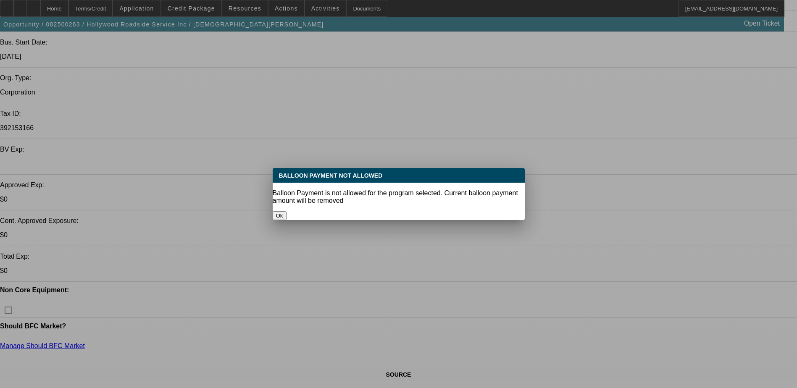
click at [286, 211] on button "Ok" at bounding box center [280, 215] width 14 height 9
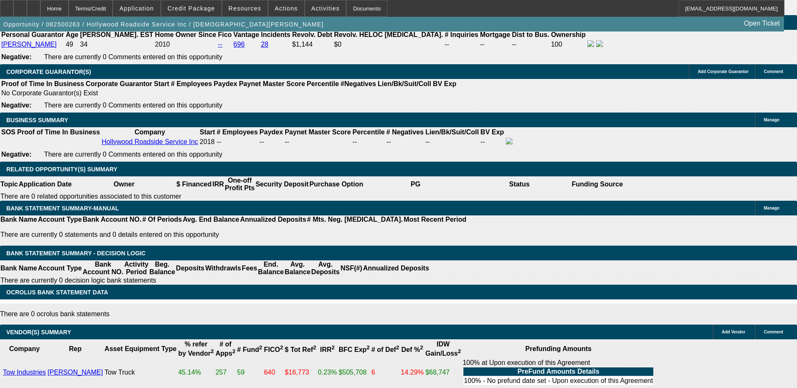
scroll to position [1215, 0]
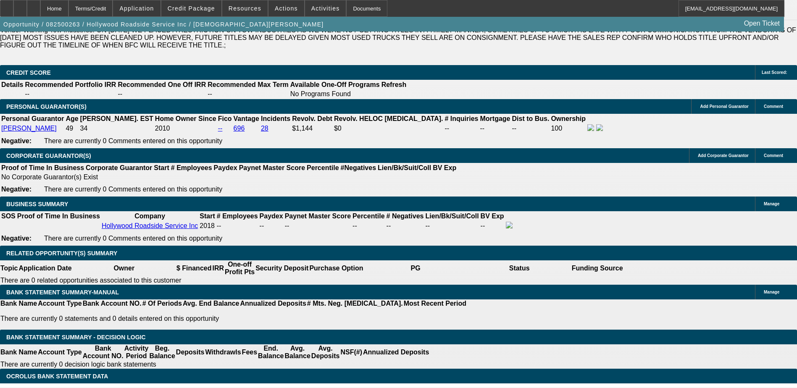
type input "UNKNOWN"
type input "10"
type input "$2,739.14"
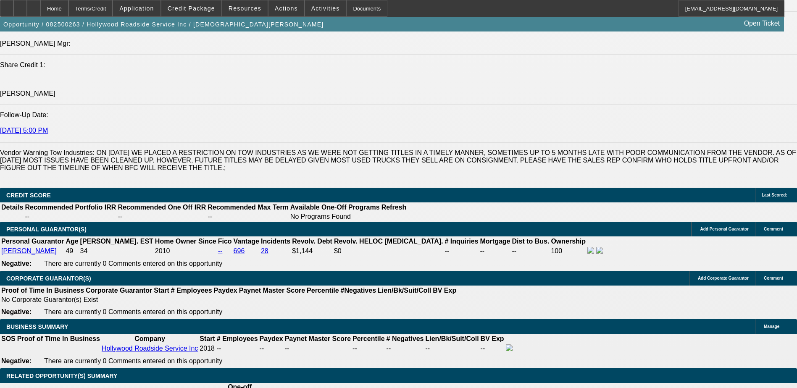
scroll to position [1089, 0]
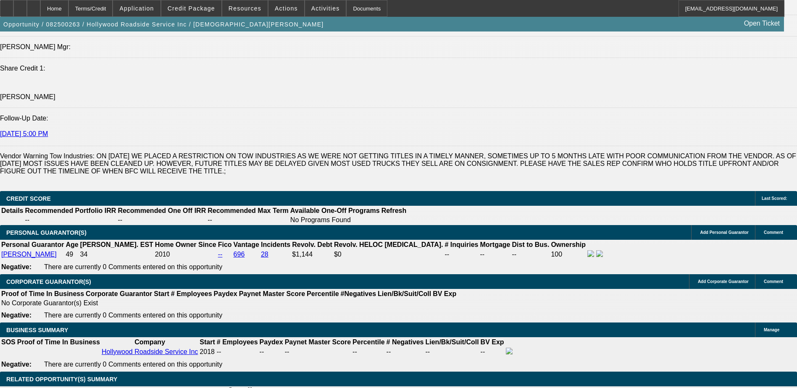
drag, startPoint x: 136, startPoint y: 161, endPoint x: 134, endPoint y: 150, distance: 11.2
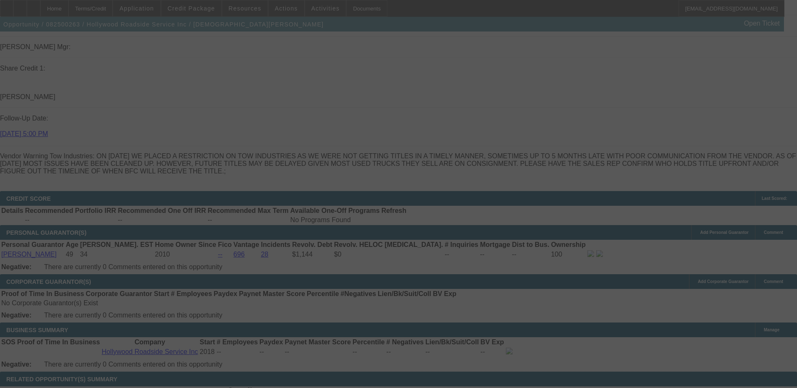
scroll to position [1131, 0]
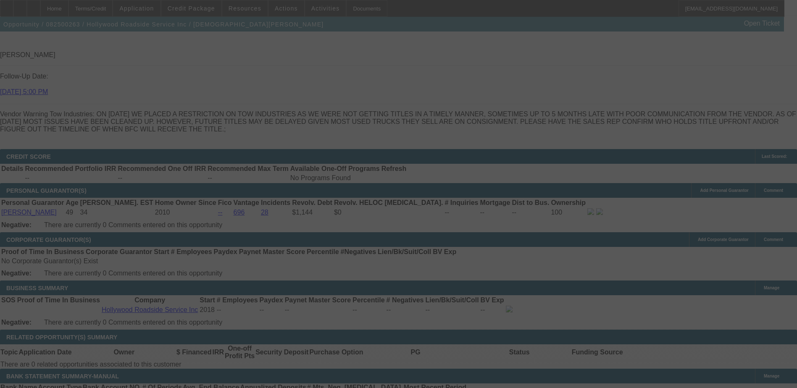
select select "0"
select select "3"
select select "0.1"
select select "4"
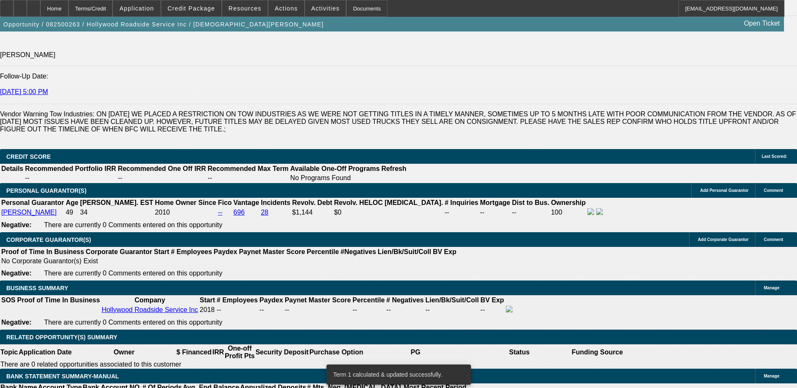
type input "UNKNOWN"
type input "12"
type input "$2,116.62"
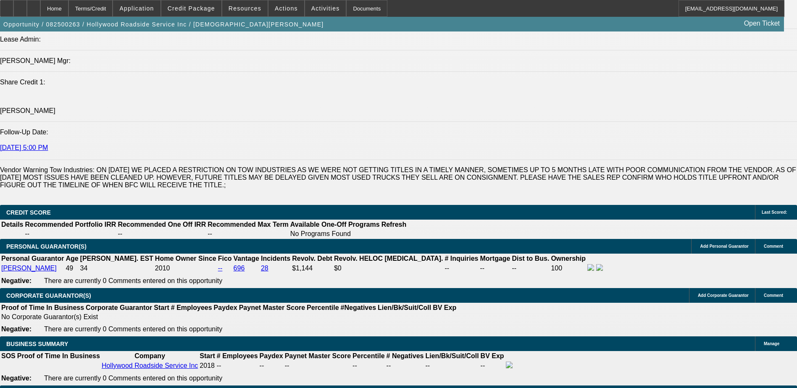
scroll to position [1005, 0]
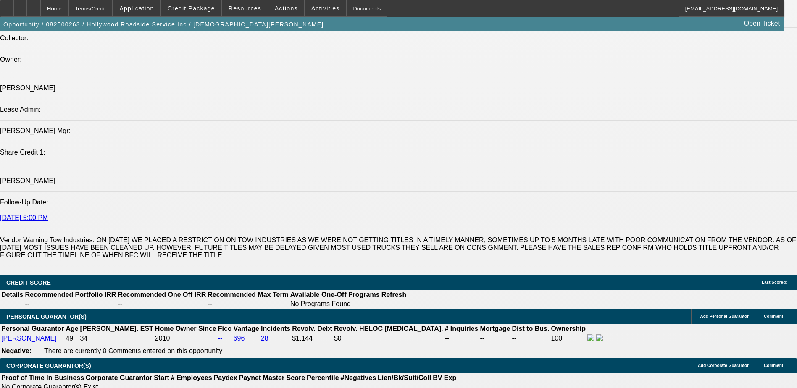
type input "12"
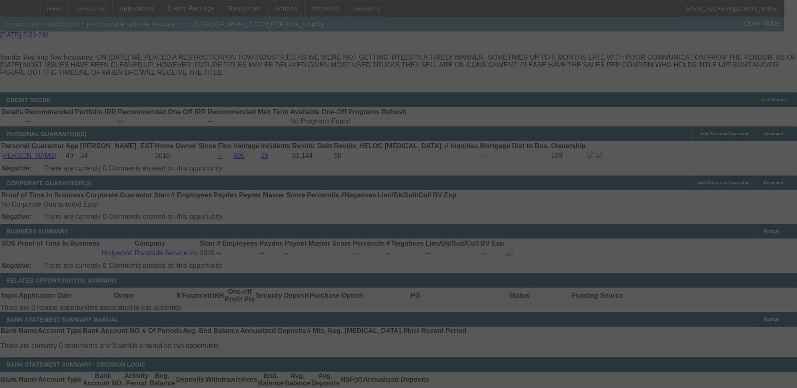
scroll to position [1173, 0]
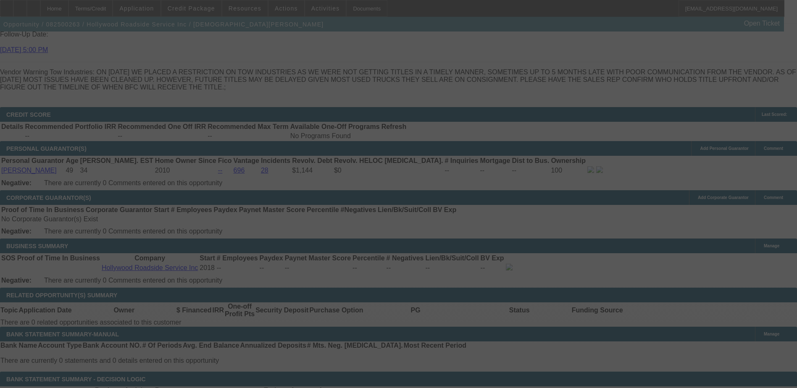
select select "0"
select select "3"
select select "0.1"
select select "4"
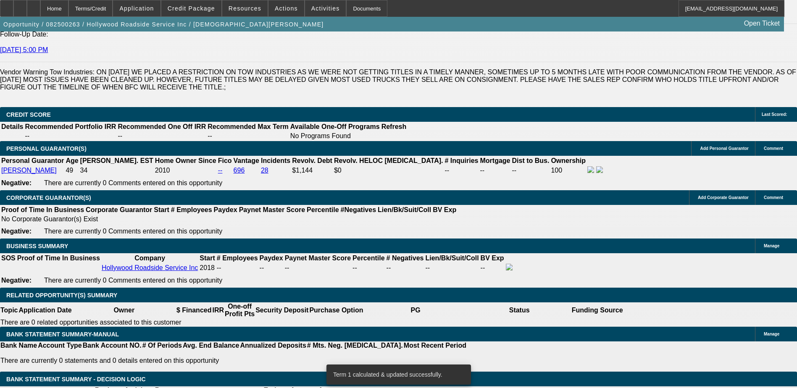
type input "UNKNOWN"
type input "12"
type input "$2,890.59"
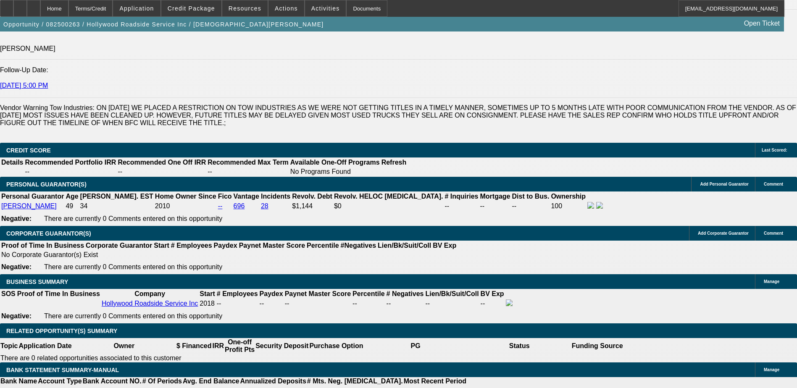
scroll to position [1089, 0]
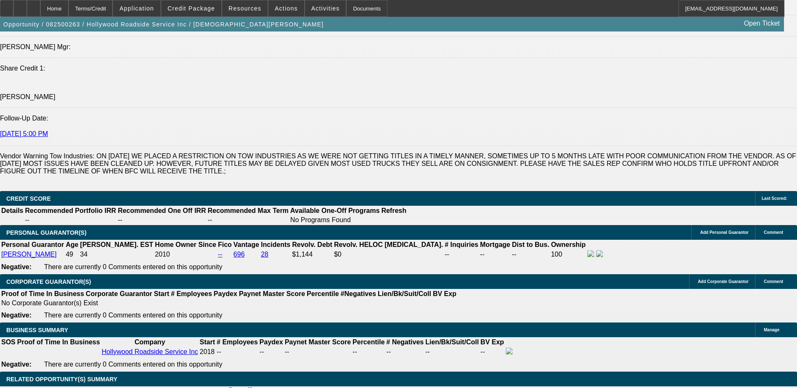
type input "12"
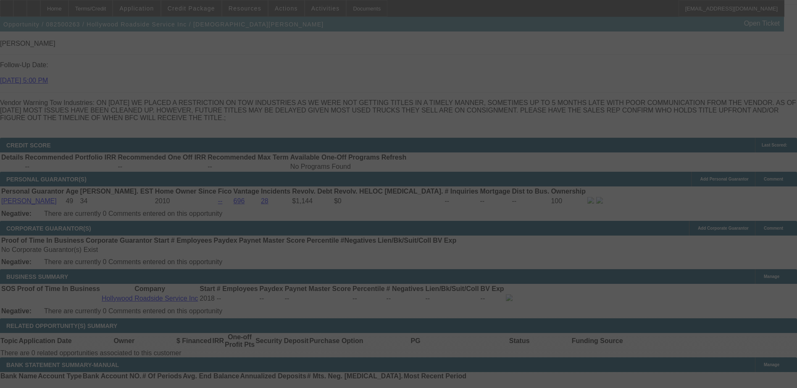
scroll to position [1215, 0]
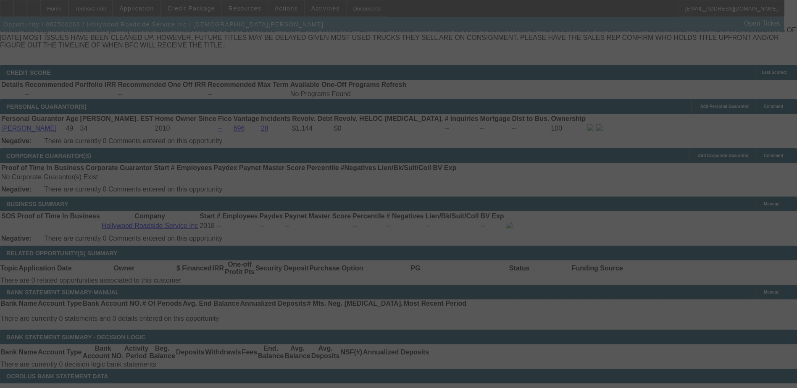
select select "0"
select select "3"
select select "0.1"
select select "4"
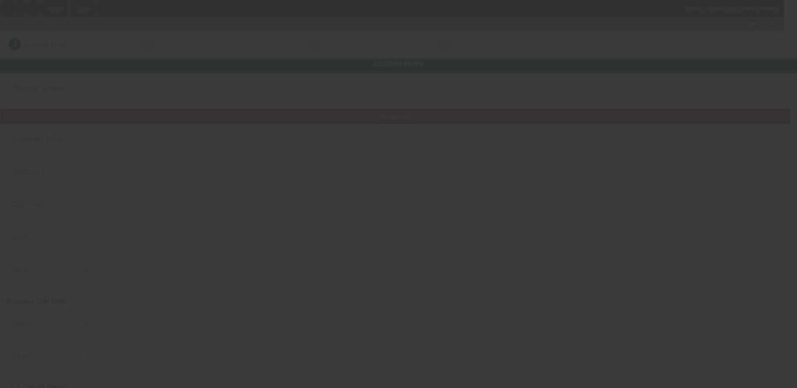
type input "Viking Tree Service, LLC"
type input "PO Box 693"
type input "54903"
type input "Oshkosh"
type input "[PHONE_NUMBER]"
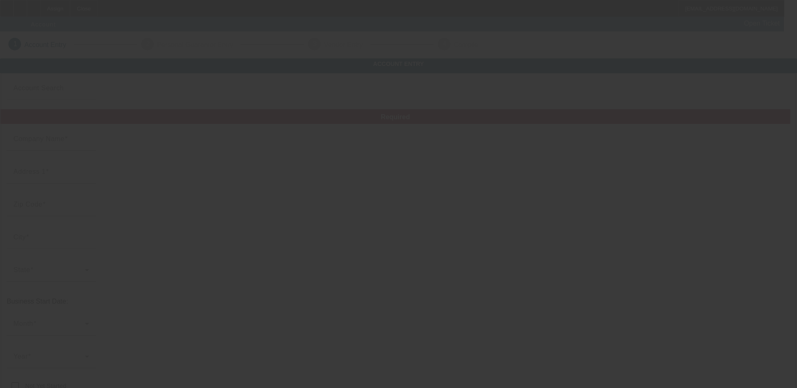
type input "[EMAIL_ADDRESS][DOMAIN_NAME]"
type input "[US_EMPLOYER_IDENTIFICATION_NUMBER]"
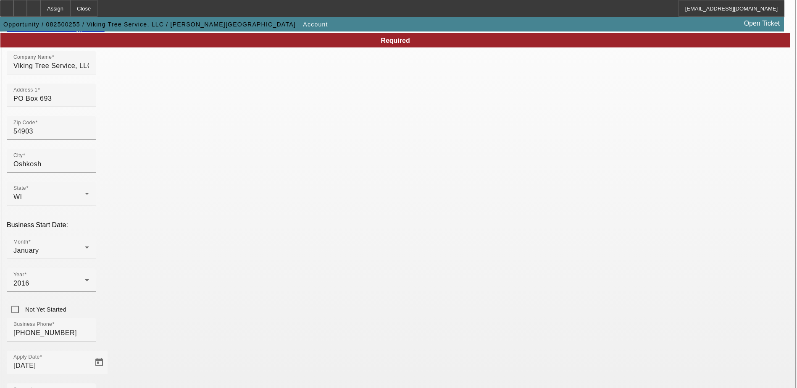
scroll to position [150, 0]
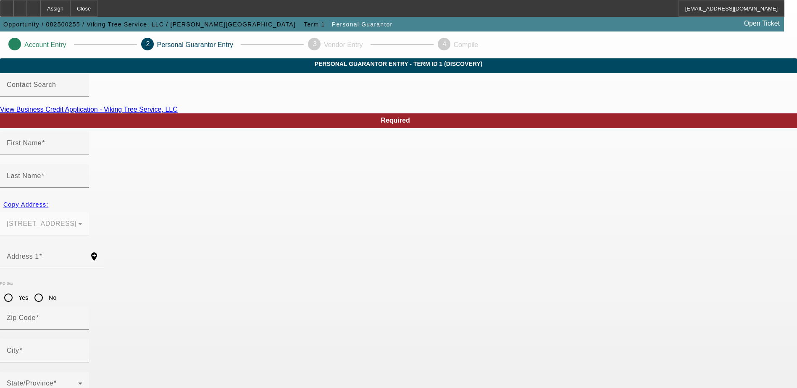
type input "[PERSON_NAME]"
type input "PO Box 693"
radio input "true"
type input "54903"
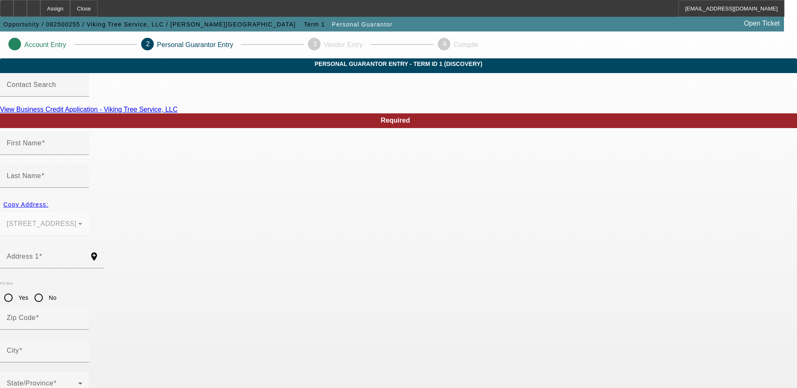
type input "Oshkosh"
type input "[PHONE_NUMBER]"
type input "100"
type input "390-88-7269"
type input "[EMAIL_ADDRESS][DOMAIN_NAME]"
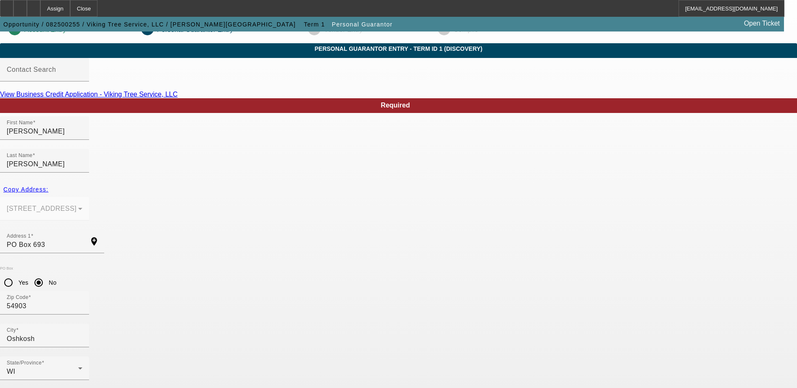
scroll to position [23, 0]
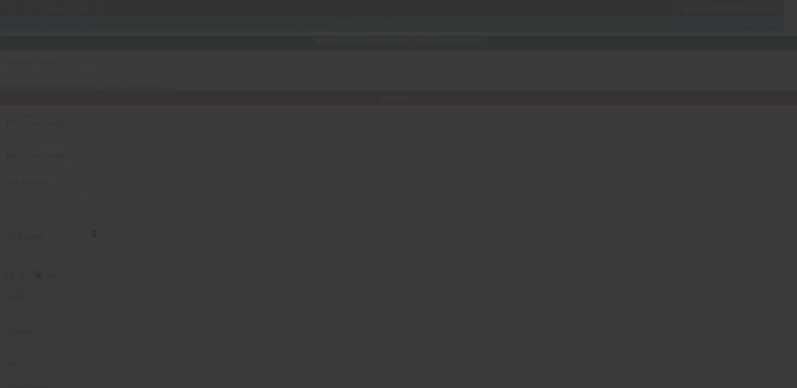
scroll to position [0, 0]
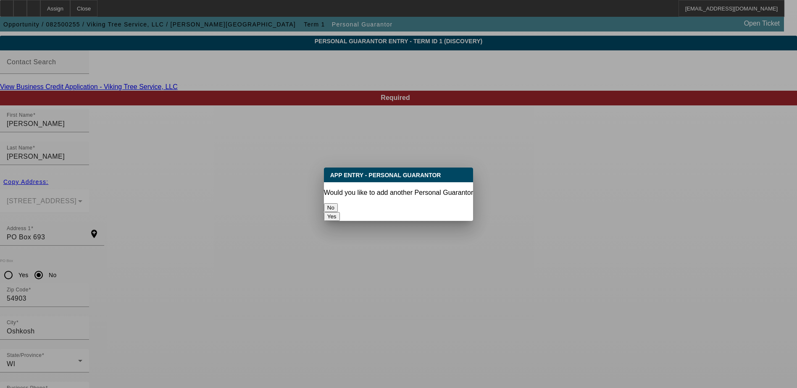
click at [338, 206] on button "No" at bounding box center [331, 207] width 14 height 9
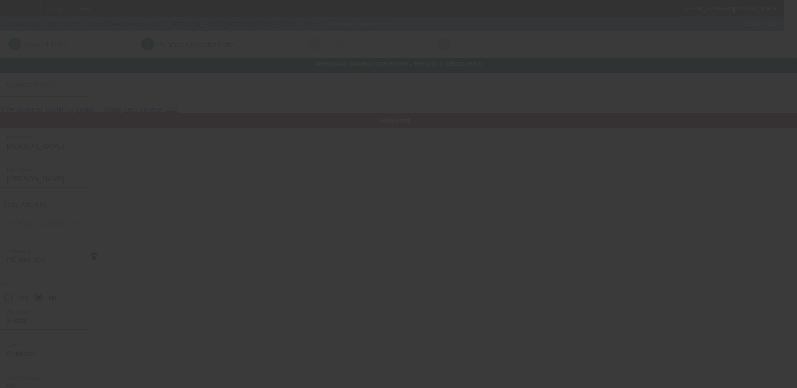
scroll to position [23, 0]
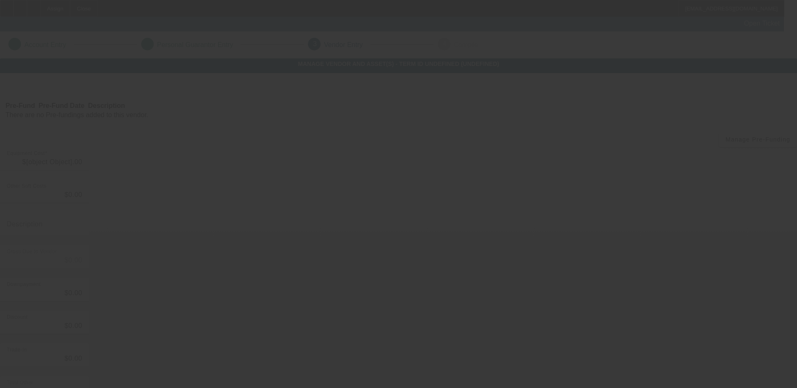
type input "$35,000.00"
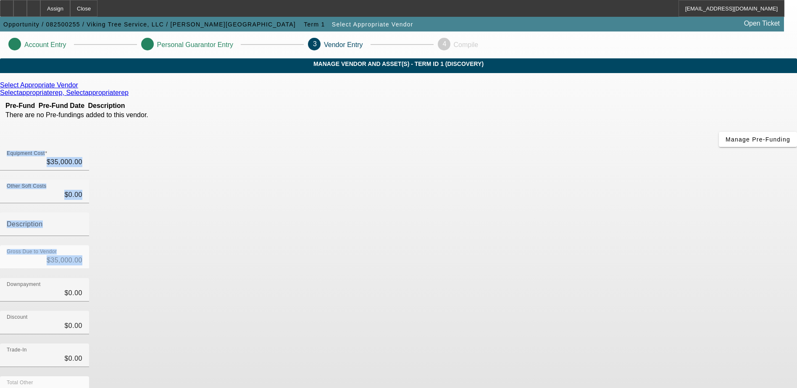
click at [363, 210] on div "Select Appropriate Vendor Selectappropriaterep, Selectappropriaterep Pre-Fund P…" at bounding box center [398, 265] width 797 height 369
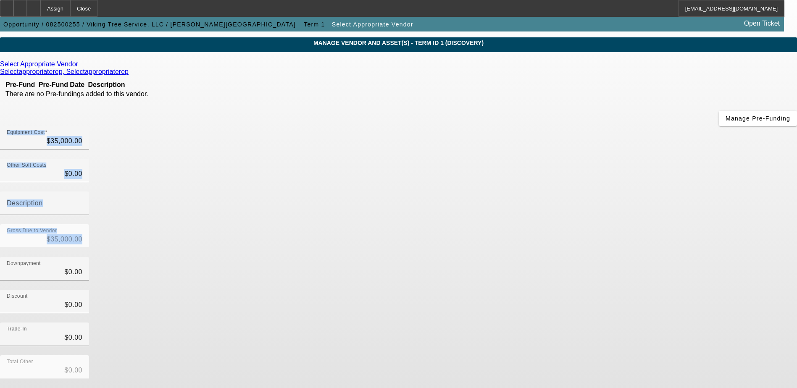
scroll to position [41, 0]
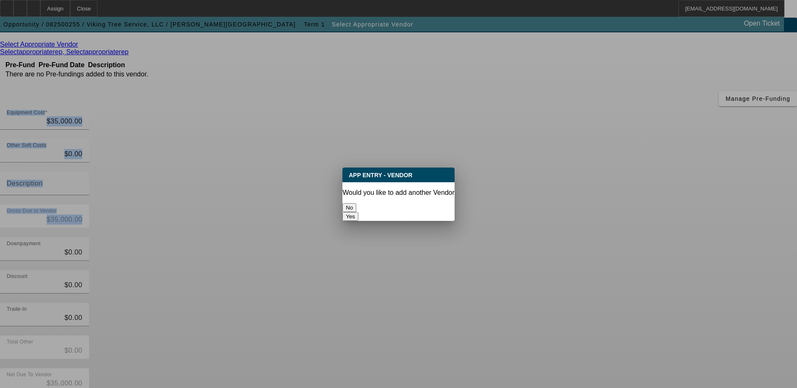
scroll to position [0, 0]
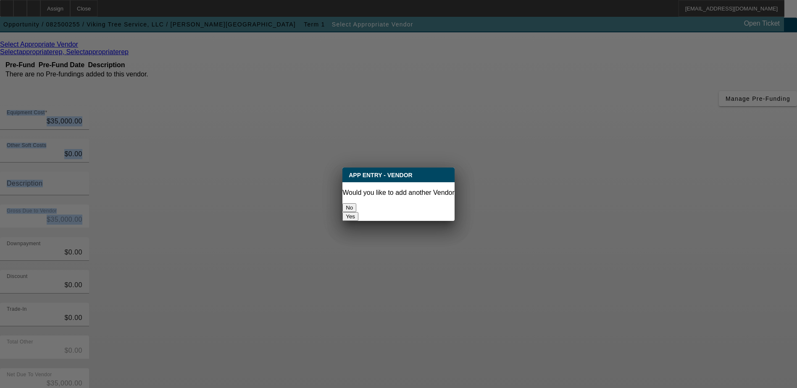
click at [356, 206] on button "No" at bounding box center [349, 207] width 14 height 9
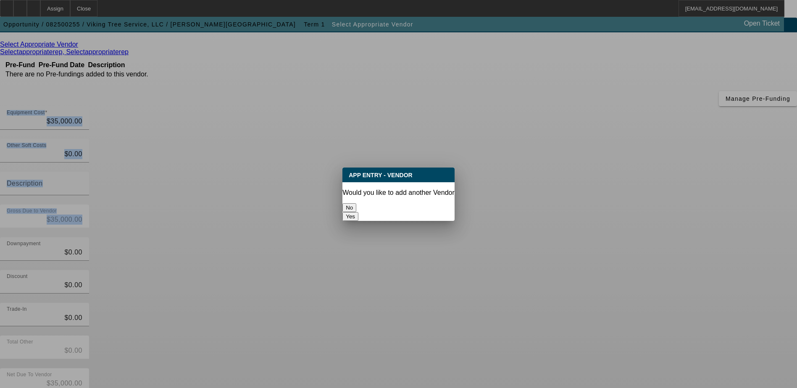
click at [356, 206] on button "No" at bounding box center [349, 207] width 14 height 9
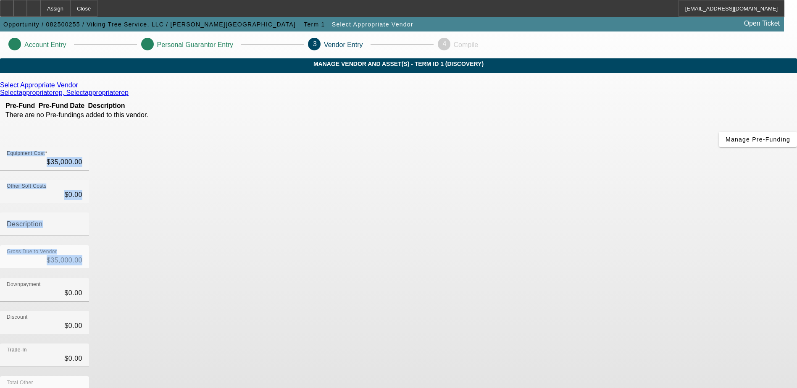
scroll to position [41, 0]
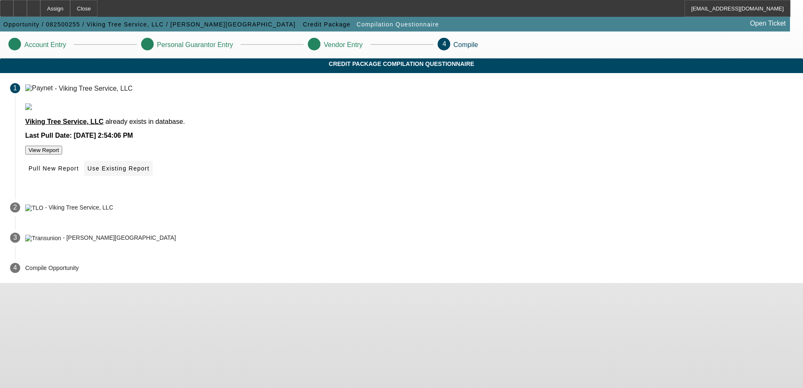
click at [149, 172] on span "Use Existing Report" at bounding box center [118, 168] width 62 height 7
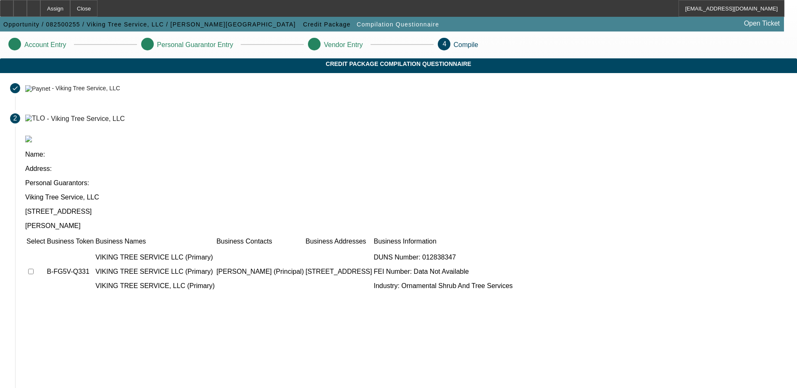
click at [34, 269] on input "checkbox" at bounding box center [30, 271] width 5 height 5
checkbox input "true"
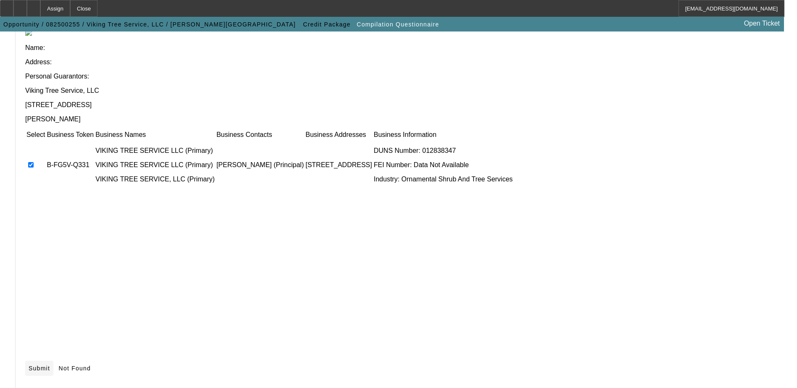
click at [50, 365] on span "Submit" at bounding box center [39, 368] width 21 height 7
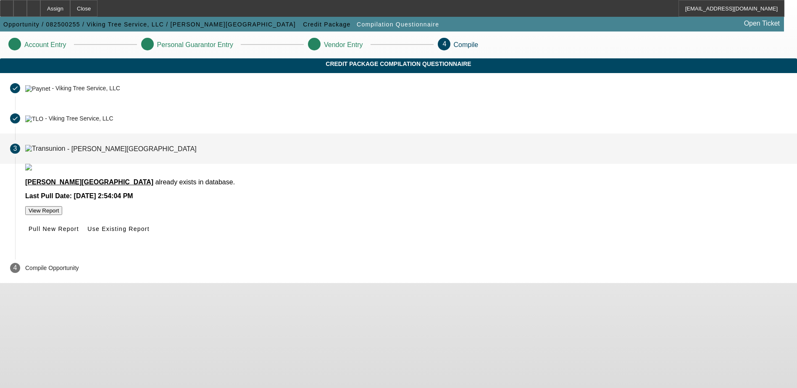
scroll to position [0, 0]
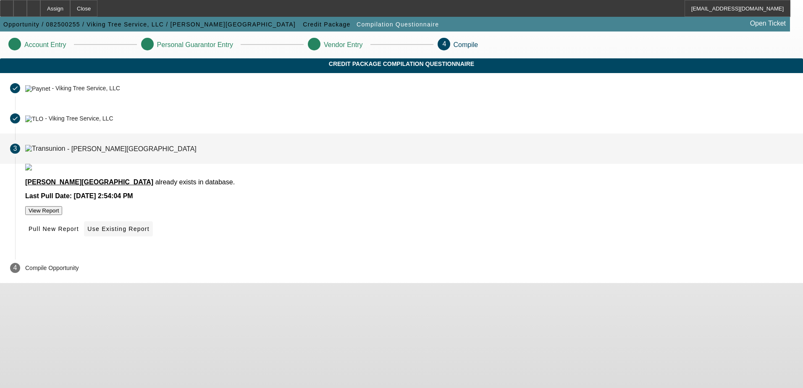
click at [152, 239] on span at bounding box center [118, 229] width 68 height 20
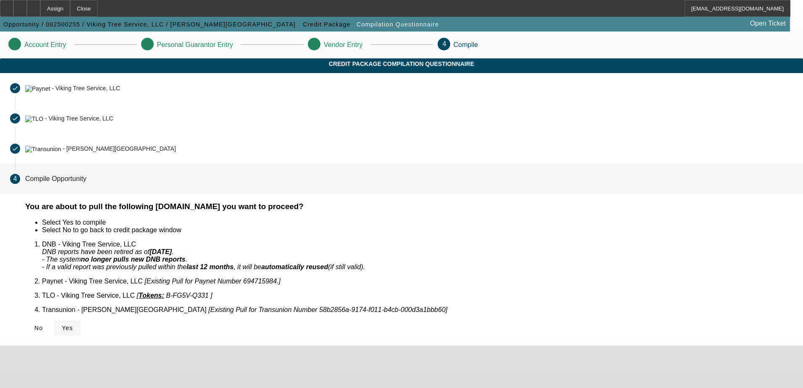
click at [62, 325] on icon at bounding box center [62, 328] width 0 height 7
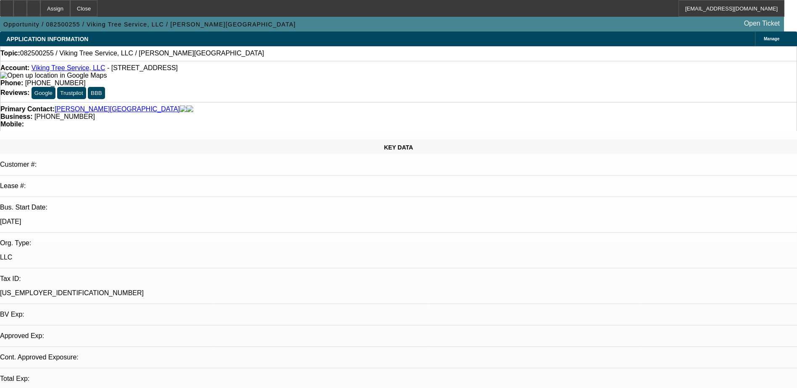
select select "0"
select select "2"
select select "0.1"
select select "1"
select select "2"
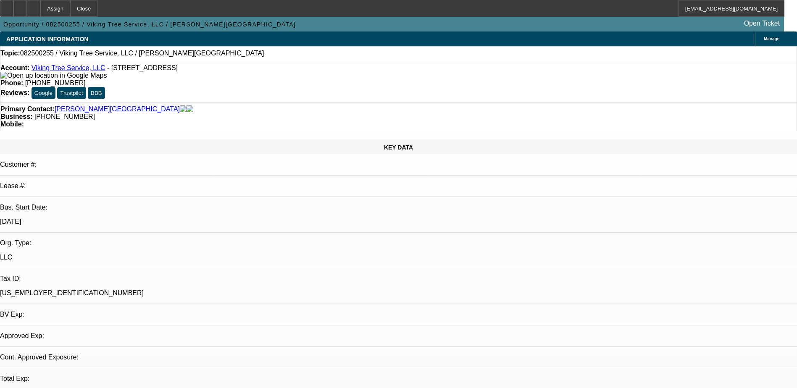
select select "4"
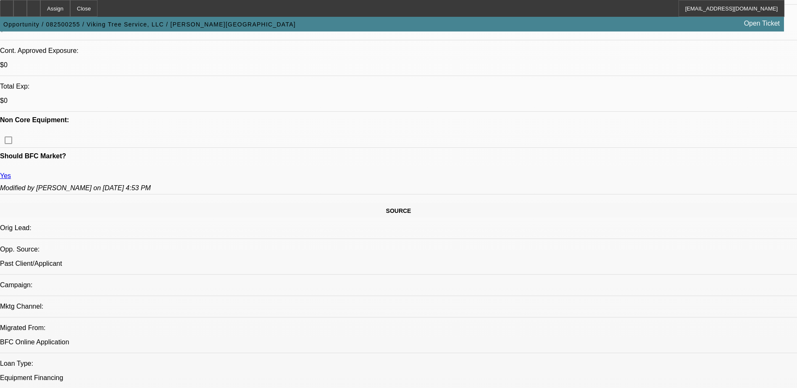
scroll to position [336, 0]
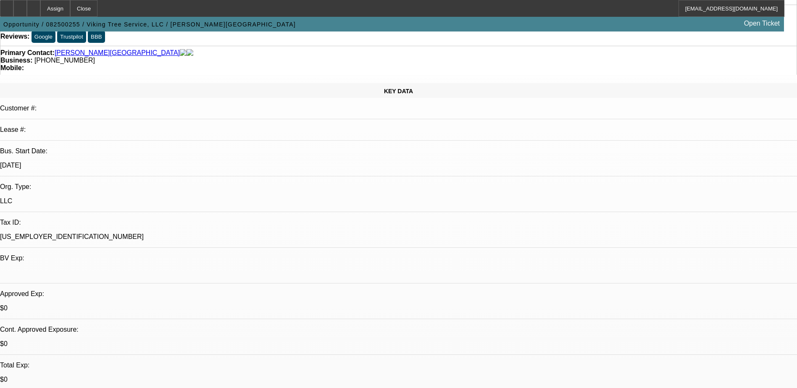
scroll to position [0, 0]
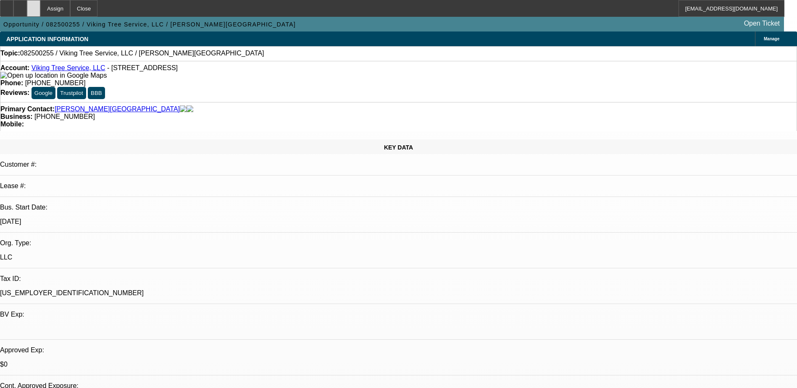
click at [40, 10] on div at bounding box center [33, 8] width 13 height 17
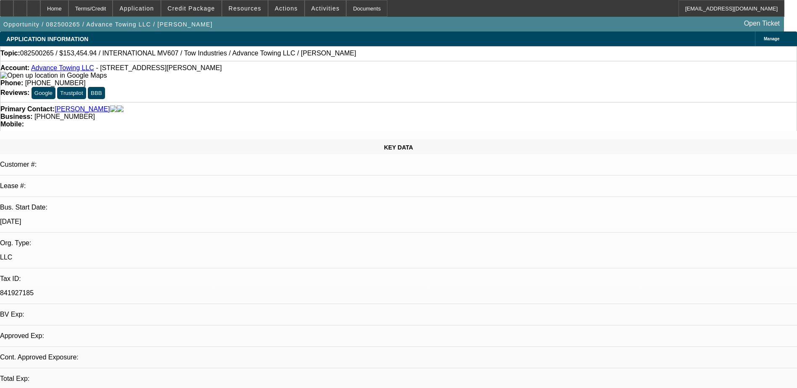
select select "0"
select select "2"
select select "0.1"
select select "1"
select select "2"
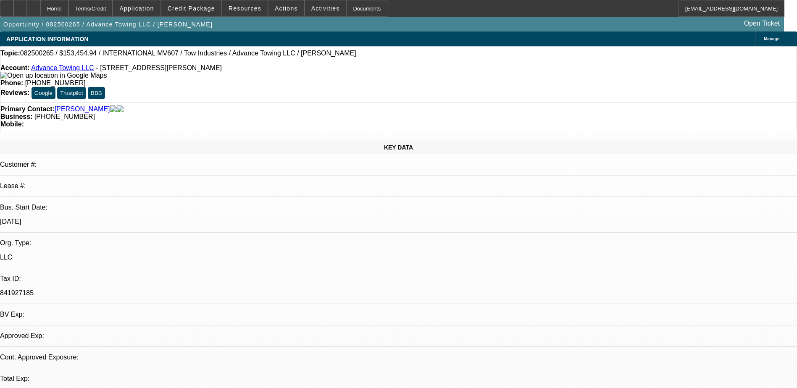
select select "4"
click at [311, 11] on span "Activities" at bounding box center [325, 8] width 29 height 7
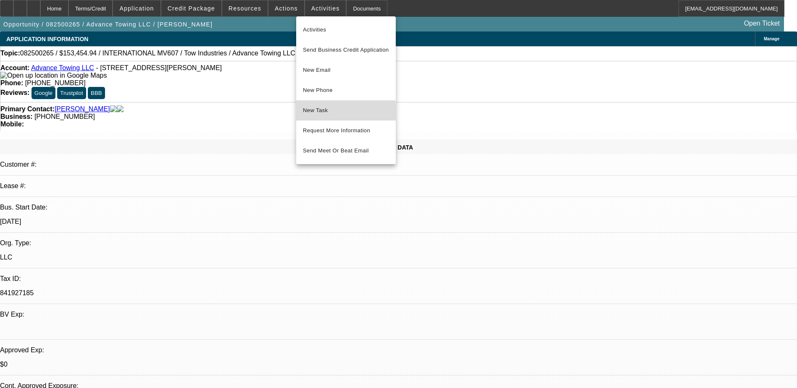
click at [325, 112] on span "New Task" at bounding box center [346, 110] width 86 height 10
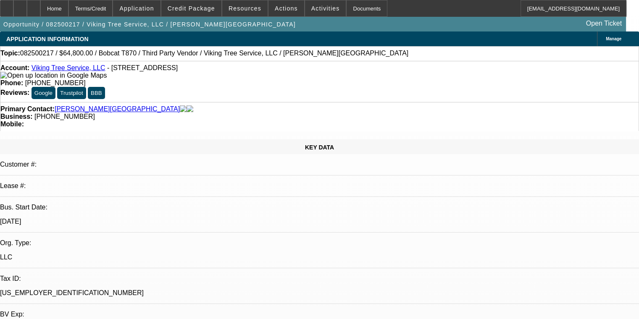
select select "0"
select select "2"
select select "0"
select select "1"
select select "2"
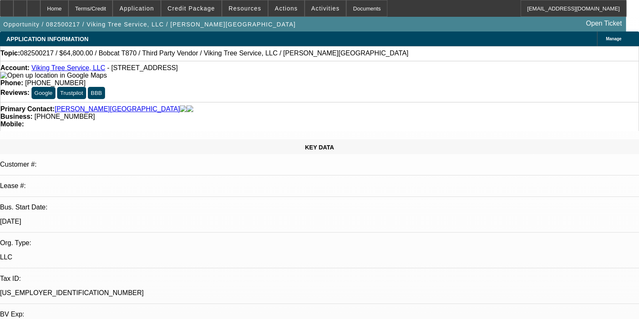
select select "6"
click at [210, 10] on span "Credit Package" at bounding box center [191, 8] width 47 height 7
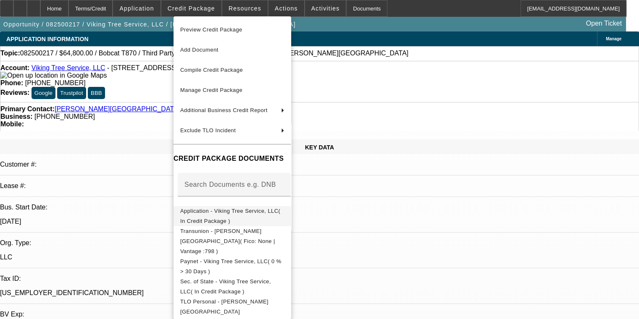
click at [245, 212] on span "Application - Viking Tree Service, LLC( In Credit Package )" at bounding box center [230, 216] width 100 height 16
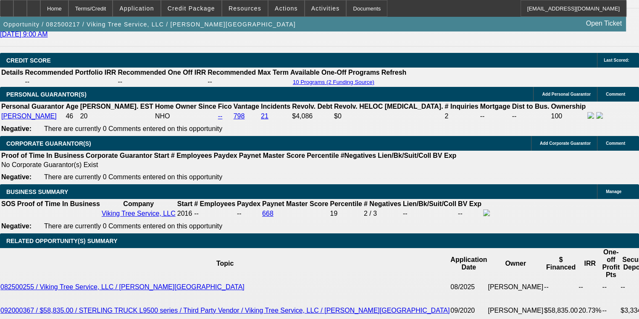
scroll to position [1176, 0]
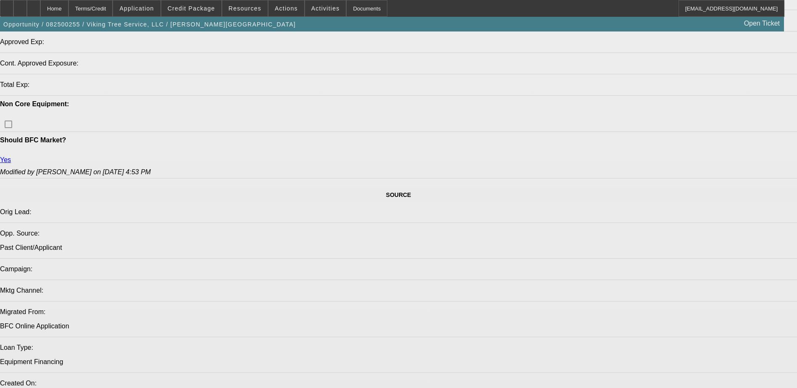
select select "0"
select select "2"
select select "0.1"
select select "4"
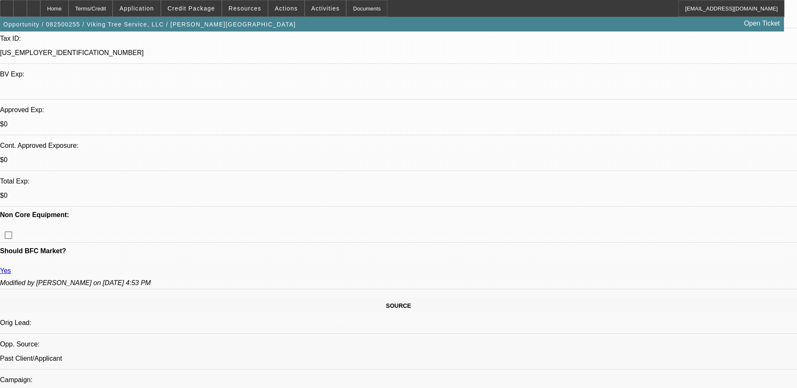
scroll to position [168, 0]
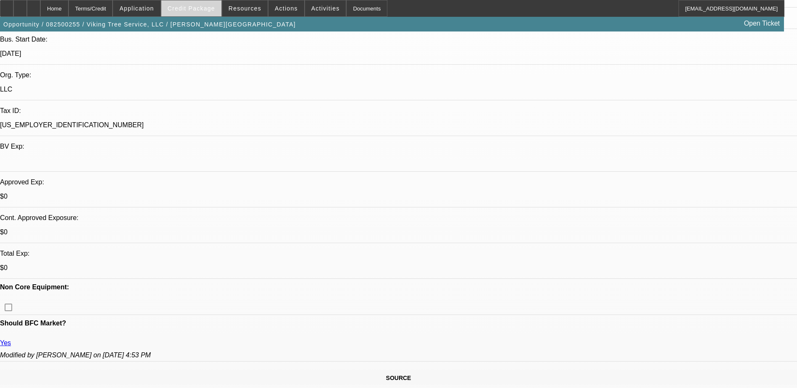
click at [208, 11] on span "Credit Package" at bounding box center [191, 8] width 47 height 7
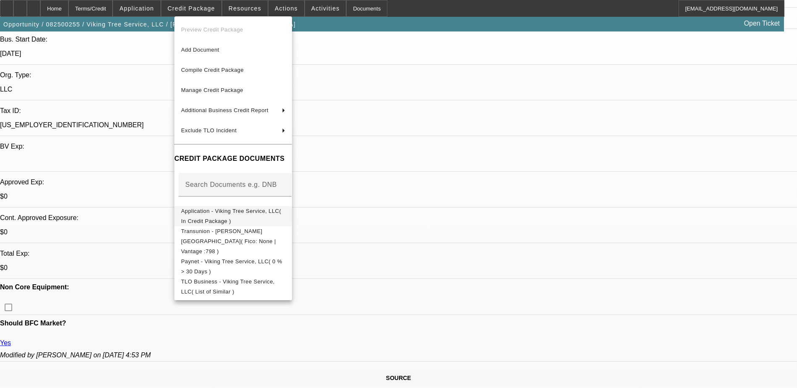
click at [253, 213] on span "Application - Viking Tree Service, LLC( In Credit Package )" at bounding box center [231, 216] width 100 height 16
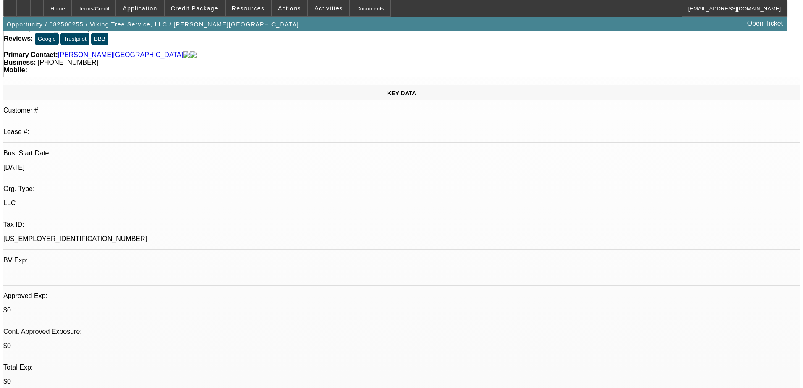
scroll to position [0, 0]
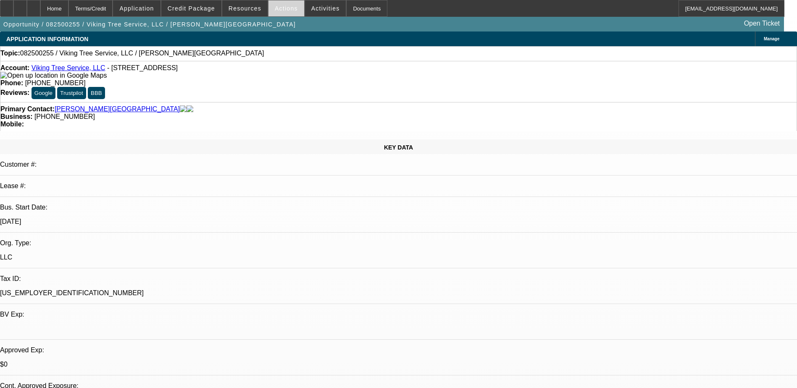
click at [283, 10] on span "Actions" at bounding box center [286, 8] width 23 height 7
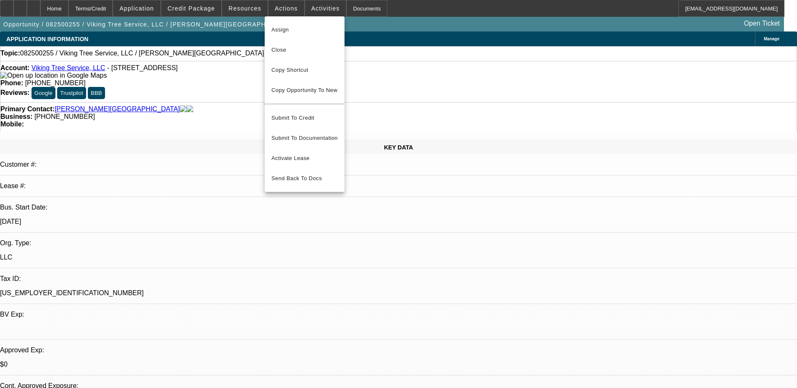
click at [310, 14] on div at bounding box center [398, 194] width 797 height 388
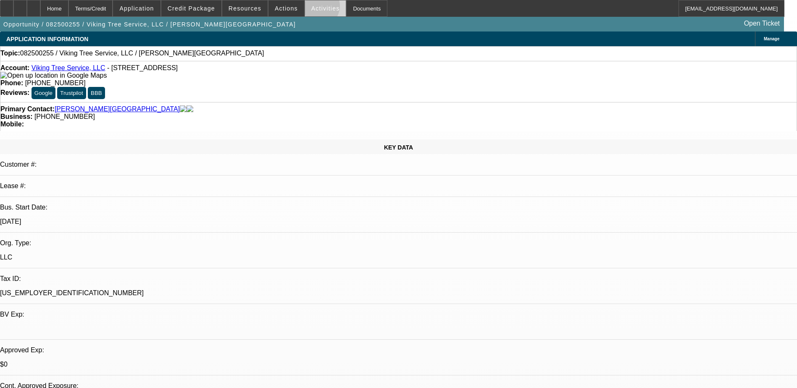
click at [311, 8] on span "Activities" at bounding box center [325, 8] width 29 height 7
click at [307, 1] on span at bounding box center [325, 8] width 41 height 20
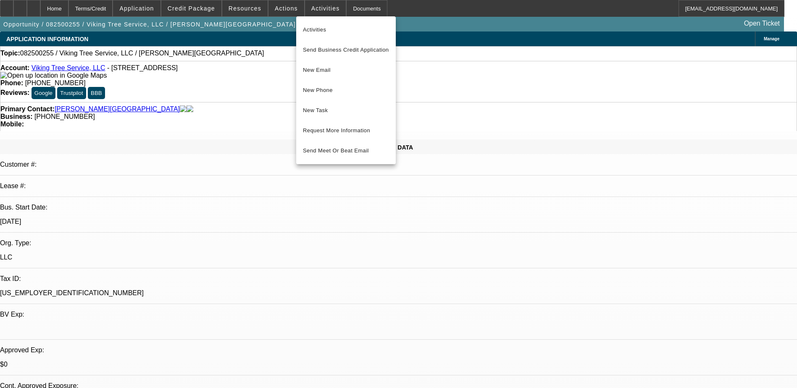
click at [278, 10] on div at bounding box center [398, 194] width 797 height 388
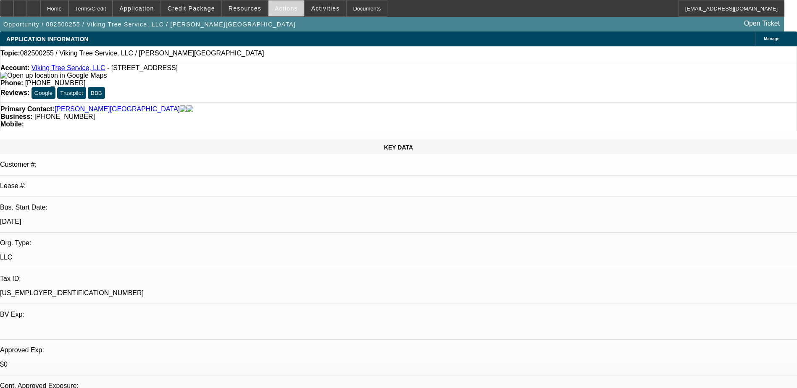
click at [278, 9] on span "Actions" at bounding box center [286, 8] width 23 height 7
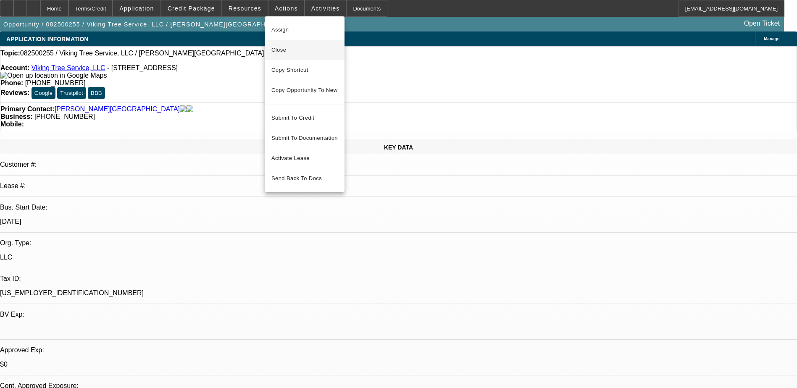
click at [295, 54] on span "Close" at bounding box center [304, 50] width 66 height 10
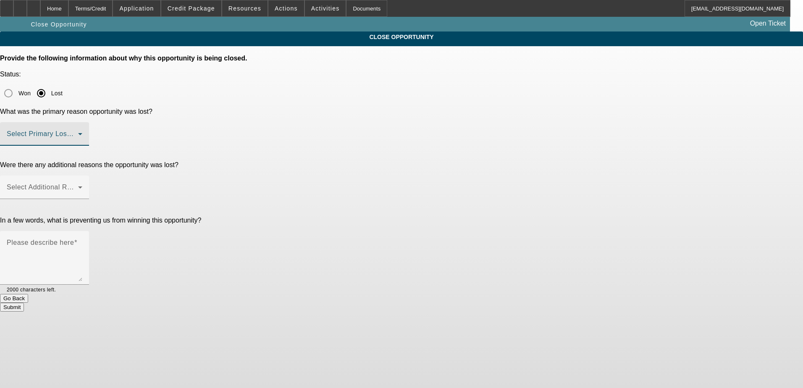
click at [78, 132] on span at bounding box center [42, 137] width 71 height 10
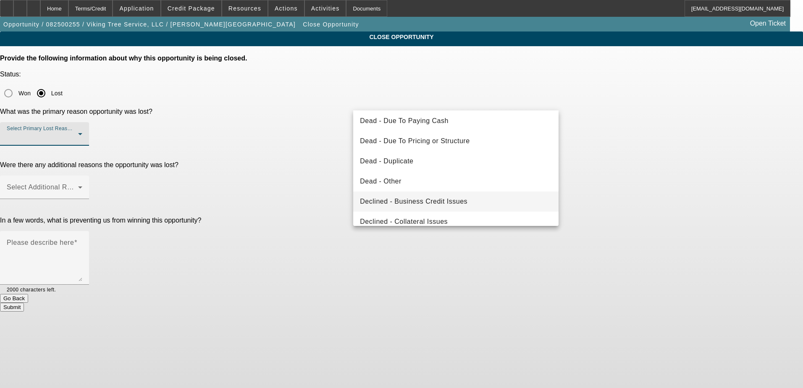
scroll to position [84, 0]
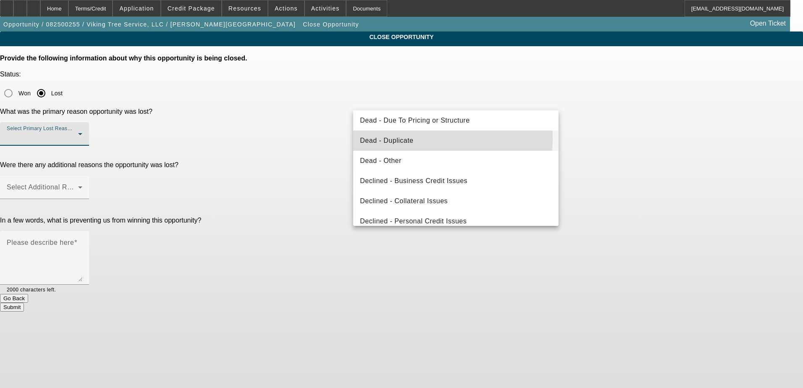
click at [408, 139] on span "Dead - Duplicate" at bounding box center [386, 141] width 53 height 10
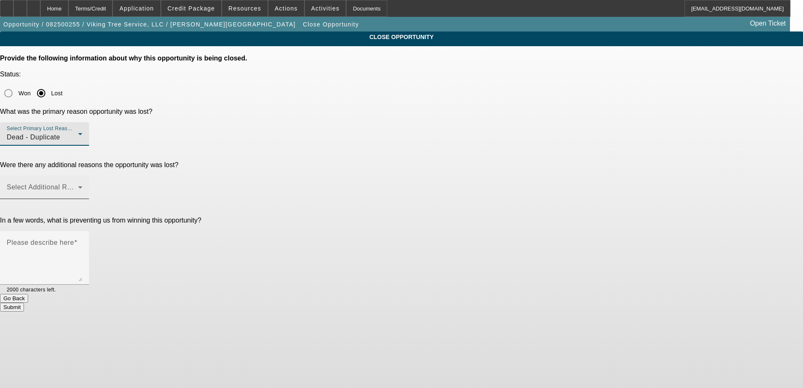
click at [78, 186] on span at bounding box center [42, 191] width 71 height 10
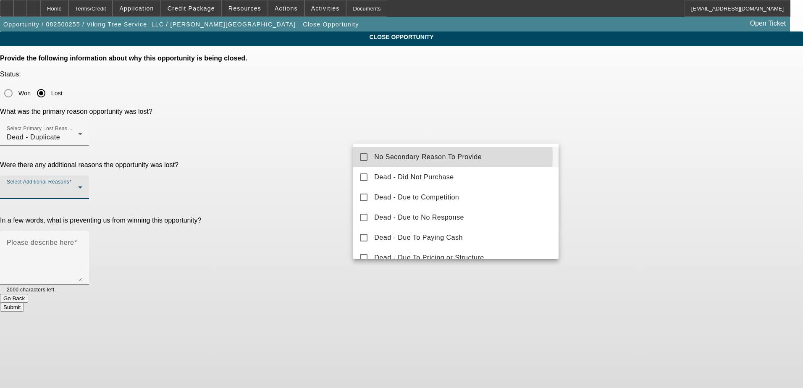
click at [391, 156] on span "No Secondary Reason To Provide" at bounding box center [428, 157] width 108 height 10
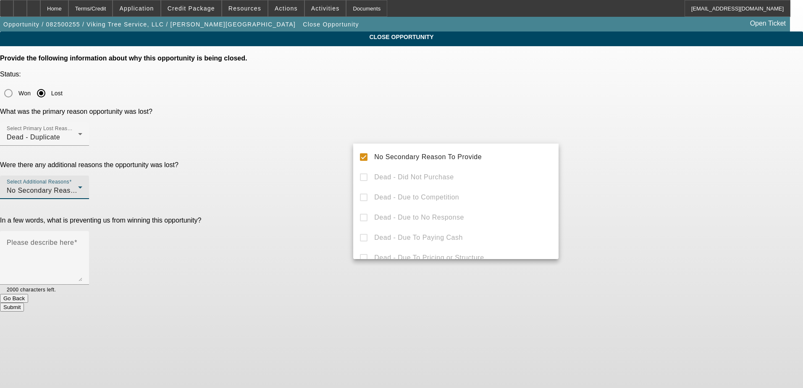
click at [314, 142] on div at bounding box center [401, 194] width 803 height 388
click at [74, 239] on mat-label "Please describe here" at bounding box center [40, 242] width 67 height 7
click at [82, 241] on textarea "Please describe here" at bounding box center [45, 261] width 76 height 40
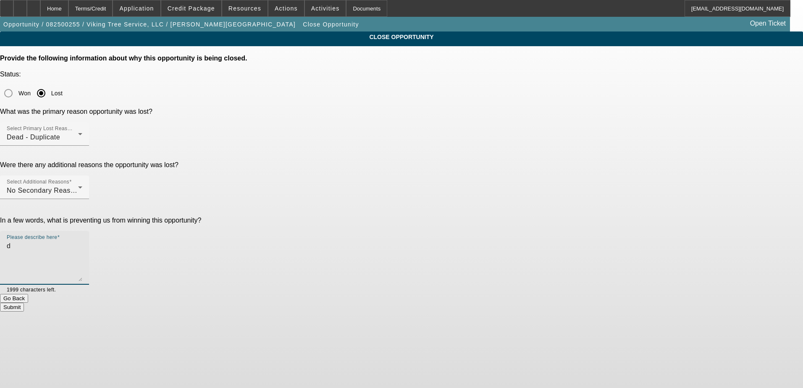
type textarea "d"
click at [24, 303] on button "Submit" at bounding box center [12, 307] width 24 height 9
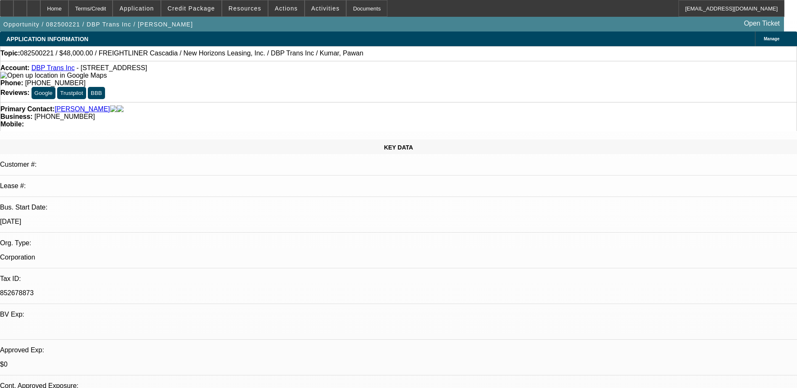
select select "0"
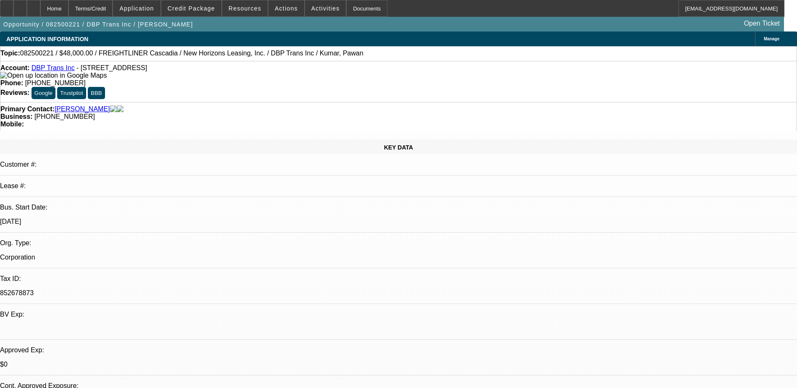
select select "0"
select select "0.1"
select select "0"
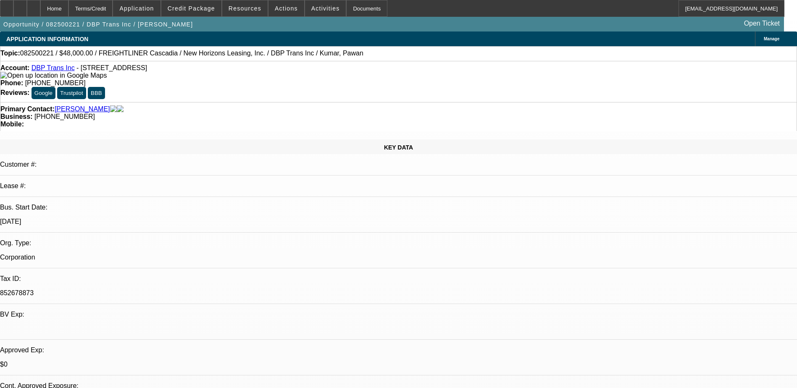
select select "2"
select select "0.1"
select select "1"
select select "2"
select select "21"
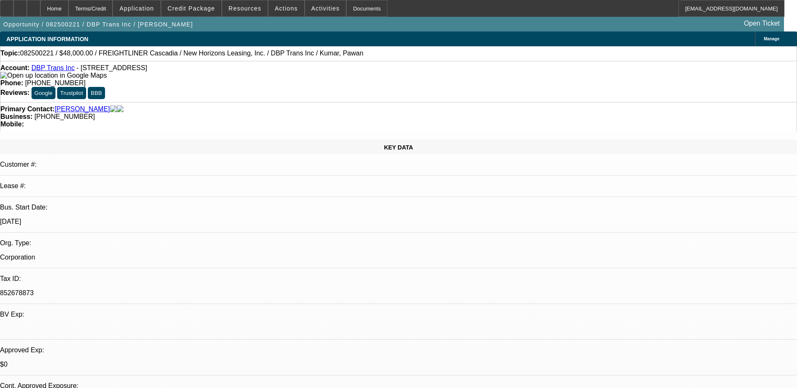
select select "1"
select select "2"
select select "21"
select select "1"
select select "2"
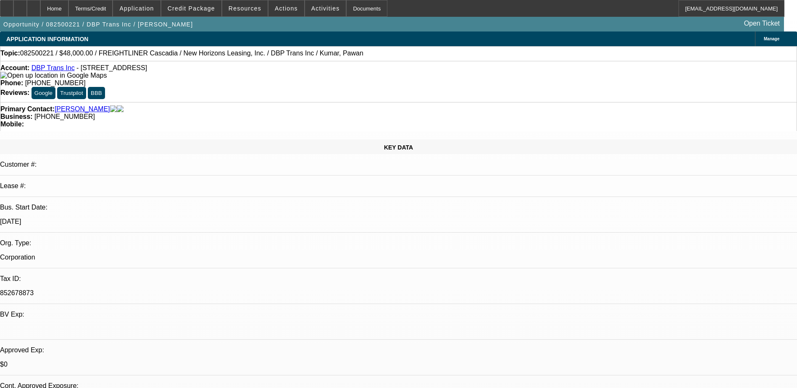
select select "4"
select select "1"
select select "2"
select select "4"
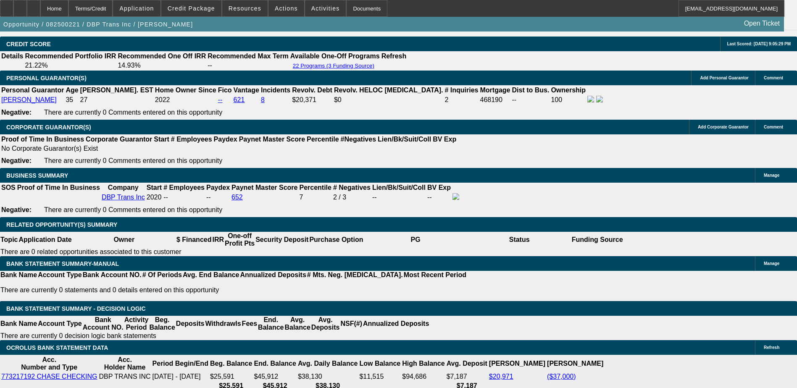
scroll to position [1218, 0]
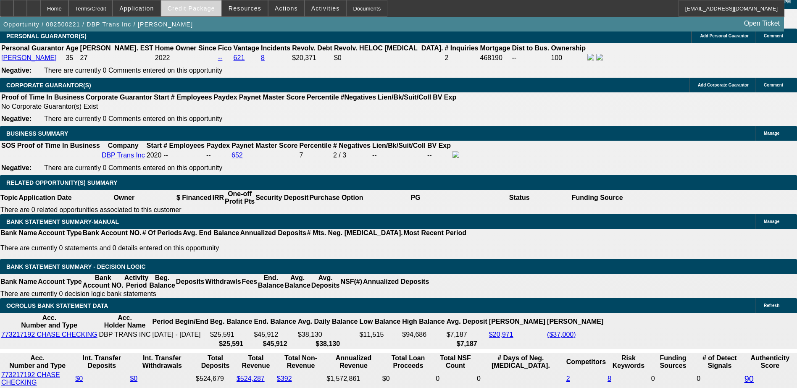
click at [208, 5] on span at bounding box center [191, 8] width 60 height 20
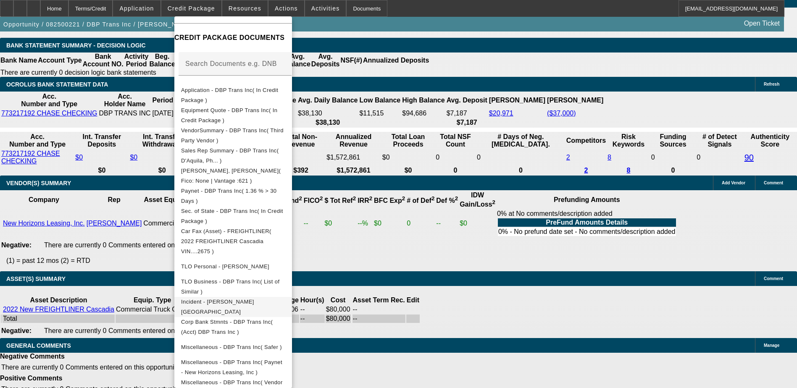
scroll to position [1493, 0]
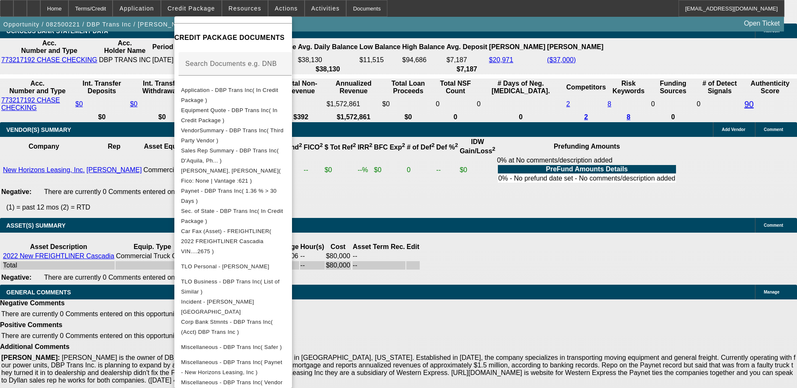
click at [428, 275] on div at bounding box center [398, 194] width 797 height 388
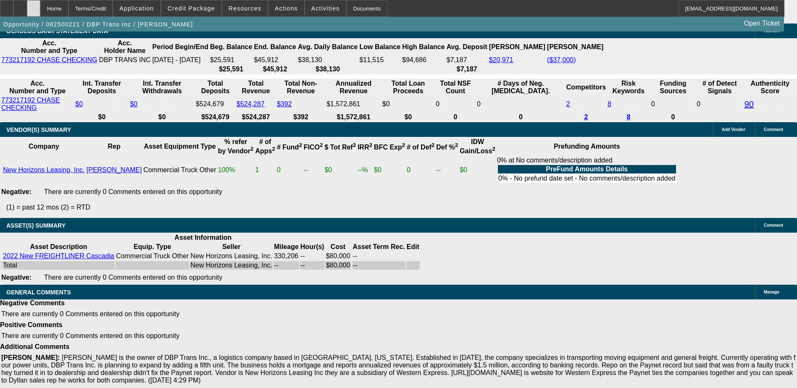
click at [34, 5] on icon at bounding box center [34, 5] width 0 height 0
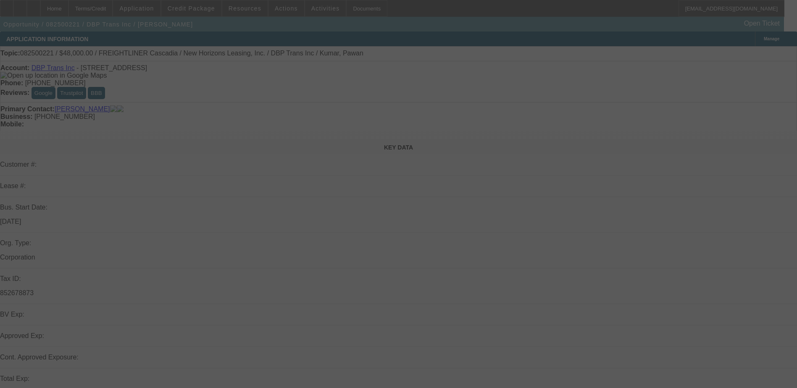
click at [195, 11] on div at bounding box center [398, 194] width 797 height 388
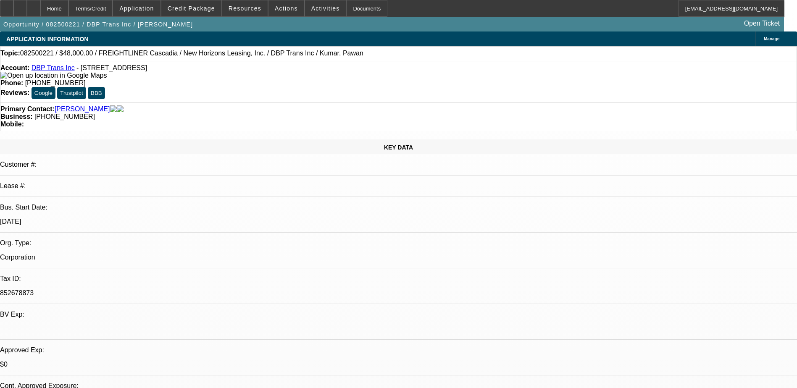
select select "0"
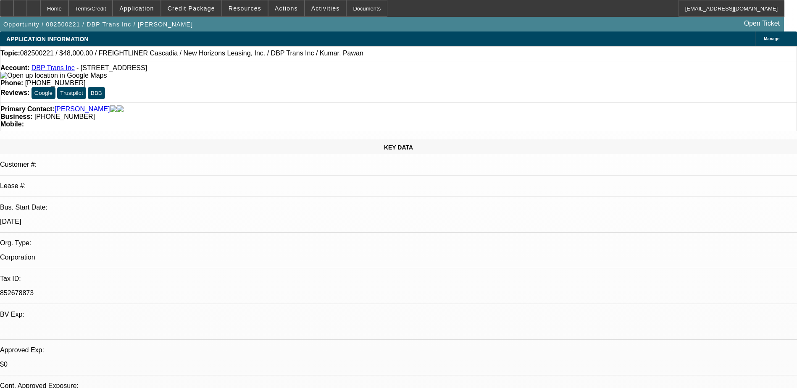
select select "0"
select select "0.1"
select select "0"
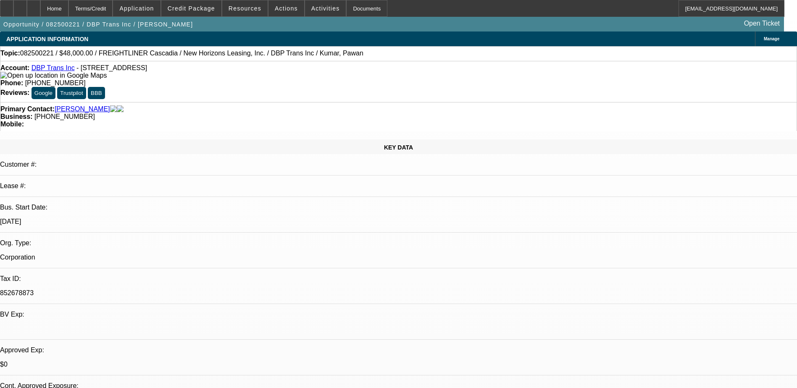
select select "2"
select select "0.1"
select select "1"
select select "2"
select select "21"
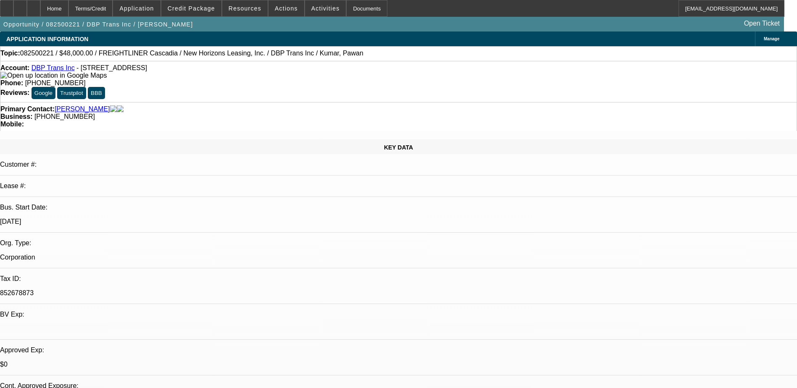
select select "1"
select select "2"
select select "21"
select select "1"
select select "2"
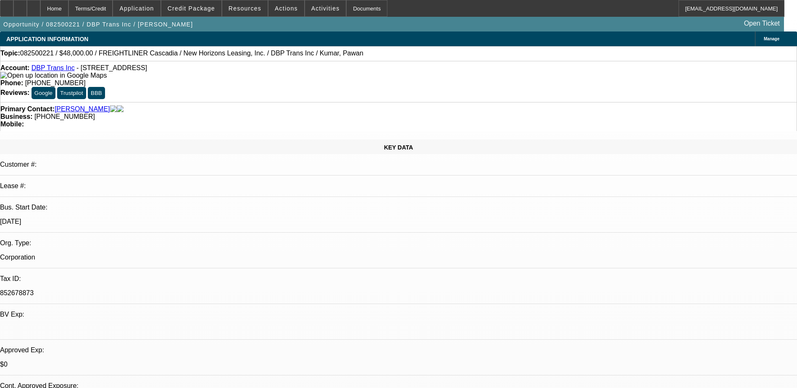
select select "4"
select select "1"
select select "2"
select select "4"
click at [195, 11] on span "Credit Package" at bounding box center [191, 8] width 47 height 7
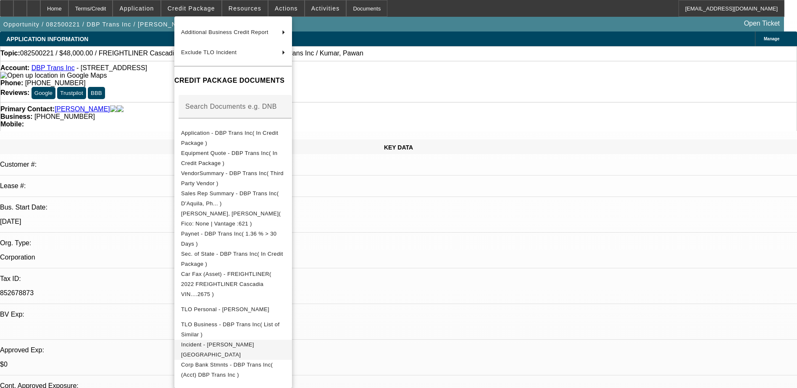
scroll to position [121, 0]
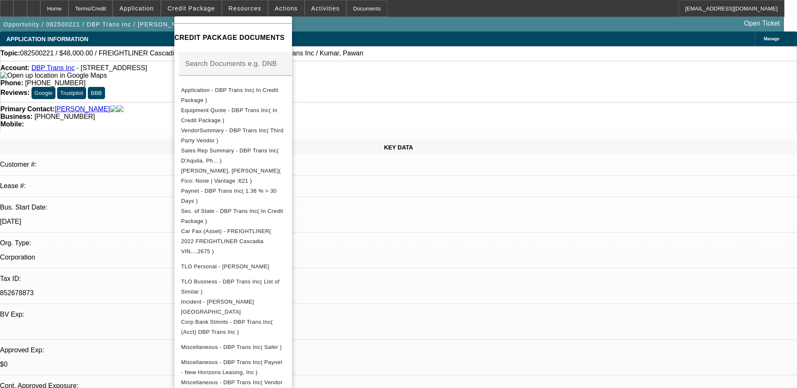
click at [468, 253] on div at bounding box center [398, 194] width 797 height 388
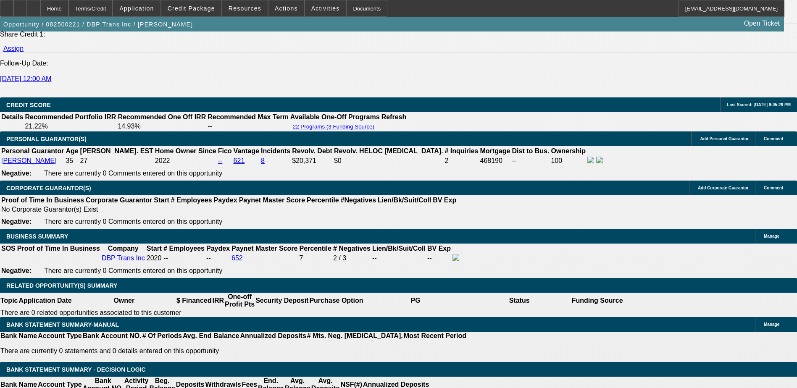
scroll to position [1134, 0]
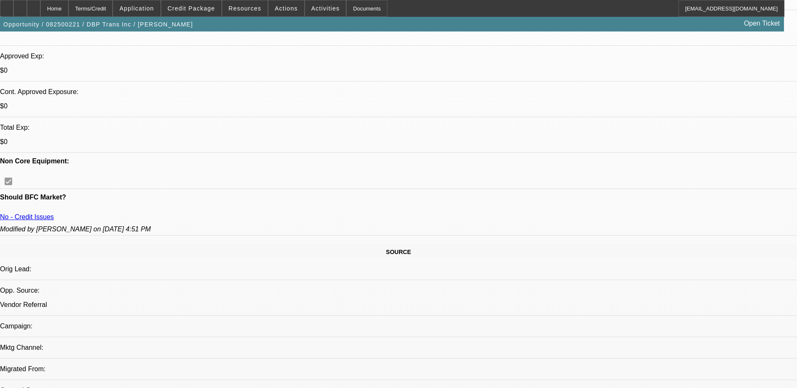
scroll to position [0, 0]
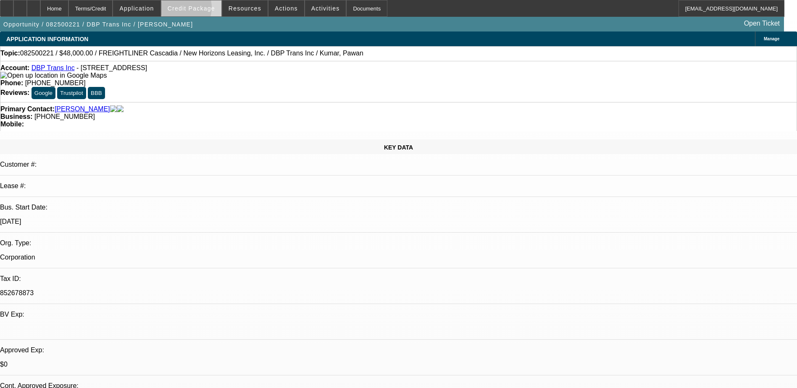
click at [191, 10] on span "Credit Package" at bounding box center [191, 8] width 47 height 7
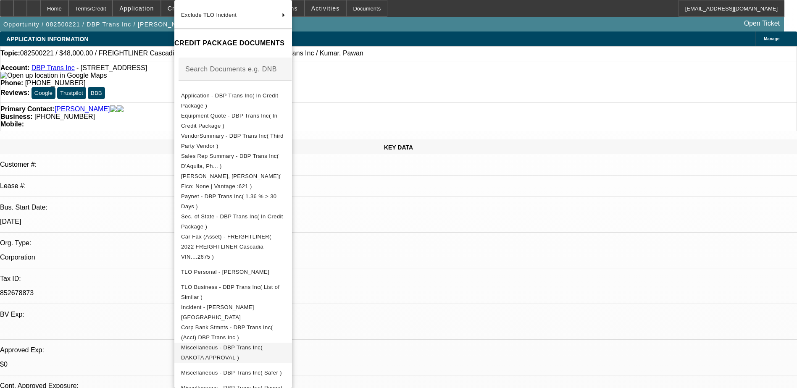
scroll to position [125, 0]
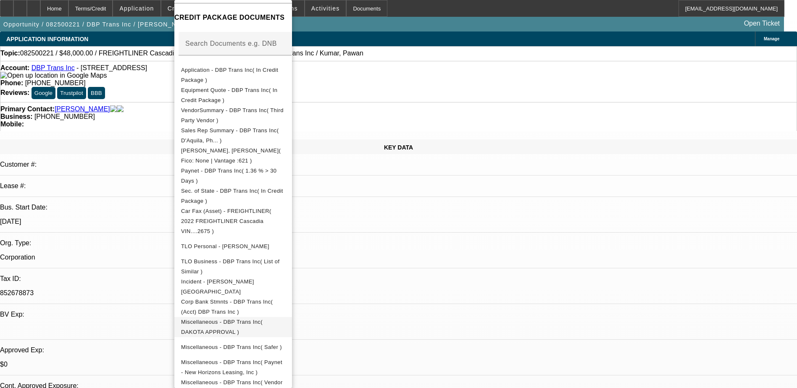
click at [262, 319] on span "Miscellaneous - DBP Trans Inc( DAKOTA APPROVAL )" at bounding box center [221, 327] width 81 height 16
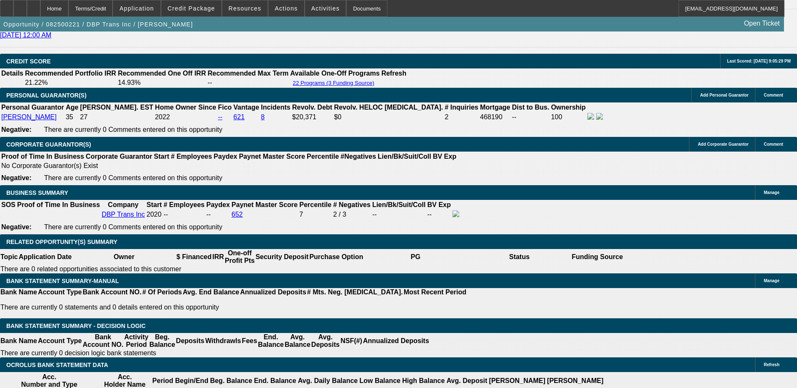
scroll to position [1176, 0]
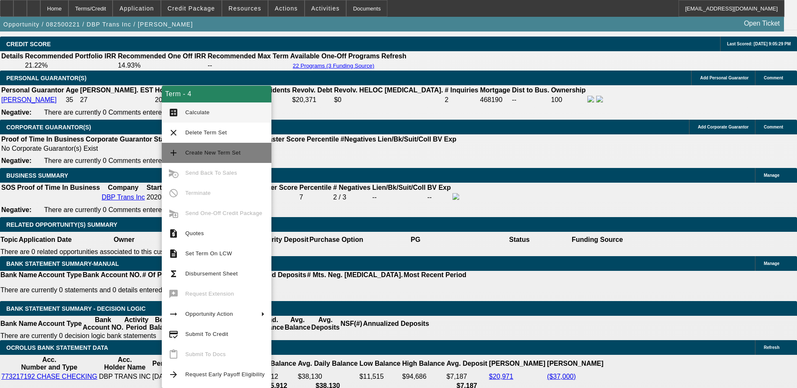
click at [207, 150] on span "Create New Term Set" at bounding box center [212, 153] width 55 height 6
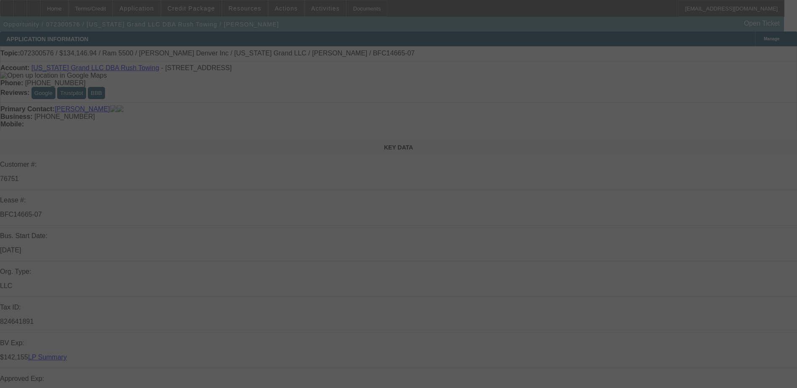
select select "0"
select select "2"
select select "0.1"
select select "0"
select select "2"
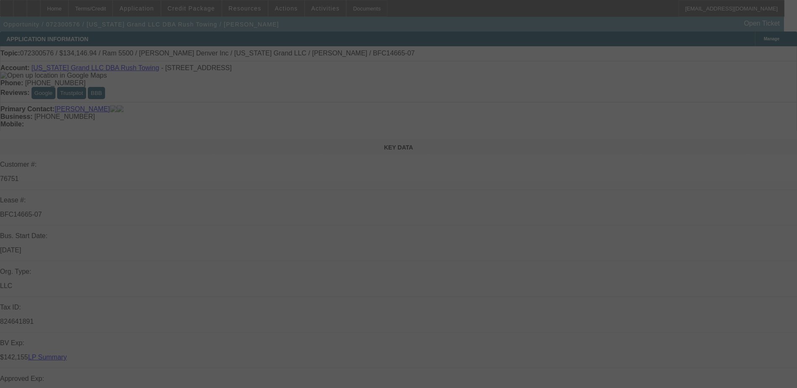
select select "0.1"
select select "0"
select select "2"
select select "0.1"
select select "0"
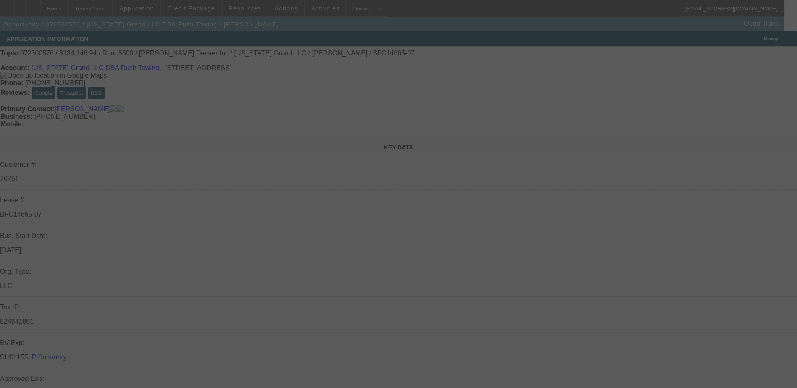
select select "2"
select select "0.1"
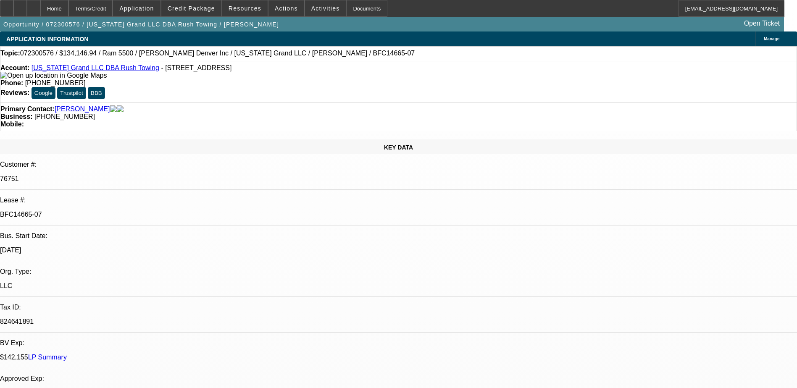
select select "1"
select select "2"
select select "4"
select select "1"
select select "2"
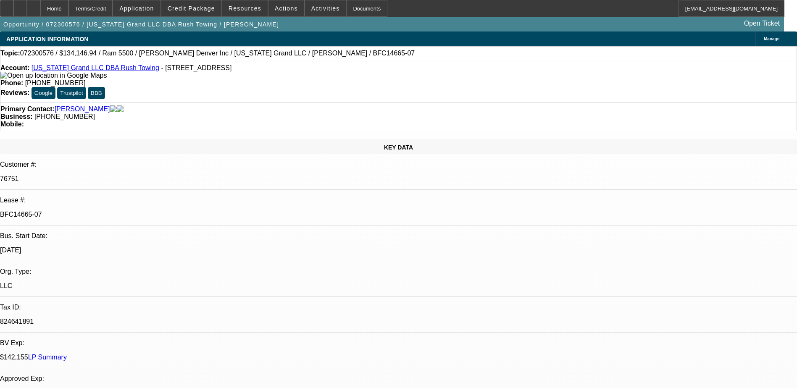
select select "4"
select select "1"
select select "2"
select select "4"
select select "1"
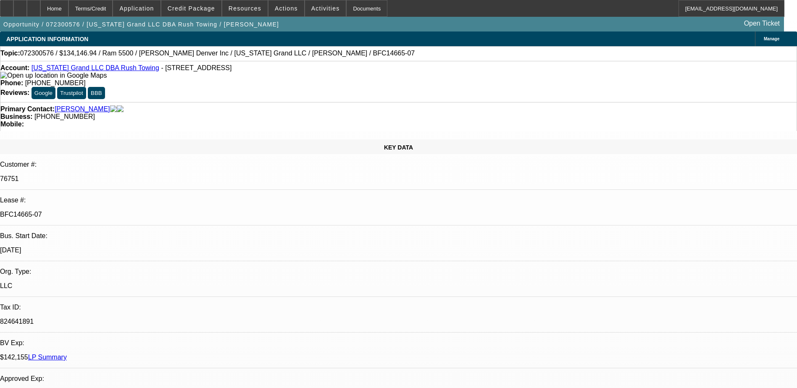
select select "2"
select select "4"
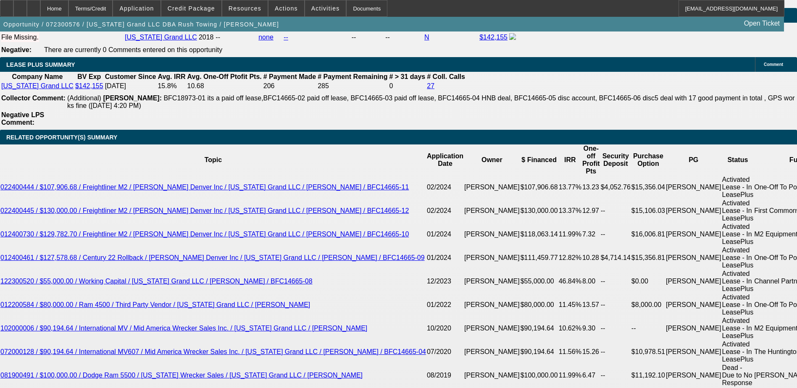
scroll to position [1386, 0]
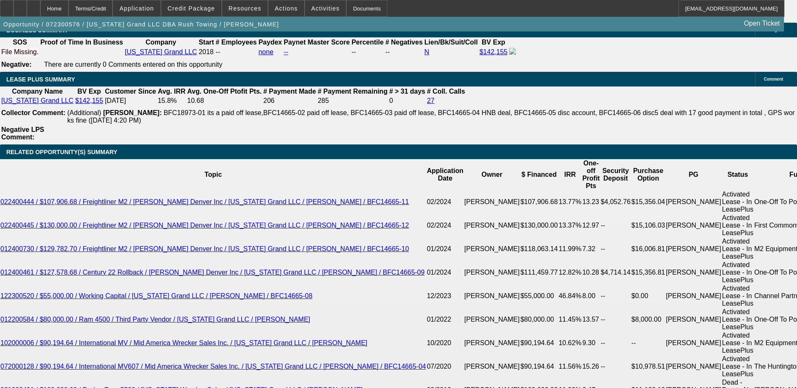
drag, startPoint x: 476, startPoint y: 265, endPoint x: 472, endPoint y: 273, distance: 8.3
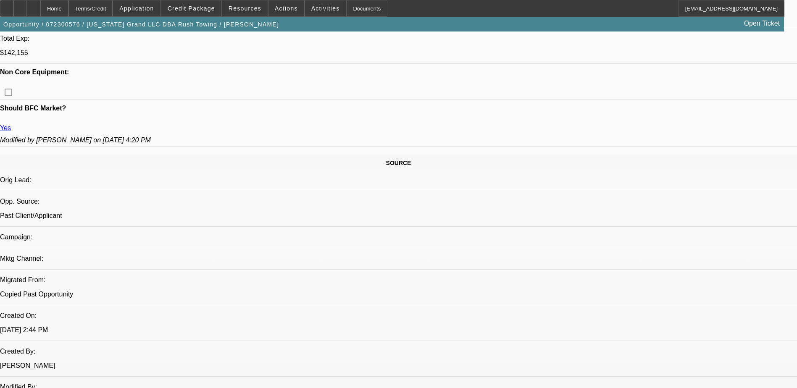
scroll to position [336, 0]
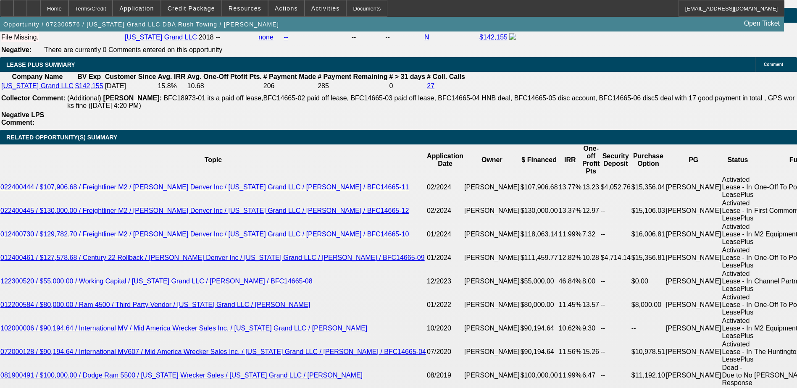
scroll to position [1386, 0]
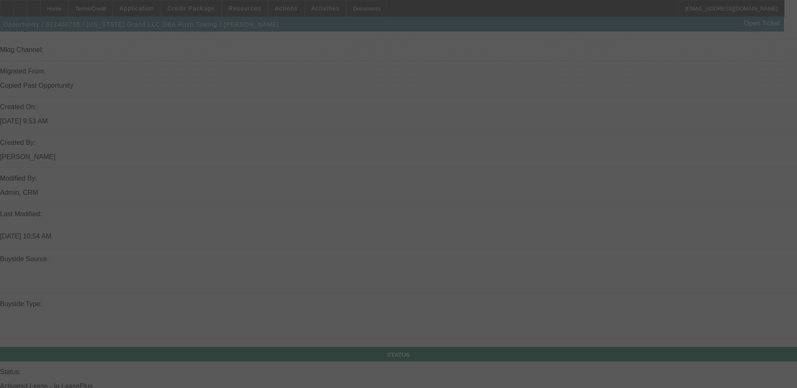
scroll to position [546, 0]
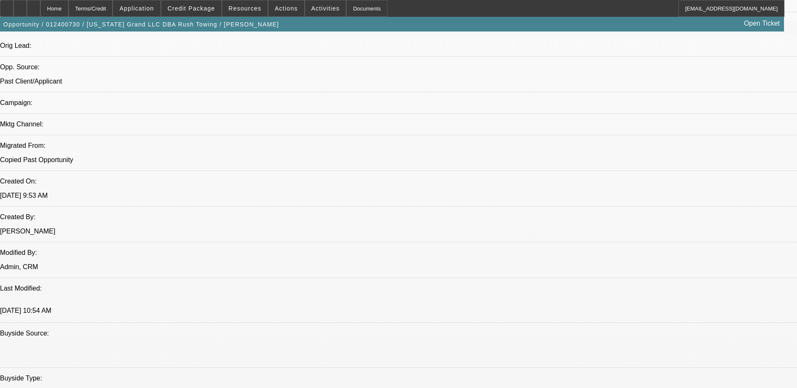
select select "0"
select select "0.1"
select select "0"
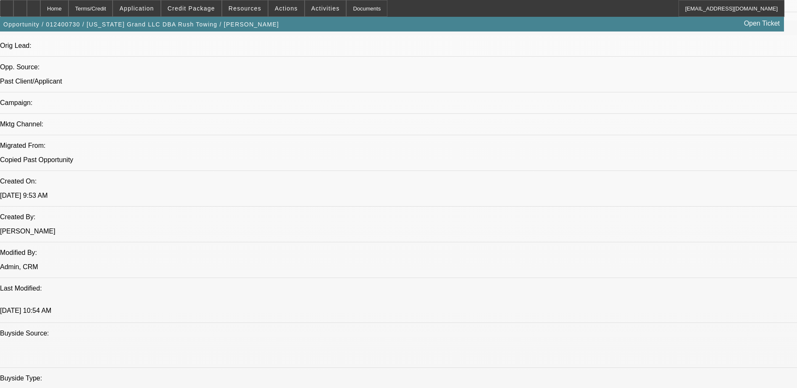
select select "0"
select select "0.1"
select select "0"
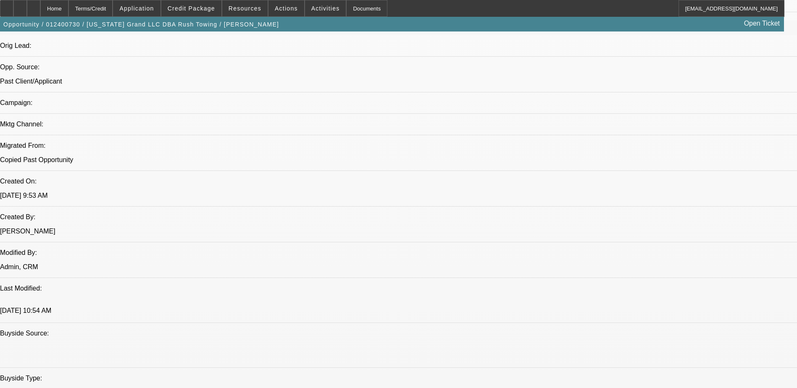
select select "0"
select select "0.1"
select select "1"
select select "4"
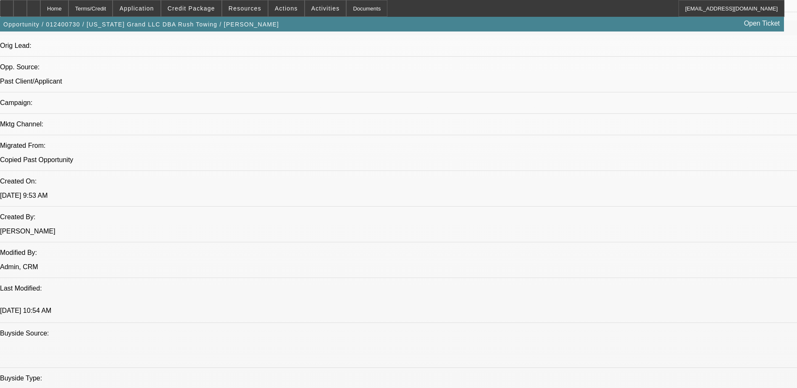
select select "1"
select select "4"
select select "1"
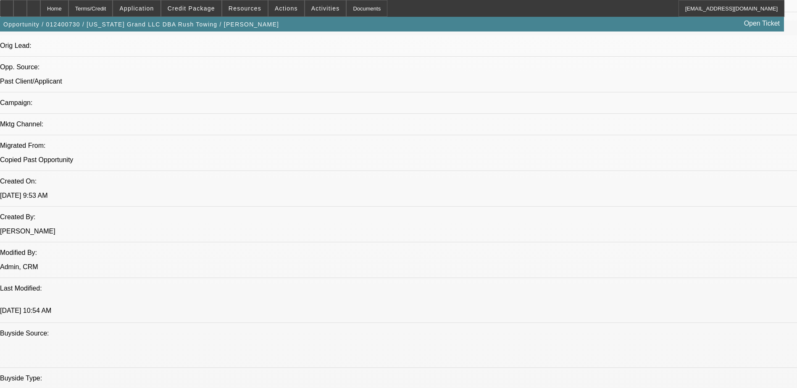
select select "4"
select select "1"
select select "4"
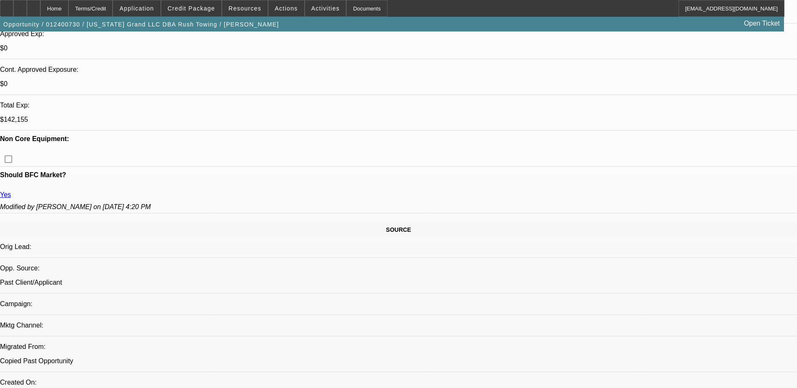
scroll to position [210, 0]
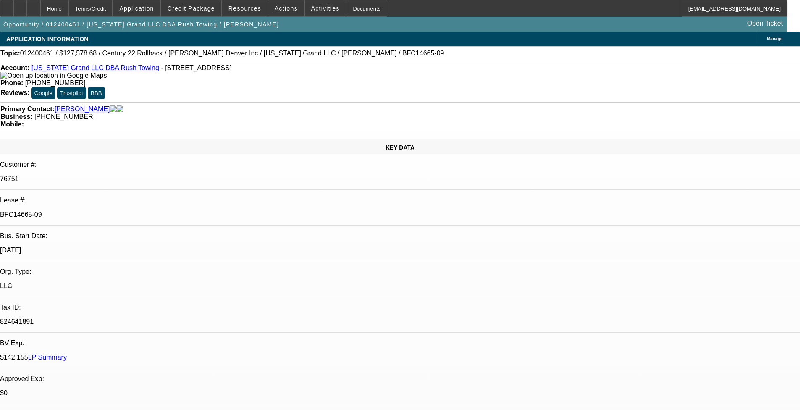
select select "0"
select select "2"
select select "0"
select select "2"
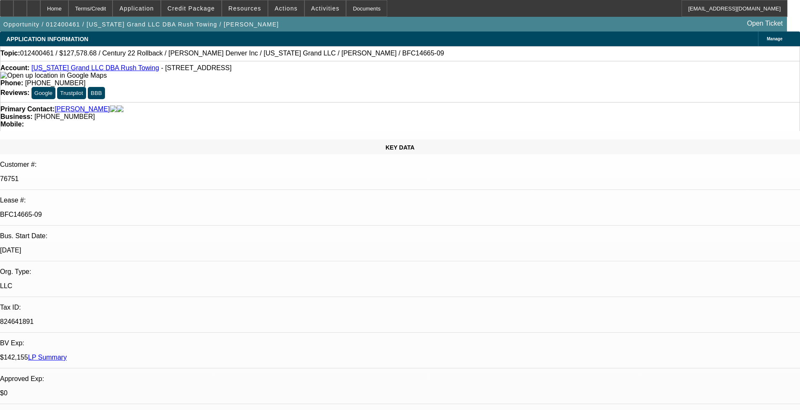
select select "0"
select select "2"
select select "0"
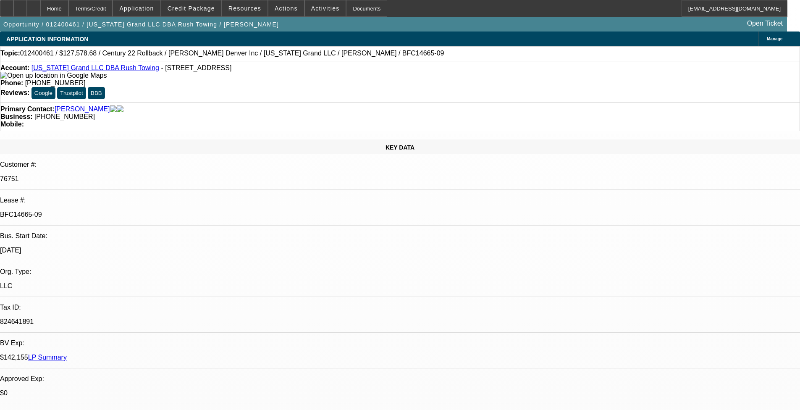
select select "2"
select select "0.1"
select select "1"
select select "2"
select select "4"
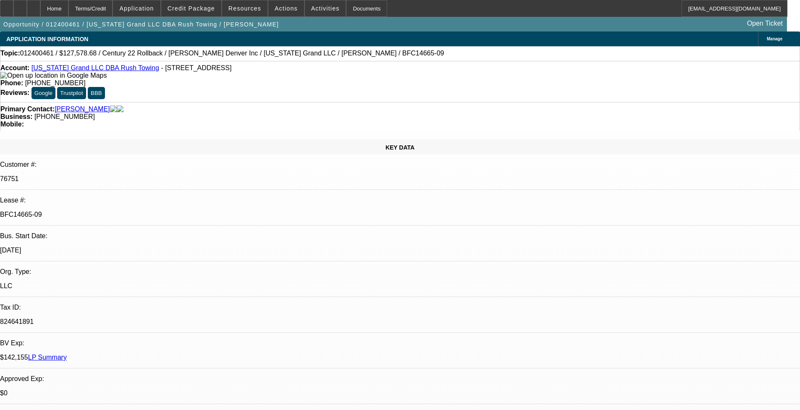
select select "1"
select select "2"
select select "4"
select select "1"
select select "2"
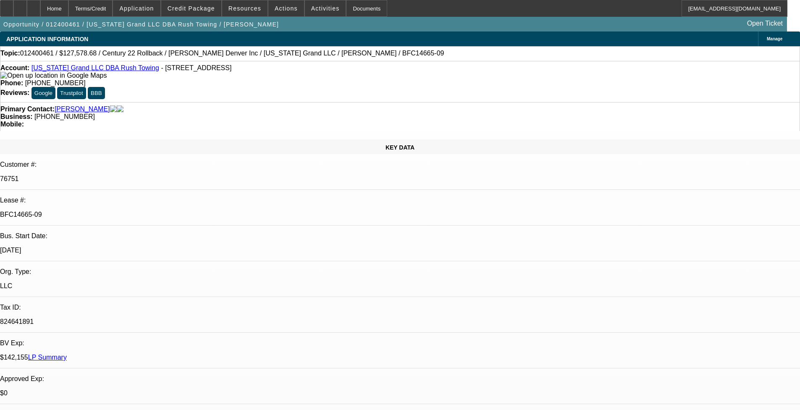
select select "4"
select select "1"
select select "2"
select select "4"
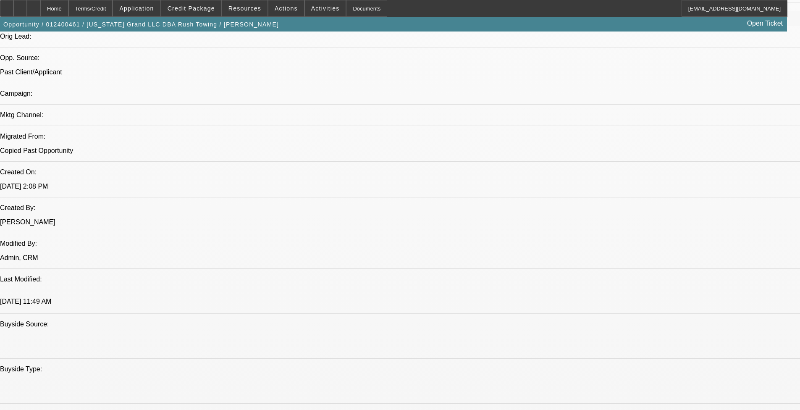
scroll to position [462, 0]
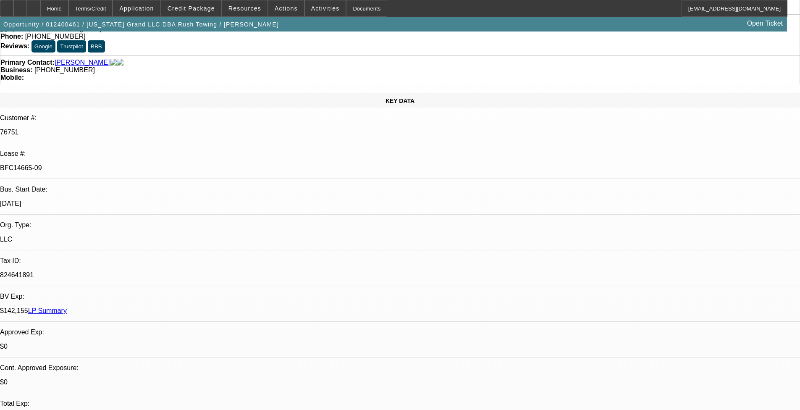
scroll to position [0, 0]
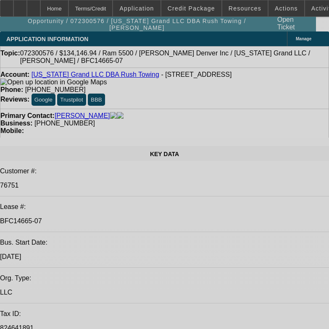
select select "0"
select select "2"
select select "0.1"
select select "0"
select select "2"
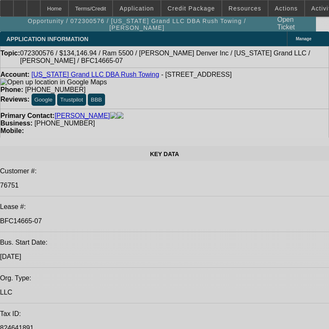
select select "0.1"
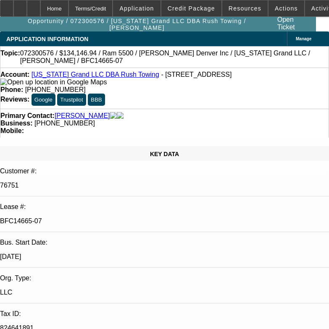
select select "0"
select select "2"
select select "0.1"
select select "0"
select select "2"
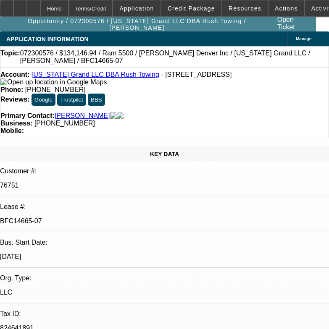
select select "0.1"
select select "1"
select select "2"
select select "4"
select select "1"
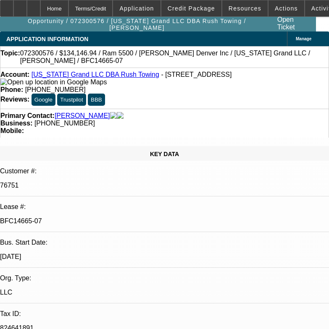
select select "2"
select select "4"
select select "1"
select select "2"
select select "4"
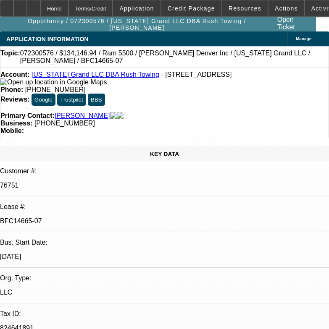
select select "1"
select select "2"
select select "4"
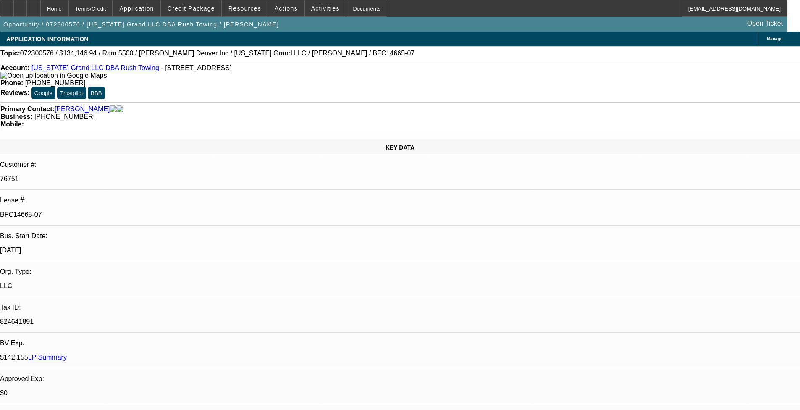
drag, startPoint x: 146, startPoint y: 142, endPoint x: 80, endPoint y: 140, distance: 65.6
click at [80, 197] on div "Lease #: BFC14665-07" at bounding box center [400, 211] width 800 height 29
copy div "BFC14665-07"
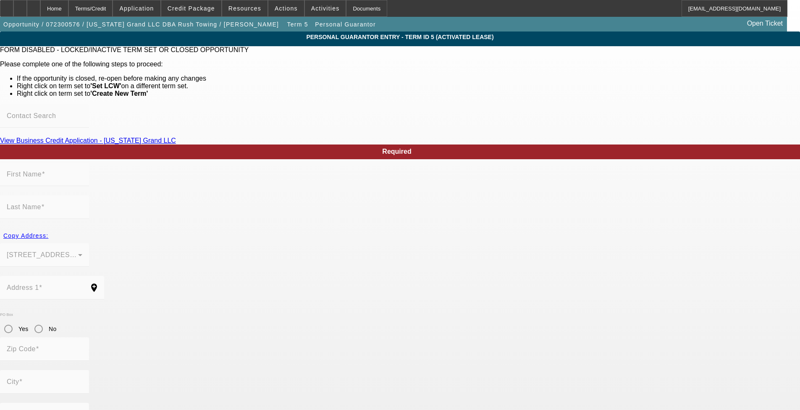
type input "Jennifer"
type input "Weinerman"
type input "9851 Jefferson Pkwy Apt. C2"
radio input "true"
type input "80112"
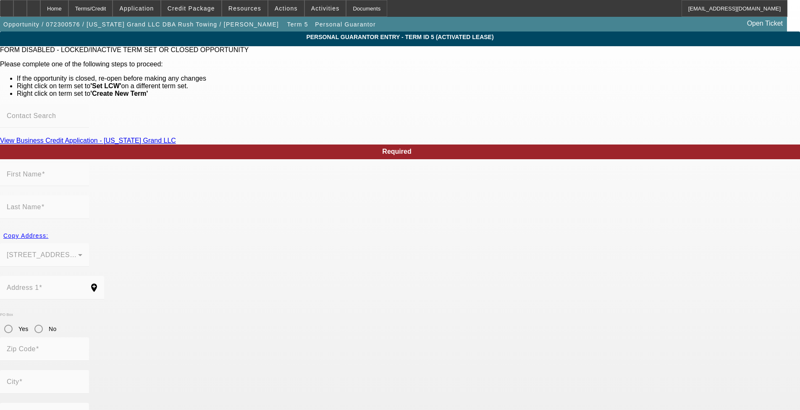
type input "Englewood"
type input "(720) 272-1166"
type input "100"
type input "408-71-2991"
type input "tennesseegrand@gmail.com"
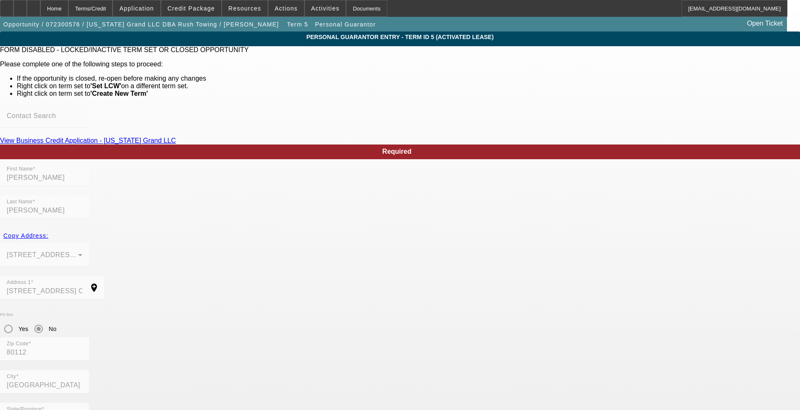
click at [68, 5] on div "Home" at bounding box center [54, 8] width 28 height 17
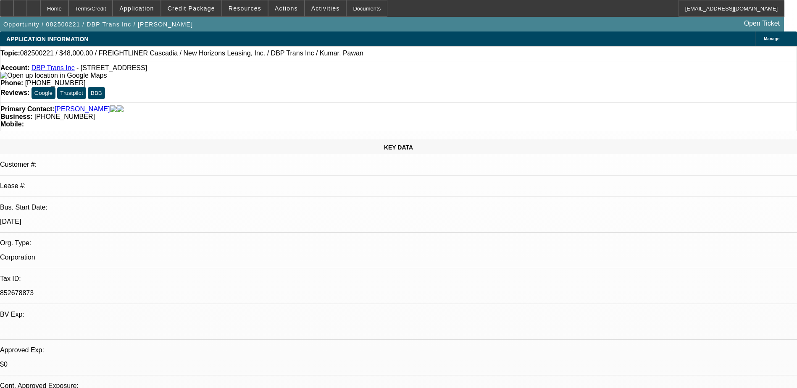
select select "0"
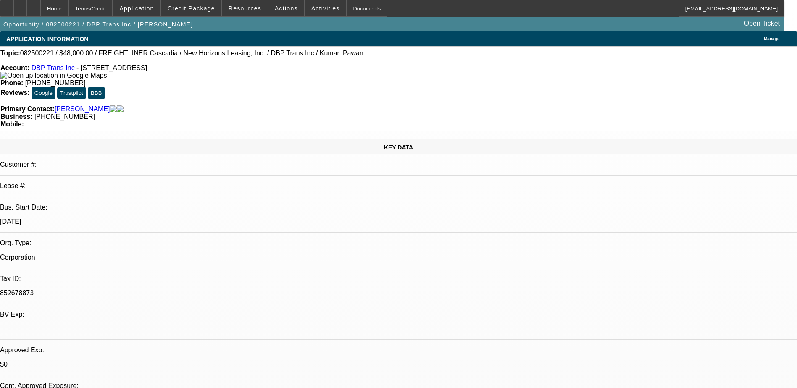
select select "0"
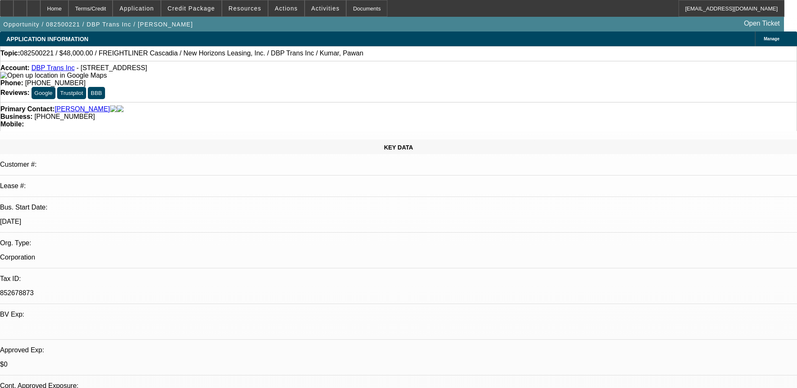
select select "0"
select select "0.1"
select select "1"
select select "2"
select select "21"
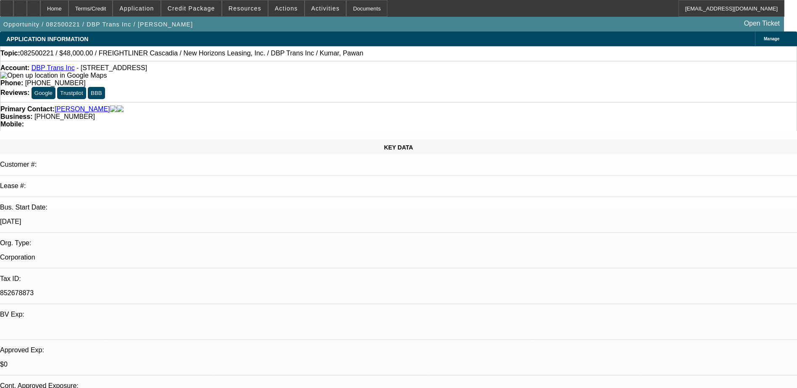
select select "1"
select select "2"
select select "21"
select select "1"
select select "2"
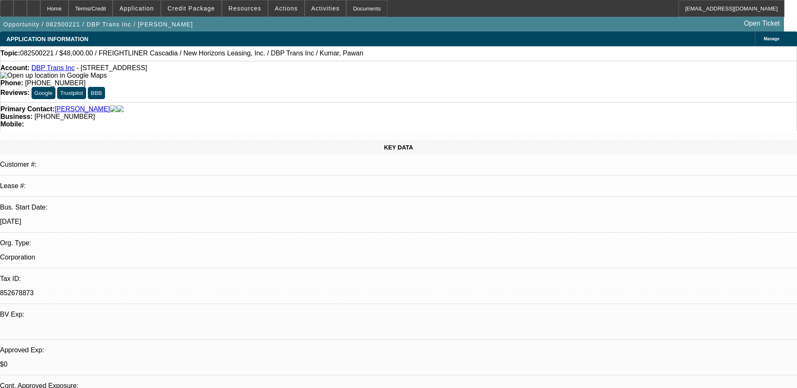
select select "21"
select select "1"
select select "2"
select select "4"
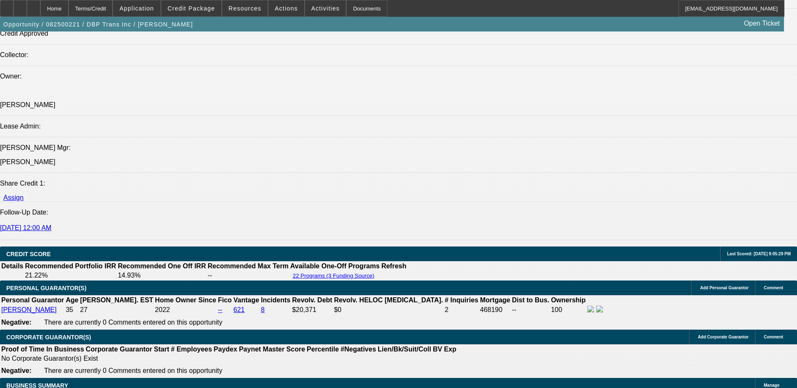
scroll to position [1218, 0]
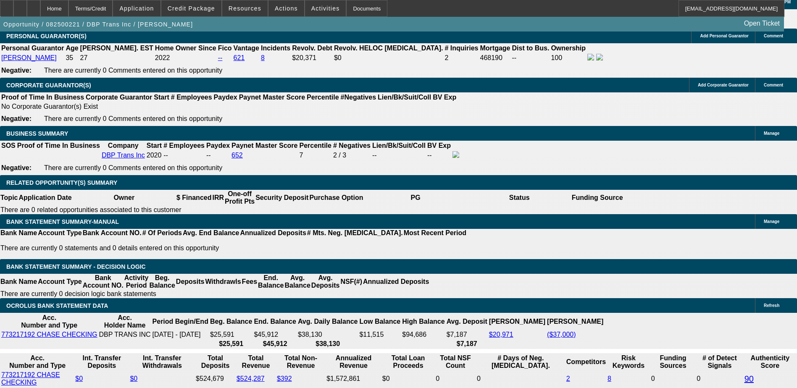
type input "$32,000.00"
type input "UNKNOWN"
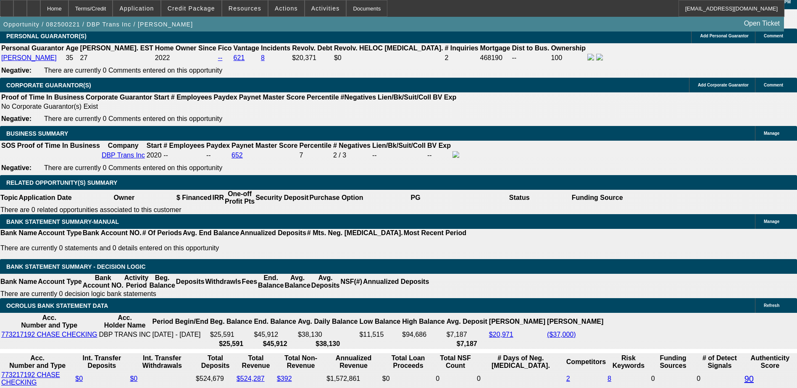
type input "$0.00"
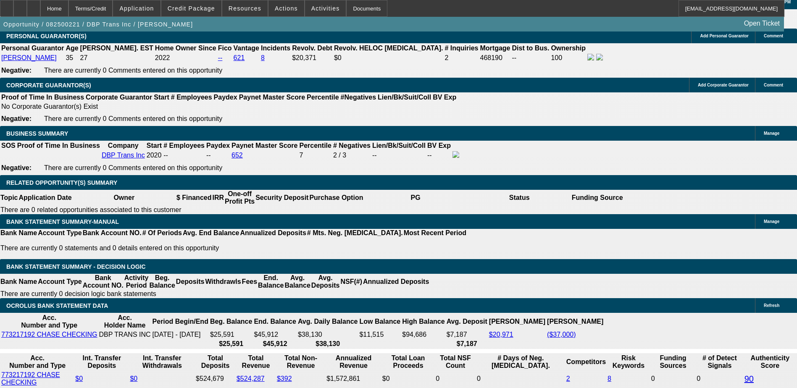
type input "$269"
type input "$2697"
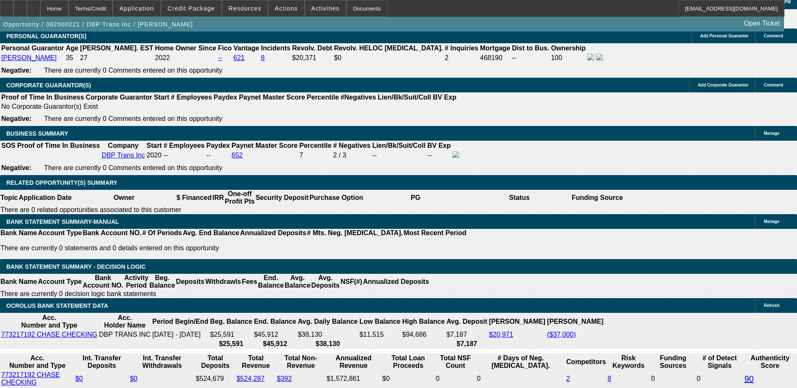
type input "13"
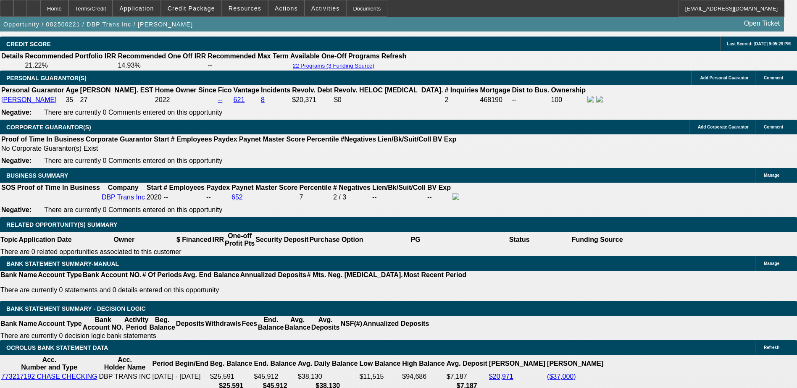
type input "$2,697.00"
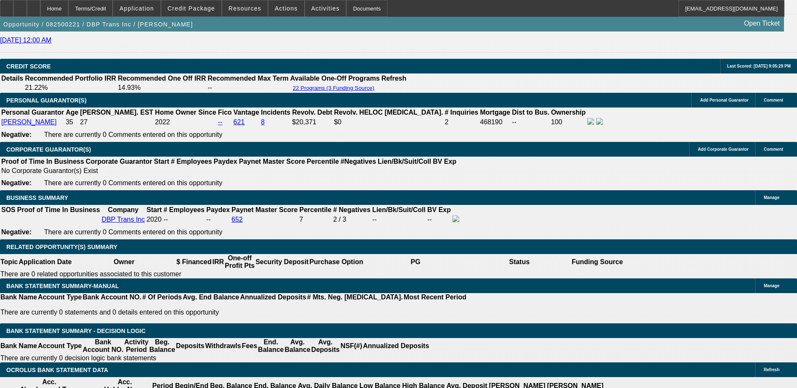
scroll to position [1134, 0]
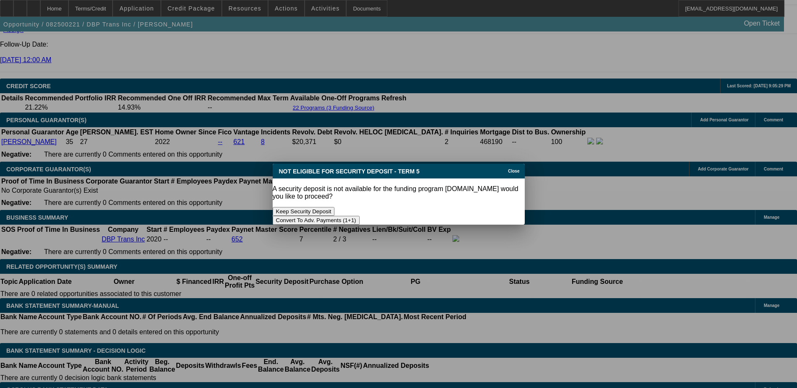
click at [335, 207] on button "Keep Security Deposit" at bounding box center [304, 211] width 62 height 9
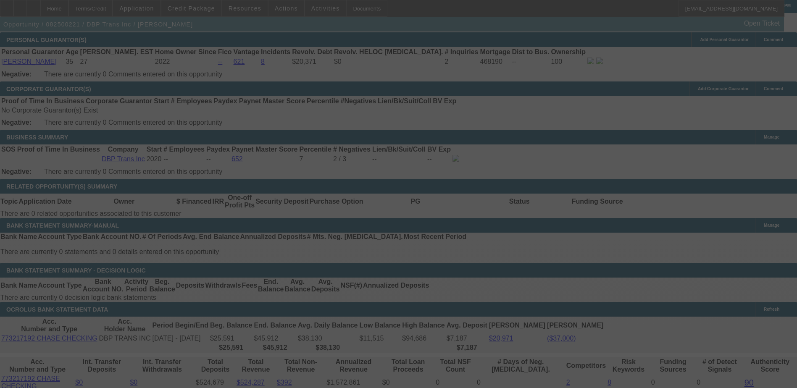
scroll to position [1218, 0]
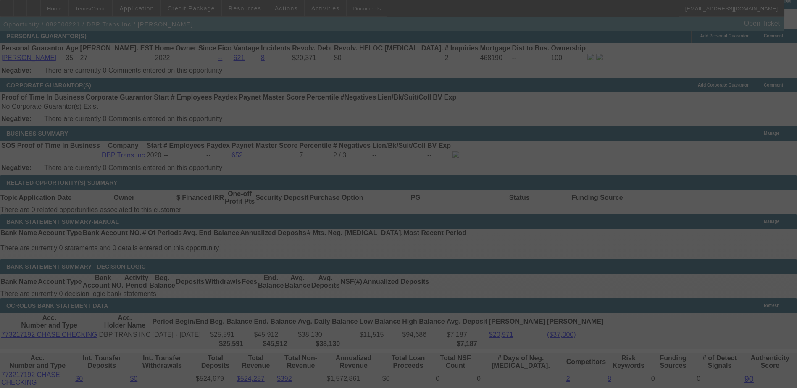
select select "0"
select select "2"
select select "0"
select select "21"
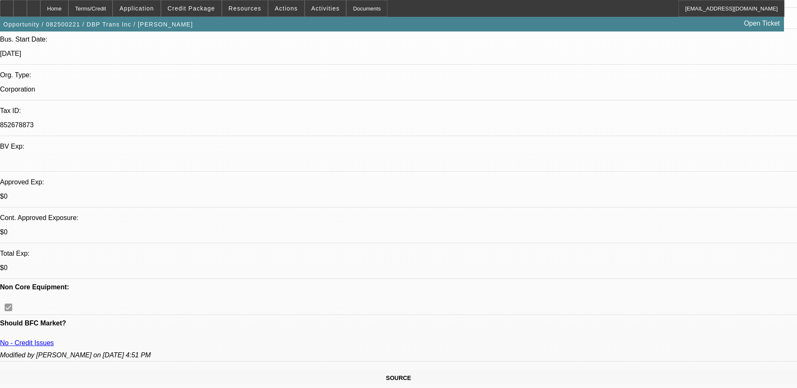
scroll to position [42, 0]
drag, startPoint x: 596, startPoint y: 279, endPoint x: 653, endPoint y: 295, distance: 58.6
copy div "Invoice from the vendor with the vehicle being sold to Dakota Financial, LLC an…"
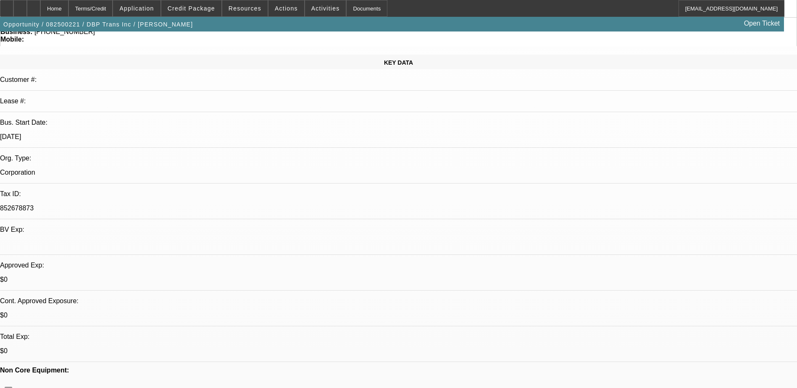
scroll to position [0, 0]
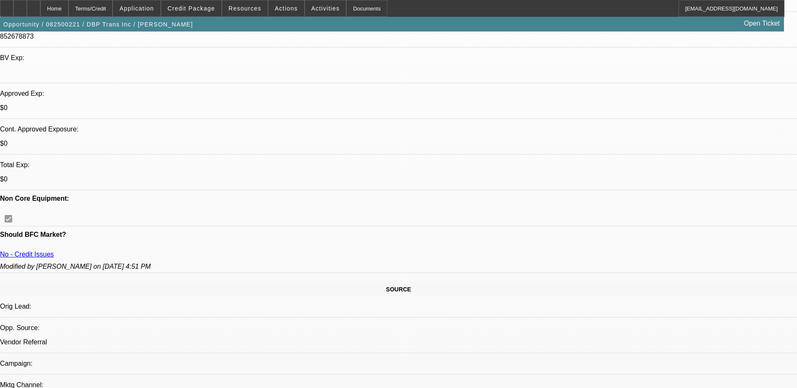
scroll to position [336, 0]
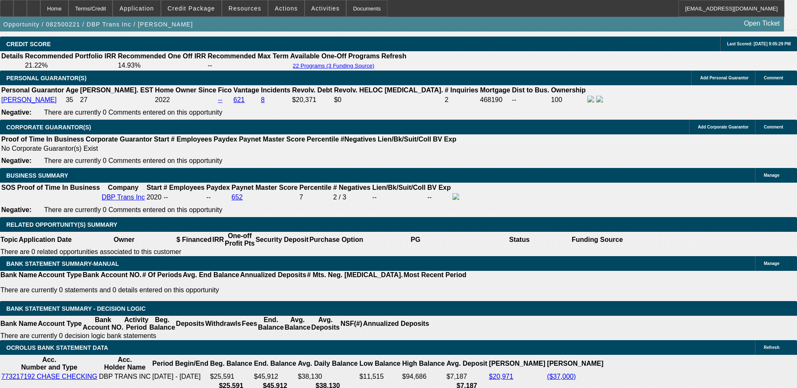
scroll to position [1218, 0]
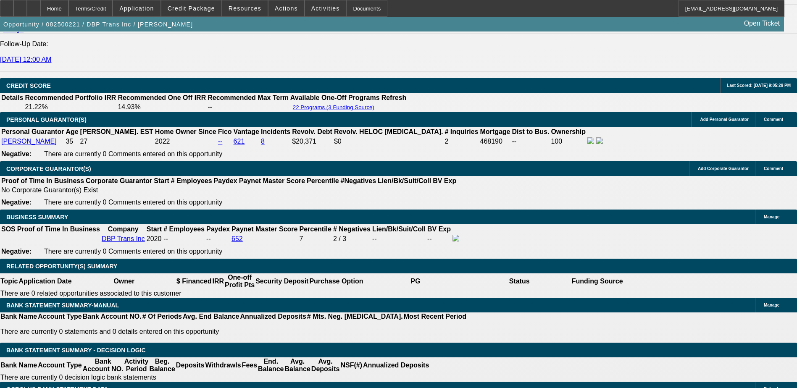
scroll to position [1134, 0]
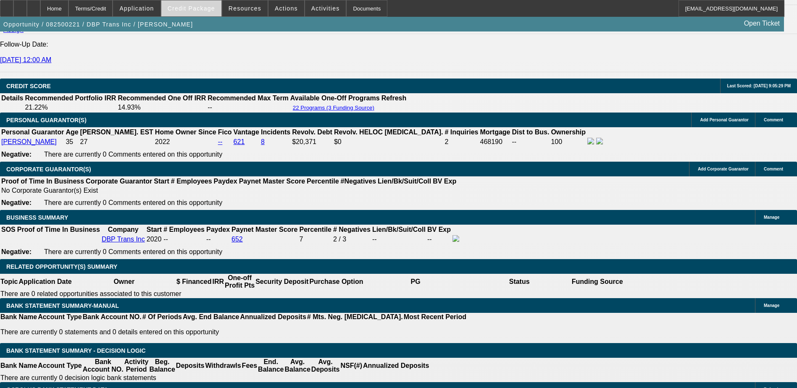
click at [202, 8] on span "Credit Package" at bounding box center [191, 8] width 47 height 7
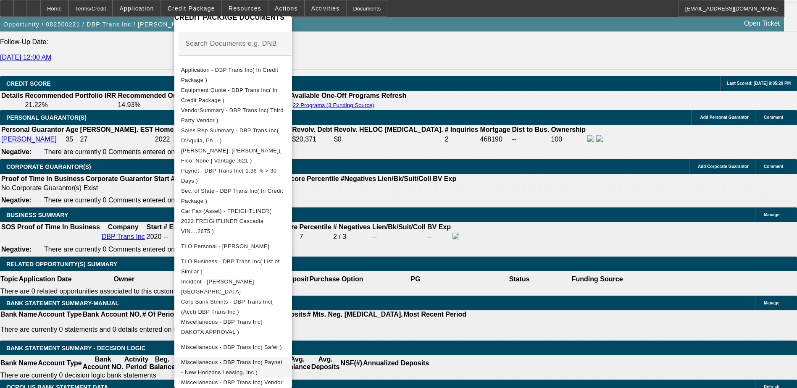
scroll to position [1176, 0]
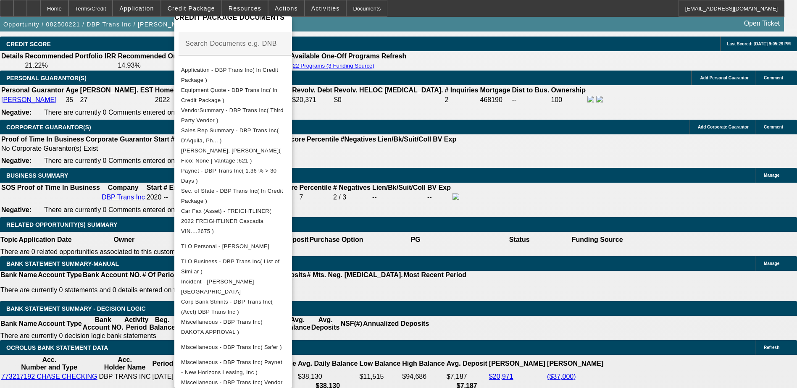
click at [466, 276] on div at bounding box center [398, 194] width 797 height 388
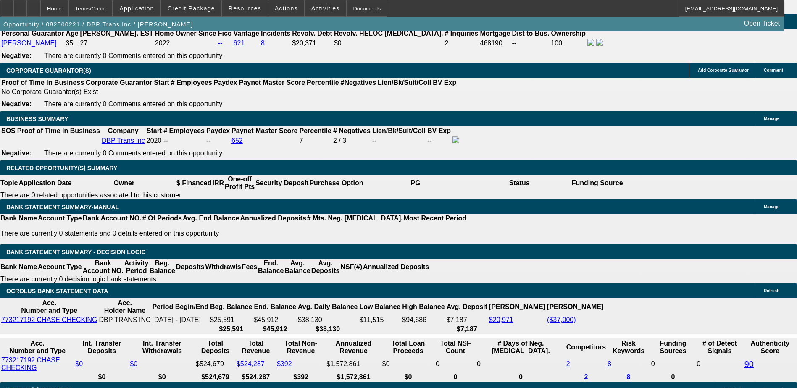
scroll to position [1218, 0]
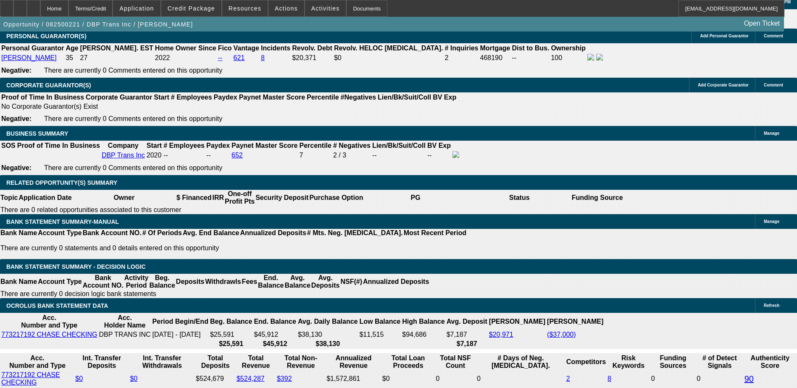
drag, startPoint x: 344, startPoint y: 219, endPoint x: 391, endPoint y: 222, distance: 47.5
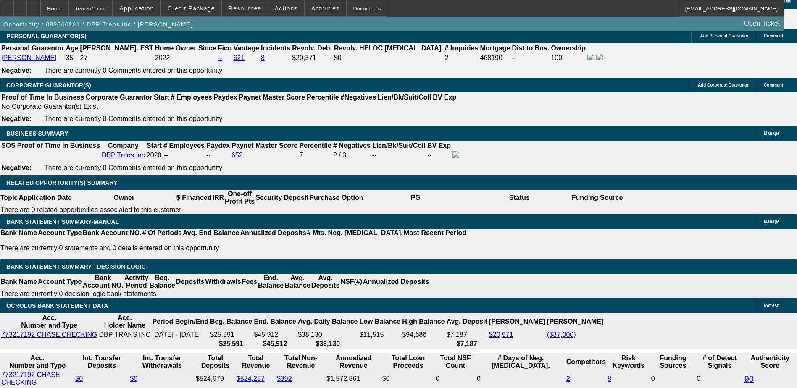
drag, startPoint x: 392, startPoint y: 222, endPoint x: 378, endPoint y: 218, distance: 15.2
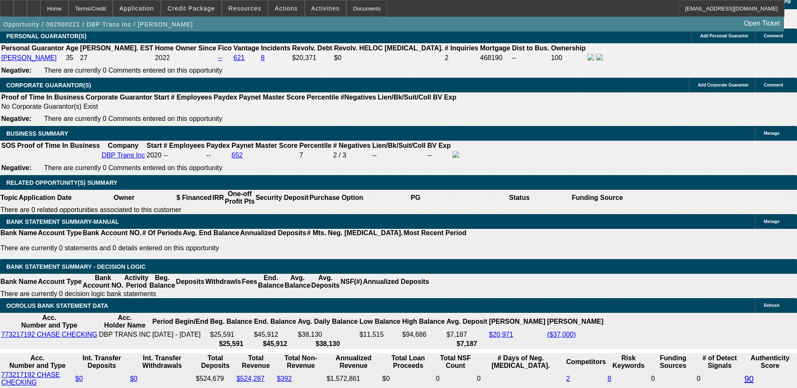
drag, startPoint x: 378, startPoint y: 218, endPoint x: 366, endPoint y: 225, distance: 13.8
drag, startPoint x: 365, startPoint y: 219, endPoint x: 364, endPoint y: 229, distance: 10.1
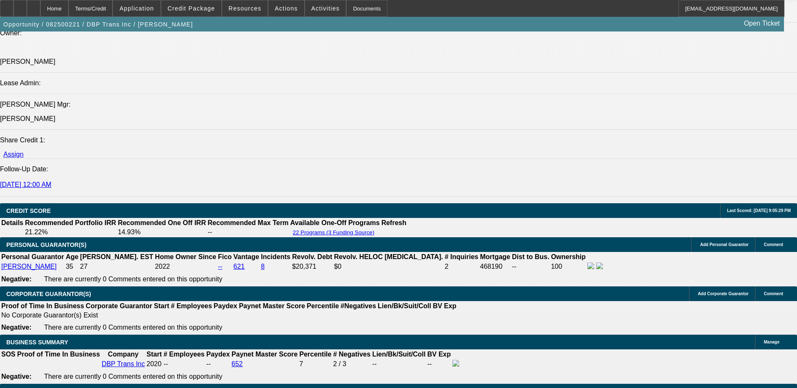
scroll to position [1008, 0]
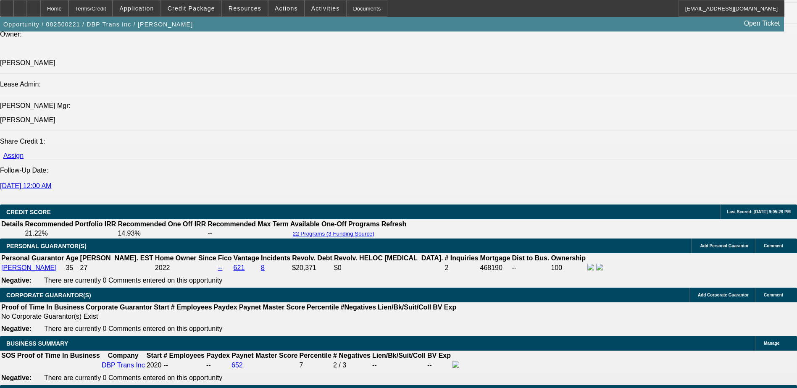
drag, startPoint x: 361, startPoint y: 268, endPoint x: 354, endPoint y: 278, distance: 12.8
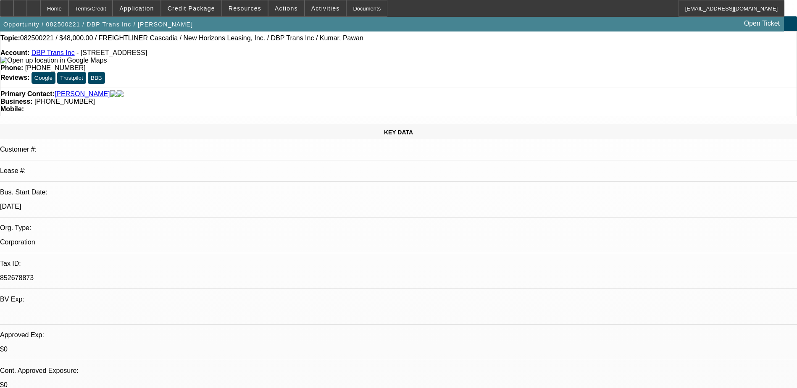
scroll to position [0, 0]
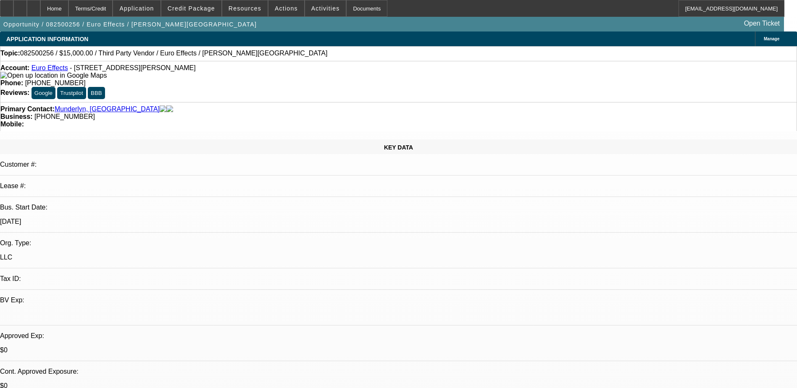
select select "0"
select select "2"
select select "0.1"
select select "1"
select select "2"
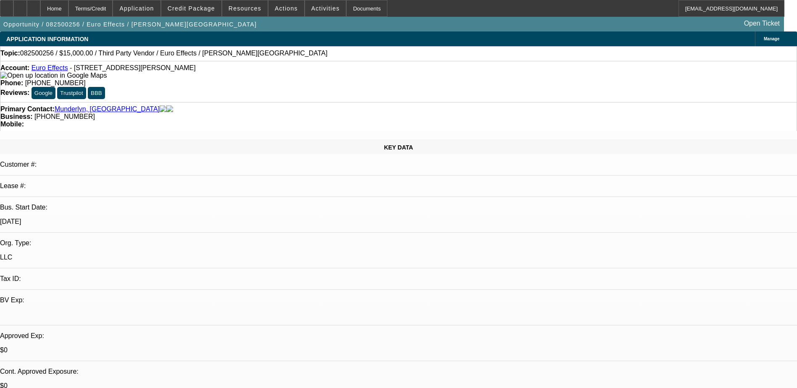
select select "4"
drag, startPoint x: 586, startPoint y: 190, endPoint x: 622, endPoint y: 201, distance: 37.3
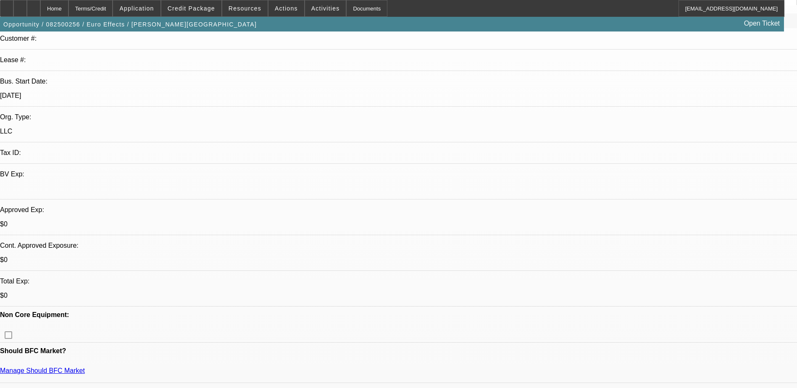
scroll to position [168, 0]
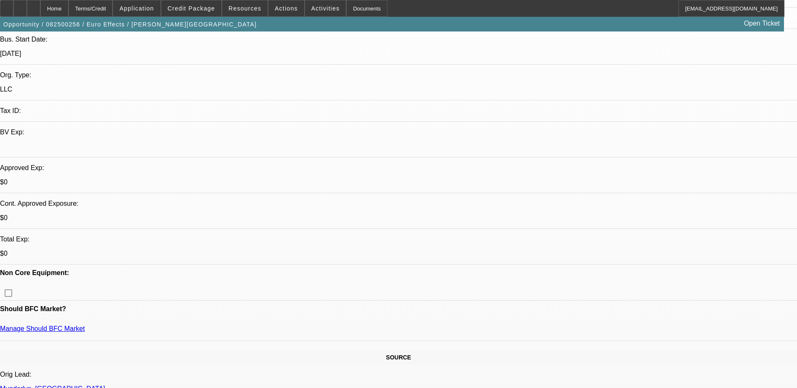
drag, startPoint x: 567, startPoint y: 207, endPoint x: 577, endPoint y: 206, distance: 10.1
drag, startPoint x: 577, startPoint y: 206, endPoint x: 583, endPoint y: 213, distance: 9.5
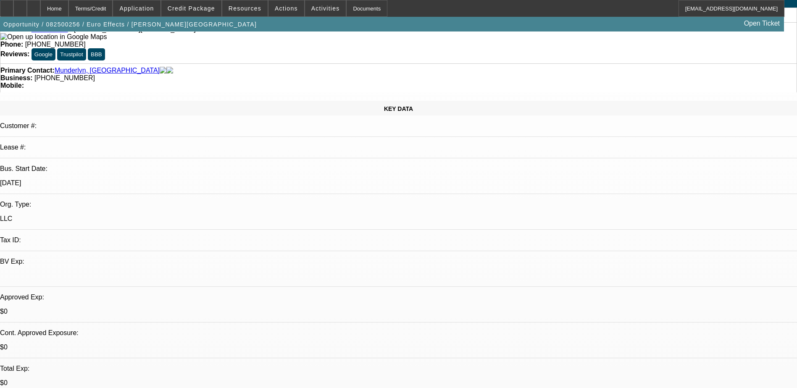
scroll to position [0, 0]
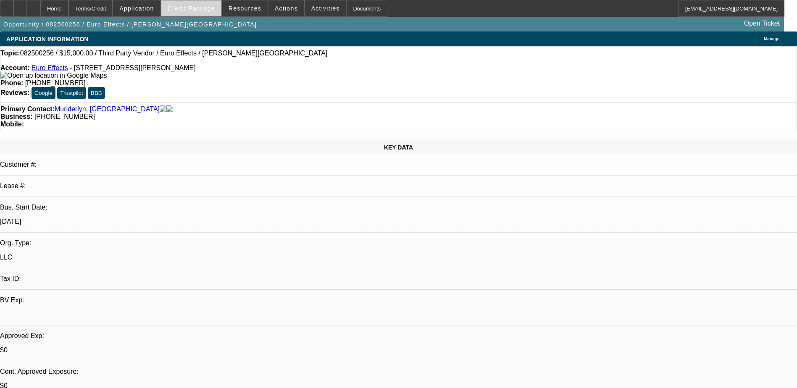
click at [201, 13] on span at bounding box center [191, 8] width 60 height 20
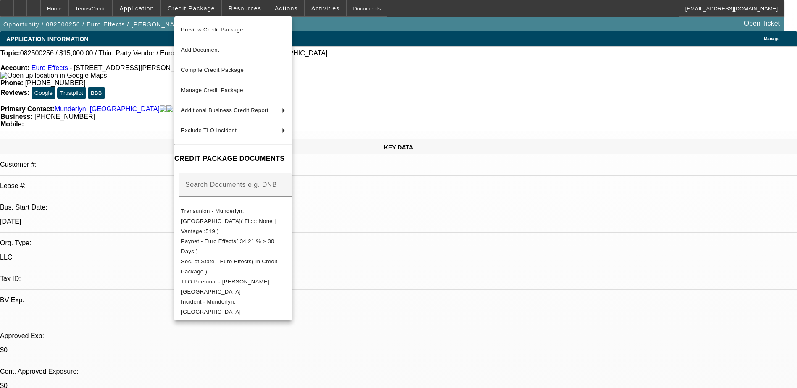
click at [442, 241] on div at bounding box center [398, 194] width 797 height 388
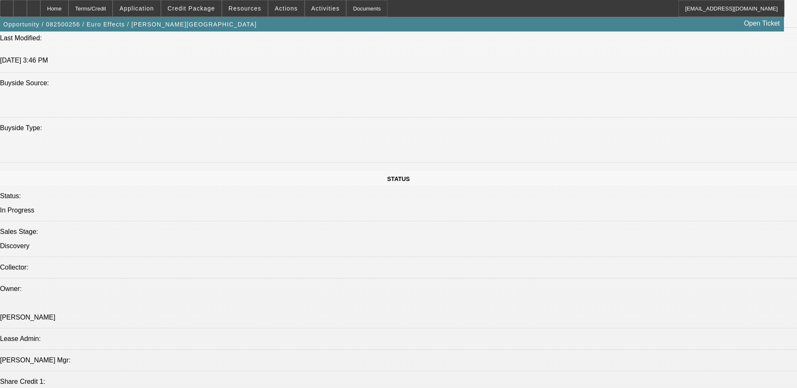
scroll to position [840, 0]
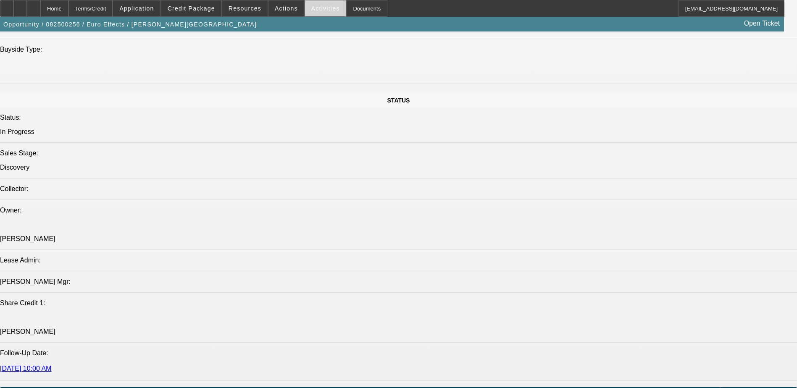
click at [311, 9] on span "Activities" at bounding box center [325, 8] width 29 height 7
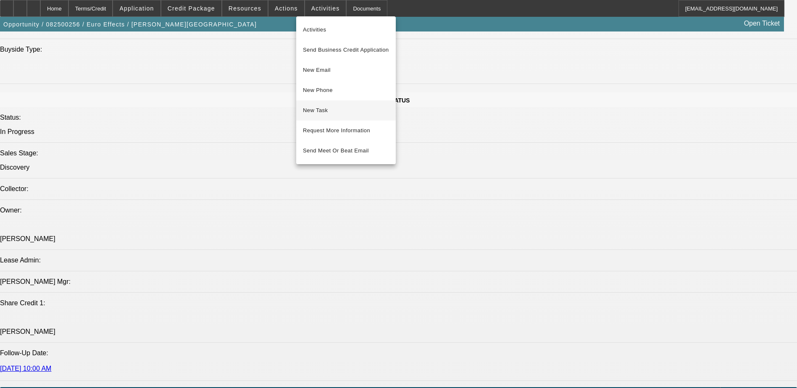
click at [339, 113] on span "New Task" at bounding box center [346, 110] width 86 height 10
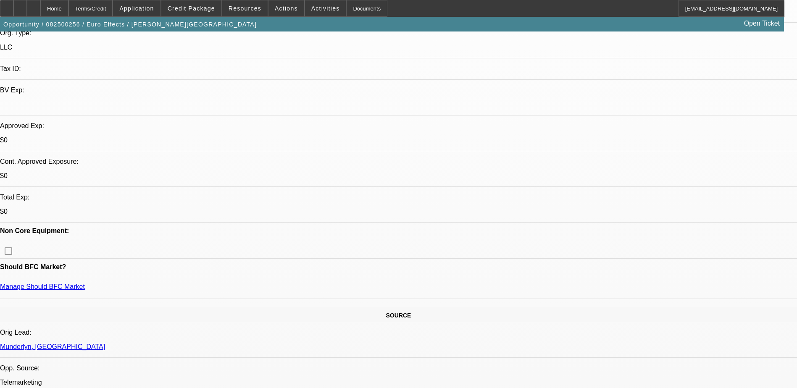
scroll to position [0, 0]
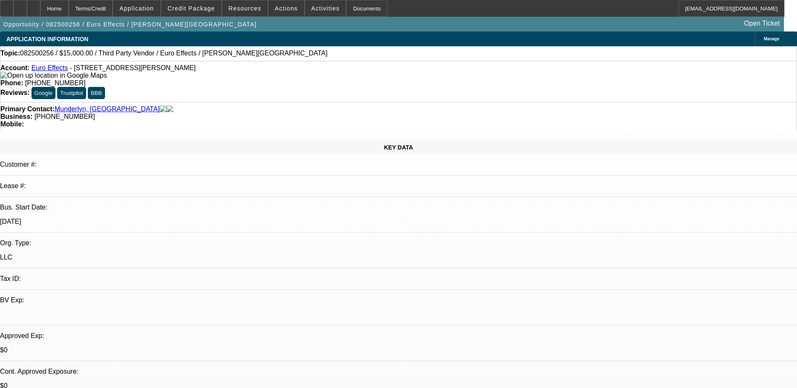
drag, startPoint x: 578, startPoint y: 173, endPoint x: 571, endPoint y: 126, distance: 48.0
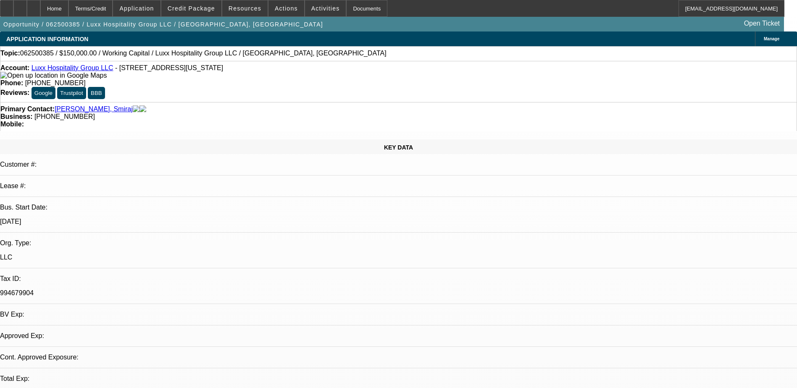
select select "0"
select select "2"
select select "0"
select select "6"
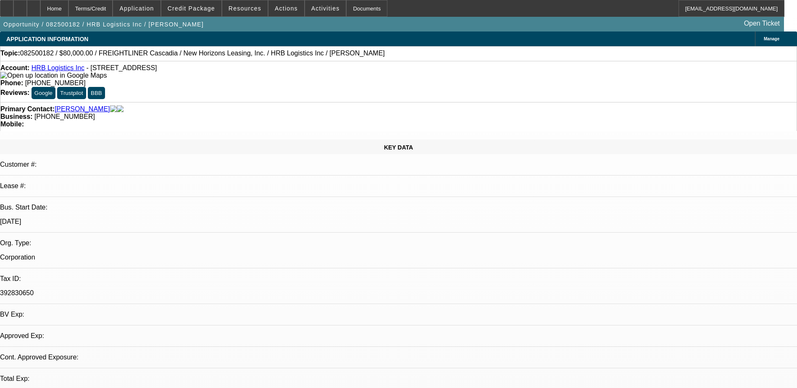
select select "0"
select select "2"
select select "0.1"
select select "1"
select select "2"
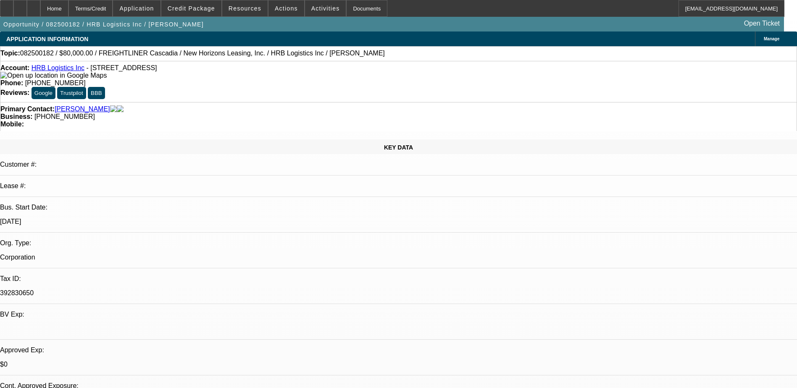
select select "4"
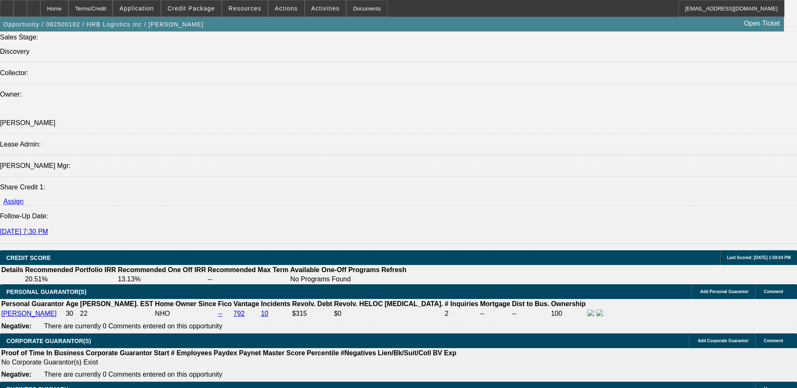
scroll to position [1050, 0]
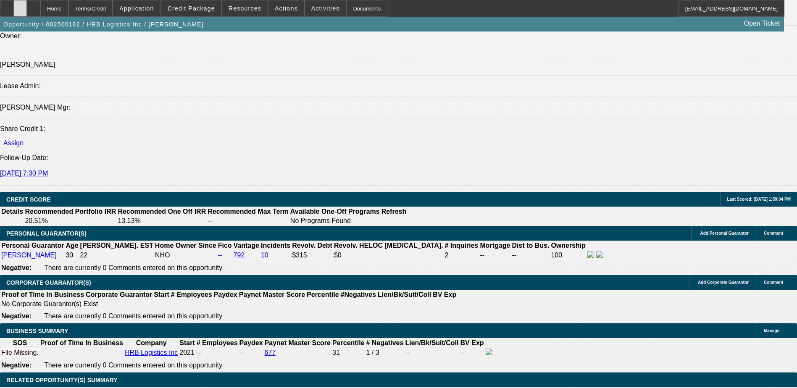
click at [27, 4] on div at bounding box center [19, 8] width 13 height 17
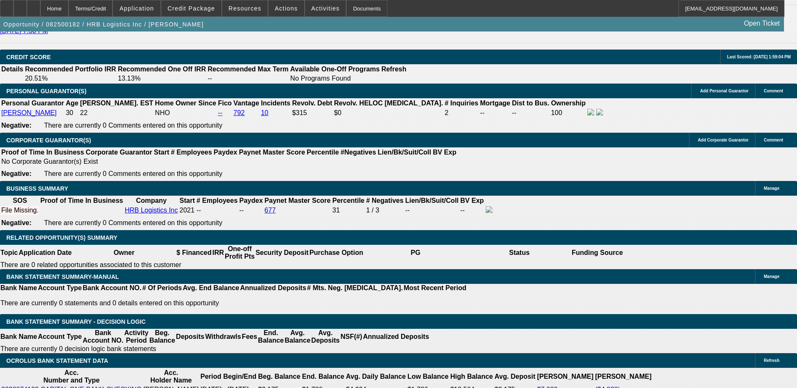
scroll to position [1260, 0]
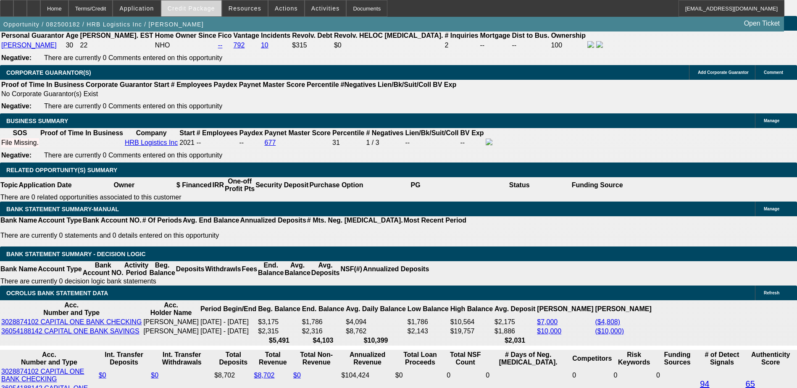
click at [199, 8] on span "Credit Package" at bounding box center [191, 8] width 47 height 7
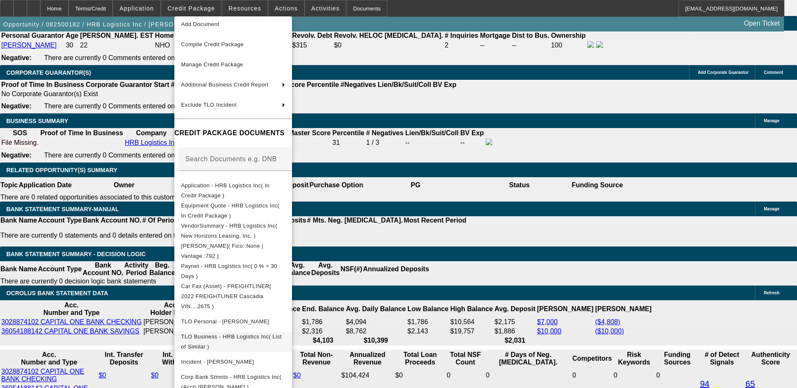
scroll to position [60, 0]
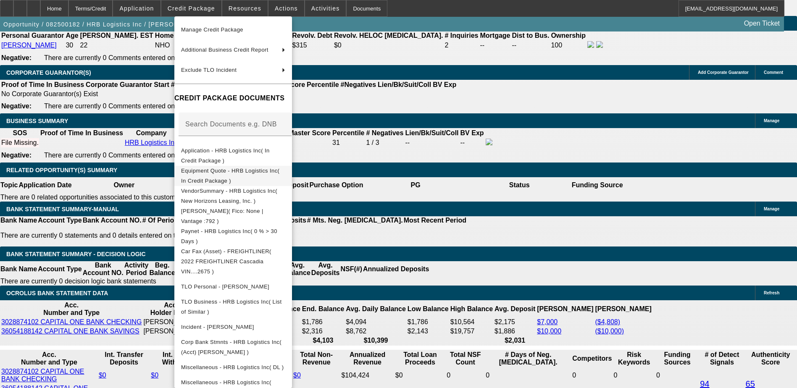
click at [279, 173] on span "Equipment Quote - HRB Logistics Inc( In Credit Package )" at bounding box center [230, 176] width 98 height 16
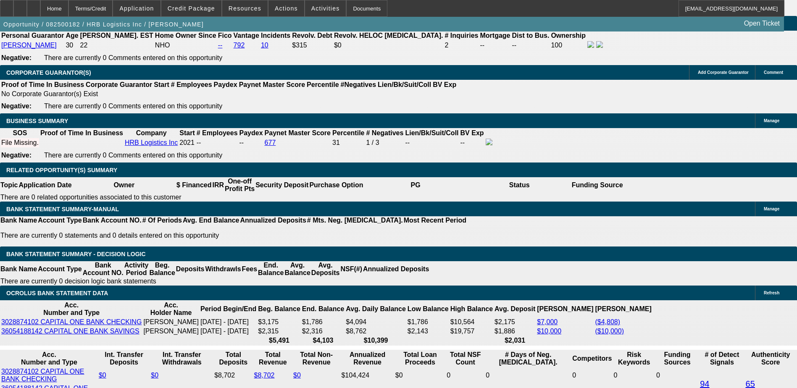
drag, startPoint x: 315, startPoint y: 220, endPoint x: 255, endPoint y: 180, distance: 71.2
type input "$0.00"
type input "UNKNOWN"
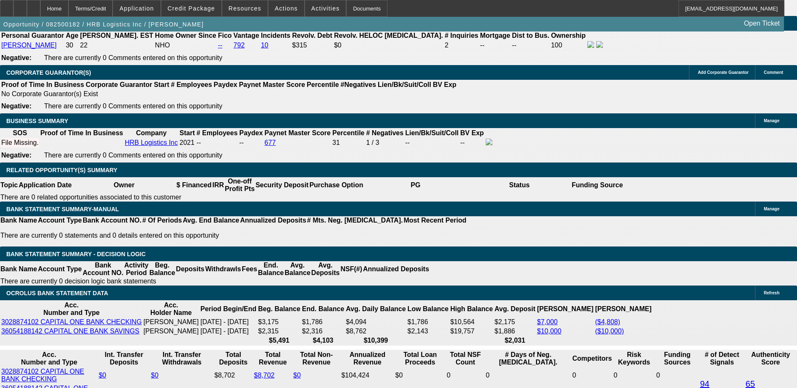
click at [200, 10] on span "Credit Package" at bounding box center [191, 8] width 47 height 7
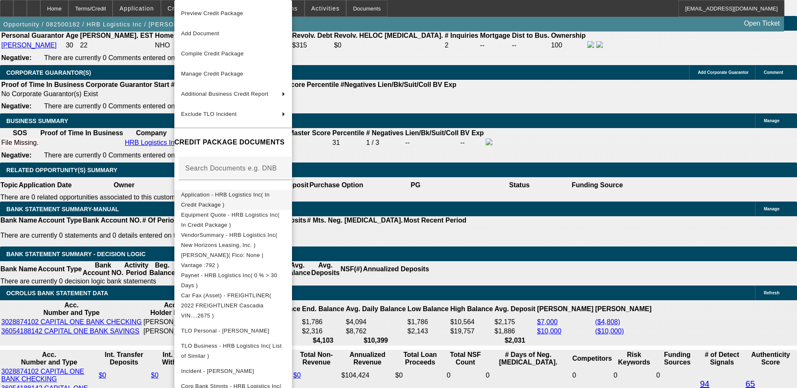
click at [239, 198] on span "Application - HRB Logistics Inc( In Credit Package )" at bounding box center [225, 200] width 89 height 16
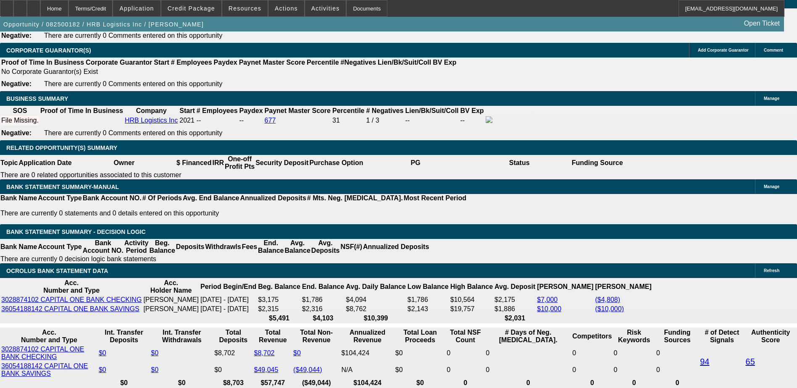
scroll to position [1302, 0]
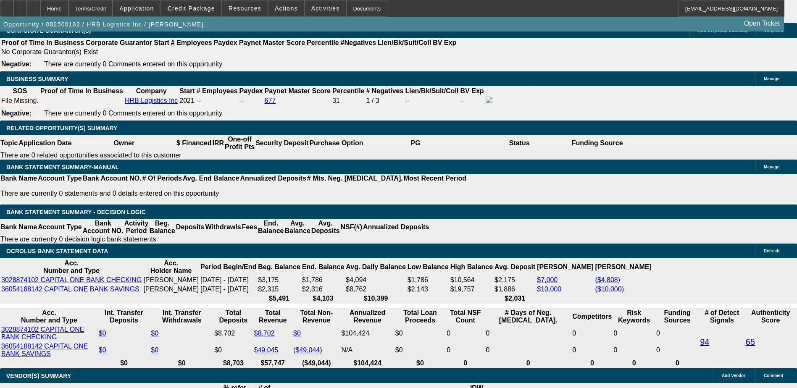
type input "60"
type input "10"
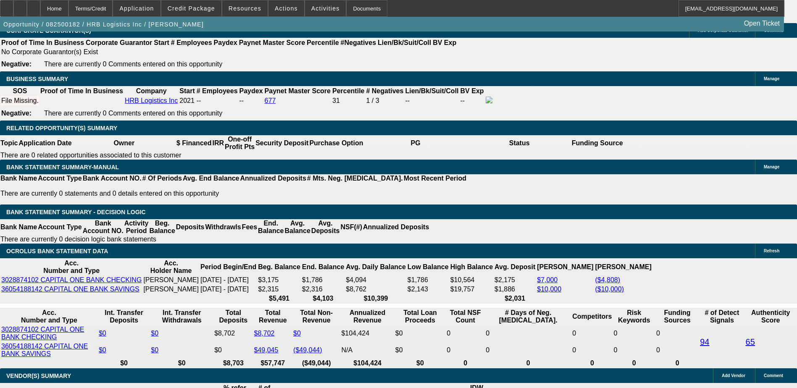
type input "$2,735.00"
type input "$1,367.50"
type input "$3,399.52"
type input "$1,699.76"
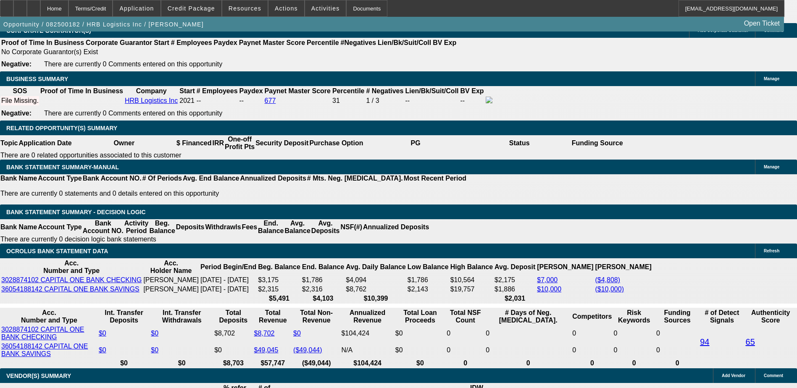
select select "1"
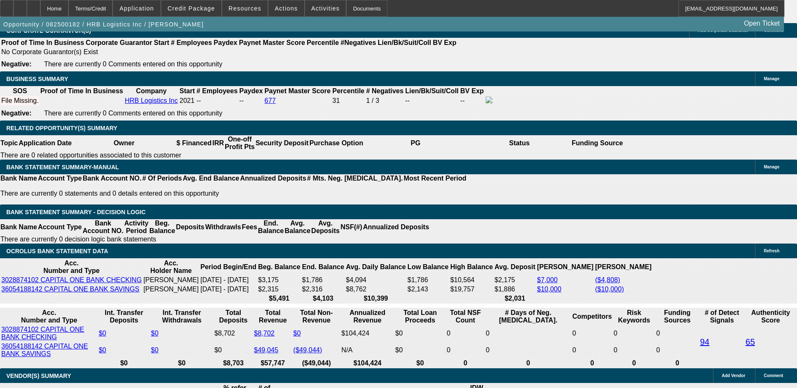
type input "$0.00"
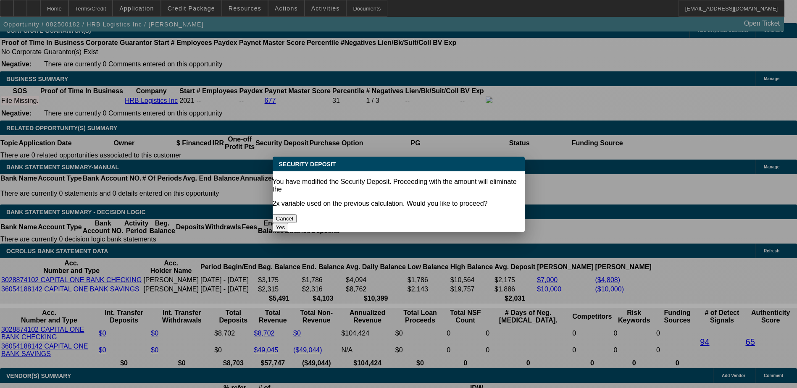
click at [310, 202] on body "Home Terms/Credit Application Credit Package Resources Actions Activities Docum…" at bounding box center [398, 280] width 797 height 3164
click at [289, 223] on button "Yes" at bounding box center [281, 227] width 16 height 9
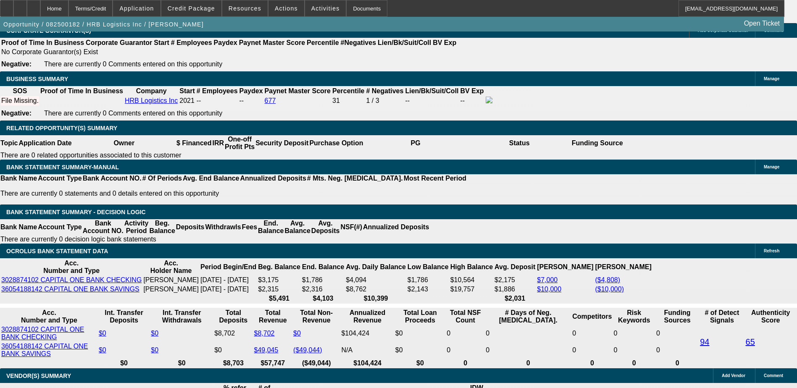
select select "0"
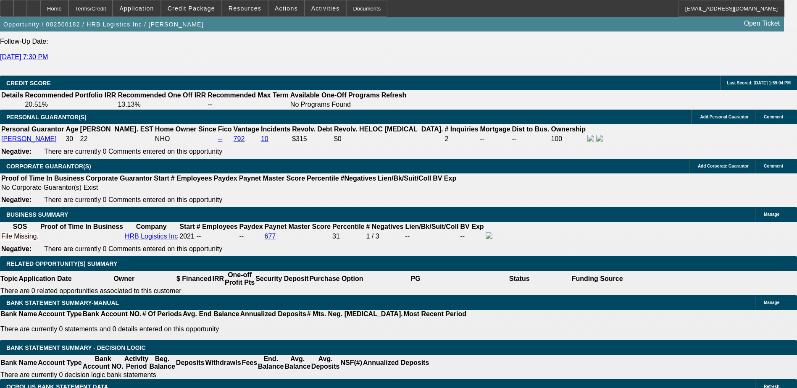
scroll to position [1134, 0]
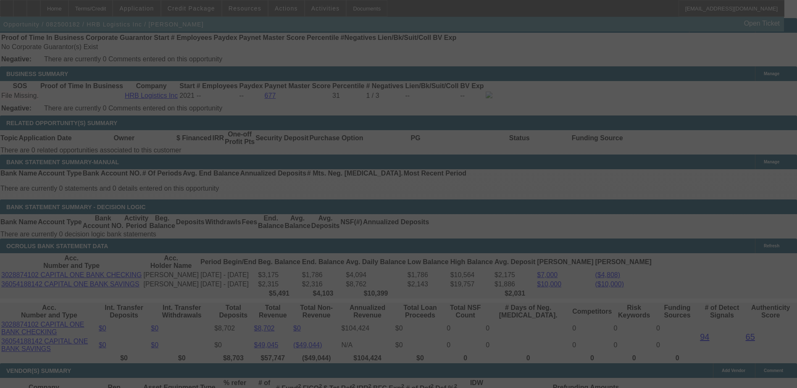
scroll to position [1302, 0]
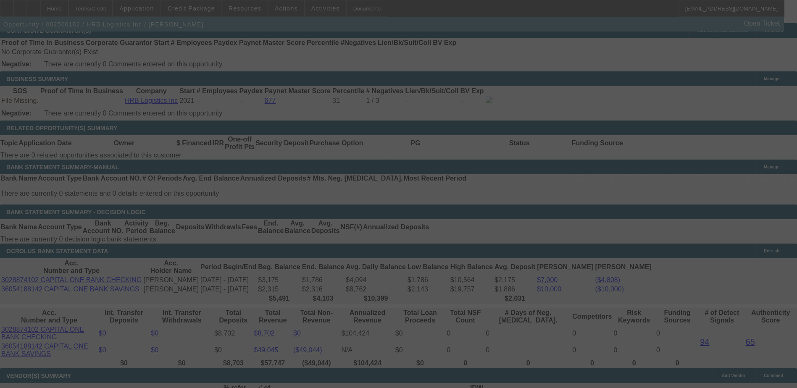
select select "0"
select select "0.1"
select select "4"
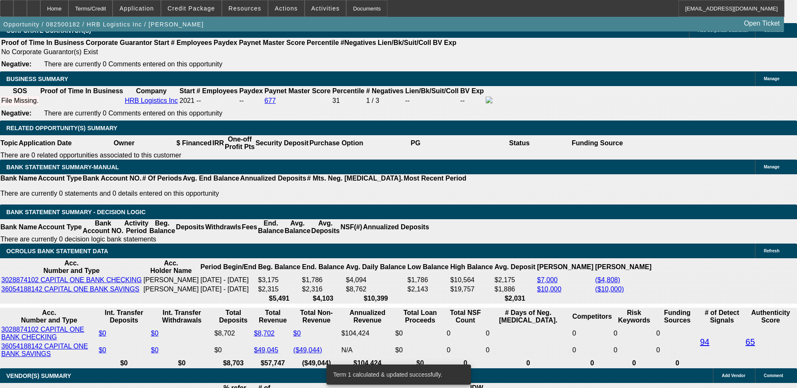
select select "0"
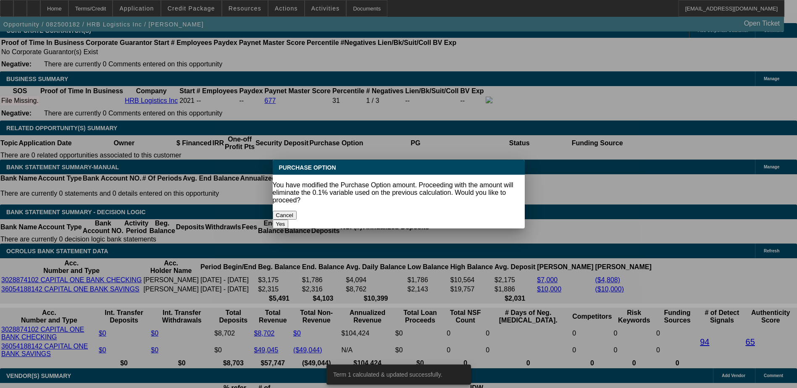
click at [289, 220] on button "Yes" at bounding box center [281, 224] width 16 height 9
type input "$0.00"
type input "UNKNOWN"
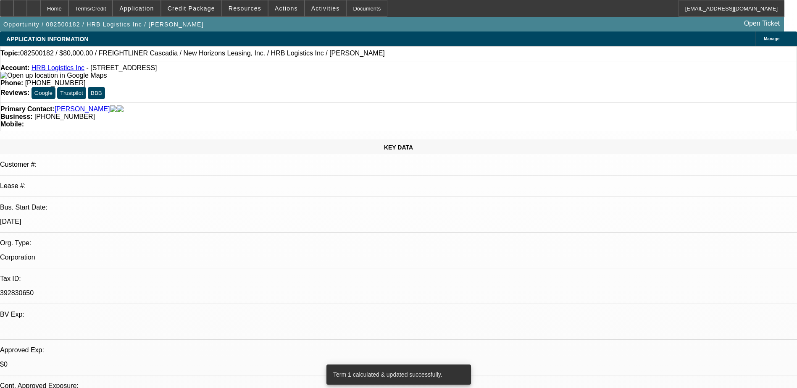
scroll to position [1302, 0]
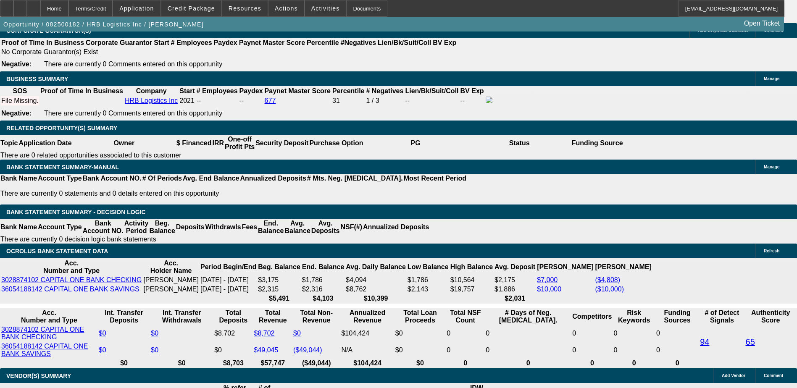
select select "6"
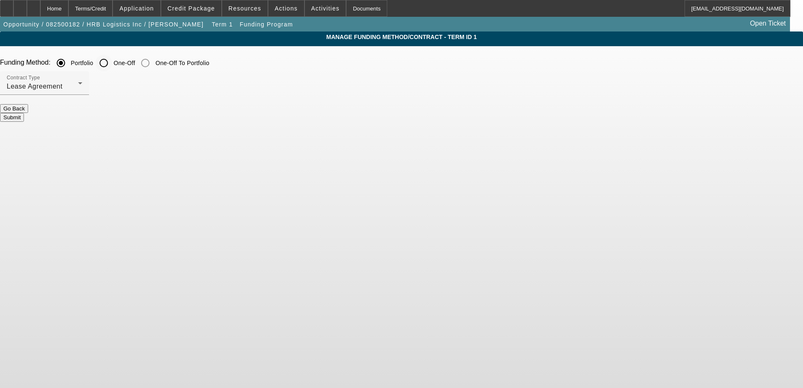
click at [112, 60] on input "One-Off" at bounding box center [103, 63] width 17 height 17
radio input "true"
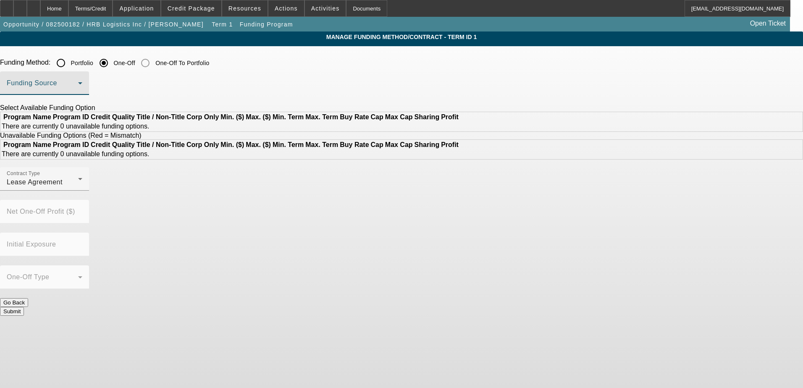
click at [78, 84] on span at bounding box center [42, 86] width 71 height 10
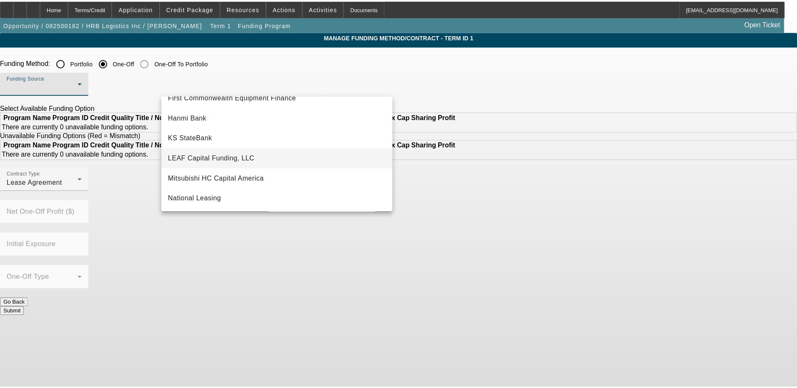
scroll to position [168, 0]
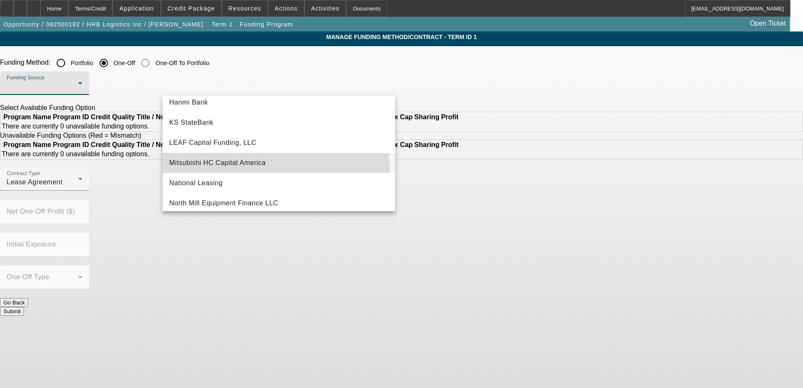
click at [230, 169] on mat-option "Mitsubishi HC Capital America" at bounding box center [279, 163] width 233 height 20
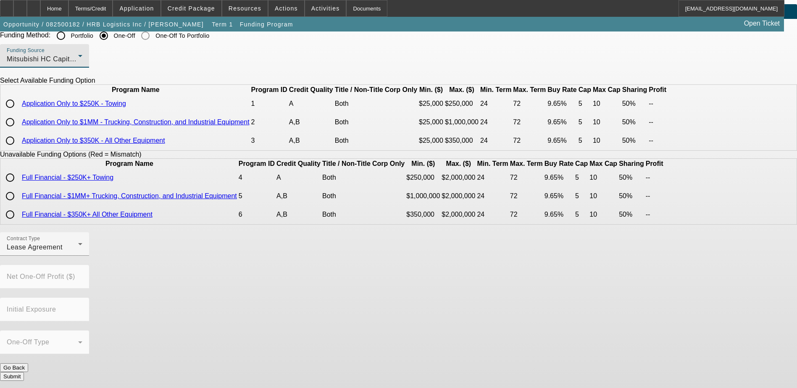
scroll to position [40, 0]
click at [18, 128] on input "radio" at bounding box center [10, 121] width 17 height 17
radio input "true"
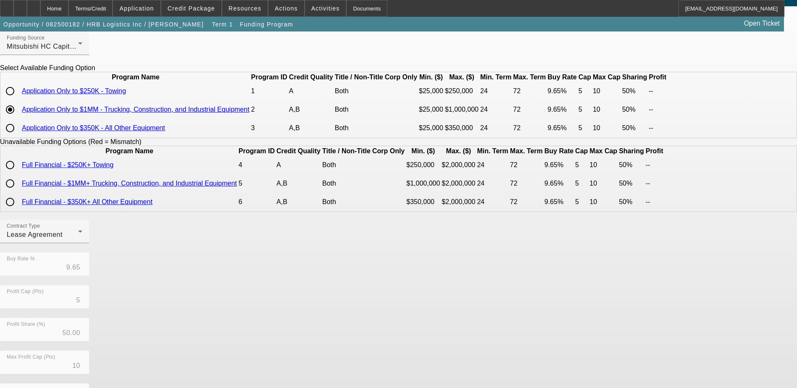
click at [87, 185] on app-term-manage-funding "Manage Funding Method/Contract - Term ID 1 Funding Method: Portfolio One-Off On…" at bounding box center [398, 249] width 797 height 515
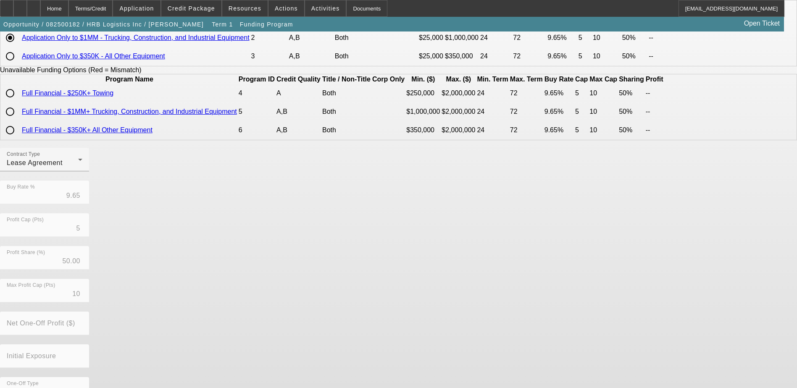
scroll to position [173, 0]
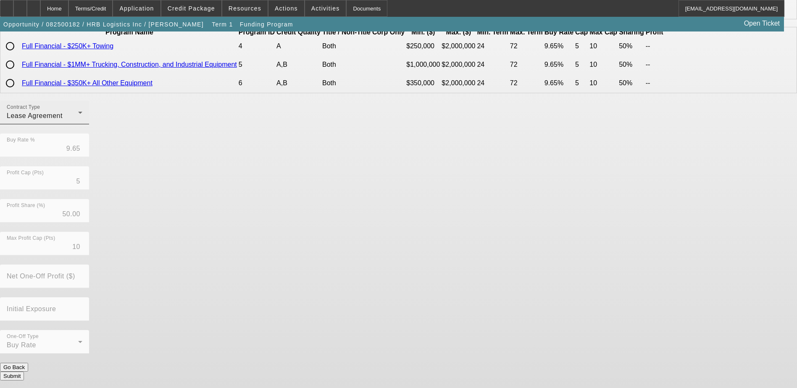
click at [82, 124] on div "Contract Type Lease Agreement" at bounding box center [45, 113] width 76 height 24
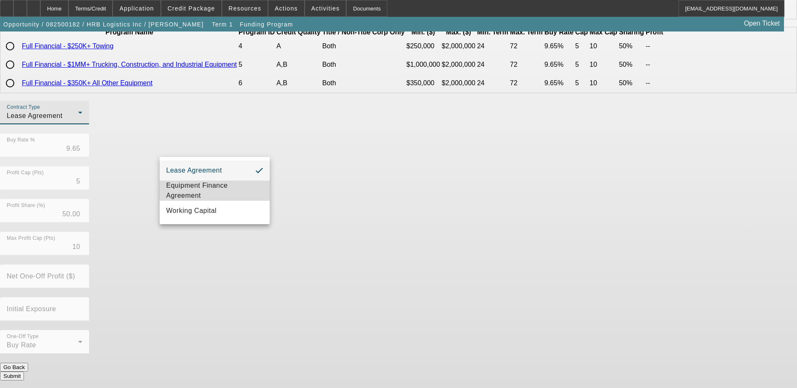
click at [219, 186] on span "Equipment Finance Agreement" at bounding box center [214, 191] width 97 height 20
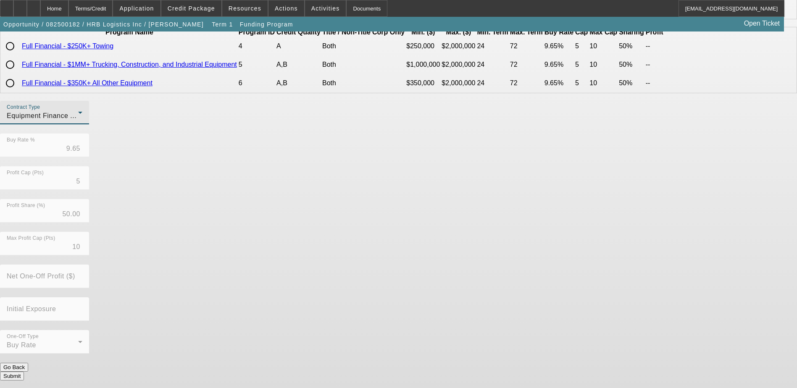
click at [326, 204] on div "Contract Type Equipment Finance Agreement Buy Rate % 9.65 Profit Cap (Pts) 5 Pr…" at bounding box center [398, 232] width 797 height 262
click at [24, 372] on button "Submit" at bounding box center [12, 376] width 24 height 9
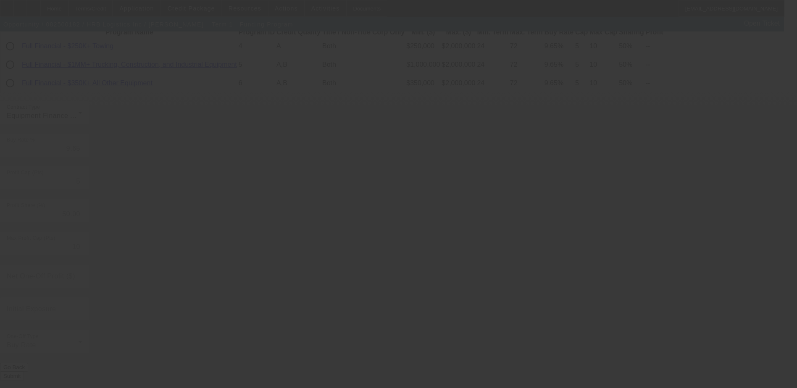
radio input "true"
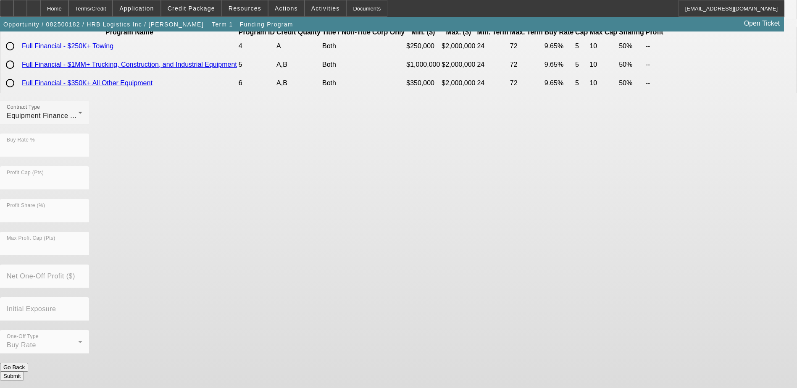
scroll to position [0, 0]
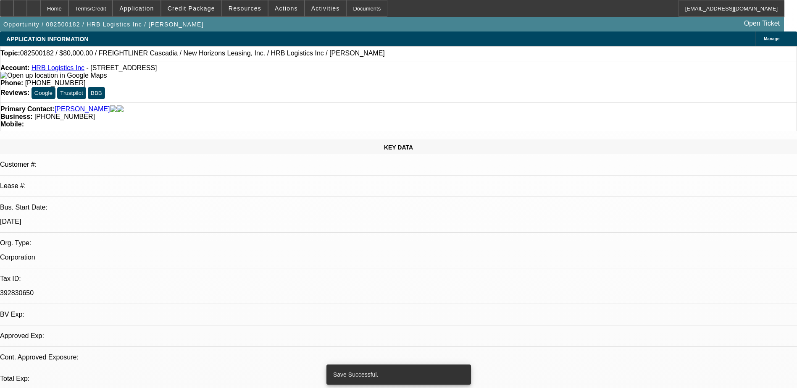
select select "0"
select select "6"
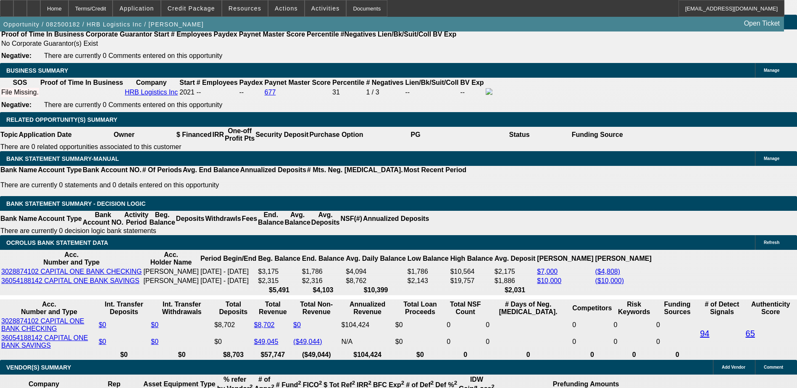
scroll to position [1260, 0]
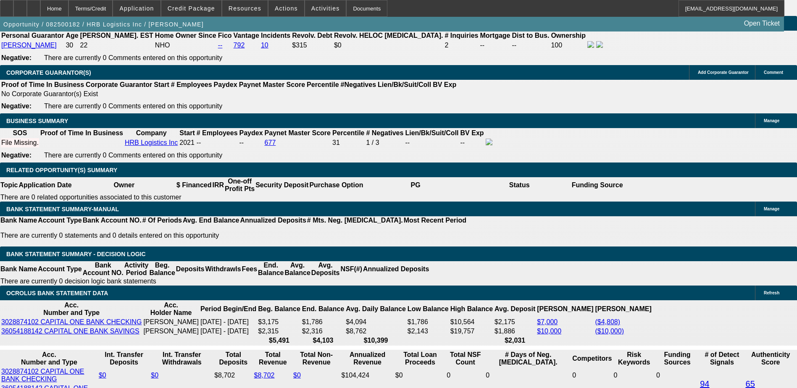
select select "0.1"
type input "$8,000.00"
type input "UNKNOWN"
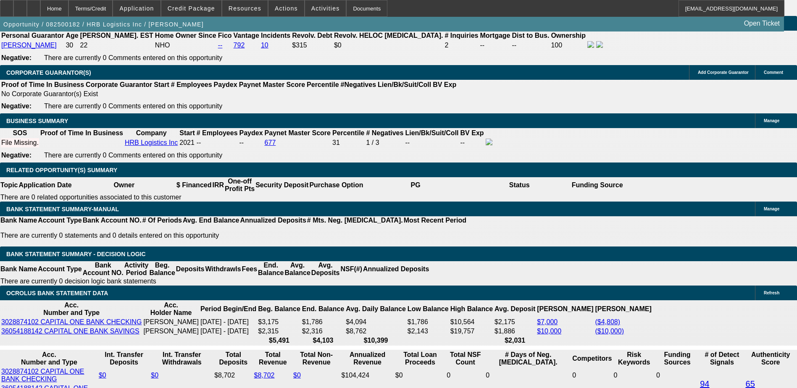
type input "$1,529.79"
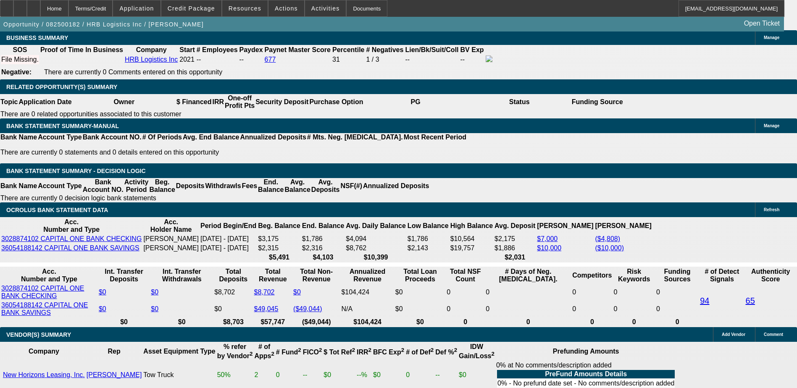
scroll to position [1344, 0]
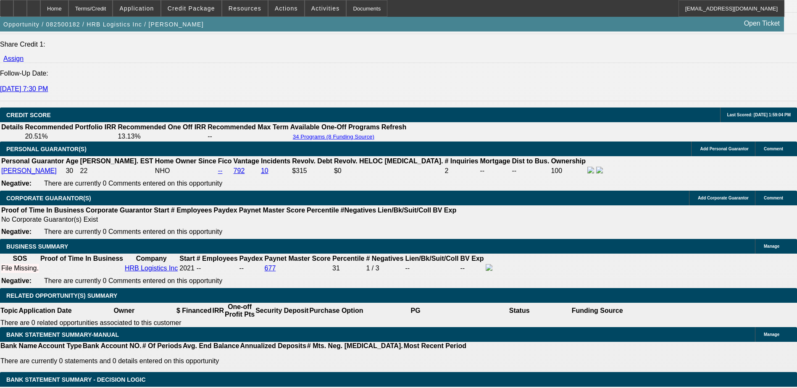
scroll to position [1134, 0]
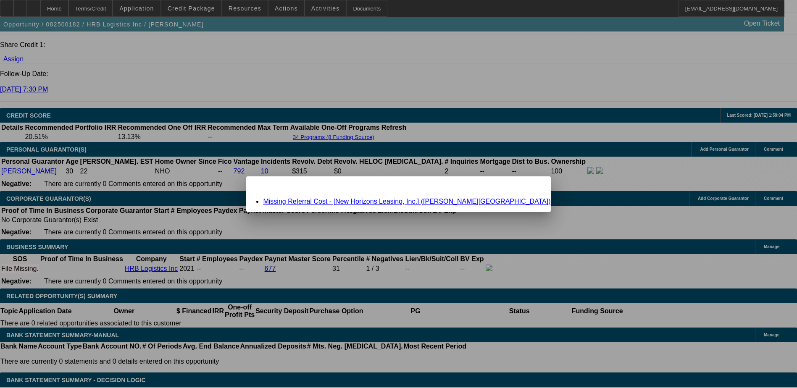
click at [418, 201] on link "Missing Referral Cost - [New Horizons Leasing, Inc.] (Crowley, Dyllan)" at bounding box center [406, 201] width 287 height 7
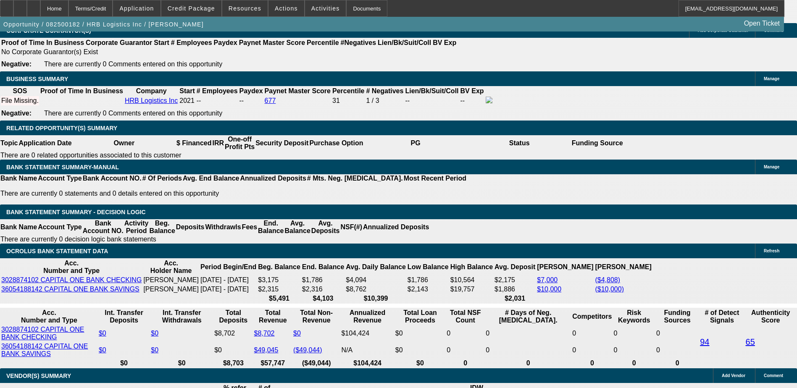
scroll to position [1386, 0]
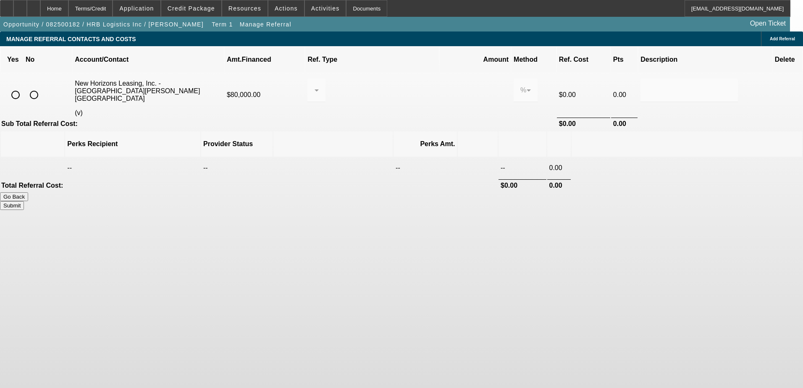
click at [42, 87] on input "radio" at bounding box center [34, 95] width 17 height 17
radio input "true"
click at [761, 44] on div "Add Referral" at bounding box center [782, 38] width 42 height 15
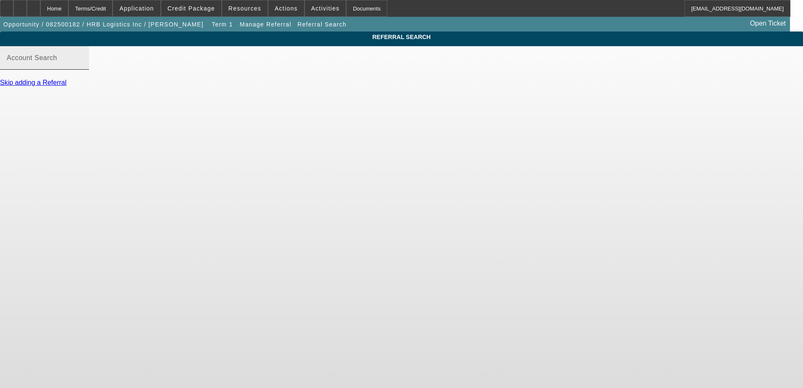
click at [82, 66] on input "Account Search" at bounding box center [45, 61] width 76 height 10
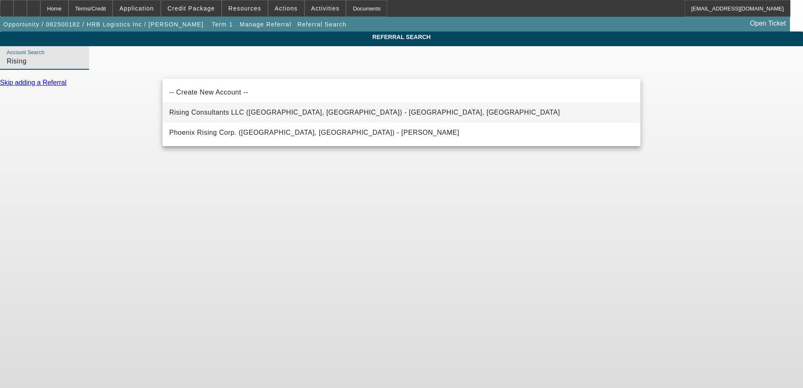
click at [229, 108] on span "Rising Consultants LLC (Ontario, CA) - Roma, Roma" at bounding box center [364, 113] width 391 height 10
type input "Rising Consultants LLC (Ontario, CA) - Roma, Roma"
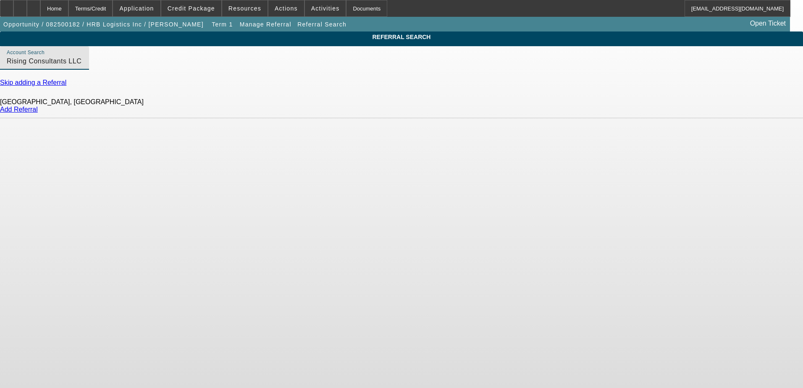
click at [38, 113] on link "Add Referral" at bounding box center [19, 109] width 38 height 7
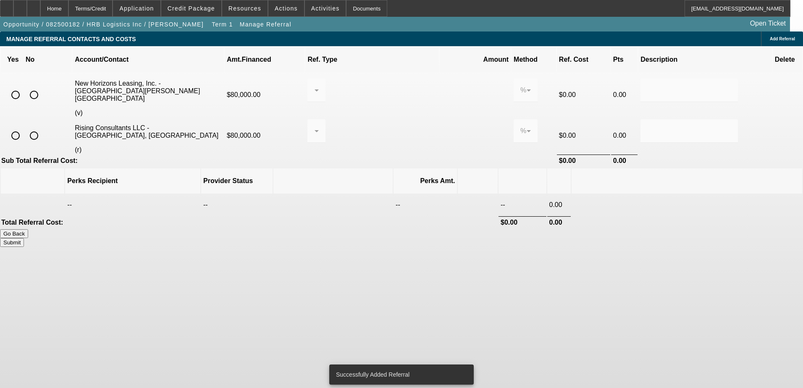
click at [42, 87] on input "radio" at bounding box center [34, 95] width 17 height 17
radio input "true"
click at [24, 127] on input "radio" at bounding box center [15, 135] width 17 height 17
radio input "true"
click at [315, 126] on div at bounding box center [314, 131] width 0 height 10
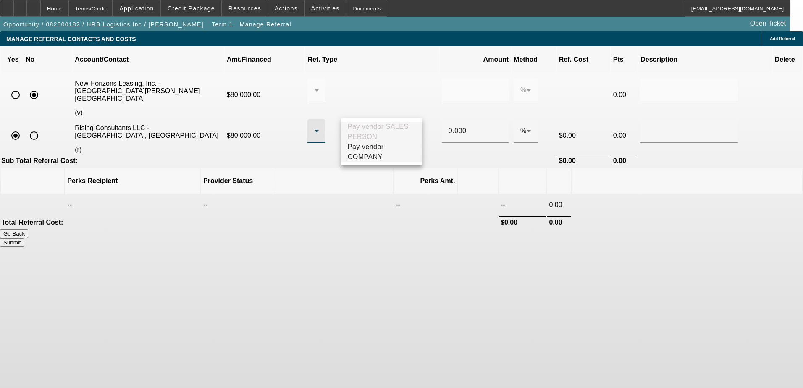
click at [372, 152] on span "Pay vendor COMPANY" at bounding box center [382, 152] width 68 height 20
click at [449, 126] on input "0.000" at bounding box center [475, 131] width 53 height 10
type input "1.000"
drag, startPoint x: 461, startPoint y: 300, endPoint x: 507, endPoint y: 261, distance: 59.6
click at [463, 299] on body "Home Terms/Credit Application Credit Package Resources Actions Activities Docum…" at bounding box center [401, 194] width 803 height 388
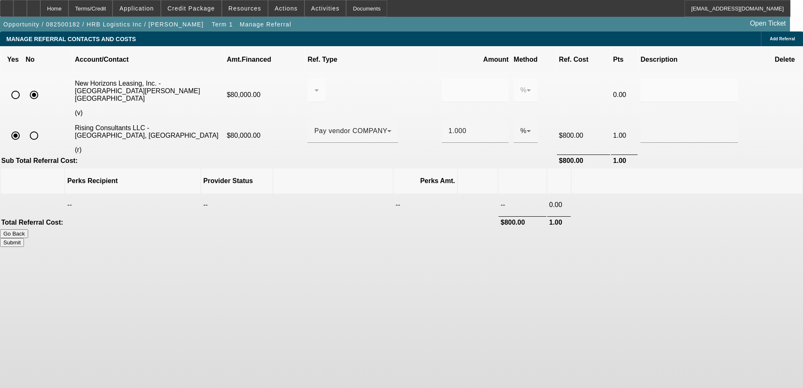
click at [24, 238] on button "Submit" at bounding box center [12, 242] width 24 height 9
type input "0.000"
type input "1.000"
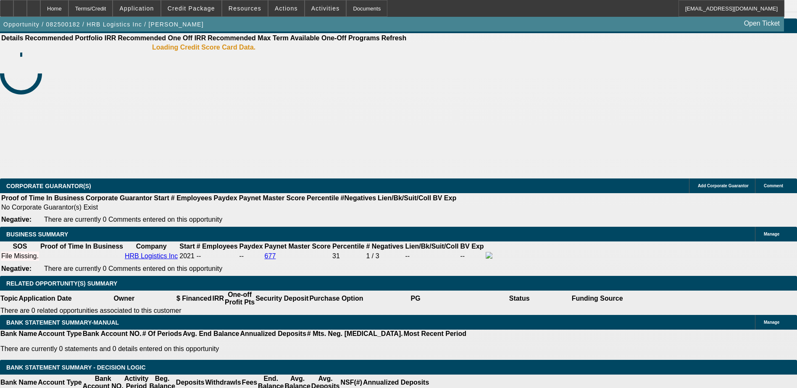
select select "0"
select select "6"
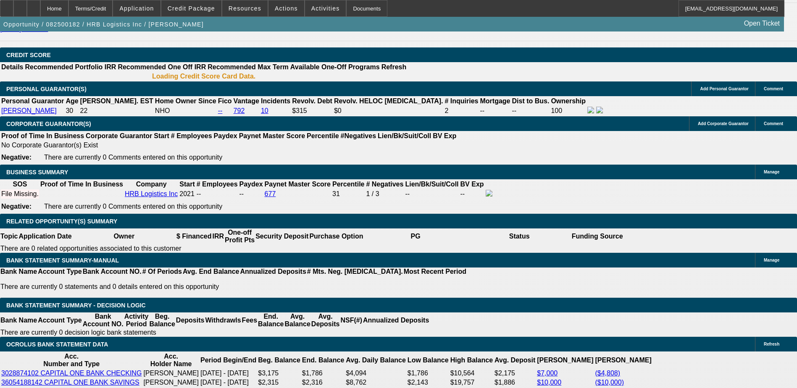
scroll to position [1204, 0]
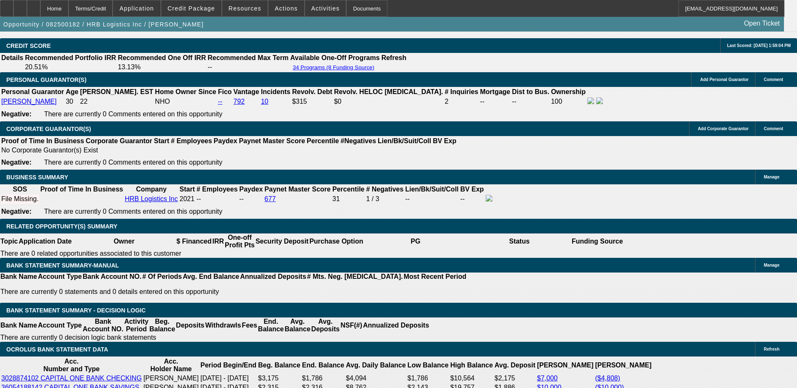
type input "4"
type input "UNKNOWN"
type input "48"
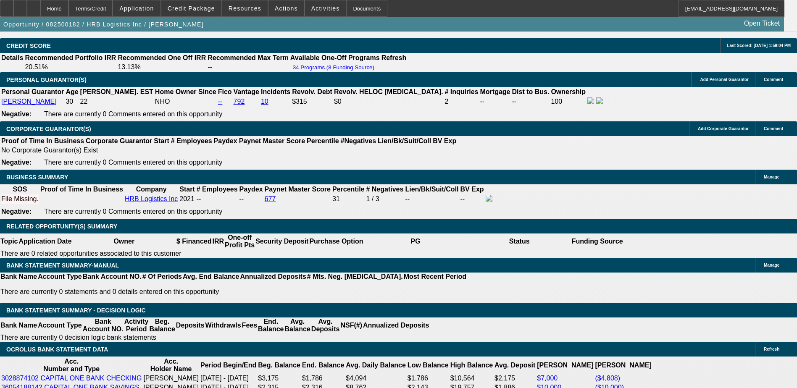
type input "$2,029.01"
type input "48"
select select "0.15"
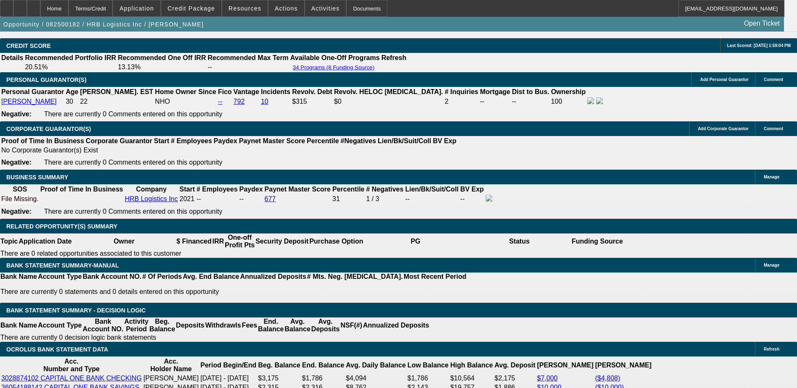
type input "$12,000.00"
type input "$1,724.66"
select select "0.1"
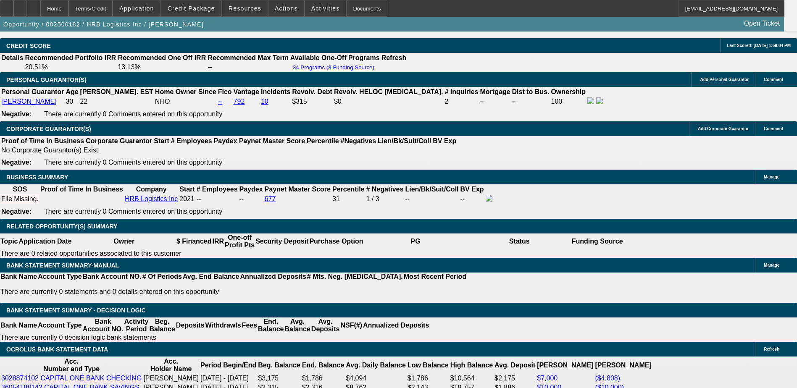
type input "$8,000.00"
type input "$1,826.11"
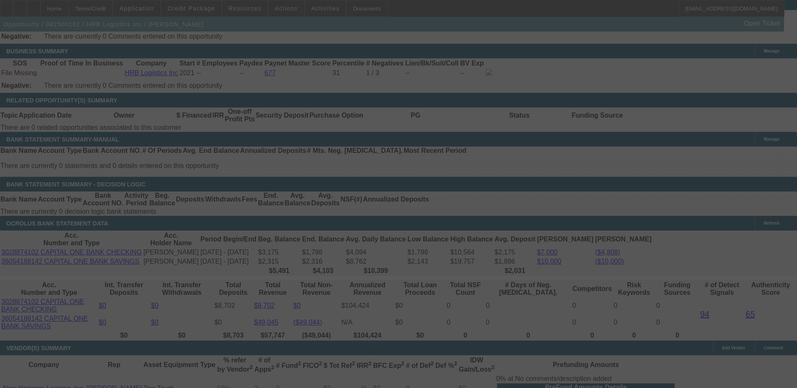
scroll to position [1325, 0]
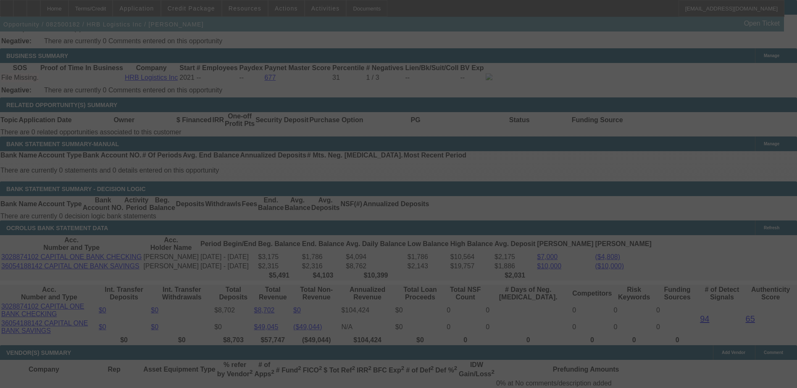
select select "0.1"
select select "0"
select select "6"
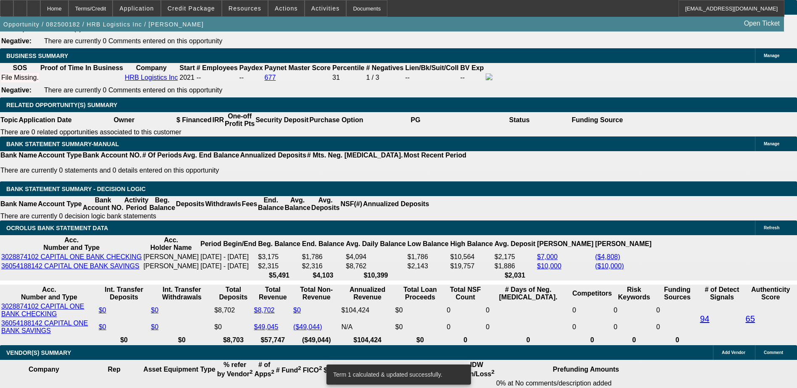
type input "1"
type input "UNKNOWN"
type input "$1,530.82"
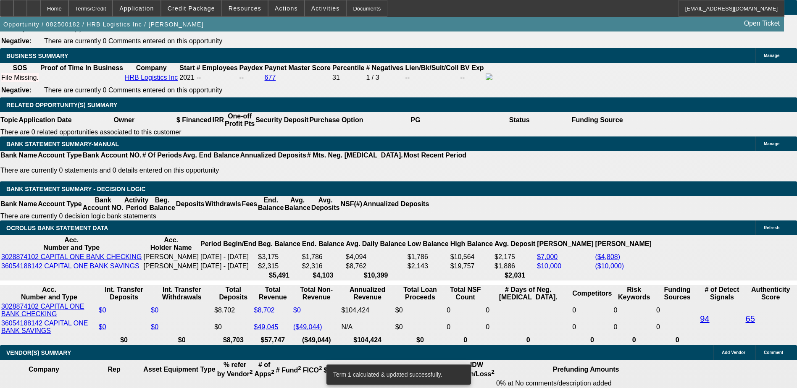
type input "14"
type input "$1,967.51"
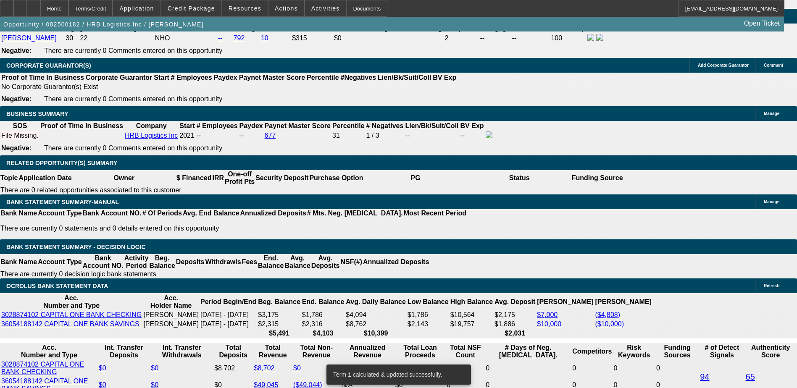
scroll to position [1199, 0]
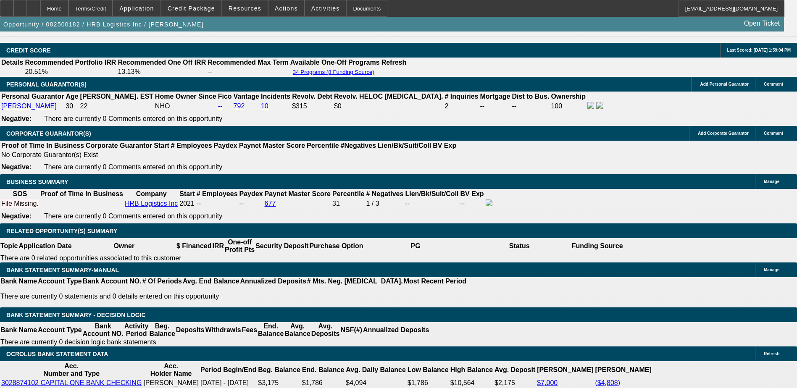
type input "14"
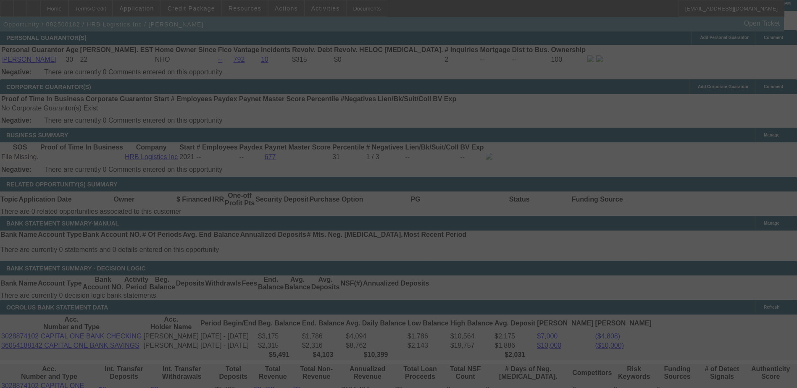
scroll to position [1325, 0]
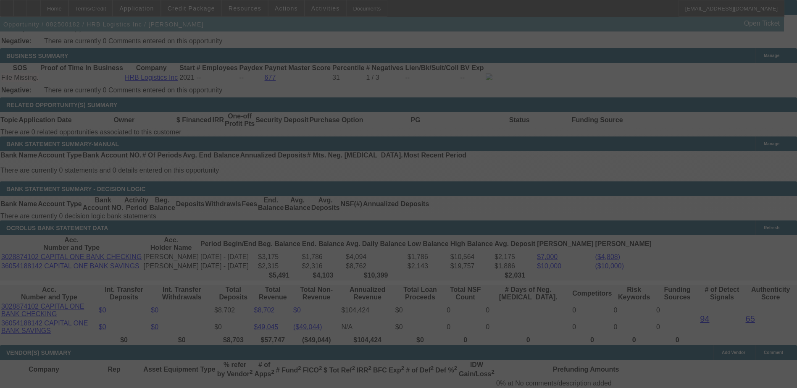
select select "0.1"
select select "0"
select select "6"
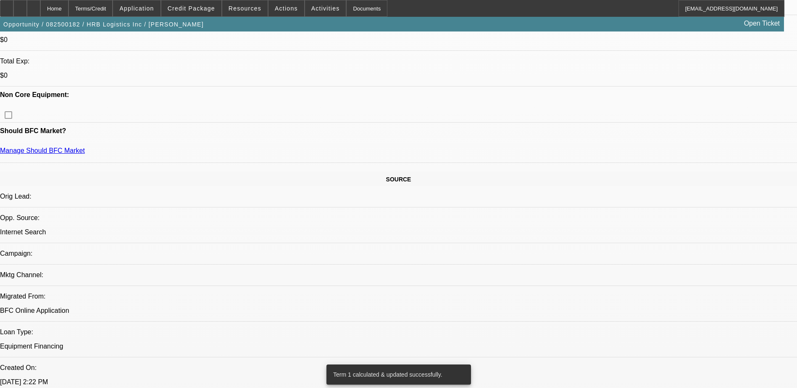
scroll to position [359, 0]
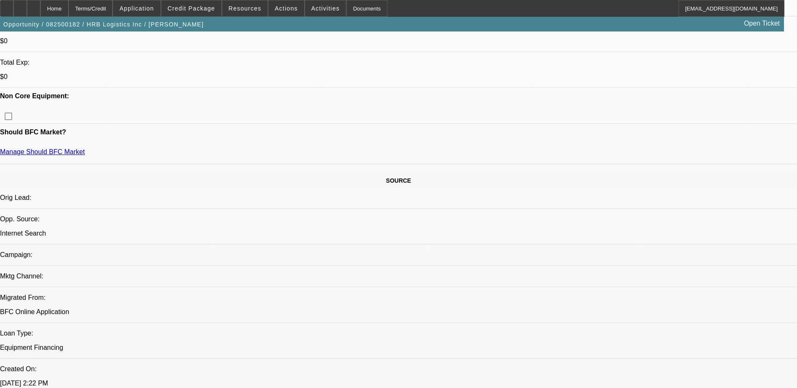
click at [194, 9] on span "Credit Package" at bounding box center [191, 8] width 47 height 7
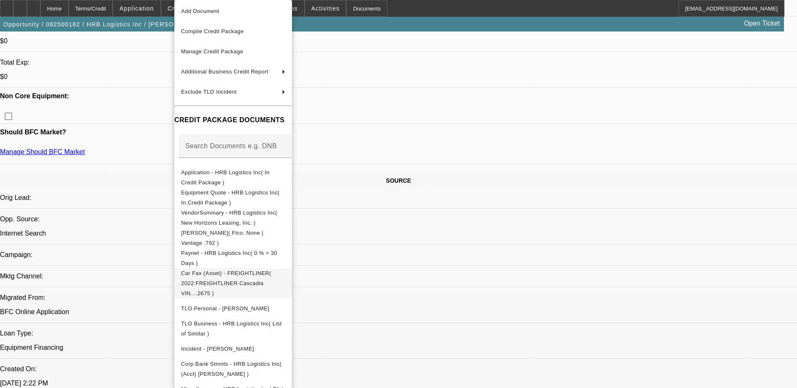
scroll to position [44, 0]
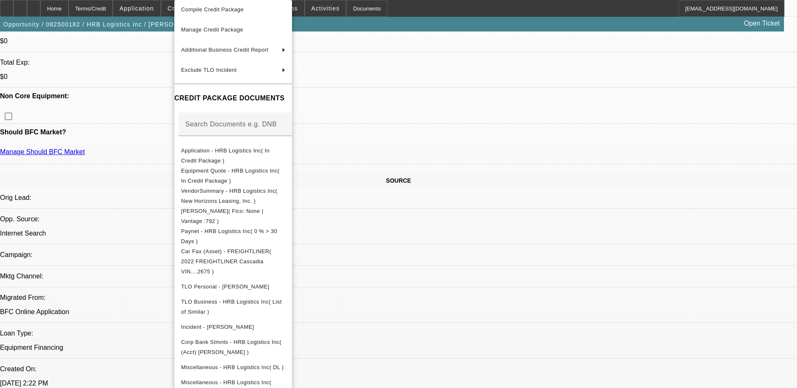
click at [425, 275] on div at bounding box center [398, 194] width 797 height 388
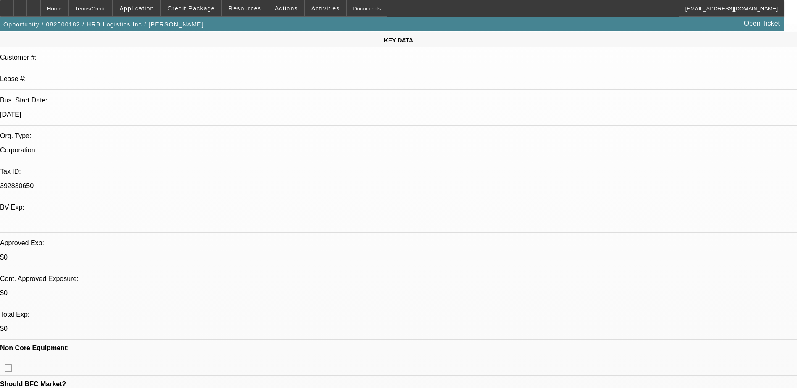
scroll to position [0, 0]
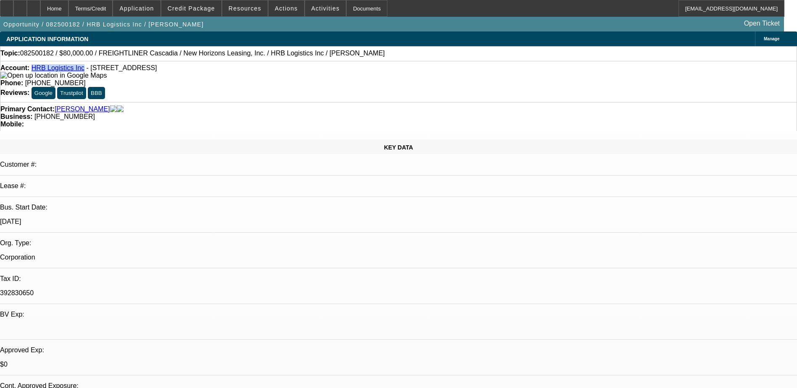
drag, startPoint x: 38, startPoint y: 67, endPoint x: 81, endPoint y: 73, distance: 43.2
click at [81, 73] on div "Account: HRB Logistics Inc - 527 N Race St, Princeton, IN 47670" at bounding box center [398, 71] width 796 height 15
copy link "HRB Logistics Inc"
click at [20, 5] on icon at bounding box center [20, 5] width 0 height 0
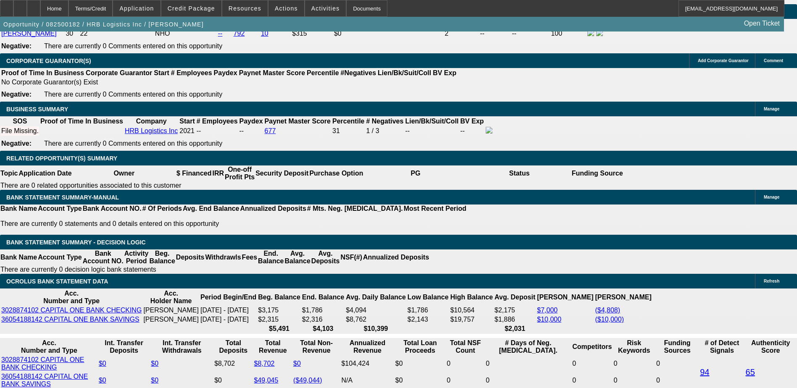
scroll to position [1252, 0]
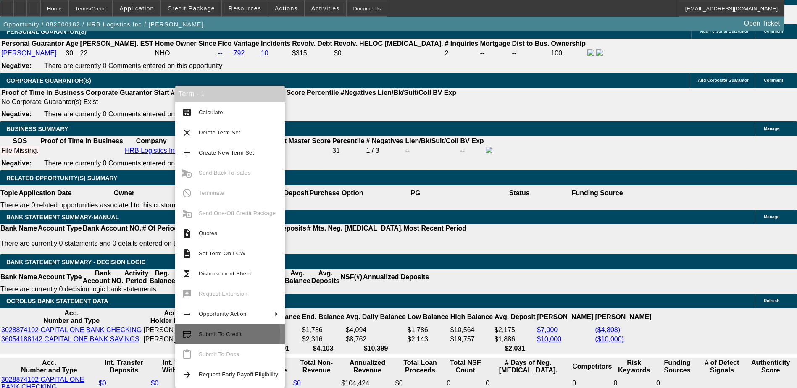
click at [223, 334] on span "Submit To Credit" at bounding box center [220, 334] width 43 height 6
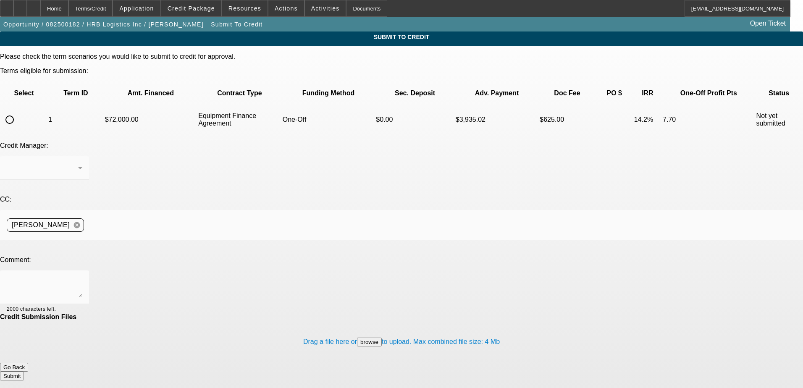
click at [18, 111] on input "radio" at bounding box center [9, 119] width 17 height 17
radio input "true"
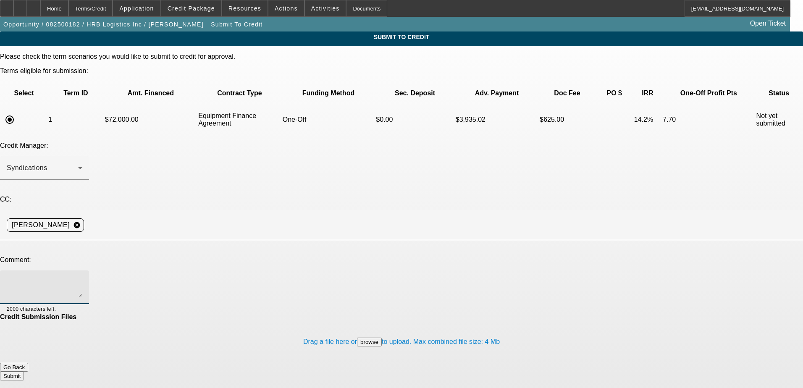
click at [82, 277] on textarea at bounding box center [45, 287] width 76 height 20
type textarea "Would Mits look at this one?"
click at [24, 372] on button "Submit" at bounding box center [12, 376] width 24 height 9
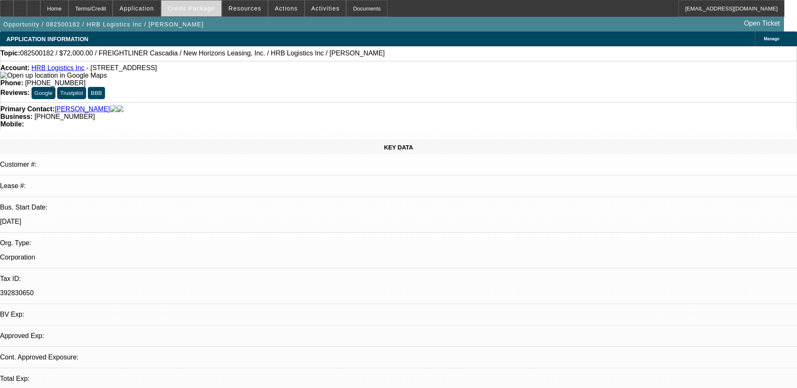
select select "0.1"
select select "0"
select select "6"
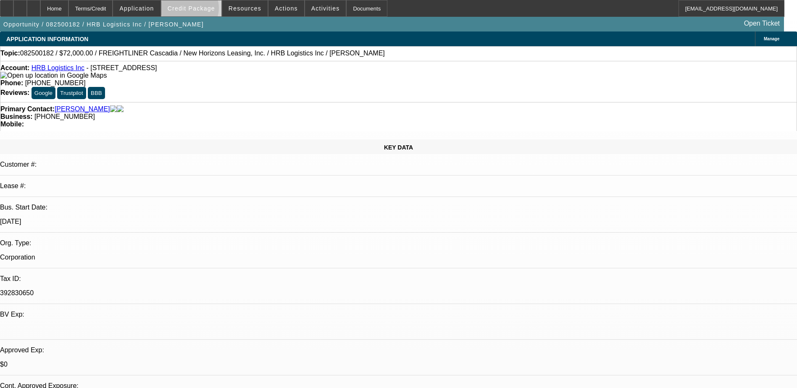
click at [203, 10] on span "Credit Package" at bounding box center [191, 8] width 47 height 7
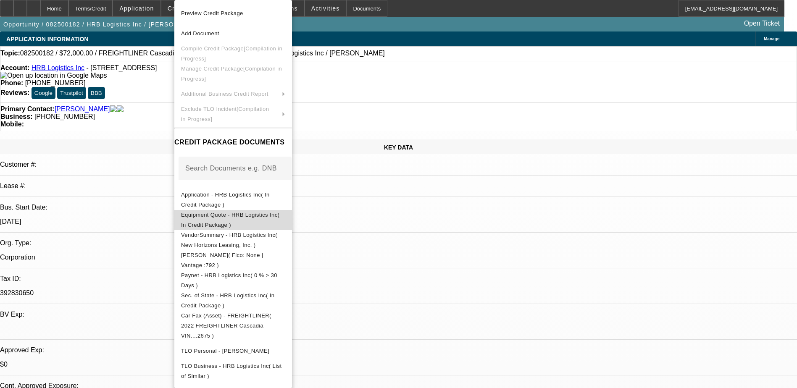
click at [263, 222] on button "Equipment Quote - HRB Logistics Inc( In Credit Package )" at bounding box center [233, 220] width 118 height 20
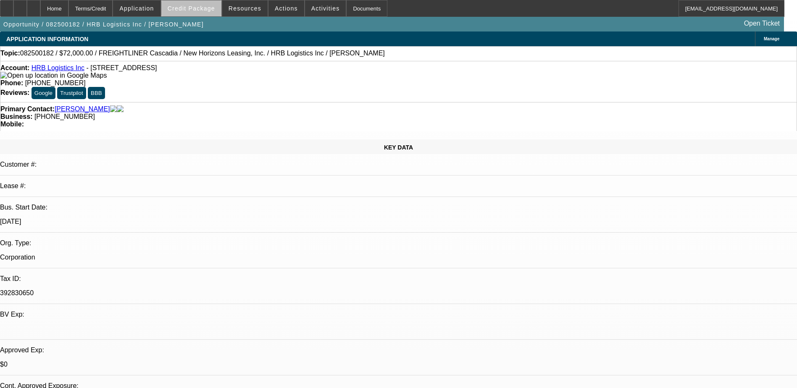
click at [209, 14] on span at bounding box center [191, 8] width 60 height 20
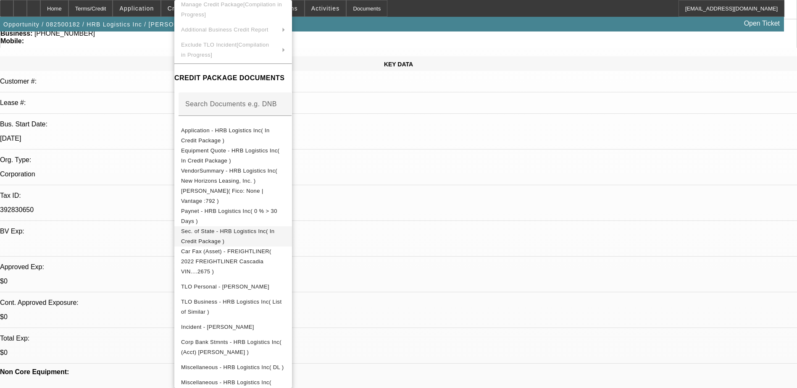
scroll to position [84, 0]
click at [272, 364] on span "Miscellaneous - HRB Logistics Inc( DL )" at bounding box center [232, 367] width 102 height 6
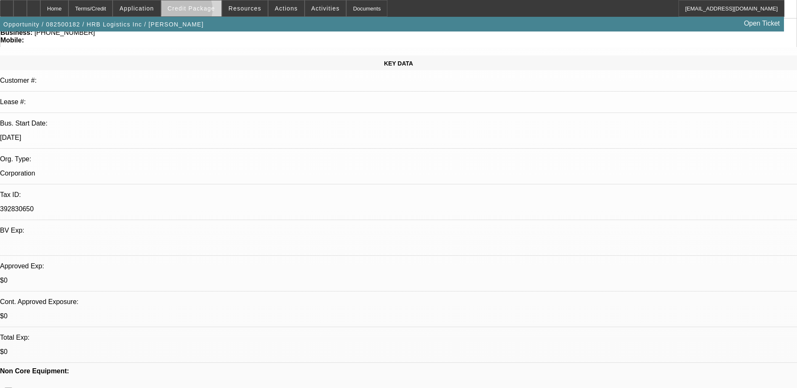
click at [197, 11] on span "Credit Package" at bounding box center [191, 8] width 47 height 7
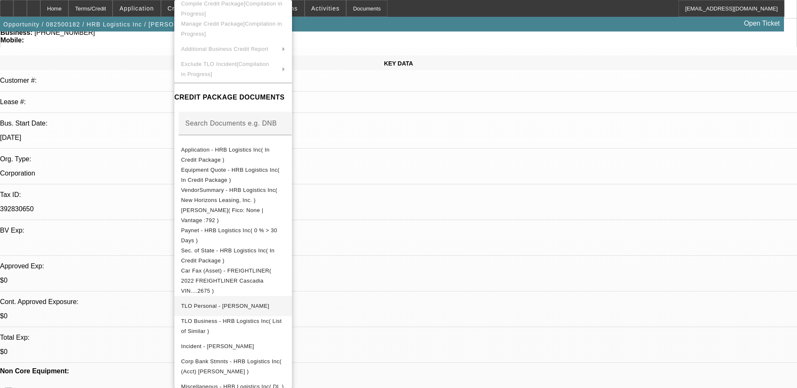
scroll to position [64, 0]
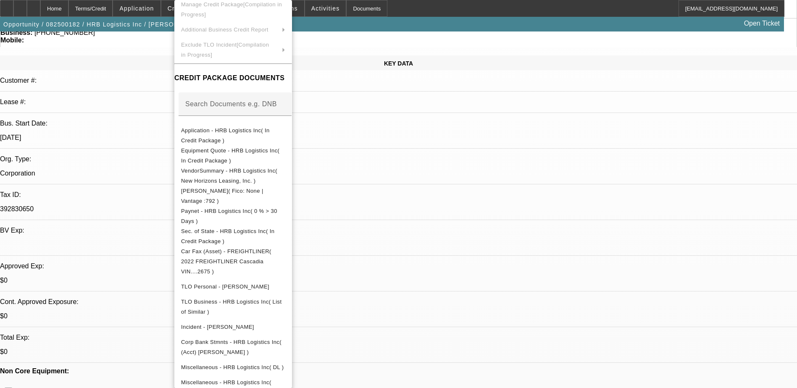
click at [433, 159] on div at bounding box center [398, 194] width 797 height 388
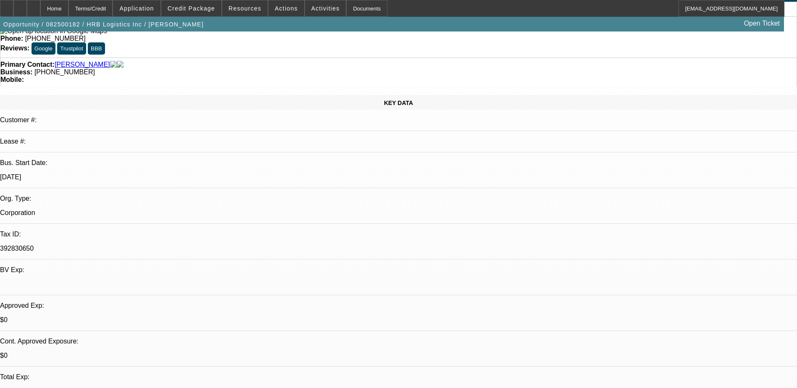
scroll to position [0, 0]
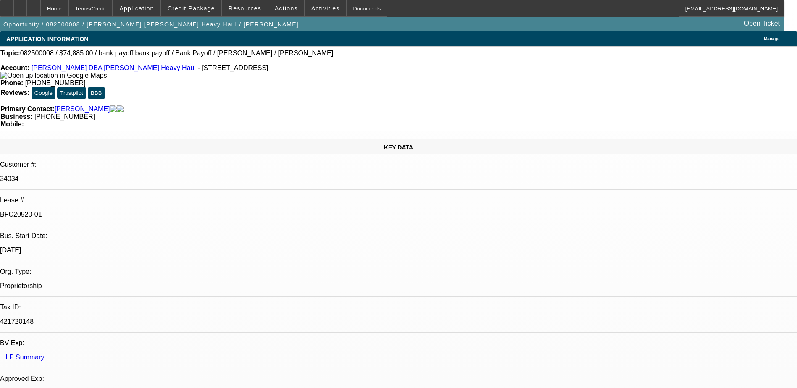
select select "0"
select select "2"
select select "0"
select select "2"
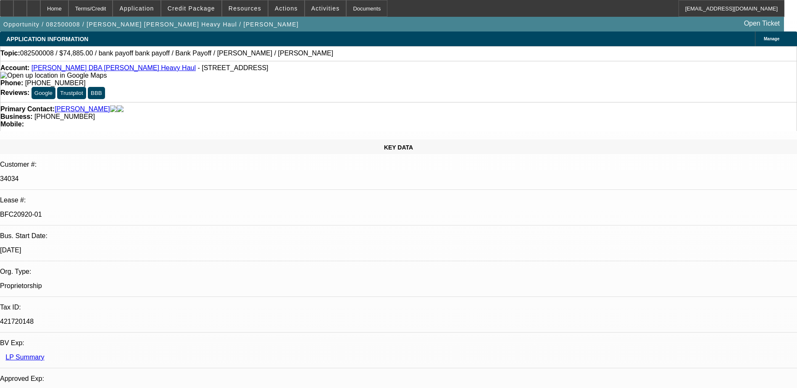
select select "0"
select select "2"
select select "0"
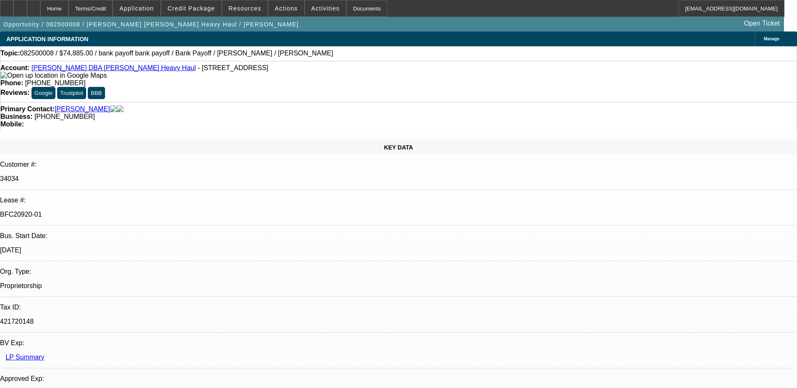
select select "2"
select select "0"
select select "1"
select select "2"
select select "6"
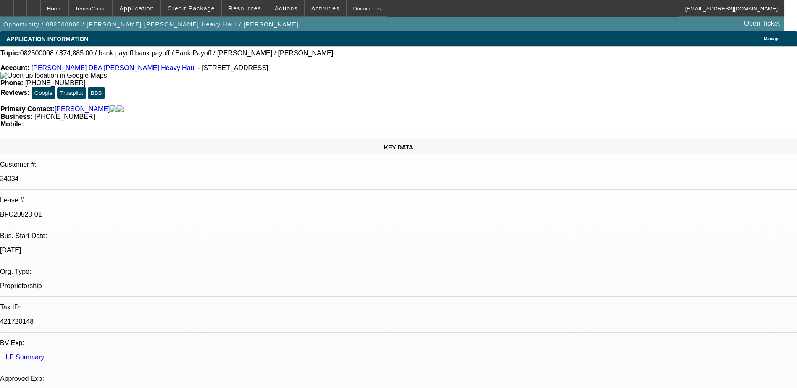
select select "1"
select select "2"
select select "6"
select select "1"
select select "2"
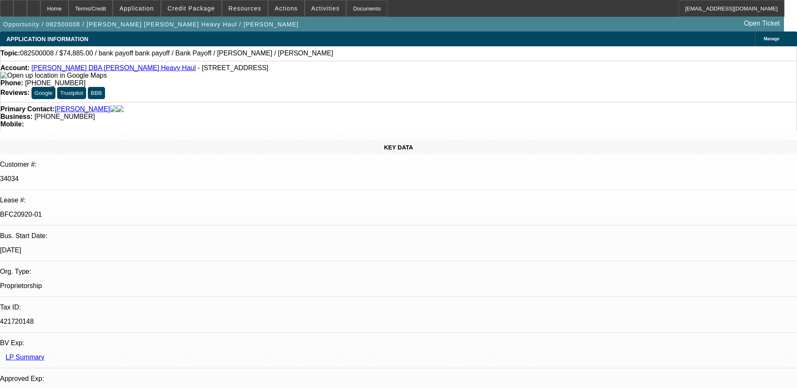
select select "6"
select select "1"
select select "2"
select select "6"
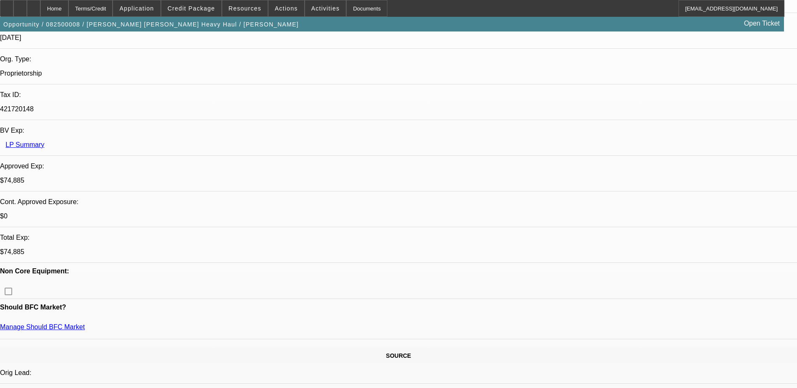
scroll to position [294, 0]
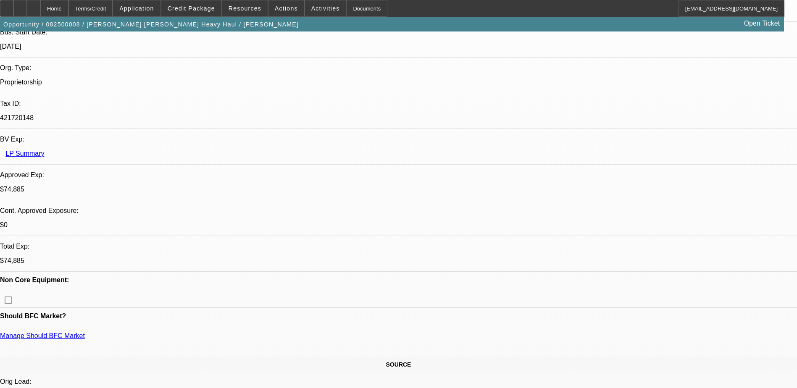
scroll to position [0, 0]
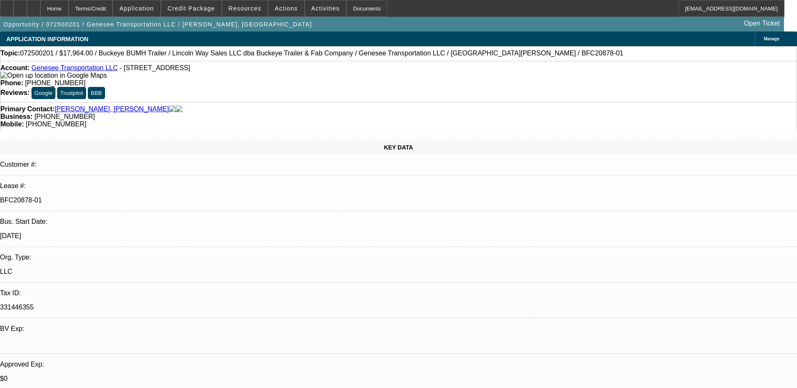
select select "0"
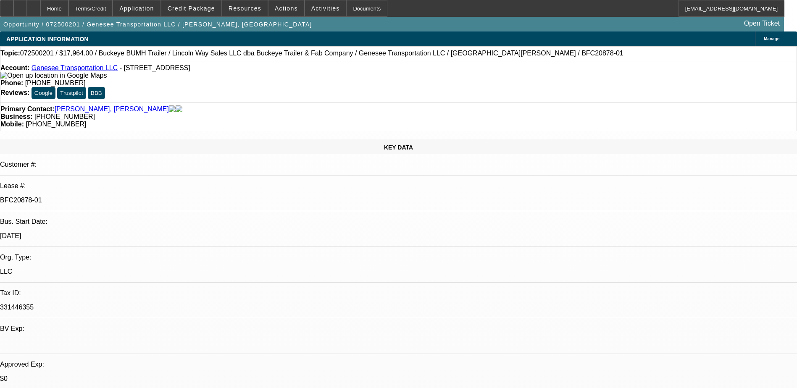
select select "0"
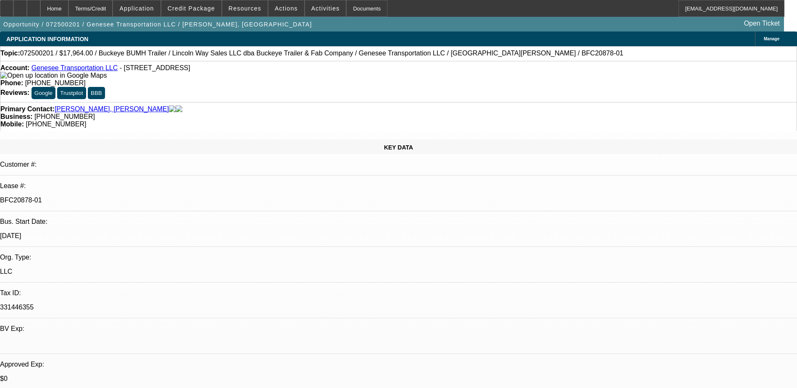
select select "0"
select select "1"
select select "2"
select select "1"
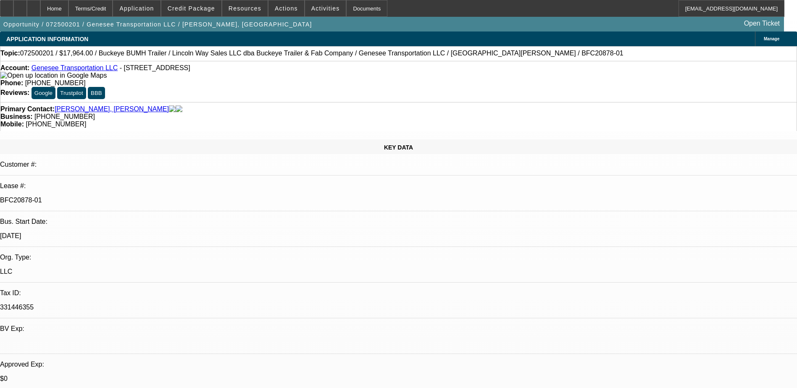
select select "1"
select select "2"
select select "1"
select select "2"
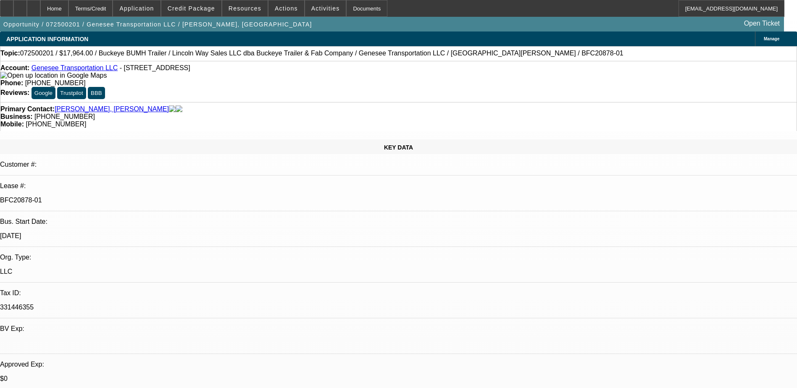
select select "1"
select select "2"
select select "1"
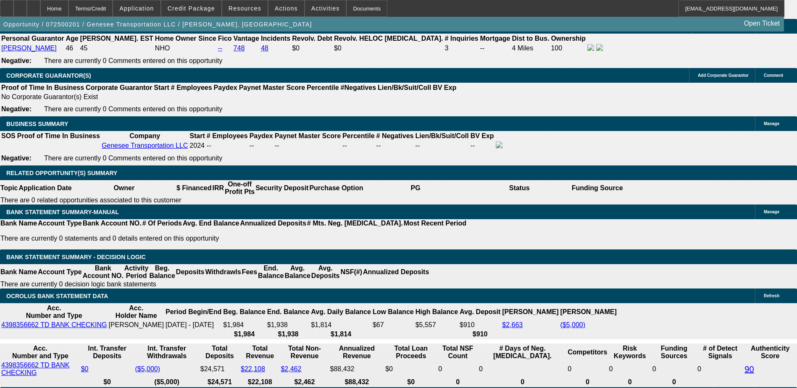
scroll to position [1218, 0]
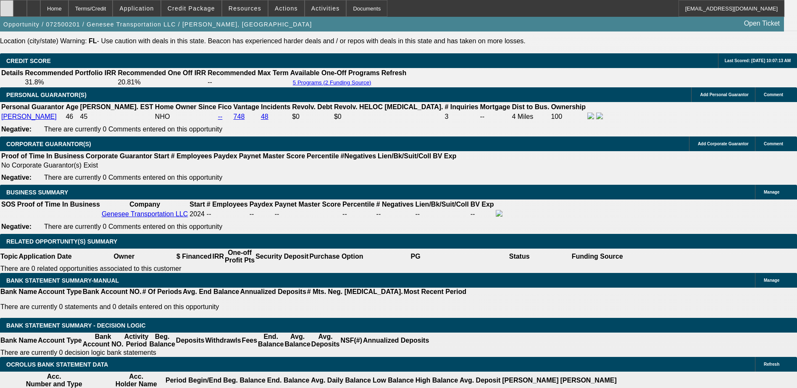
click at [13, 12] on div at bounding box center [6, 8] width 13 height 17
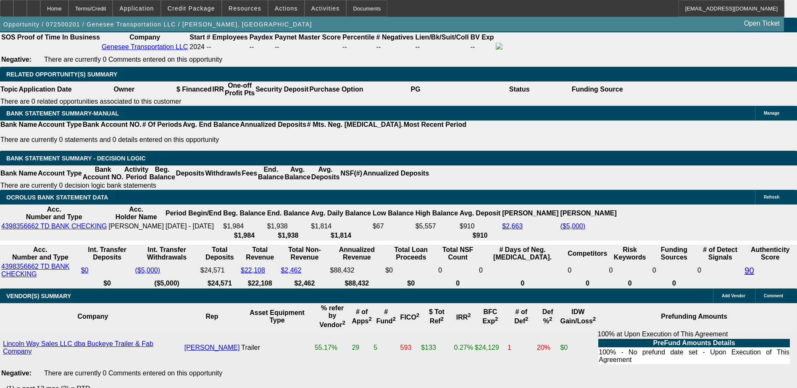
scroll to position [1386, 0]
